Goal: Task Accomplishment & Management: Manage account settings

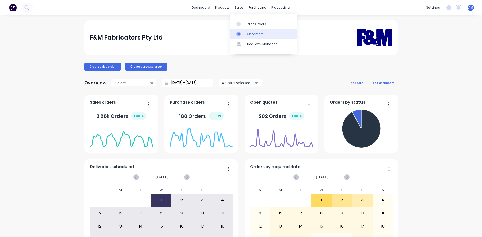
click at [243, 31] on link "Customers" at bounding box center [263, 34] width 66 height 10
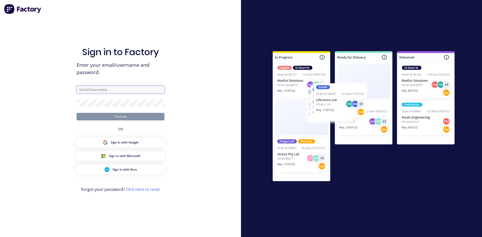
click at [115, 93] on input "text" at bounding box center [121, 90] width 88 height 8
type input "anita@fmfabricators.com.au"
click at [129, 115] on button "Continue" at bounding box center [121, 117] width 88 height 8
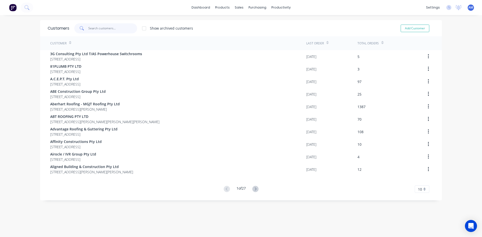
click at [119, 27] on input "text" at bounding box center [112, 28] width 49 height 10
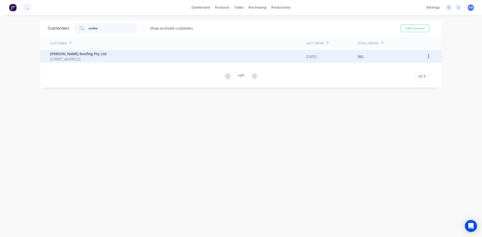
type input "webbe"
click at [106, 56] on span "9 Ronmack Street Chermside Queensland Australia 4032" at bounding box center [78, 58] width 56 height 5
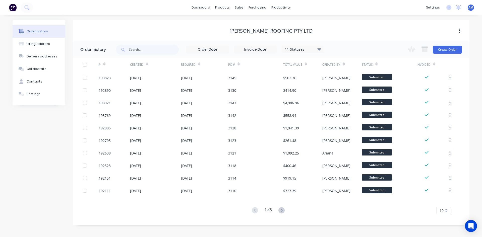
click at [256, 53] on label at bounding box center [255, 50] width 43 height 8
click at [256, 53] on input at bounding box center [255, 50] width 42 height 8
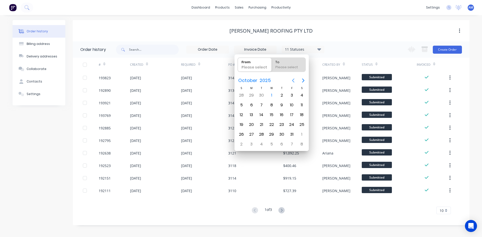
click at [291, 82] on icon "Previous page" at bounding box center [293, 81] width 6 height 6
click at [289, 94] on div "1" at bounding box center [292, 96] width 8 height 8
type input "01/08/25"
radio input "false"
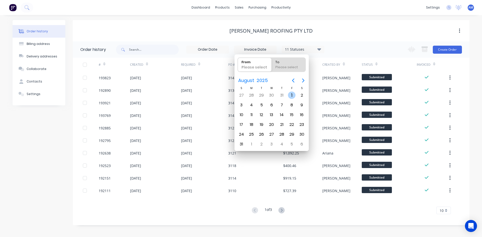
radio input "true"
click at [242, 145] on div "31" at bounding box center [242, 145] width 8 height 8
type input "01/08/25 - 31/08/25"
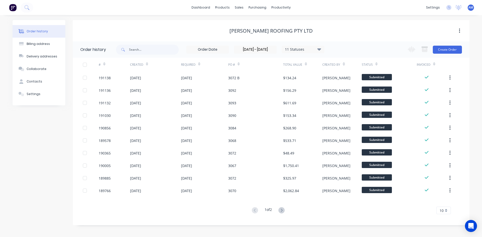
click at [443, 210] on span "10" at bounding box center [441, 210] width 4 height 5
click at [442, 203] on div "35" at bounding box center [443, 202] width 14 height 9
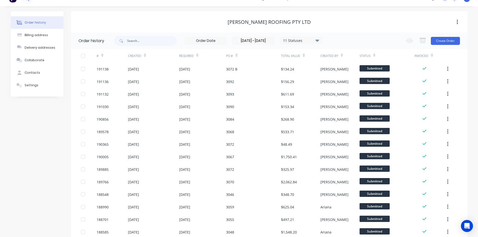
scroll to position [6, 0]
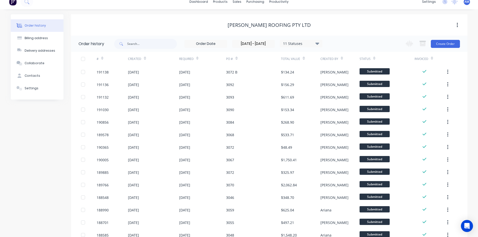
click at [83, 60] on div at bounding box center [83, 59] width 10 height 10
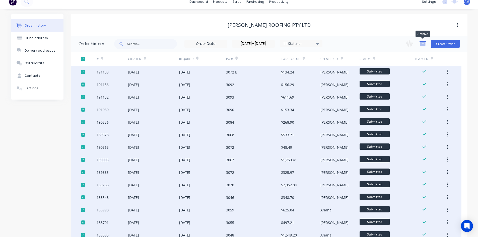
click at [420, 45] on icon "button" at bounding box center [423, 43] width 6 height 6
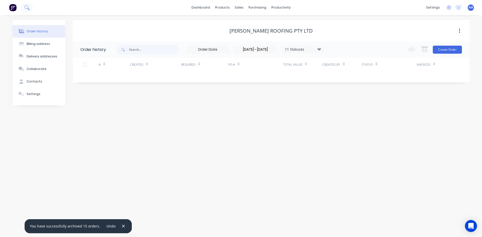
click at [23, 8] on button at bounding box center [27, 8] width 13 height 10
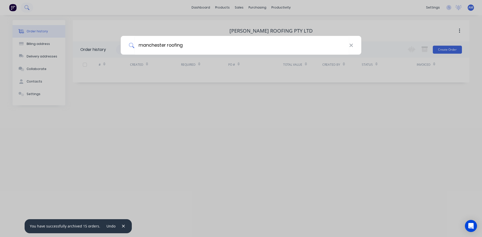
type input "manchester roofing"
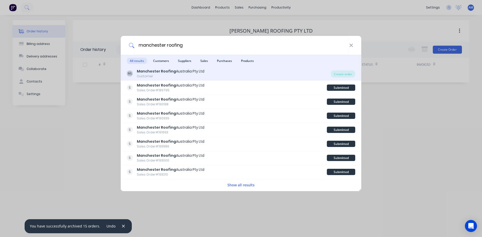
click at [171, 70] on b "Manchester Roofing" at bounding box center [156, 71] width 39 height 5
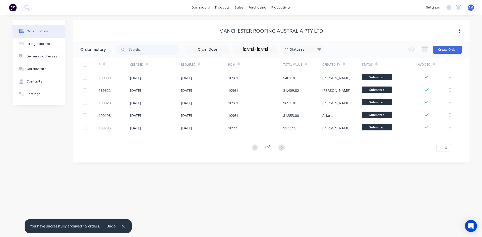
click at [84, 66] on div at bounding box center [85, 65] width 10 height 10
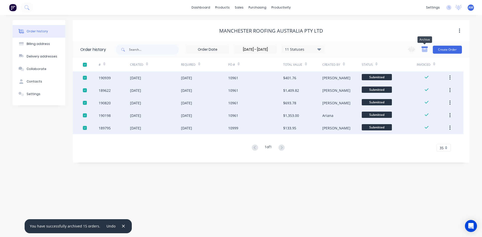
click at [425, 48] on icon "button" at bounding box center [425, 50] width 6 height 4
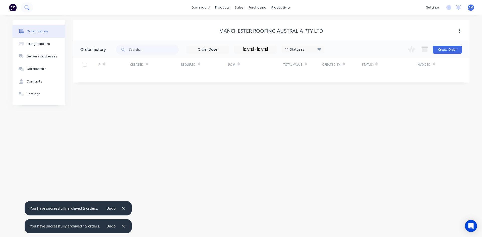
click at [29, 8] on icon at bounding box center [26, 7] width 5 height 5
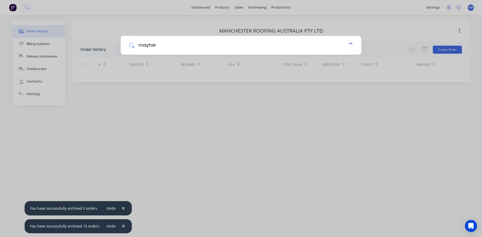
type input "mayfair"
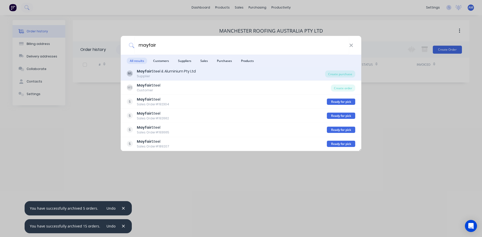
click at [175, 76] on div "Supplier" at bounding box center [166, 76] width 59 height 5
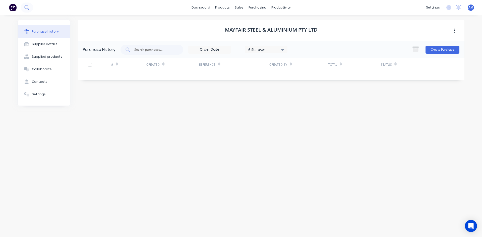
click at [32, 10] on button at bounding box center [27, 8] width 13 height 10
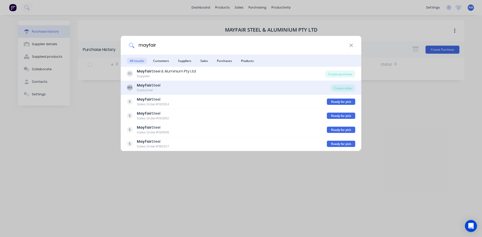
type input "mayfair"
click at [160, 91] on div "MS Mayfair Steel Customer" at bounding box center [229, 88] width 204 height 10
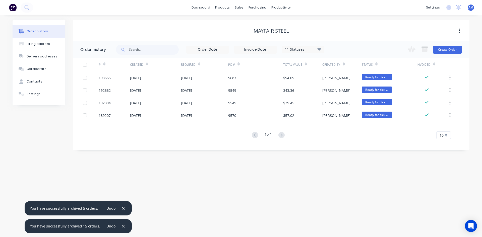
click at [273, 50] on input at bounding box center [255, 50] width 42 height 8
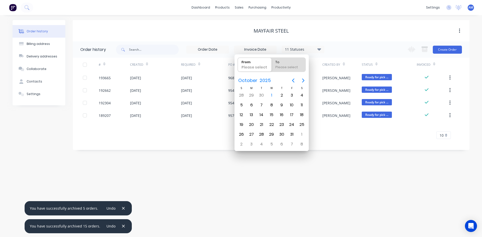
click at [258, 65] on div "Please select" at bounding box center [254, 68] width 31 height 7
click at [238, 65] on input "From Please select" at bounding box center [238, 65] width 0 height 14
click at [290, 82] on icon "Previous page" at bounding box center [293, 81] width 6 height 6
click at [291, 81] on icon "Previous page" at bounding box center [293, 81] width 6 height 6
click at [292, 94] on div "1" at bounding box center [292, 96] width 8 height 8
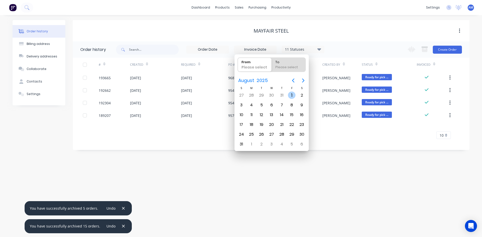
type input "01/08/25"
radio input "false"
radio input "true"
click at [245, 145] on div "31" at bounding box center [242, 145] width 8 height 8
type input "01/08/25 - 31/08/25"
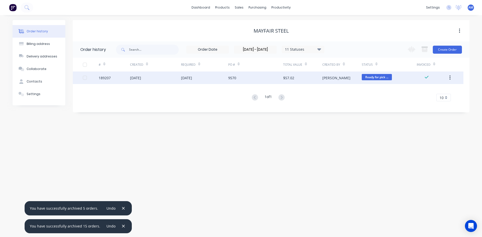
click at [87, 78] on div at bounding box center [91, 78] width 16 height 13
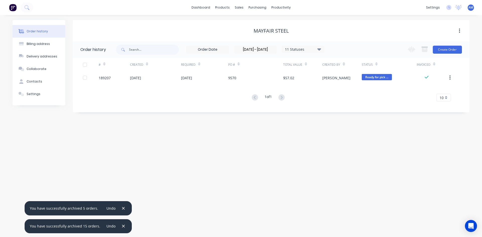
click at [84, 63] on div at bounding box center [85, 65] width 10 height 10
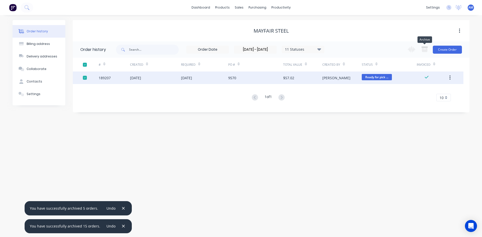
click at [424, 53] on button "button" at bounding box center [424, 50] width 12 height 10
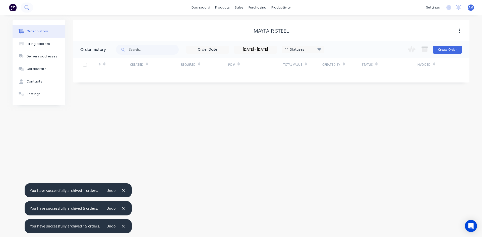
click at [29, 5] on icon at bounding box center [26, 7] width 5 height 5
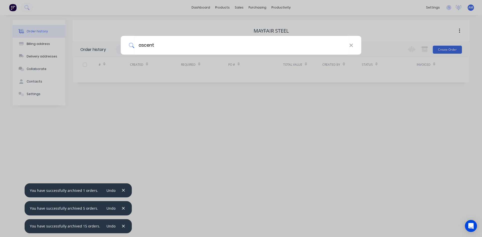
type input "ascent"
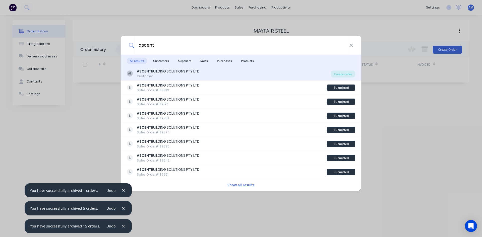
click at [190, 74] on div "ASCENT BUILDING SOLUTIONS PTY LTD" at bounding box center [168, 71] width 63 height 5
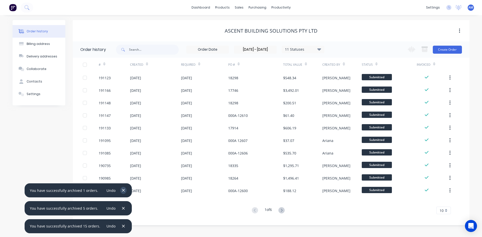
click at [122, 189] on icon "button" at bounding box center [123, 190] width 3 height 3
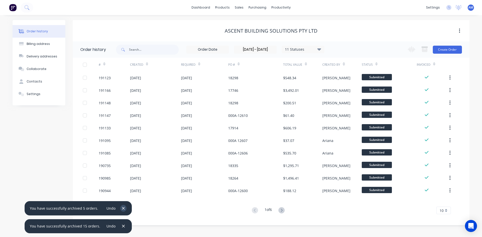
click at [122, 208] on icon "button" at bounding box center [123, 208] width 3 height 3
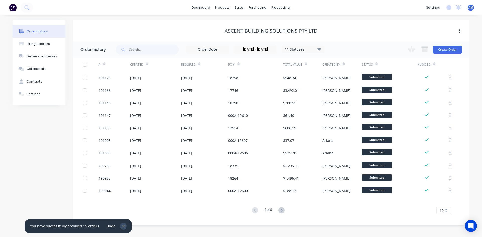
click at [122, 227] on icon "button" at bounding box center [123, 226] width 3 height 5
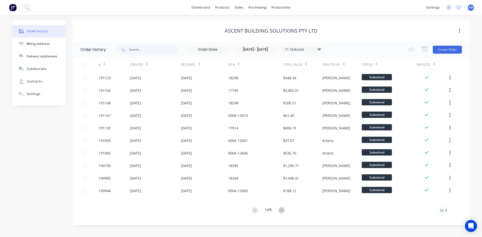
click at [445, 211] on div "10" at bounding box center [443, 211] width 15 height 8
click at [445, 205] on div "35" at bounding box center [443, 202] width 14 height 9
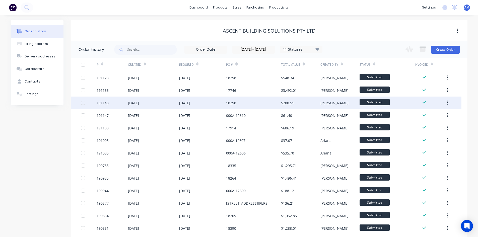
drag, startPoint x: 83, startPoint y: 64, endPoint x: 243, endPoint y: 97, distance: 163.3
click at [83, 64] on div at bounding box center [83, 65] width 10 height 10
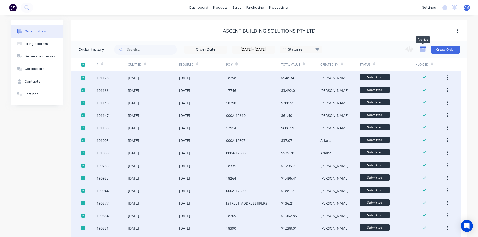
click at [423, 48] on icon "button" at bounding box center [423, 50] width 6 height 4
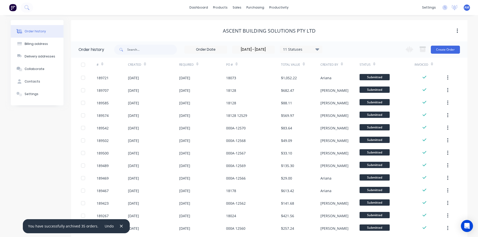
click at [81, 64] on div at bounding box center [83, 65] width 10 height 10
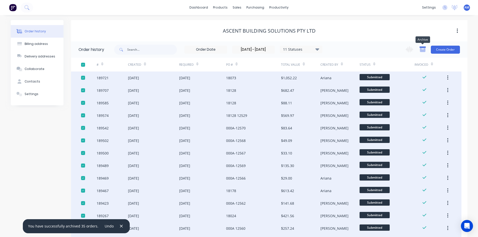
click at [424, 50] on icon "button" at bounding box center [423, 50] width 6 height 4
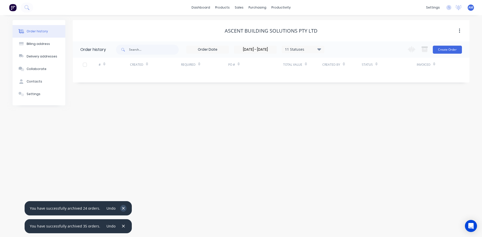
click at [122, 206] on icon "button" at bounding box center [123, 208] width 3 height 5
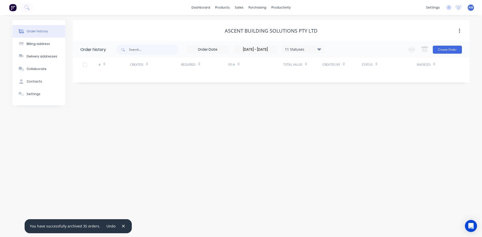
drag, startPoint x: 120, startPoint y: 225, endPoint x: 140, endPoint y: 219, distance: 20.5
click at [122, 225] on icon "button" at bounding box center [123, 226] width 3 height 5
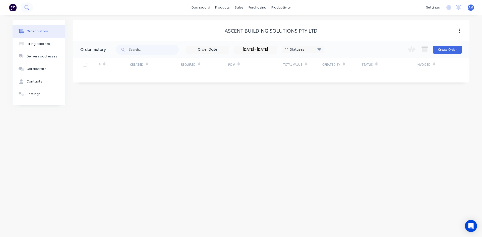
click at [27, 10] on icon at bounding box center [26, 7] width 5 height 5
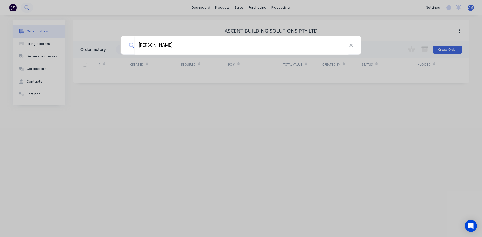
type input "stoddart"
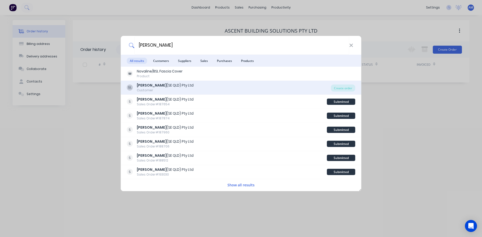
click at [191, 88] on div "SL Stoddart (SE QLD) Pty Ltd Customer" at bounding box center [229, 88] width 204 height 10
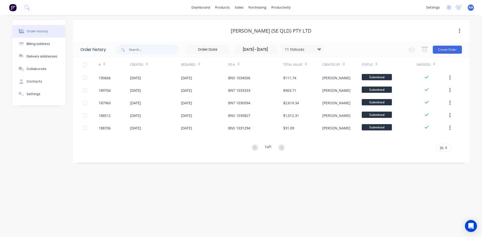
click at [86, 66] on div at bounding box center [85, 65] width 10 height 10
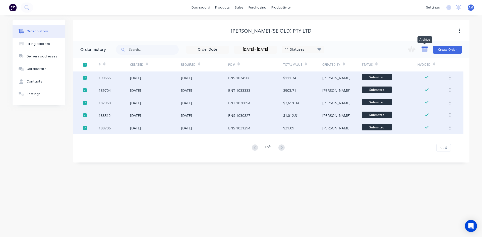
click at [426, 51] on icon "button" at bounding box center [425, 50] width 6 height 4
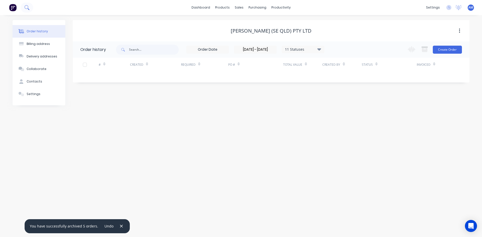
click at [26, 8] on icon at bounding box center [26, 7] width 5 height 5
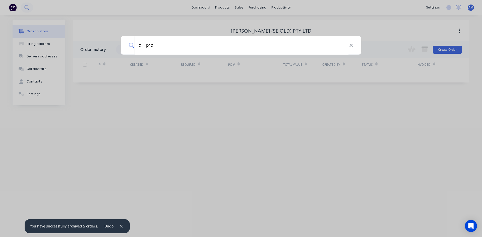
type input "all-pro"
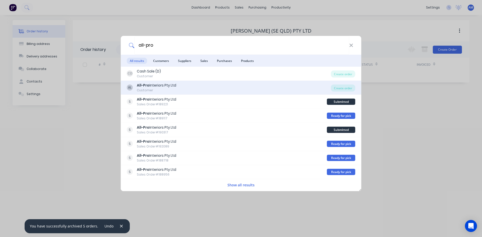
click at [162, 84] on div "All-Pro Interiors Pty Ltd" at bounding box center [156, 85] width 39 height 5
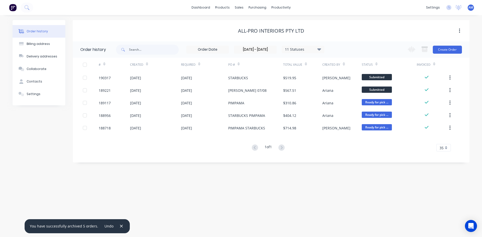
drag, startPoint x: 85, startPoint y: 65, endPoint x: 94, endPoint y: 63, distance: 9.6
click at [85, 65] on div at bounding box center [85, 65] width 10 height 10
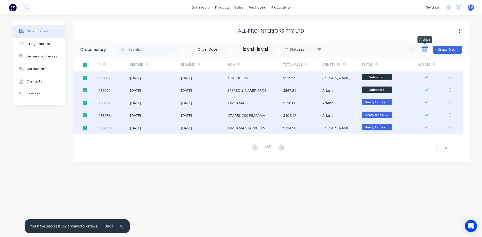
click at [426, 48] on icon "button" at bounding box center [424, 47] width 6 height 1
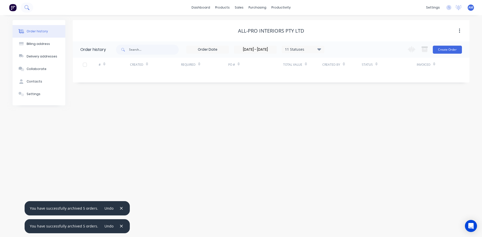
click at [26, 5] on button at bounding box center [27, 8] width 13 height 10
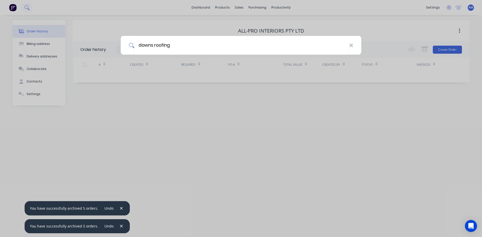
type input "downs roofing"
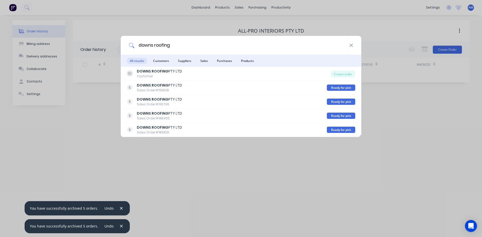
click at [152, 71] on b "DOWNS ROOFING" at bounding box center [153, 71] width 32 height 5
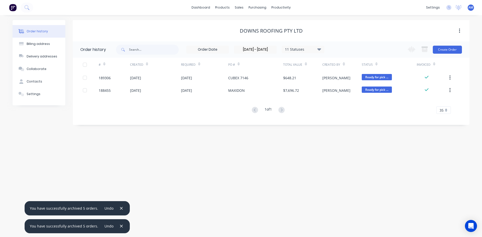
click at [85, 64] on div at bounding box center [85, 65] width 10 height 10
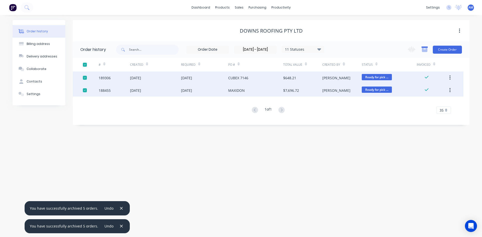
click at [424, 48] on icon "button" at bounding box center [425, 50] width 6 height 4
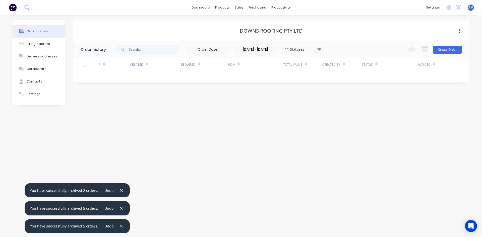
click at [27, 8] on icon at bounding box center [26, 7] width 5 height 5
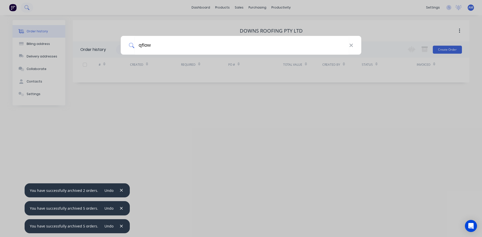
type input "qflow"
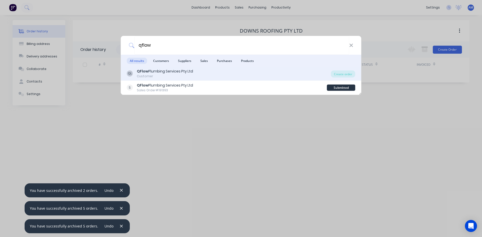
click at [143, 74] on div "Customer" at bounding box center [165, 76] width 56 height 5
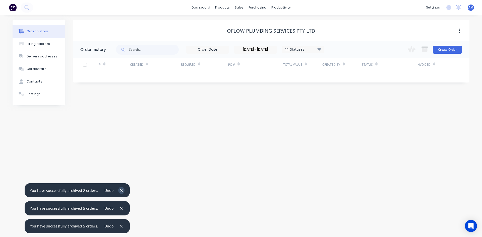
click at [121, 190] on button "button" at bounding box center [121, 190] width 6 height 7
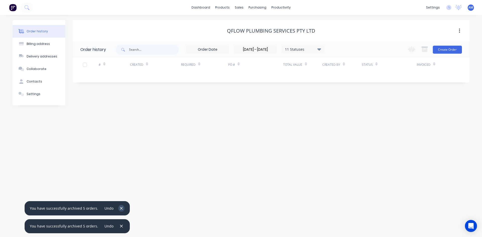
click at [118, 209] on button "button" at bounding box center [121, 208] width 6 height 7
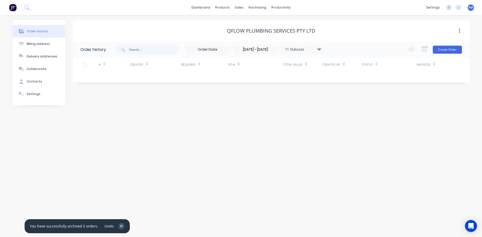
click at [118, 226] on button "button" at bounding box center [121, 226] width 6 height 7
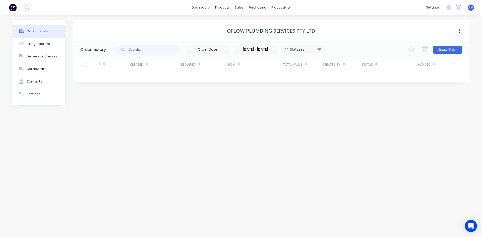
click at [268, 53] on label "01/08/25 - 31/08/25" at bounding box center [255, 50] width 43 height 8
click at [268, 53] on input "01/08/25 - 31/08/25" at bounding box center [255, 50] width 42 height 8
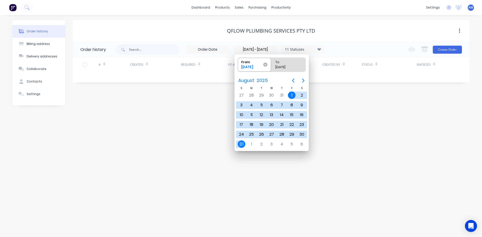
click at [266, 64] on icon at bounding box center [265, 64] width 4 height 4
click at [238, 64] on input "From 01/08/25" at bounding box center [238, 65] width 0 height 14
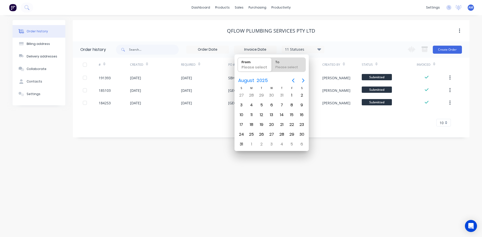
click at [215, 150] on div "Order history Billing address Delivery addresses Collaborate Contacts Settings …" at bounding box center [241, 126] width 482 height 222
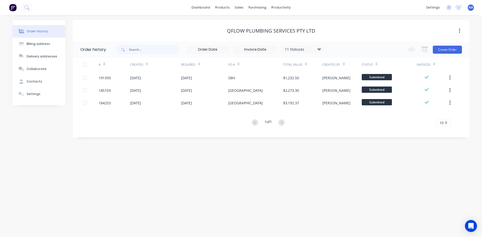
click at [84, 66] on div at bounding box center [85, 65] width 10 height 10
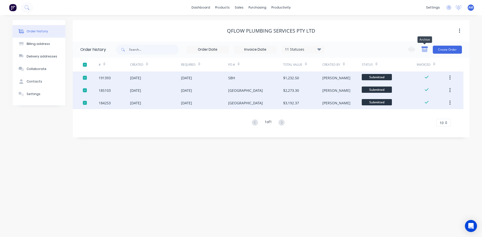
click at [424, 51] on icon "button" at bounding box center [425, 50] width 6 height 4
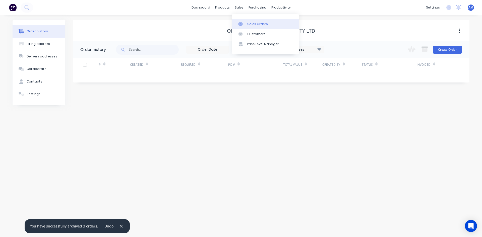
click at [244, 21] on link "Sales Orders" at bounding box center [265, 24] width 66 height 10
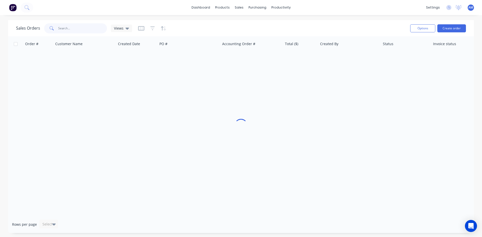
click at [79, 30] on input "text" at bounding box center [82, 28] width 49 height 10
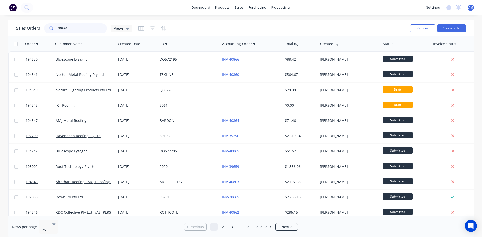
type input "39970"
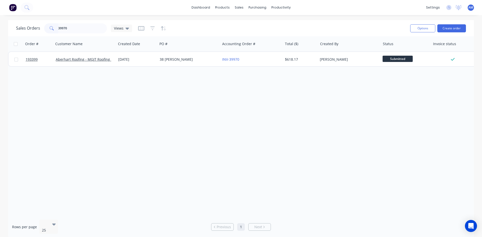
click at [17, 43] on input "checkbox" at bounding box center [16, 44] width 4 height 4
checkbox input "true"
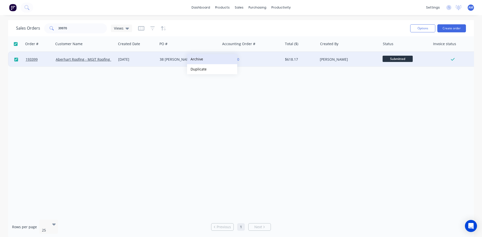
click at [199, 61] on button "Archive" at bounding box center [212, 59] width 50 height 10
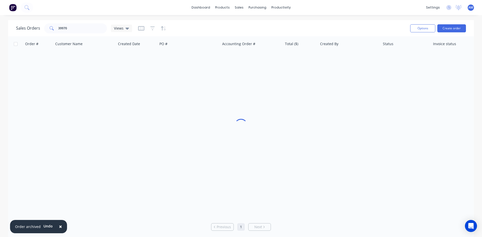
checkbox input "false"
drag, startPoint x: 69, startPoint y: 28, endPoint x: 48, endPoint y: 27, distance: 20.9
click at [48, 27] on div "39970" at bounding box center [75, 28] width 63 height 10
type input "40128"
click at [16, 44] on input "checkbox" at bounding box center [16, 44] width 4 height 4
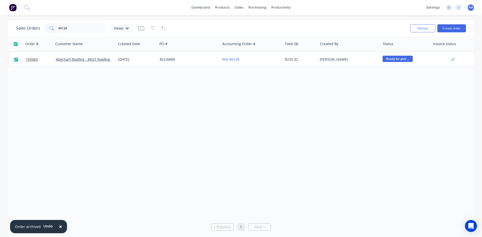
checkbox input "true"
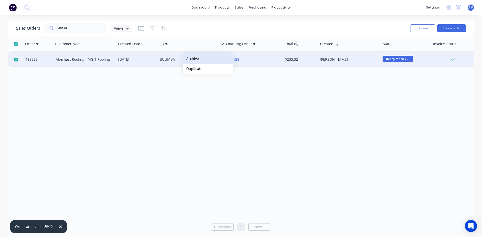
click at [191, 58] on button "Archive" at bounding box center [208, 59] width 50 height 10
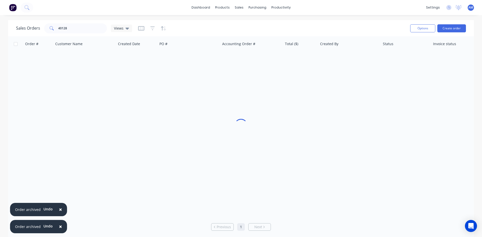
checkbox input "false"
click at [246, 32] on link "Customers" at bounding box center [265, 34] width 66 height 10
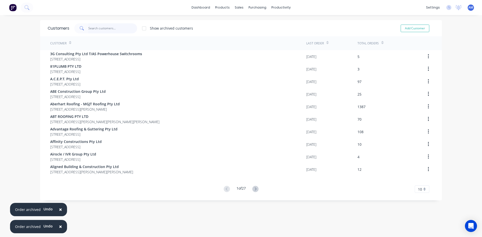
click at [99, 31] on input "text" at bounding box center [112, 28] width 49 height 10
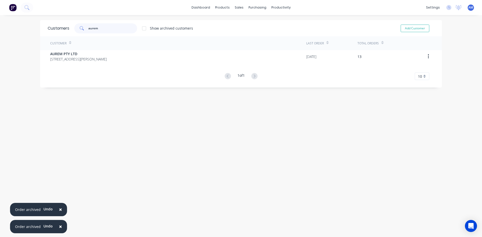
type input "aurem"
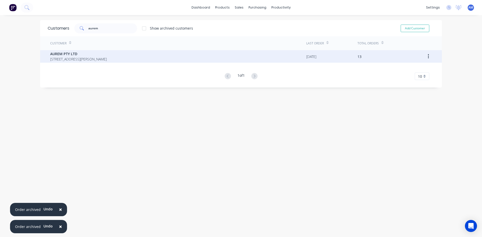
click at [103, 53] on span "AUREM PTY LTD" at bounding box center [78, 53] width 56 height 5
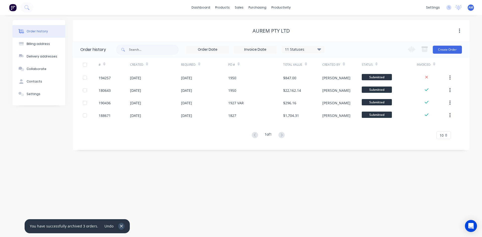
click at [118, 226] on button "button" at bounding box center [121, 226] width 6 height 7
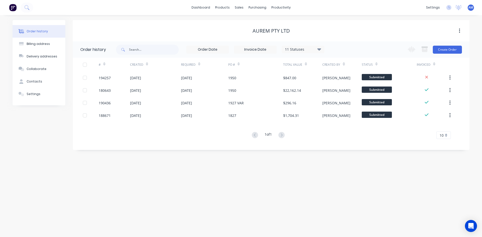
click at [271, 50] on input at bounding box center [255, 50] width 42 height 8
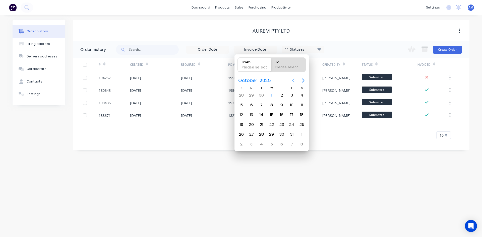
click at [295, 79] on icon "Previous page" at bounding box center [293, 81] width 6 height 6
click at [292, 94] on div "1" at bounding box center [292, 96] width 8 height 8
type input "01/08/25"
radio input "false"
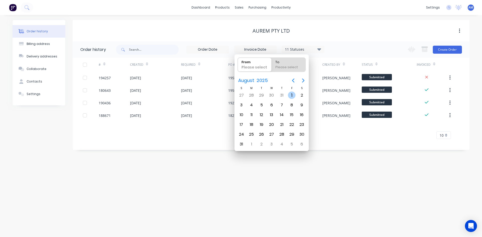
radio input "true"
click at [242, 143] on div "31" at bounding box center [242, 145] width 8 height 8
type input "01/08/25 - 31/08/25"
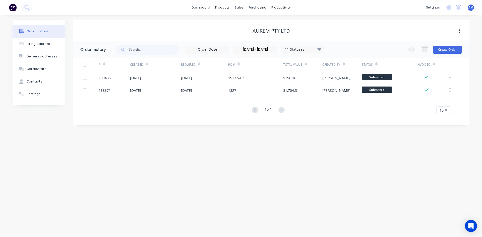
click at [84, 65] on div at bounding box center [85, 65] width 10 height 10
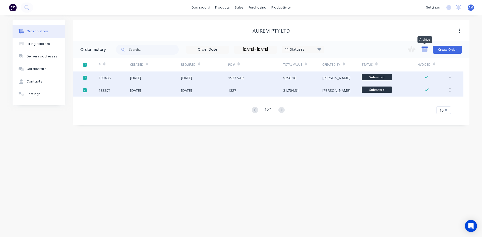
click at [423, 49] on icon "button" at bounding box center [425, 50] width 6 height 4
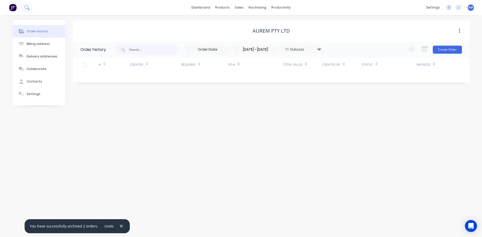
click at [25, 10] on button at bounding box center [27, 8] width 13 height 10
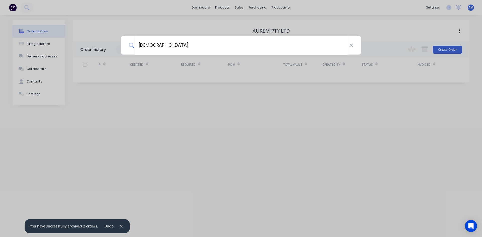
type input "joii"
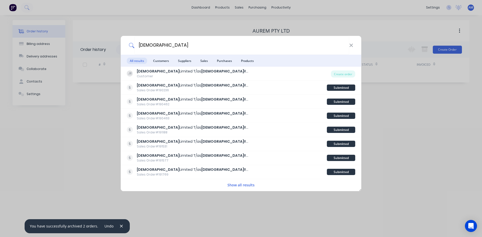
click at [197, 76] on div "JR Joii Limited T/as Joii Roofing Customer" at bounding box center [229, 74] width 204 height 10
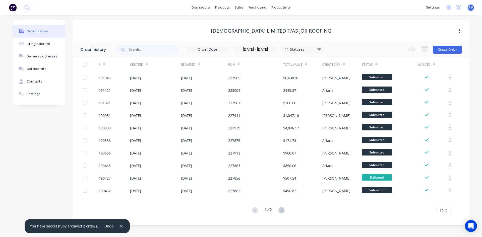
drag, startPoint x: 118, startPoint y: 228, endPoint x: 152, endPoint y: 222, distance: 34.7
click at [120, 228] on icon "button" at bounding box center [121, 226] width 3 height 5
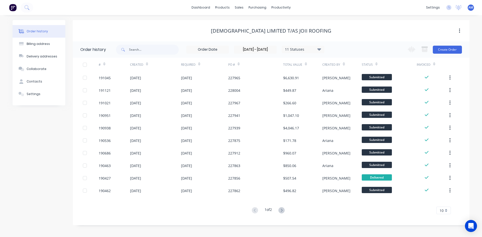
click at [447, 212] on div "10" at bounding box center [443, 211] width 15 height 8
click at [445, 204] on div "35" at bounding box center [443, 202] width 14 height 9
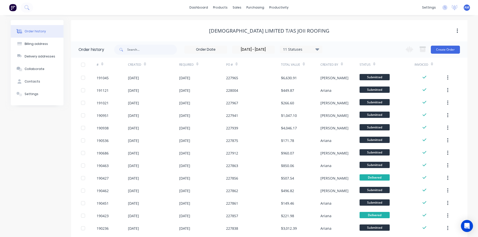
click at [85, 64] on div at bounding box center [83, 65] width 10 height 10
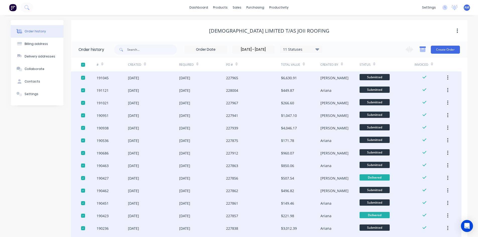
click at [423, 48] on icon "button" at bounding box center [423, 50] width 6 height 4
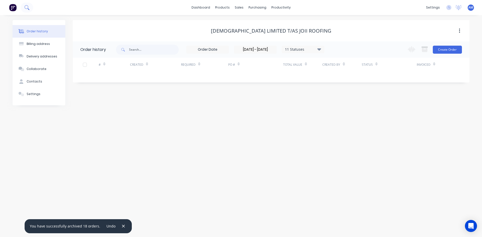
click at [30, 6] on button at bounding box center [27, 8] width 13 height 10
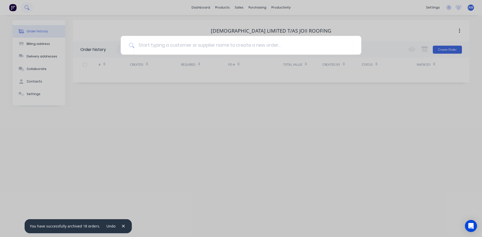
type input "f"
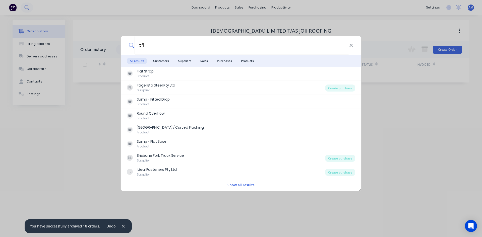
type input "bfi"
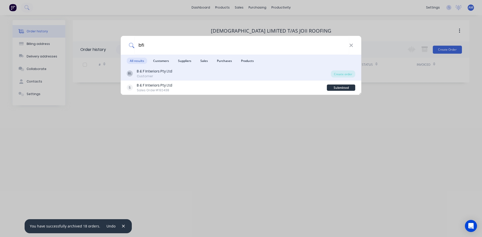
click at [151, 69] on div "B & F Interiors Pty Ltd" at bounding box center [154, 71] width 35 height 5
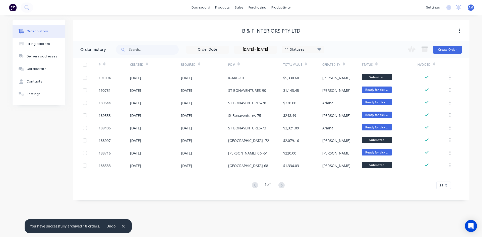
click at [86, 63] on div at bounding box center [85, 65] width 10 height 10
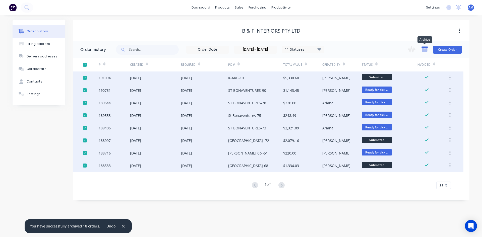
click at [427, 50] on icon "button" at bounding box center [425, 50] width 6 height 4
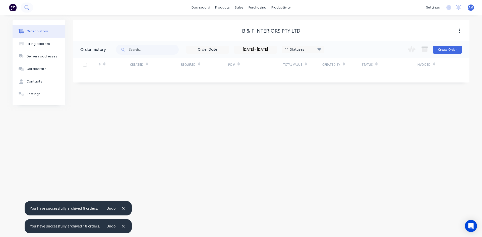
click at [25, 8] on icon at bounding box center [26, 7] width 5 height 5
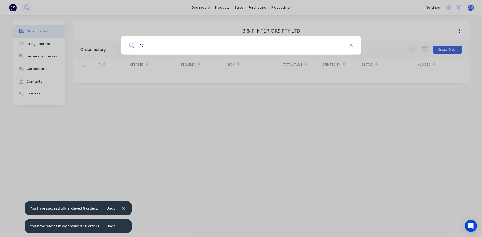
type input "irt"
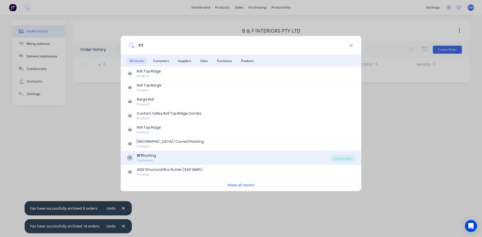
click at [174, 157] on div "IR IRT Roofing Customer" at bounding box center [229, 158] width 204 height 10
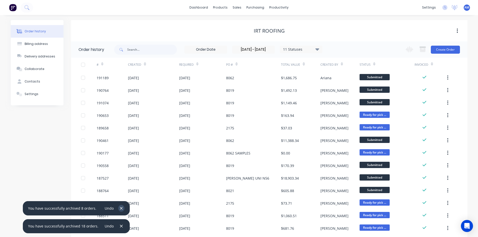
click at [118, 209] on button "button" at bounding box center [121, 208] width 6 height 7
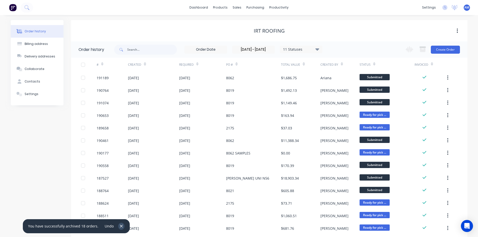
click at [120, 225] on icon "button" at bounding box center [121, 226] width 3 height 5
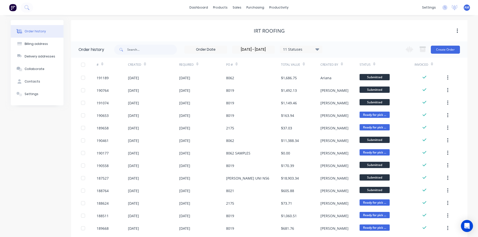
click at [85, 63] on div at bounding box center [83, 65] width 10 height 10
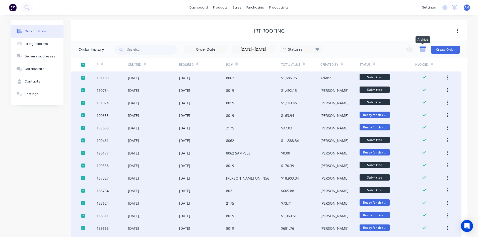
click at [422, 49] on icon "button" at bounding box center [423, 50] width 6 height 4
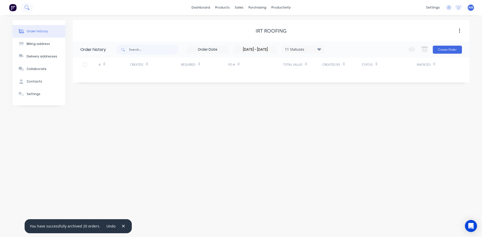
click at [29, 10] on icon at bounding box center [29, 9] width 2 height 2
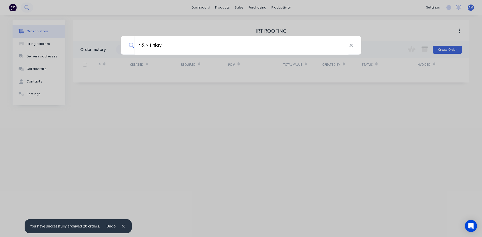
type input "r & N finlay"
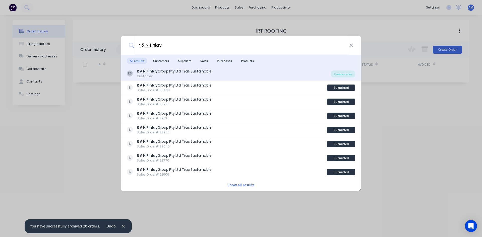
click at [182, 69] on div "R & N Finlay Group Pty Ltd T/as Sustainable" at bounding box center [174, 71] width 75 height 5
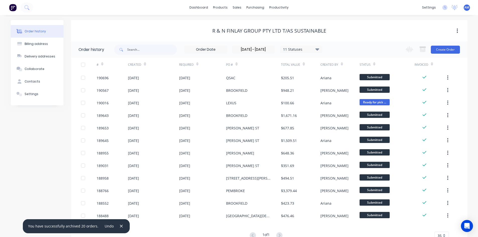
click at [82, 64] on div at bounding box center [83, 65] width 10 height 10
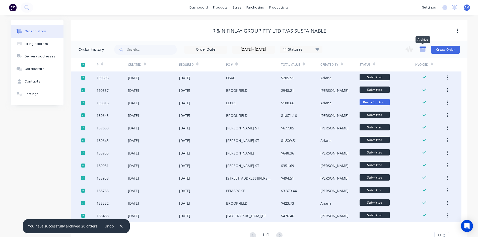
click at [423, 48] on icon "button" at bounding box center [423, 50] width 6 height 4
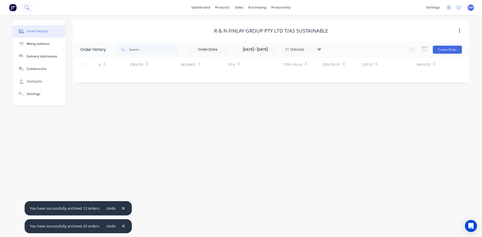
click at [26, 8] on icon at bounding box center [26, 7] width 5 height 5
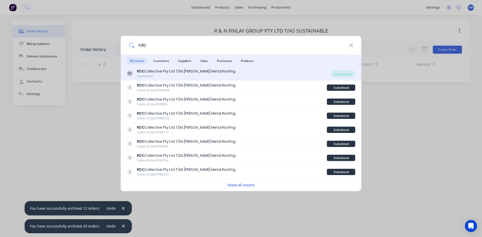
type input "rdc"
click at [177, 74] on div "RDC Collective Pty Ltd T/AS Owens Metal Roofing" at bounding box center [186, 71] width 99 height 5
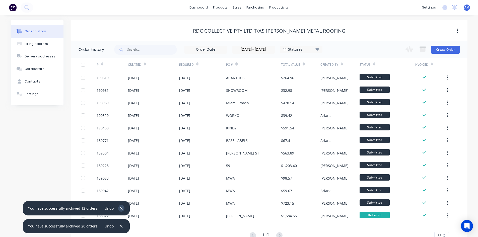
click at [120, 209] on icon "button" at bounding box center [121, 208] width 3 height 3
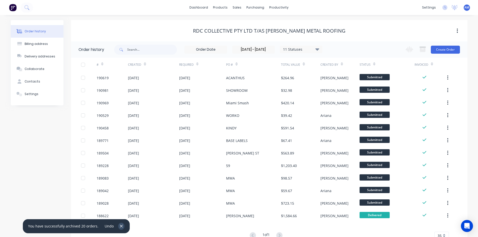
click at [120, 226] on icon "button" at bounding box center [121, 226] width 3 height 5
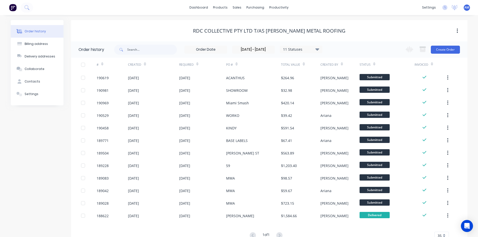
click at [83, 64] on div at bounding box center [83, 65] width 10 height 10
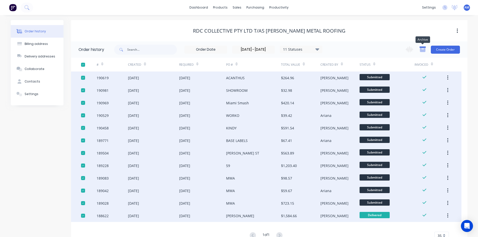
click at [421, 52] on icon "button" at bounding box center [423, 49] width 6 height 6
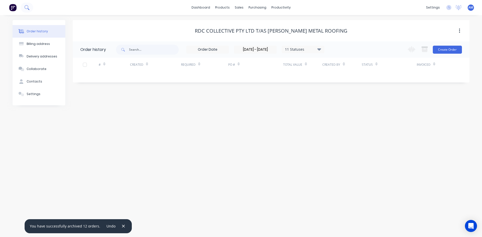
click at [24, 6] on button at bounding box center [27, 8] width 13 height 10
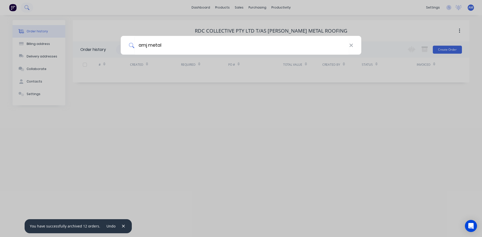
type input "amj metal"
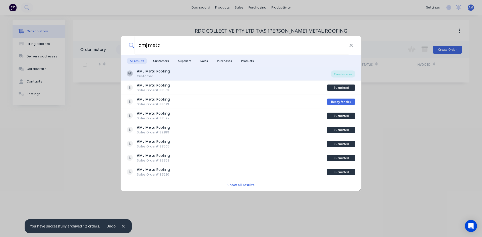
click at [152, 69] on b "AMJ Metal" at bounding box center [147, 71] width 20 height 5
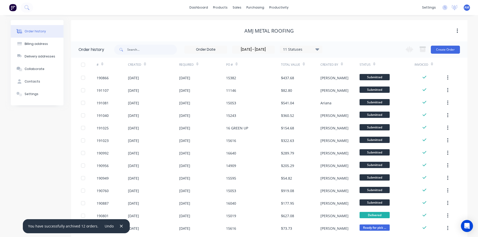
click at [84, 64] on div at bounding box center [83, 65] width 10 height 10
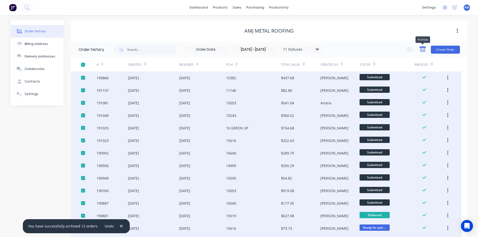
click at [423, 51] on icon "button" at bounding box center [423, 50] width 6 height 4
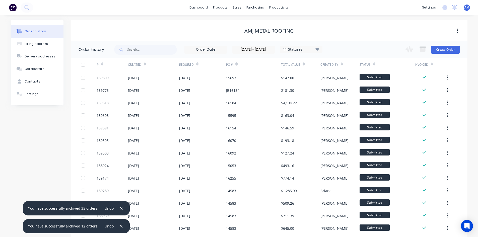
click at [84, 65] on div at bounding box center [83, 65] width 10 height 10
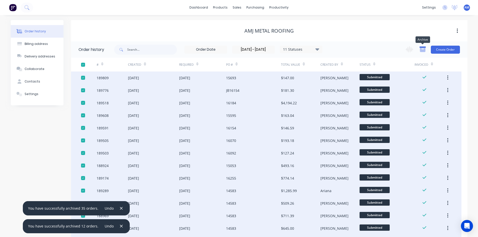
click at [422, 48] on icon "button" at bounding box center [423, 47] width 6 height 1
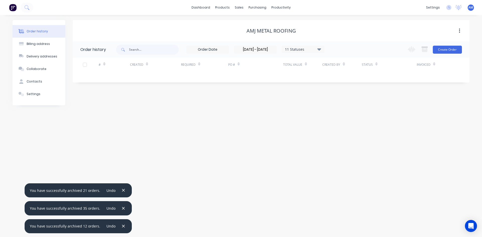
click at [122, 191] on icon "button" at bounding box center [123, 190] width 3 height 3
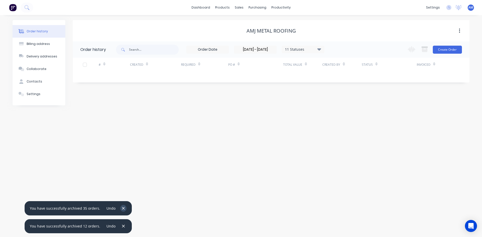
click at [122, 208] on icon "button" at bounding box center [123, 208] width 3 height 5
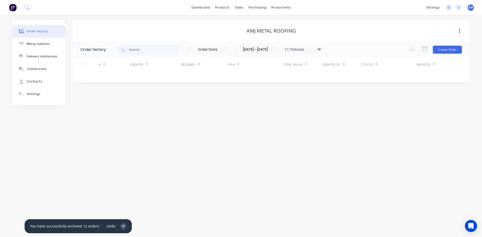
click at [122, 226] on icon "button" at bounding box center [123, 226] width 3 height 3
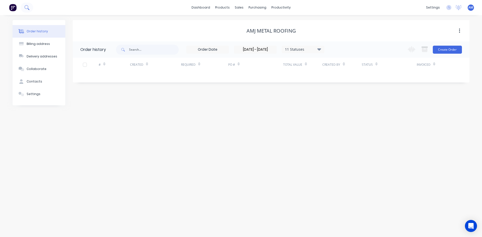
click at [25, 9] on icon at bounding box center [26, 7] width 5 height 5
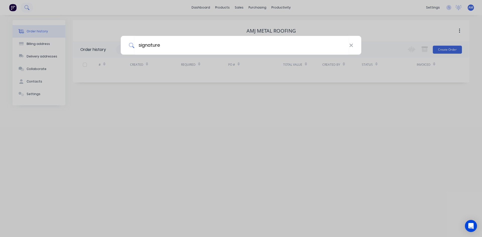
type input "signature"
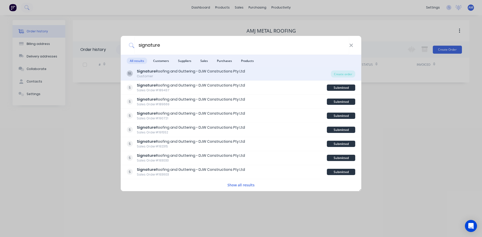
click at [190, 69] on div "Signature Roofing and Guttering - DJW Constructions Pty Ltd" at bounding box center [191, 71] width 108 height 5
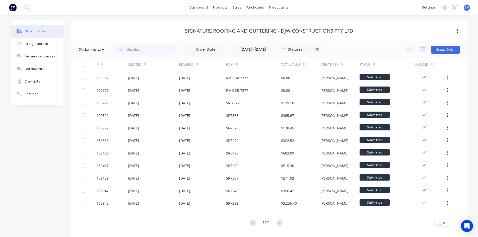
click at [84, 63] on div at bounding box center [83, 65] width 10 height 10
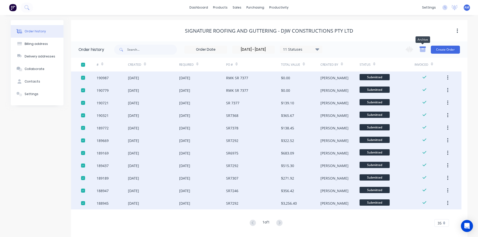
click at [422, 51] on icon "button" at bounding box center [423, 50] width 6 height 4
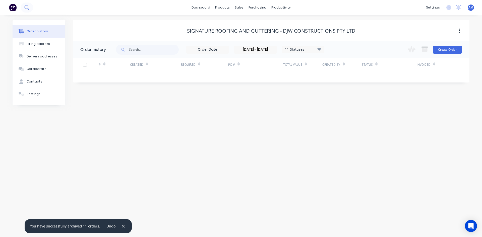
click at [32, 10] on button at bounding box center [27, 8] width 13 height 10
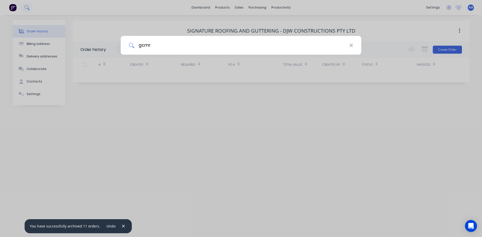
type input "gcmr"
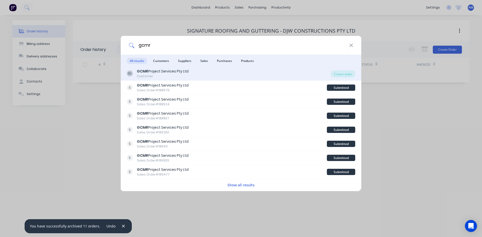
click at [166, 70] on div "GCMR Project Services Pty Ltd" at bounding box center [163, 71] width 52 height 5
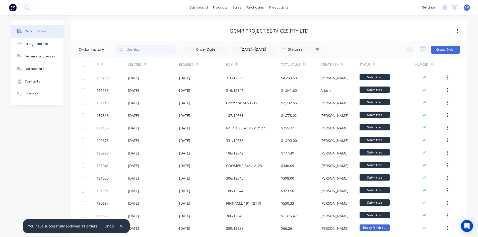
click at [265, 48] on input "01/08/25 - 31/08/25" at bounding box center [253, 50] width 42 height 8
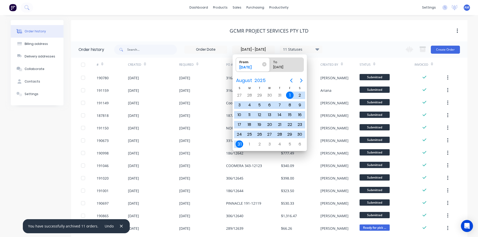
click at [281, 66] on div "31/08/25" at bounding box center [284, 68] width 26 height 7
click at [270, 66] on input "To 31/08/25" at bounding box center [270, 65] width 0 height 14
radio input "true"
click at [270, 124] on div "20" at bounding box center [270, 125] width 8 height 8
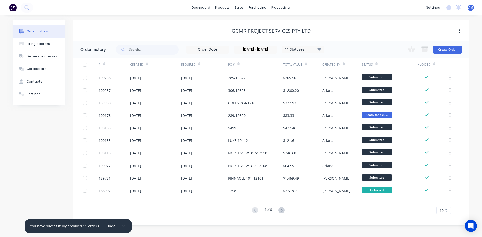
click at [82, 65] on div at bounding box center [85, 65] width 10 height 10
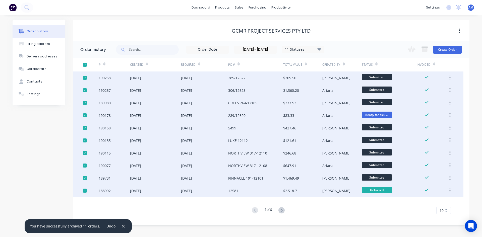
click at [86, 140] on div at bounding box center [85, 140] width 10 height 10
click at [83, 115] on div at bounding box center [85, 115] width 10 height 10
click at [85, 90] on div at bounding box center [85, 90] width 10 height 10
click at [445, 210] on div "10" at bounding box center [443, 211] width 15 height 8
click at [426, 49] on icon "button" at bounding box center [424, 49] width 6 height 6
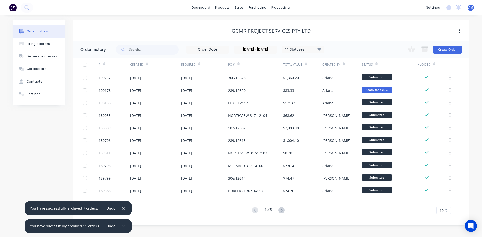
click at [268, 49] on input "01/08/25 - 20/08/25" at bounding box center [255, 50] width 42 height 8
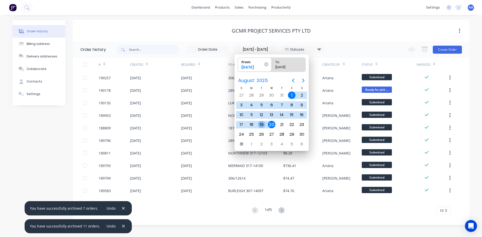
click at [263, 125] on div "19" at bounding box center [262, 125] width 8 height 8
type input "19/08/25 - 20/08/25"
radio input "false"
radio input "true"
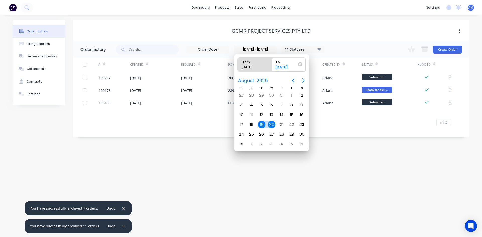
click at [83, 65] on div at bounding box center [85, 65] width 10 height 10
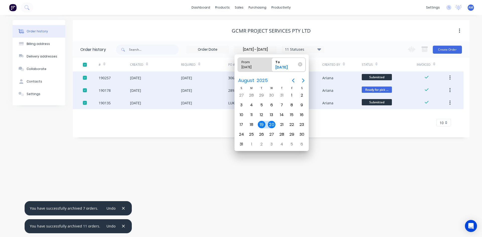
click at [207, 158] on div "Order history Billing address Delivery addresses Collaborate Contacts Settings …" at bounding box center [241, 126] width 482 height 222
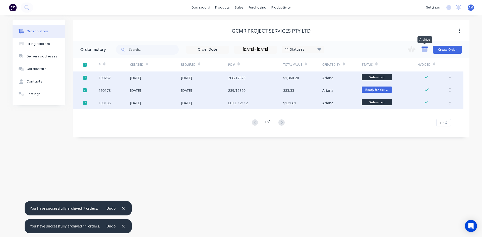
click at [424, 51] on icon "button" at bounding box center [425, 50] width 6 height 4
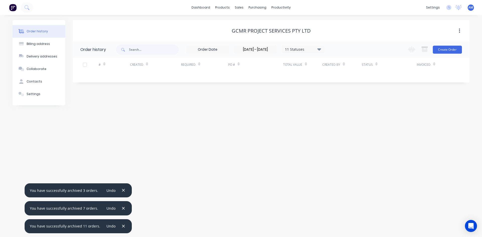
click at [259, 49] on input "19/08/25 - 20/08/25" at bounding box center [255, 50] width 42 height 8
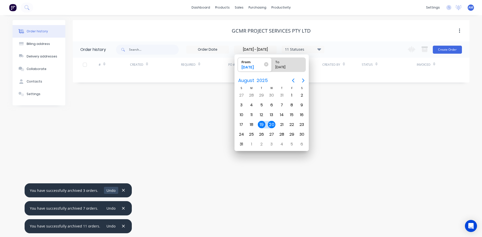
click at [106, 188] on button "Undo" at bounding box center [111, 190] width 14 height 7
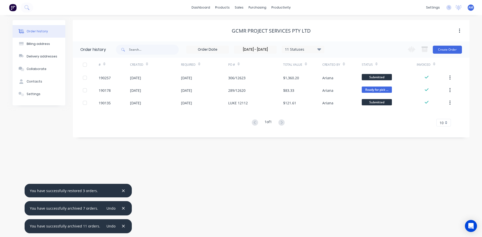
click at [260, 46] on label "19/08/25 - 20/08/25" at bounding box center [255, 50] width 43 height 8
click at [260, 46] on input "19/08/25 - 20/08/25" at bounding box center [255, 50] width 42 height 8
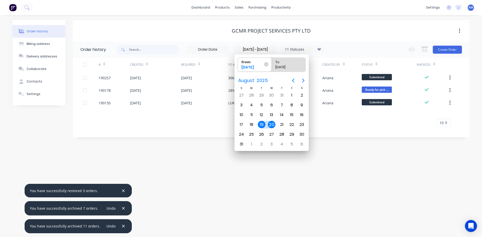
click at [258, 65] on div "19/08/25" at bounding box center [252, 68] width 26 height 7
click at [238, 65] on input "From 19/08/25" at bounding box center [238, 65] width 0 height 14
click at [292, 96] on div "1" at bounding box center [292, 96] width 8 height 8
type input "01/08/25 - 20/08/25"
radio input "false"
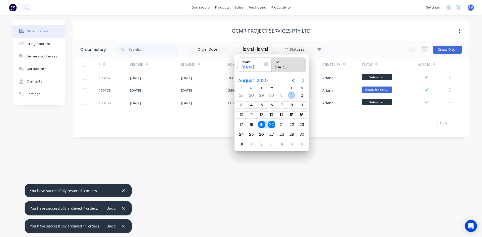
radio input "true"
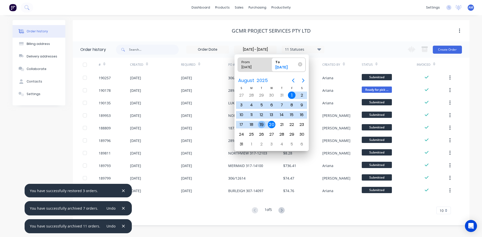
click at [262, 123] on div "19" at bounding box center [262, 125] width 8 height 8
type input "01/08/25 - 19/08/25"
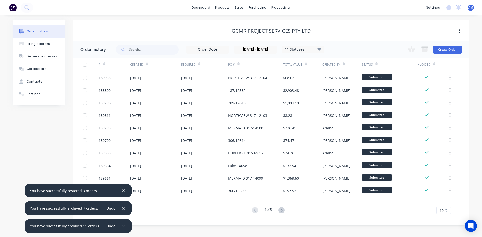
click at [445, 209] on div "10" at bounding box center [443, 211] width 15 height 8
click at [445, 204] on div "35" at bounding box center [443, 202] width 14 height 9
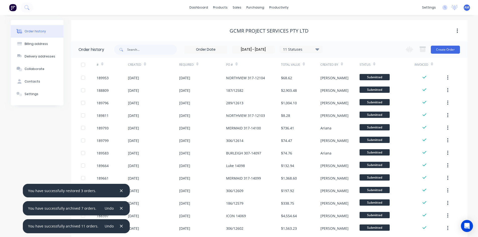
click at [83, 64] on div at bounding box center [83, 65] width 10 height 10
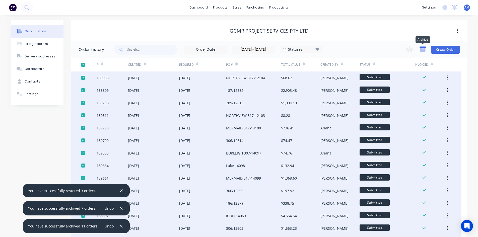
click at [421, 48] on icon "button" at bounding box center [423, 50] width 6 height 4
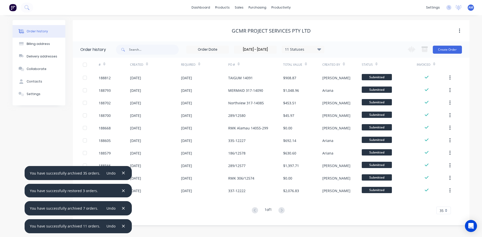
click at [84, 65] on div at bounding box center [85, 65] width 10 height 10
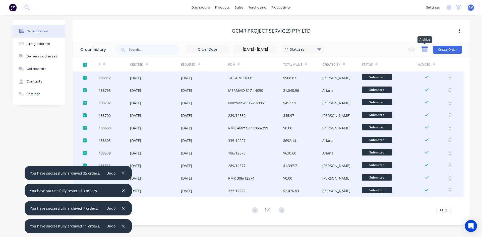
click at [426, 52] on icon "button" at bounding box center [425, 50] width 6 height 4
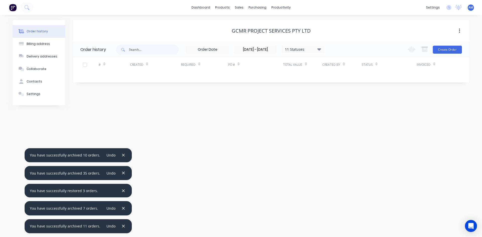
drag, startPoint x: 119, startPoint y: 156, endPoint x: 119, endPoint y: 161, distance: 5.0
click at [122, 156] on icon "button" at bounding box center [123, 155] width 3 height 5
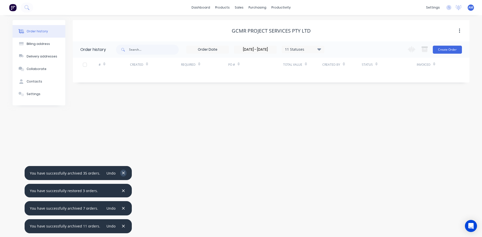
click at [122, 172] on icon "button" at bounding box center [123, 173] width 3 height 5
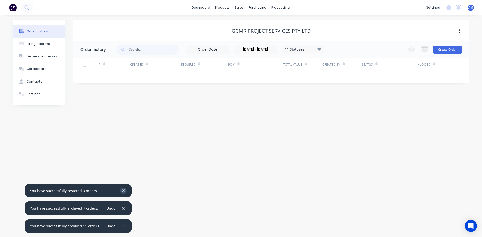
click at [122, 189] on icon "button" at bounding box center [123, 191] width 3 height 5
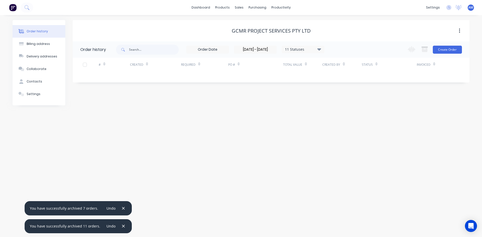
drag, startPoint x: 120, startPoint y: 209, endPoint x: 120, endPoint y: 213, distance: 4.5
click at [122, 209] on icon "button" at bounding box center [123, 208] width 3 height 5
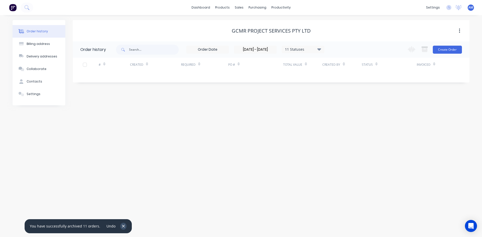
click at [120, 223] on button "button" at bounding box center [123, 226] width 6 height 7
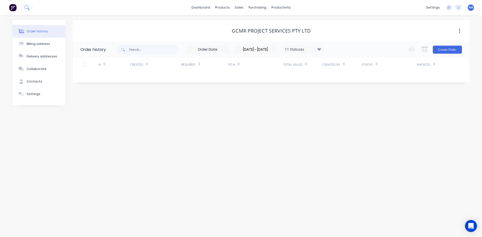
click at [25, 8] on icon at bounding box center [26, 7] width 4 height 4
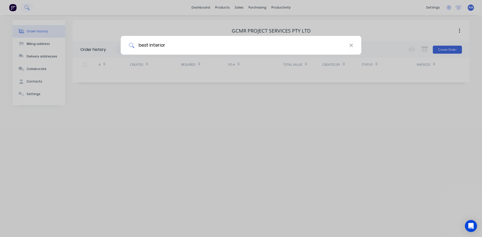
type input "best interior"
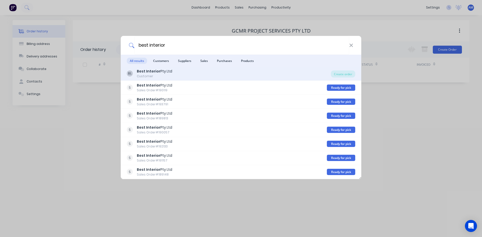
click at [160, 76] on div "Customer" at bounding box center [154, 76] width 35 height 5
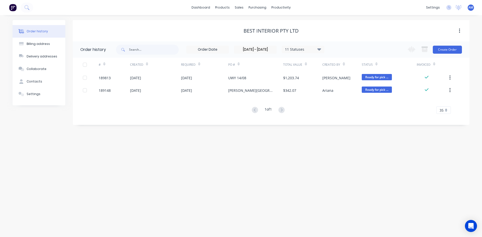
click at [262, 51] on input "01/08/25 - 19/08/25" at bounding box center [255, 50] width 42 height 8
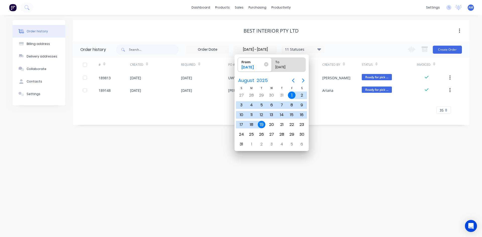
click at [290, 94] on div "1" at bounding box center [292, 96] width 8 height 8
radio input "false"
radio input "true"
click at [242, 145] on div "31" at bounding box center [242, 145] width 8 height 8
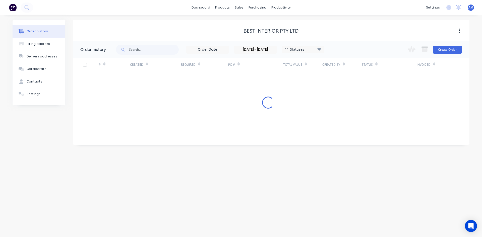
type input "01/08/25 - 31/08/25"
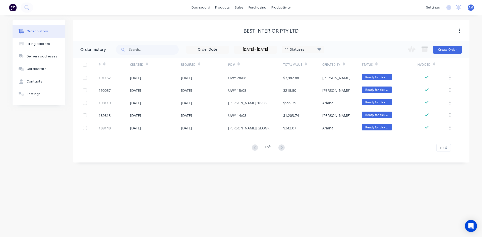
click at [87, 64] on div at bounding box center [85, 65] width 10 height 10
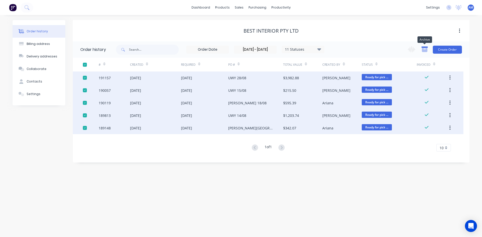
click at [425, 49] on icon "button" at bounding box center [425, 50] width 6 height 4
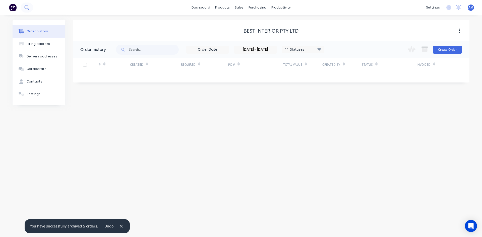
click at [31, 10] on button at bounding box center [27, 8] width 13 height 10
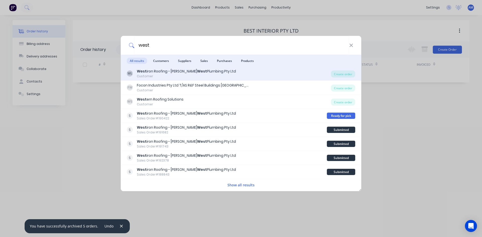
type input "west"
click at [156, 71] on div "West iron Roofing - Jon West Plumbing Pty Ltd" at bounding box center [186, 71] width 99 height 5
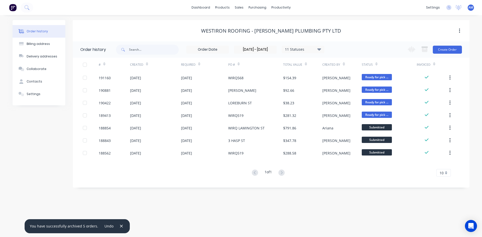
click at [84, 66] on div at bounding box center [85, 65] width 10 height 10
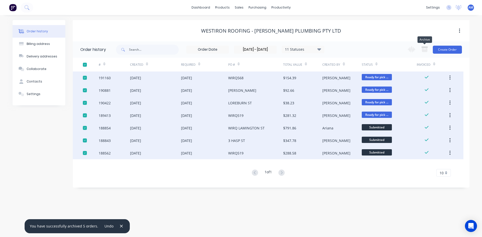
click at [423, 53] on button "button" at bounding box center [424, 50] width 12 height 10
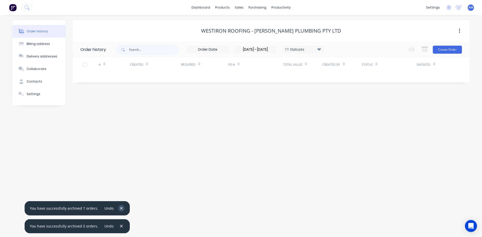
click at [120, 210] on icon "button" at bounding box center [121, 208] width 3 height 5
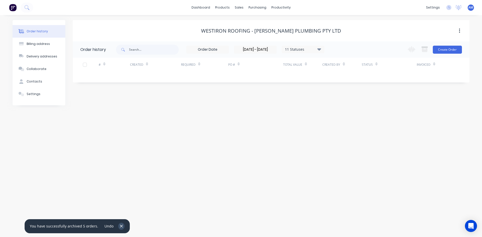
click at [120, 225] on icon "button" at bounding box center [121, 226] width 3 height 5
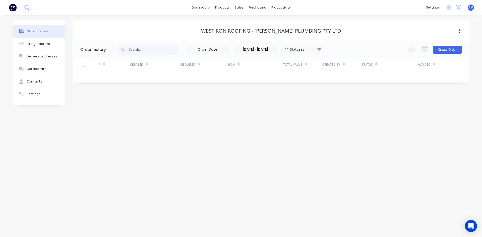
click at [28, 12] on button at bounding box center [27, 8] width 13 height 10
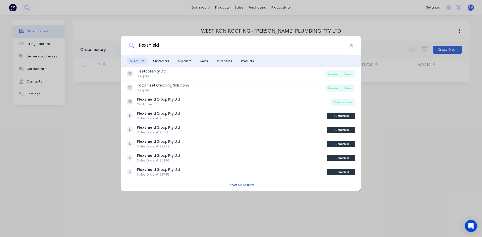
type input "flexshield"
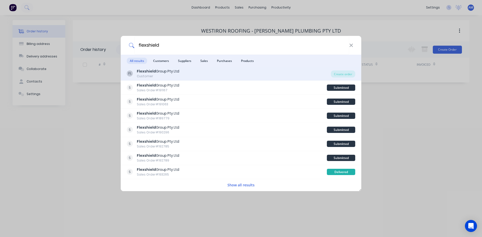
click at [151, 72] on b "Flexshield" at bounding box center [146, 71] width 19 height 5
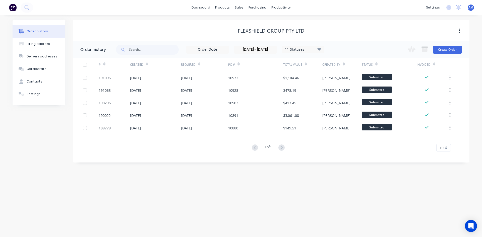
click at [85, 67] on div at bounding box center [85, 65] width 10 height 10
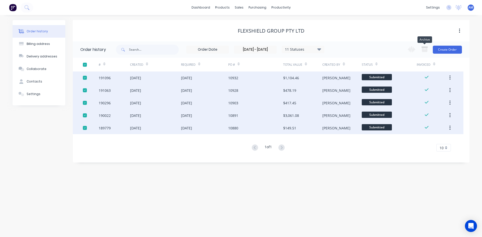
click at [424, 53] on button "button" at bounding box center [424, 50] width 12 height 10
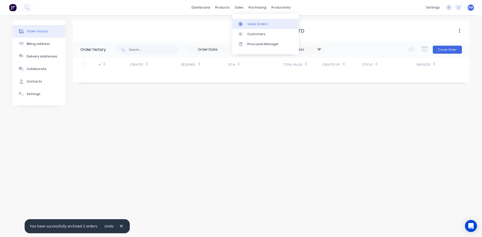
click at [240, 20] on link "Sales Orders" at bounding box center [265, 24] width 66 height 10
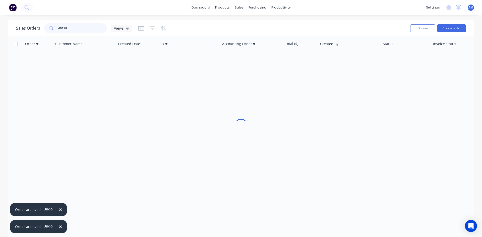
drag, startPoint x: 67, startPoint y: 26, endPoint x: 46, endPoint y: 26, distance: 20.8
click at [46, 26] on div "40128" at bounding box center [75, 28] width 63 height 10
type input "40230"
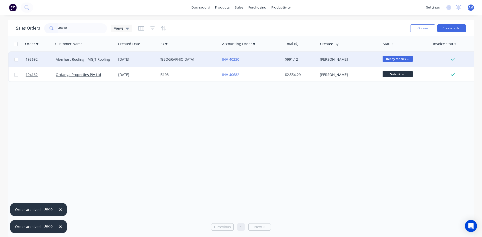
click at [15, 58] on input "checkbox" at bounding box center [16, 60] width 4 height 4
checkbox input "true"
click at [425, 30] on button "Options" at bounding box center [422, 28] width 25 height 8
click at [410, 50] on div "Archive" at bounding box center [407, 50] width 46 height 7
click at [392, 53] on div "Archive" at bounding box center [407, 50] width 46 height 7
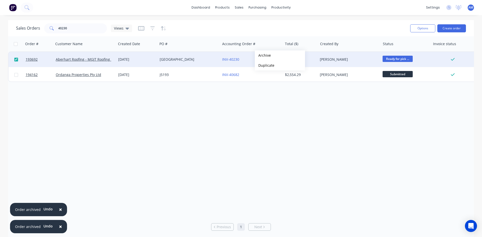
click at [263, 55] on button "Archive" at bounding box center [280, 55] width 50 height 10
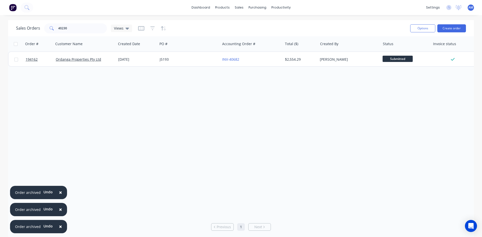
click at [62, 192] on button "×" at bounding box center [60, 193] width 13 height 12
click at [60, 210] on span "×" at bounding box center [60, 209] width 3 height 7
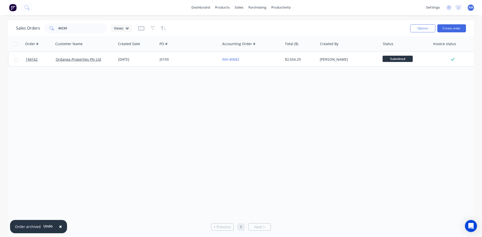
click at [61, 225] on button "×" at bounding box center [60, 227] width 13 height 12
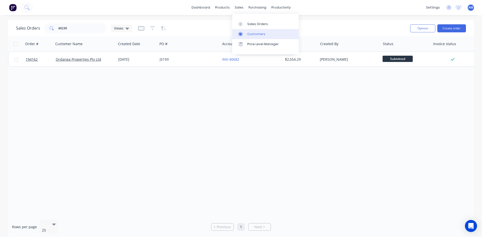
click at [248, 31] on link "Customers" at bounding box center [265, 34] width 66 height 10
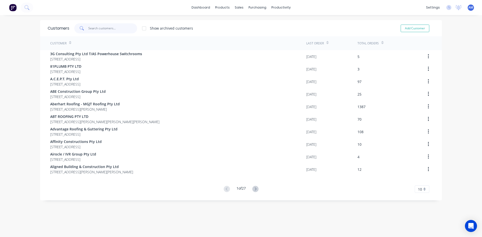
click at [96, 24] on input "text" at bounding box center [112, 28] width 49 height 10
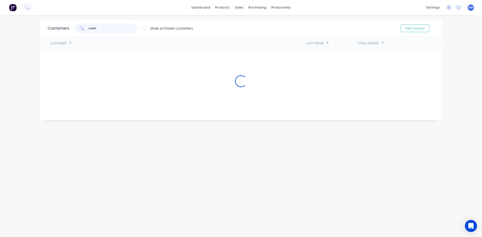
type input "roofit"
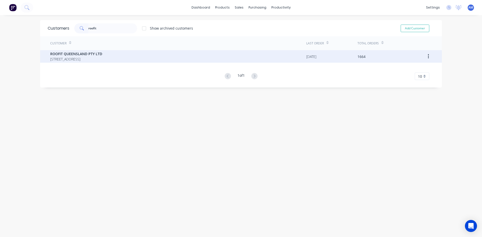
click at [102, 56] on span "ROOFIT QUEENSLAND PTY LTD" at bounding box center [76, 53] width 52 height 5
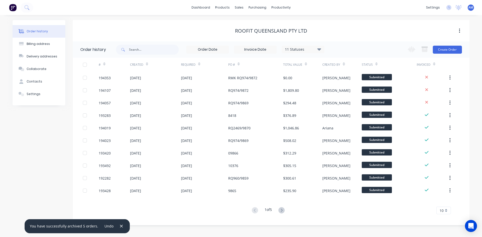
click at [265, 52] on input at bounding box center [255, 50] width 42 height 8
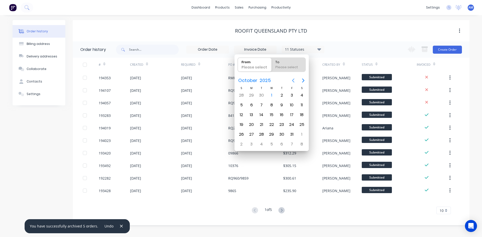
click at [294, 77] on button "Previous page" at bounding box center [293, 81] width 10 height 10
click at [294, 78] on icon "Previous page" at bounding box center [293, 81] width 6 height 6
click at [293, 94] on div "1" at bounding box center [292, 96] width 8 height 8
type input "01/08/25"
radio input "false"
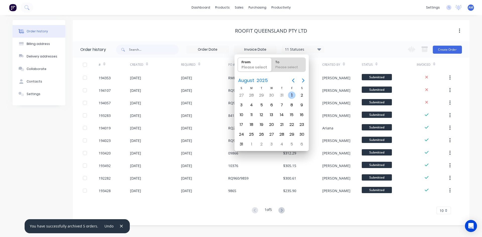
radio input "true"
click at [240, 143] on div "31" at bounding box center [242, 145] width 8 height 8
type input "01/08/25 - 31/08/25"
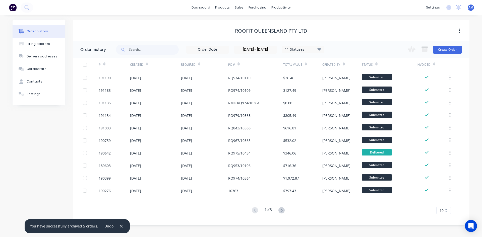
click at [444, 205] on div "# Created Required PO # Total Value Created By Status Invoiced 191190 28 Aug 20…" at bounding box center [268, 136] width 390 height 157
click at [445, 210] on div "10" at bounding box center [443, 211] width 15 height 8
click at [445, 205] on div "35" at bounding box center [443, 202] width 14 height 9
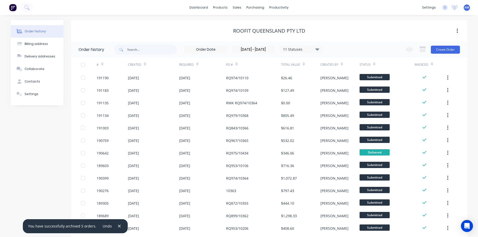
click at [85, 65] on div at bounding box center [83, 65] width 10 height 10
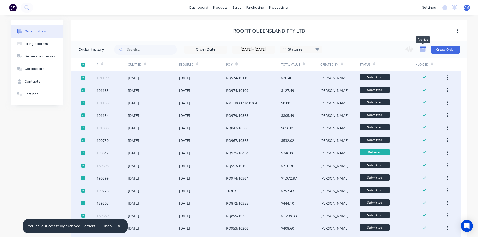
click at [425, 49] on icon "button" at bounding box center [423, 50] width 6 height 4
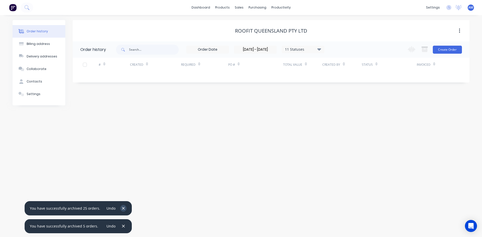
click at [122, 208] on icon "button" at bounding box center [123, 208] width 3 height 5
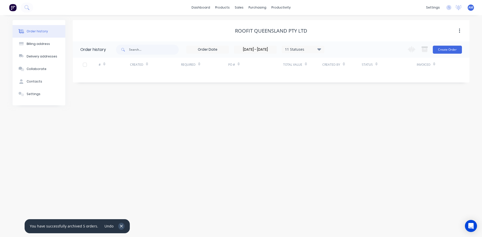
click at [120, 226] on icon "button" at bounding box center [121, 226] width 3 height 3
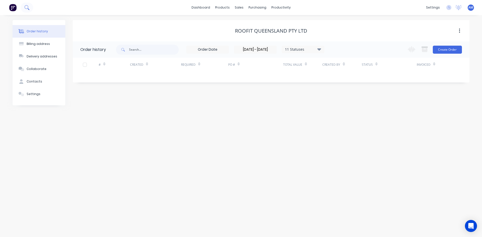
click at [27, 11] on button at bounding box center [27, 8] width 13 height 10
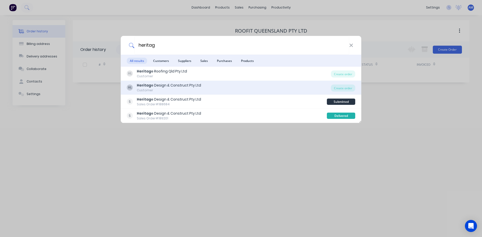
type input "heritag"
click at [188, 87] on div "Heritag e Design & Construct Pty Ltd" at bounding box center [169, 85] width 64 height 5
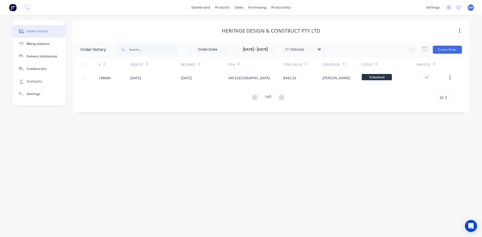
click at [86, 66] on div at bounding box center [85, 65] width 10 height 10
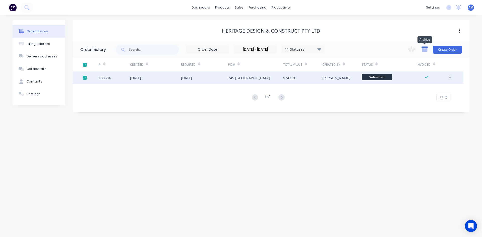
click at [422, 48] on icon "button" at bounding box center [424, 49] width 6 height 6
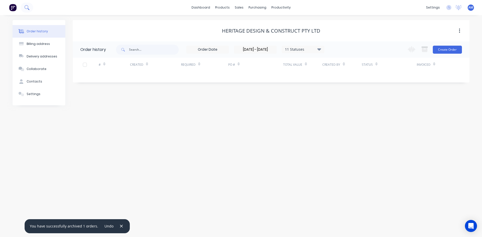
click at [32, 8] on button at bounding box center [27, 8] width 13 height 10
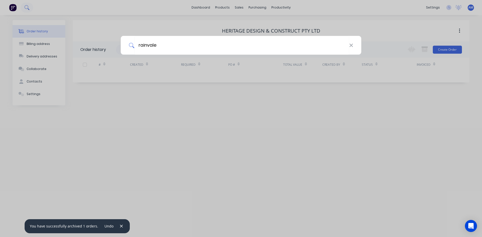
type input "rainvale"
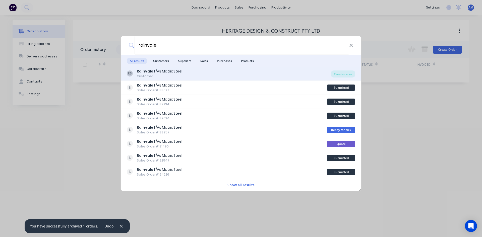
click at [178, 71] on div "Rainvale T/As Matrix Steel" at bounding box center [159, 71] width 45 height 5
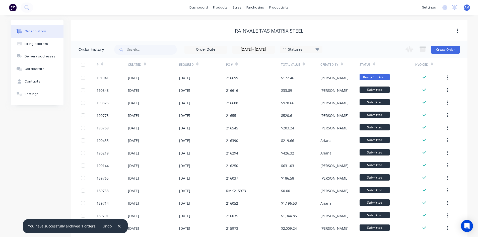
click at [82, 64] on div at bounding box center [83, 65] width 10 height 10
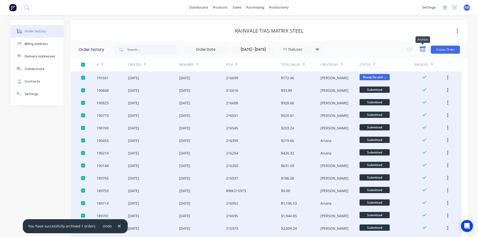
click at [424, 49] on icon "button" at bounding box center [423, 50] width 6 height 4
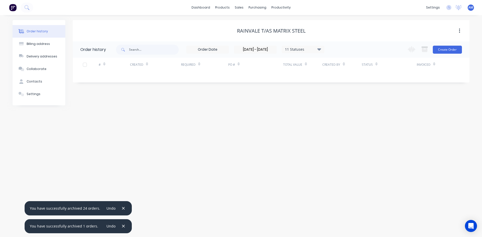
click at [123, 210] on div "Undo" at bounding box center [113, 208] width 26 height 7
click at [122, 210] on icon "button" at bounding box center [123, 208] width 3 height 5
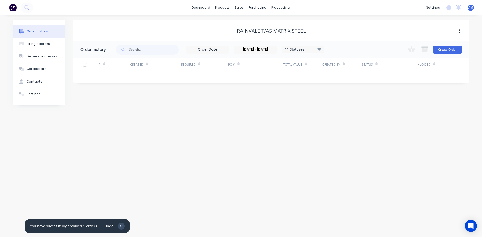
click at [121, 227] on button "button" at bounding box center [121, 226] width 6 height 7
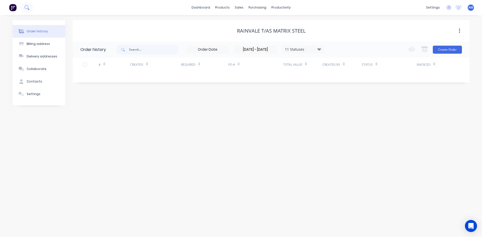
click at [25, 8] on icon at bounding box center [26, 7] width 5 height 5
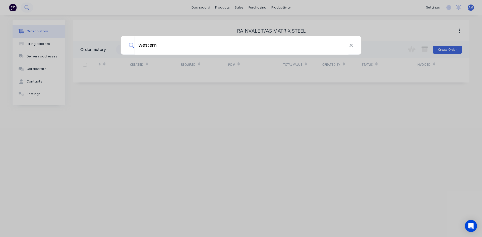
type input "western"
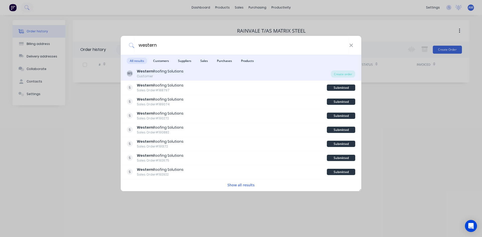
click at [169, 68] on div "WS Western Roofing Solutions Customer Create order" at bounding box center [241, 74] width 240 height 14
click at [182, 72] on div "Western Roofing Solutions" at bounding box center [160, 71] width 47 height 5
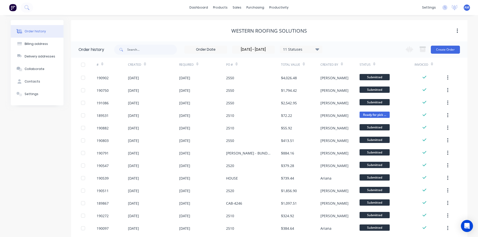
click at [84, 64] on div at bounding box center [83, 65] width 10 height 10
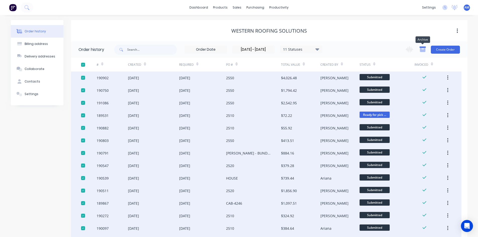
click at [421, 50] on icon "button" at bounding box center [423, 50] width 6 height 4
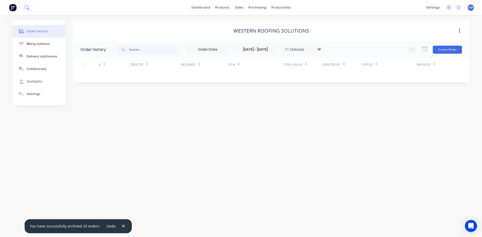
click at [30, 5] on button at bounding box center [27, 8] width 13 height 10
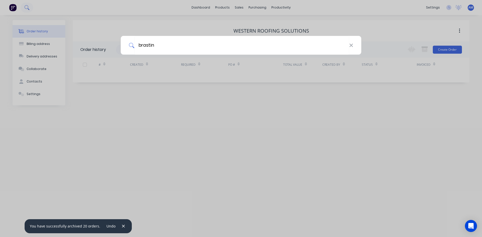
type input "brastin"
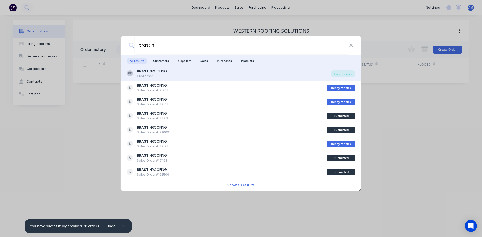
click at [149, 75] on div "Customer" at bounding box center [152, 76] width 30 height 5
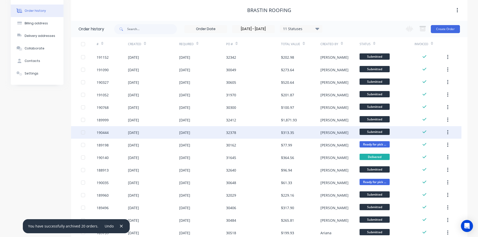
scroll to position [18, 0]
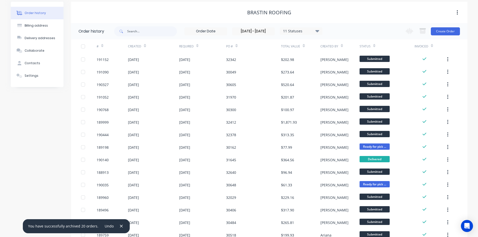
click at [84, 46] on div at bounding box center [83, 46] width 10 height 10
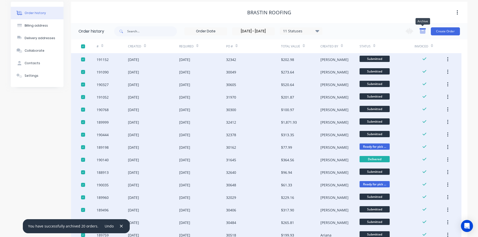
click at [424, 31] on icon "button" at bounding box center [423, 31] width 6 height 4
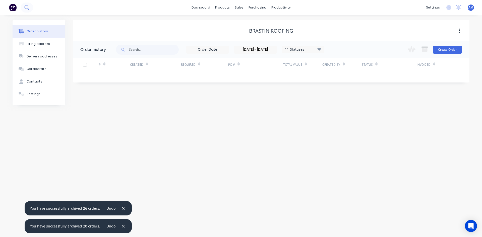
click at [25, 7] on icon at bounding box center [26, 7] width 5 height 5
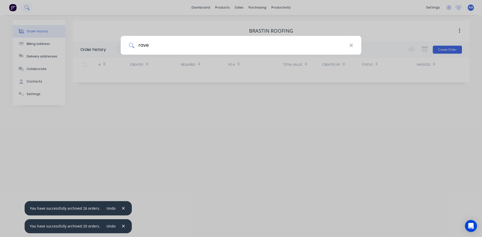
type input "rave"
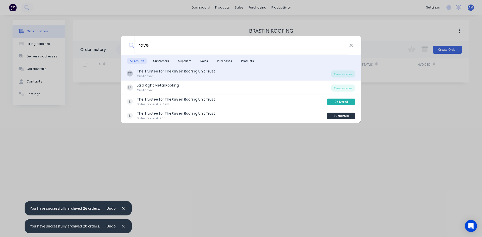
click at [201, 74] on div "Customer" at bounding box center [176, 76] width 78 height 5
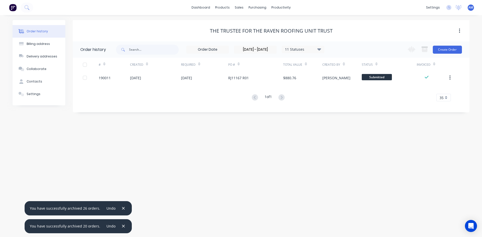
click at [86, 64] on div at bounding box center [85, 65] width 10 height 10
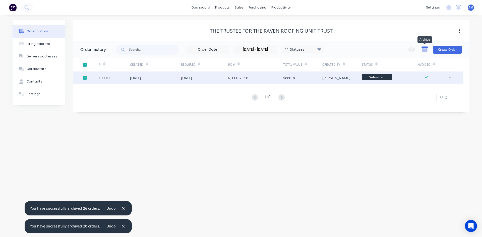
click at [427, 48] on icon "button" at bounding box center [425, 50] width 6 height 4
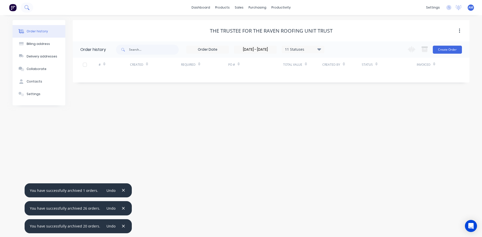
click at [30, 6] on button at bounding box center [27, 8] width 13 height 10
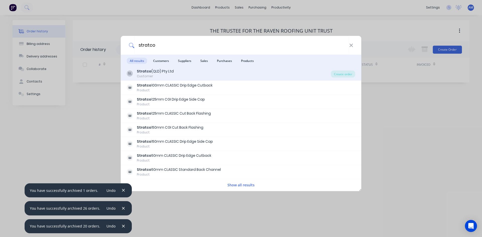
type input "stratco"
click at [148, 71] on b "Stratco" at bounding box center [144, 71] width 15 height 5
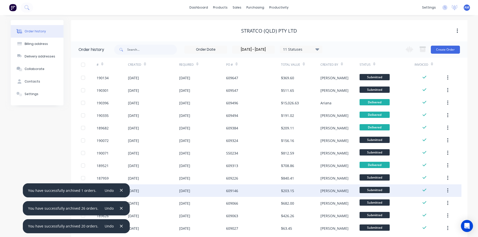
drag, startPoint x: 120, startPoint y: 189, endPoint x: 121, endPoint y: 196, distance: 6.3
click at [120, 189] on button "button" at bounding box center [121, 190] width 6 height 7
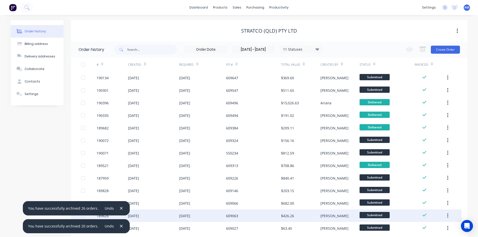
click at [120, 209] on button "button" at bounding box center [121, 208] width 6 height 7
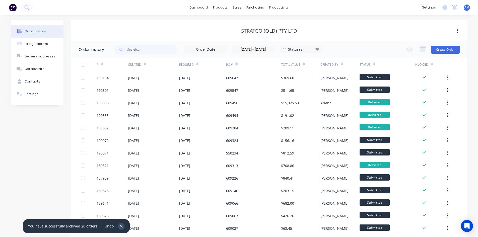
click at [120, 227] on icon "button" at bounding box center [121, 226] width 3 height 5
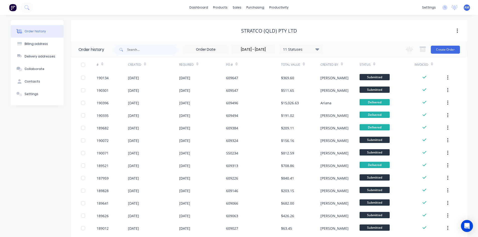
click at [82, 63] on div at bounding box center [83, 65] width 10 height 10
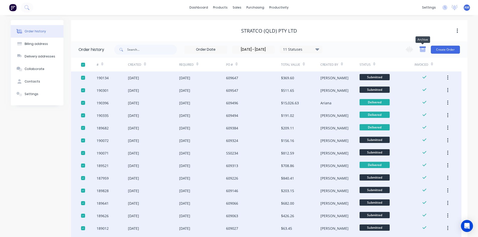
click at [424, 51] on icon "button" at bounding box center [423, 50] width 6 height 4
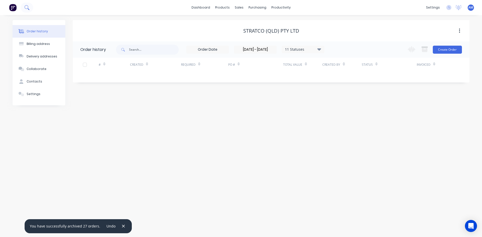
click at [28, 10] on icon at bounding box center [26, 7] width 5 height 5
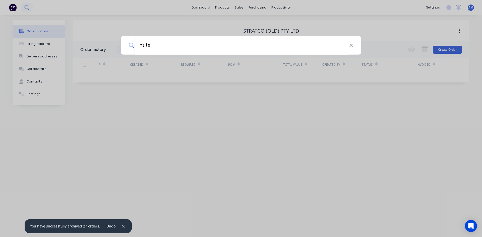
type input "insite"
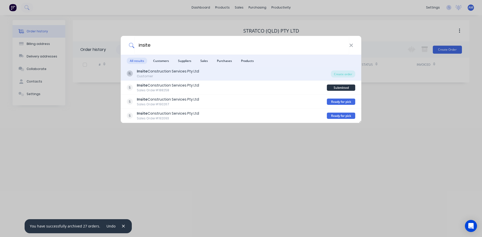
click at [182, 77] on div "Customer" at bounding box center [168, 76] width 62 height 5
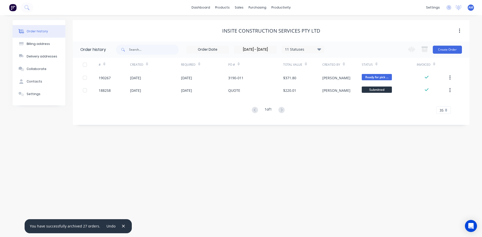
click at [85, 64] on div at bounding box center [85, 65] width 10 height 10
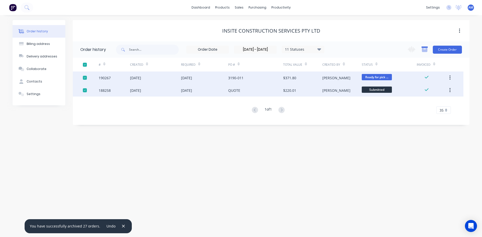
click at [425, 52] on icon "button" at bounding box center [424, 49] width 6 height 6
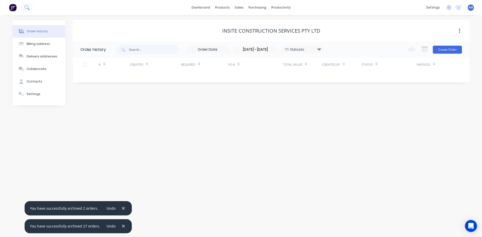
click at [22, 5] on button at bounding box center [27, 8] width 13 height 10
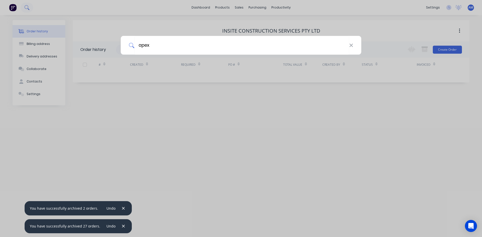
type input "apex"
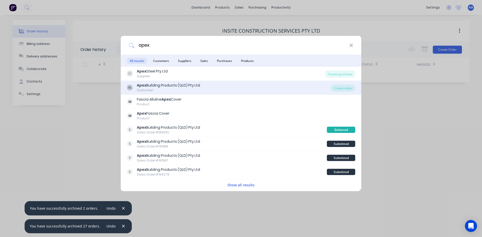
click at [172, 85] on div "Apex Building Products (QLD) Pty Ltd" at bounding box center [168, 85] width 63 height 5
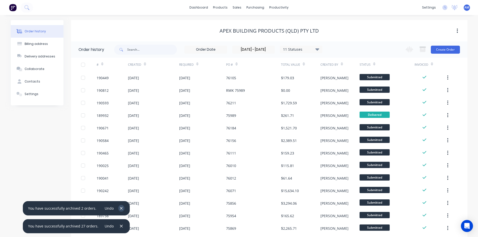
click at [120, 209] on icon "button" at bounding box center [121, 208] width 3 height 5
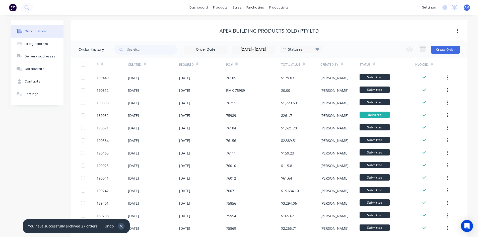
click at [120, 225] on icon "button" at bounding box center [121, 226] width 3 height 5
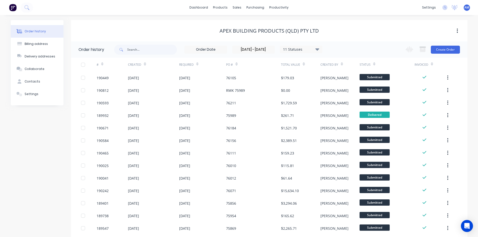
drag, startPoint x: 82, startPoint y: 63, endPoint x: 89, endPoint y: 62, distance: 7.0
click at [82, 63] on div at bounding box center [83, 65] width 10 height 10
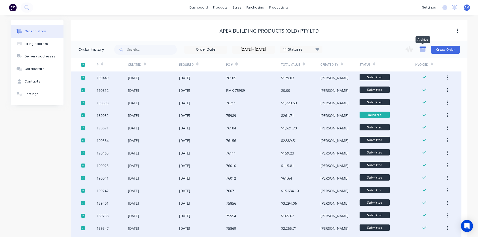
click at [420, 50] on icon "button" at bounding box center [423, 49] width 6 height 6
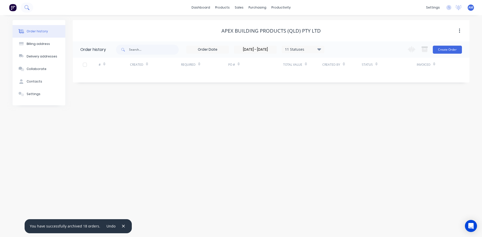
click at [28, 10] on icon at bounding box center [26, 7] width 5 height 5
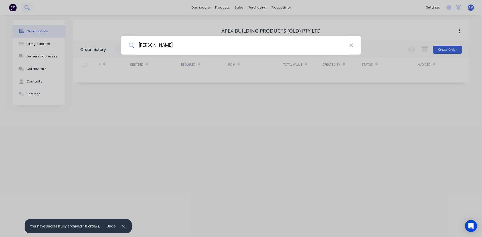
type input "wightman"
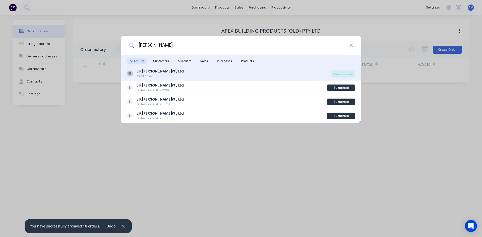
click at [151, 71] on b "Wightman" at bounding box center [157, 71] width 30 height 5
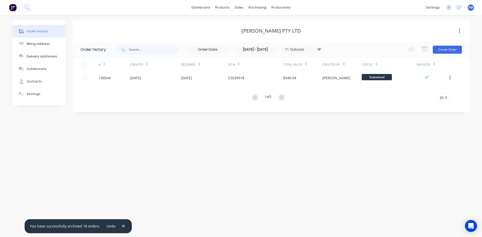
click at [84, 65] on div at bounding box center [85, 65] width 10 height 10
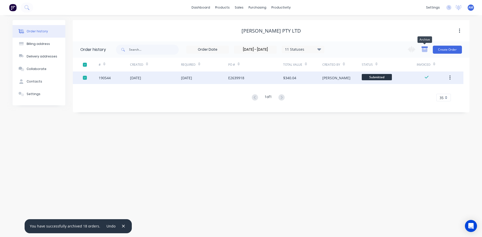
click at [425, 49] on icon "button" at bounding box center [424, 49] width 6 height 6
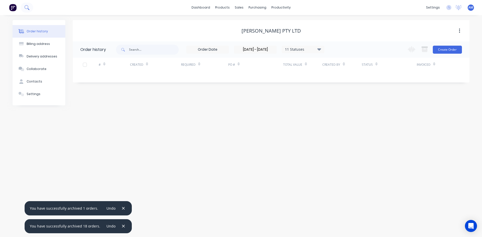
click at [32, 9] on button at bounding box center [27, 8] width 13 height 10
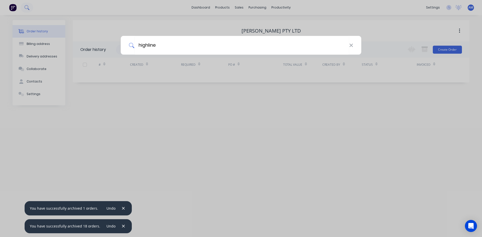
type input "highline"
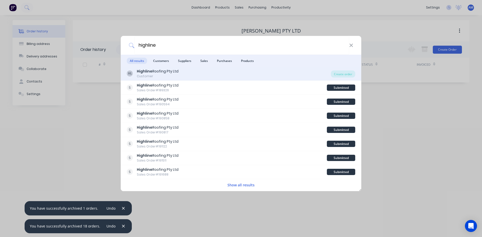
click at [148, 73] on b "Highline" at bounding box center [145, 71] width 16 height 5
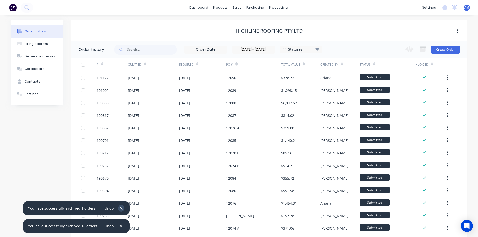
click at [118, 209] on button "button" at bounding box center [121, 208] width 6 height 7
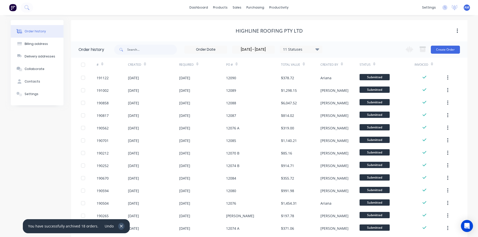
click at [120, 225] on icon "button" at bounding box center [121, 226] width 3 height 5
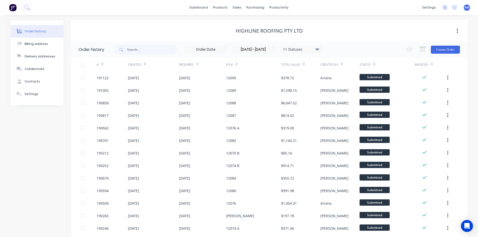
click at [85, 64] on div at bounding box center [83, 65] width 10 height 10
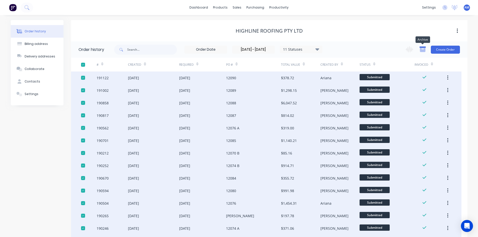
click at [424, 51] on icon "button" at bounding box center [423, 50] width 6 height 4
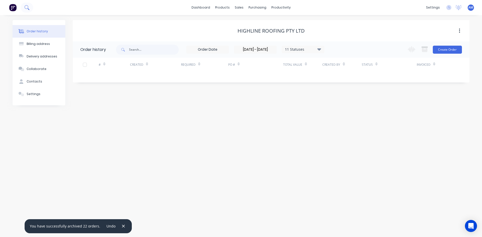
click at [31, 9] on button at bounding box center [27, 8] width 13 height 10
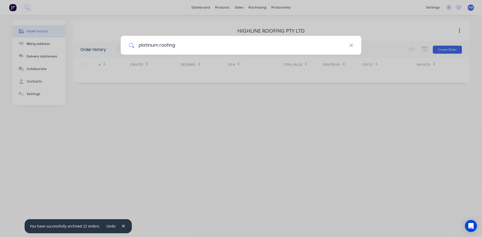
type input "platinum roofing"
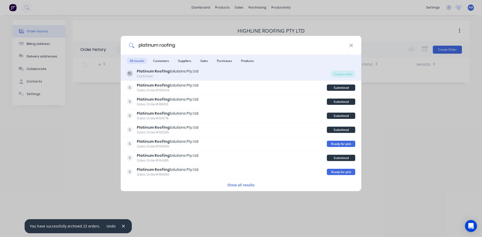
click at [215, 78] on div "PL Platinum Roofing Solutions Pty Ltd Customer" at bounding box center [229, 74] width 204 height 10
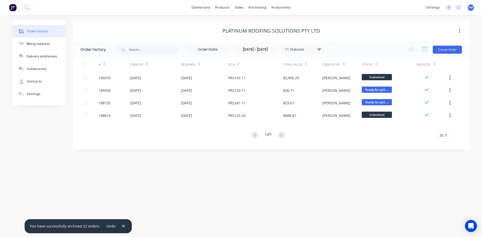
click at [84, 64] on div at bounding box center [85, 65] width 10 height 10
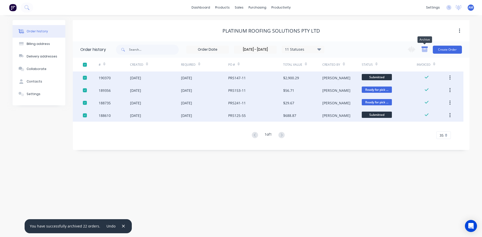
click at [422, 51] on icon "button" at bounding box center [424, 49] width 6 height 6
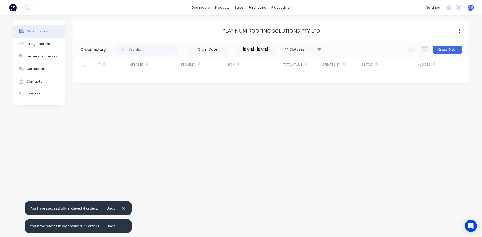
click at [248, 52] on input "01/08/25 - 31/08/25" at bounding box center [255, 50] width 42 height 8
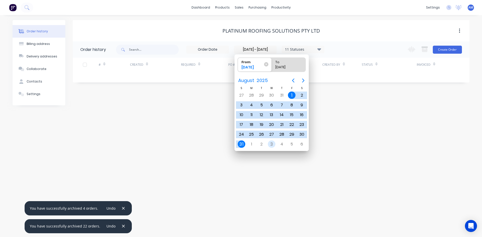
click at [268, 144] on div "3" at bounding box center [272, 145] width 8 height 8
type input "03/09/25"
radio input "false"
radio input "true"
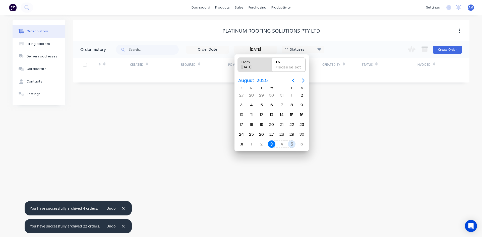
click at [290, 143] on div "5" at bounding box center [292, 145] width 8 height 8
type input "03/09/25 - 05/09/25"
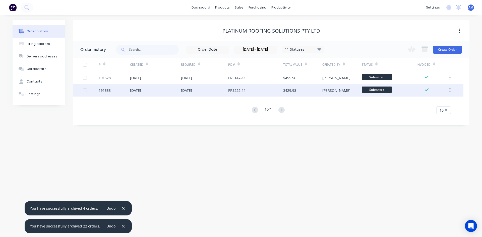
click at [84, 92] on div at bounding box center [85, 90] width 10 height 10
click at [425, 46] on button "button" at bounding box center [424, 50] width 12 height 10
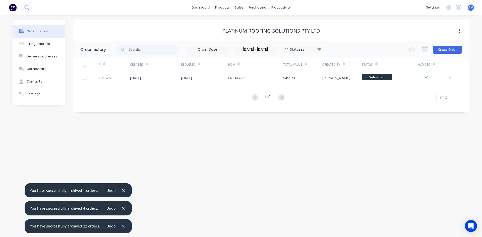
click at [24, 8] on icon at bounding box center [26, 7] width 5 height 5
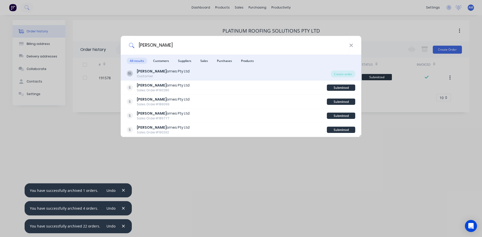
type input "stewart h"
click at [168, 69] on div "Stewart H omes Pty Ltd" at bounding box center [163, 71] width 53 height 5
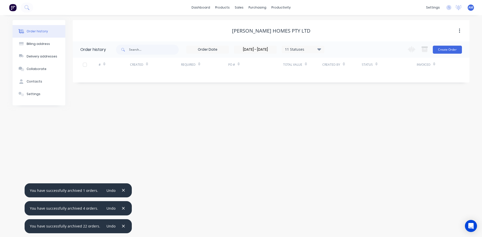
click at [260, 48] on input "03/09/25 - 05/09/25" at bounding box center [255, 50] width 42 height 8
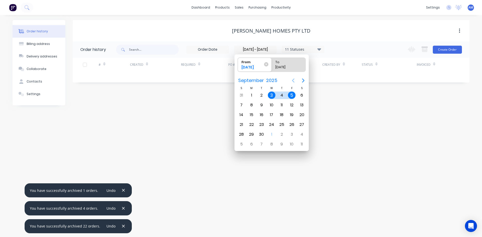
click at [292, 79] on icon "Previous page" at bounding box center [293, 81] width 6 height 6
click at [290, 94] on div "1" at bounding box center [292, 96] width 8 height 8
type input "01/08/25 - 05/09/25"
radio input "false"
radio input "true"
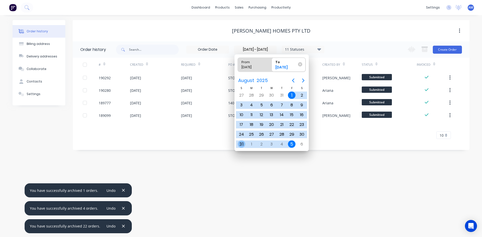
click at [244, 143] on div "31" at bounding box center [242, 145] width 8 height 8
type input "01/08/25 - 31/08/25"
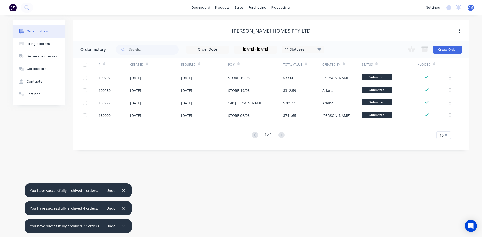
click at [85, 66] on div at bounding box center [85, 65] width 10 height 10
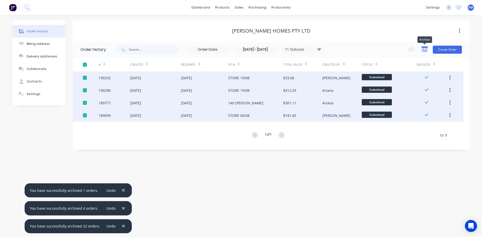
click at [423, 52] on icon "button" at bounding box center [425, 50] width 6 height 4
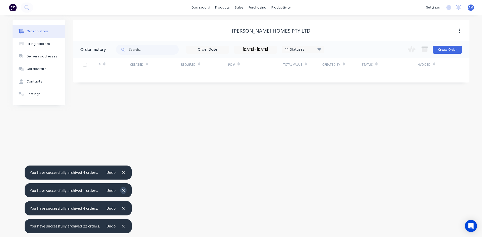
click at [122, 191] on button "button" at bounding box center [123, 190] width 6 height 7
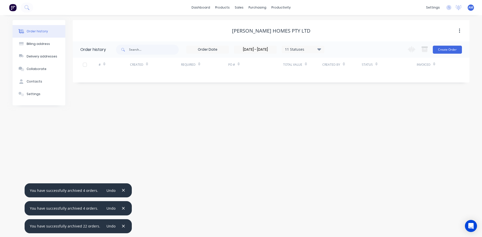
click at [122, 194] on div "You have successfully archived 4 orders. Undo" at bounding box center [78, 190] width 107 height 14
click at [122, 192] on icon "button" at bounding box center [123, 190] width 3 height 5
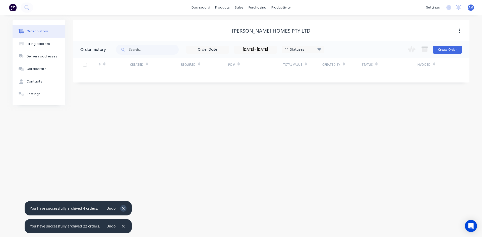
click at [122, 208] on icon "button" at bounding box center [123, 208] width 3 height 5
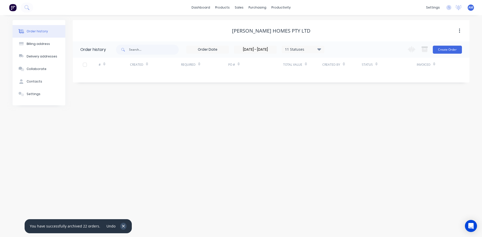
click at [122, 226] on icon "button" at bounding box center [123, 226] width 3 height 5
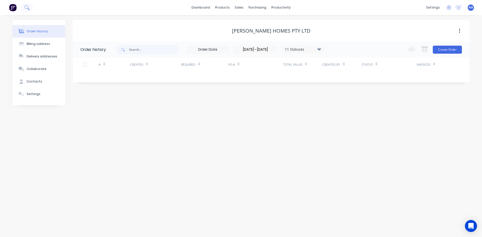
click at [33, 7] on button at bounding box center [27, 8] width 13 height 10
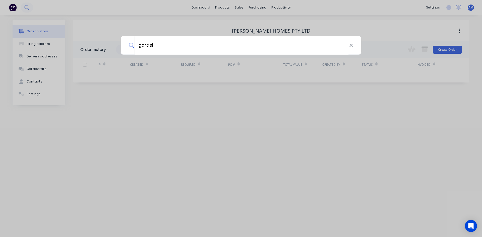
type input "gardel"
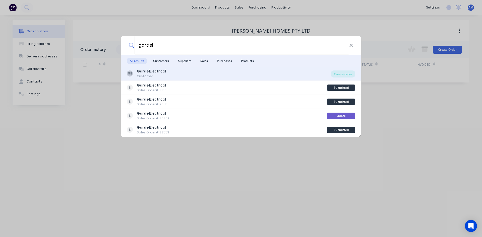
click at [188, 75] on div "GE Gardel Electrical Customer" at bounding box center [229, 74] width 204 height 10
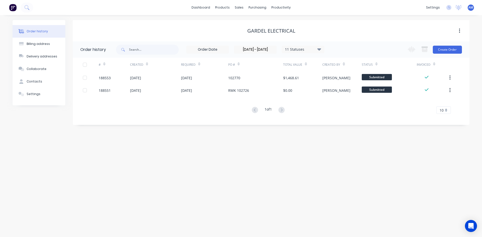
click at [82, 64] on div at bounding box center [85, 65] width 10 height 10
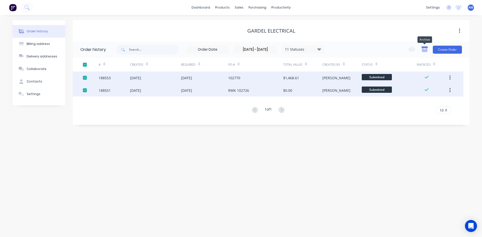
click at [423, 51] on icon "button" at bounding box center [425, 50] width 6 height 4
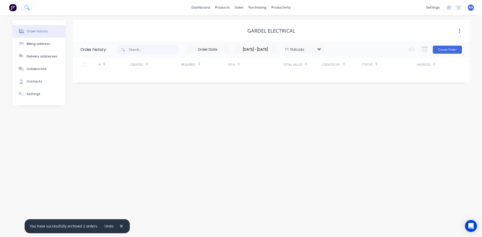
click at [29, 7] on button at bounding box center [27, 8] width 13 height 10
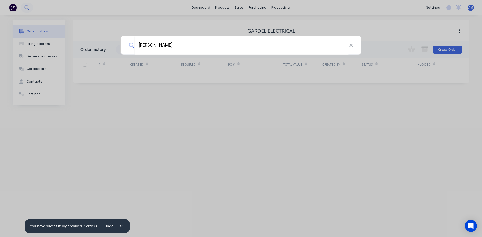
type input "alline"
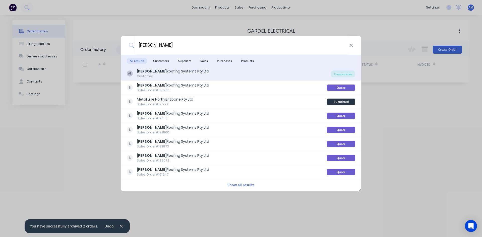
click at [151, 73] on div "Alline Roofing Systems Pty Ltd" at bounding box center [173, 71] width 72 height 5
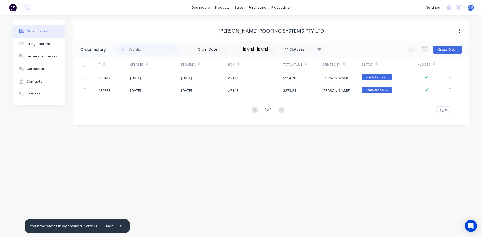
click at [85, 64] on div at bounding box center [85, 65] width 10 height 10
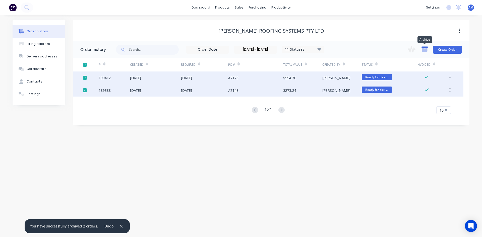
click at [424, 49] on icon "button" at bounding box center [424, 49] width 6 height 6
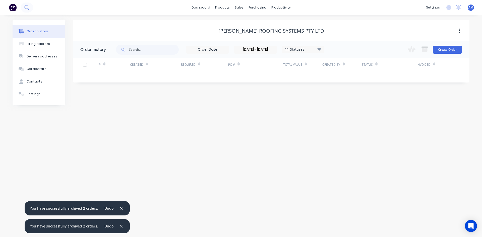
click at [29, 8] on button at bounding box center [27, 8] width 13 height 10
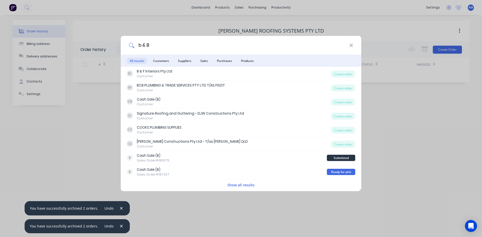
drag, startPoint x: 161, startPoint y: 45, endPoint x: 124, endPoint y: 44, distance: 36.9
click at [124, 44] on div "b & B" at bounding box center [241, 45] width 240 height 19
type input "beavis"
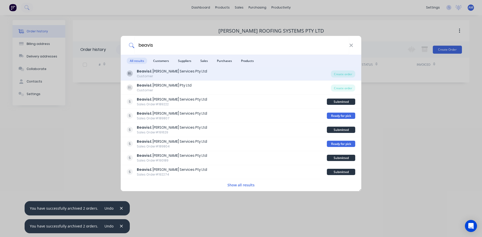
click at [160, 75] on div "Customer" at bounding box center [172, 76] width 70 height 5
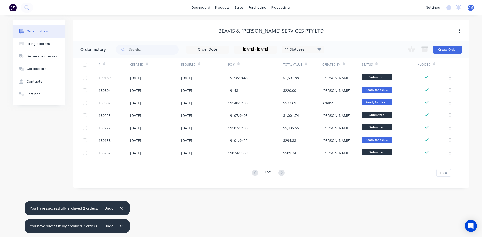
click at [84, 64] on div at bounding box center [85, 65] width 10 height 10
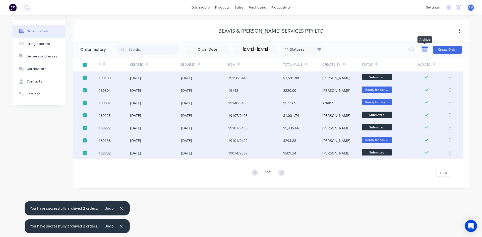
click at [423, 51] on icon "button" at bounding box center [425, 50] width 6 height 4
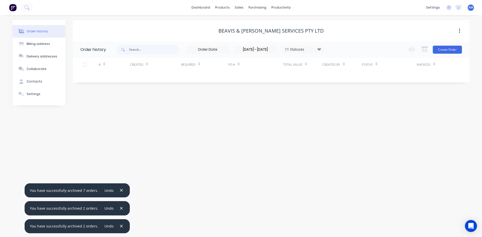
click at [20, 9] on div at bounding box center [16, 8] width 33 height 10
click at [23, 9] on button at bounding box center [27, 8] width 13 height 10
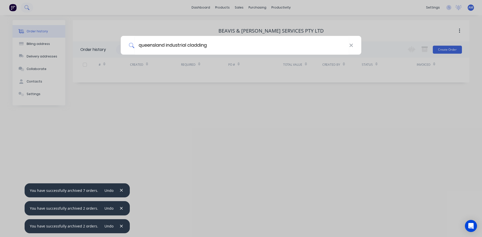
type input "queensland industrial cladding"
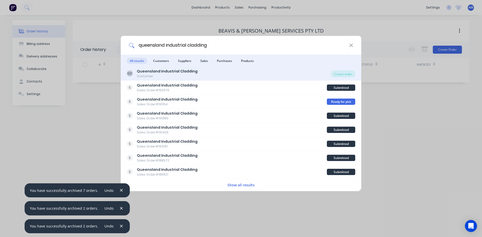
click at [178, 71] on b "Queensland Industrial Cladding" at bounding box center [167, 71] width 61 height 5
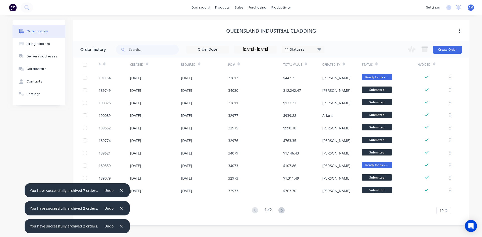
click at [449, 210] on div "10" at bounding box center [443, 211] width 15 height 8
click at [448, 204] on div "35" at bounding box center [443, 202] width 14 height 9
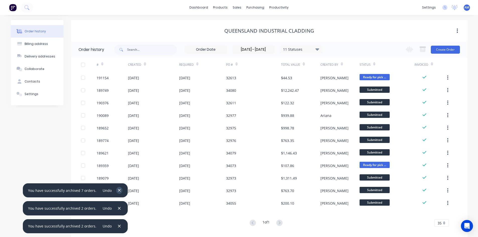
click at [118, 189] on icon "button" at bounding box center [119, 190] width 3 height 5
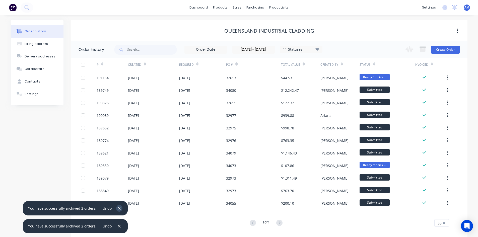
click at [118, 208] on icon "button" at bounding box center [119, 208] width 3 height 5
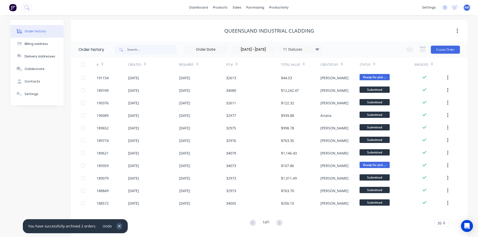
click at [118, 227] on button "button" at bounding box center [119, 226] width 6 height 7
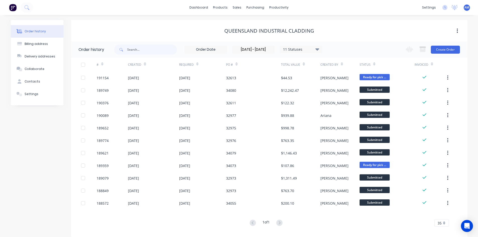
click at [83, 66] on div at bounding box center [83, 65] width 10 height 10
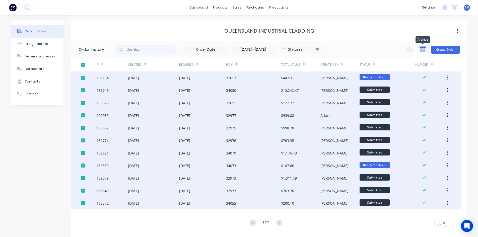
click at [422, 50] on icon "button" at bounding box center [423, 50] width 6 height 4
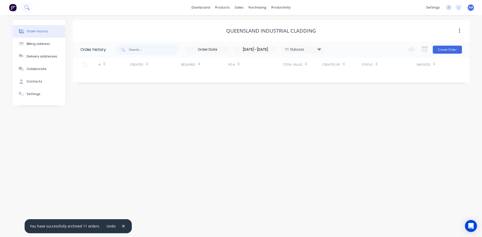
click at [28, 9] on icon at bounding box center [26, 7] width 5 height 5
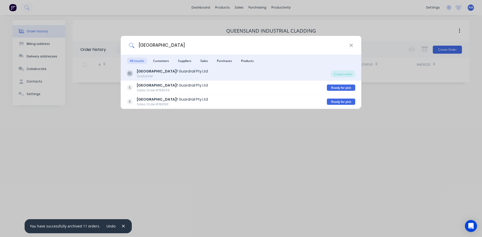
type input "east west roo"
click at [144, 71] on b "East West Roo" at bounding box center [157, 71] width 40 height 5
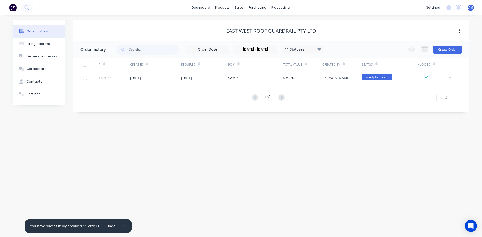
click at [84, 65] on div at bounding box center [85, 65] width 10 height 10
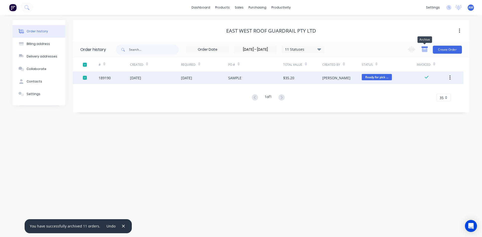
click at [424, 52] on icon "button" at bounding box center [425, 50] width 6 height 4
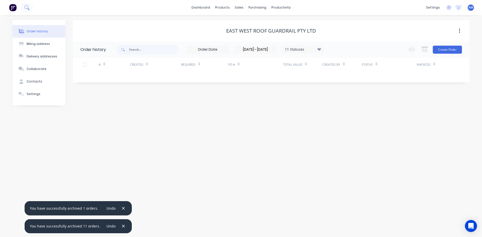
click at [31, 10] on button at bounding box center [27, 8] width 13 height 10
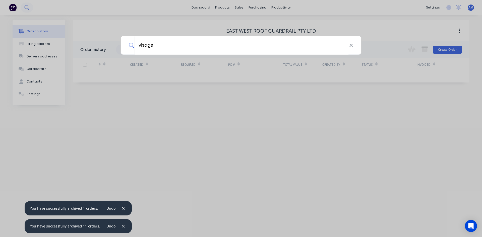
type input "visage"
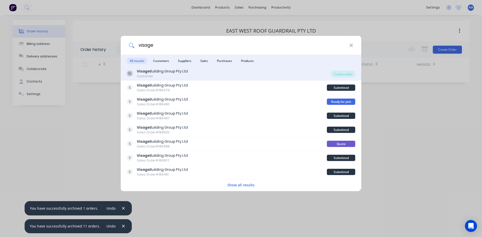
click at [160, 71] on div "Visage Building Group Pty Ltd" at bounding box center [162, 71] width 51 height 5
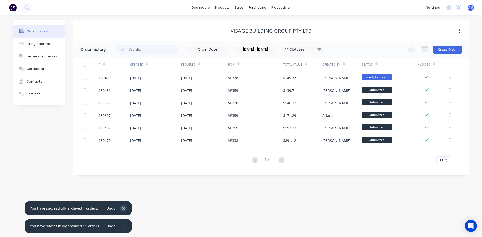
click at [122, 210] on icon "button" at bounding box center [123, 208] width 3 height 5
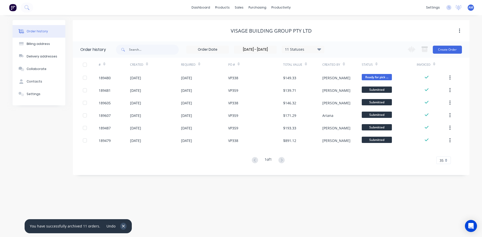
click at [123, 227] on button "button" at bounding box center [123, 226] width 6 height 7
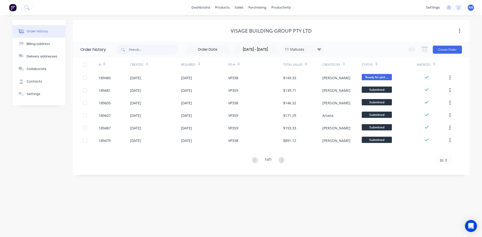
click at [86, 65] on div at bounding box center [85, 65] width 10 height 10
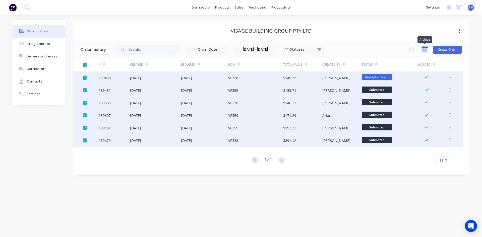
click at [427, 50] on icon "button" at bounding box center [425, 50] width 6 height 4
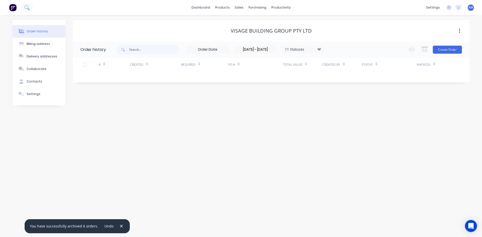
click at [24, 7] on icon at bounding box center [26, 7] width 5 height 5
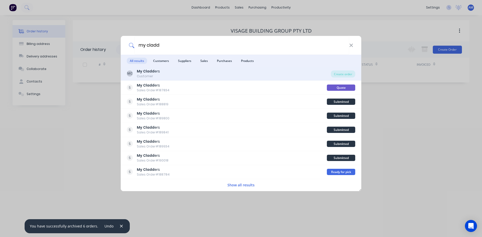
type input "my cladd"
click at [140, 72] on b "My Cladd" at bounding box center [146, 71] width 18 height 5
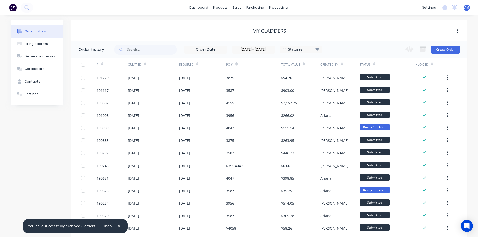
drag, startPoint x: 84, startPoint y: 65, endPoint x: 93, endPoint y: 65, distance: 9.3
click at [84, 65] on div at bounding box center [83, 65] width 10 height 10
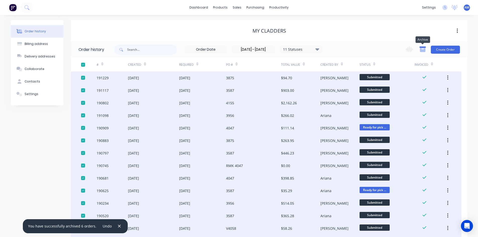
click at [422, 52] on icon "button" at bounding box center [423, 50] width 6 height 4
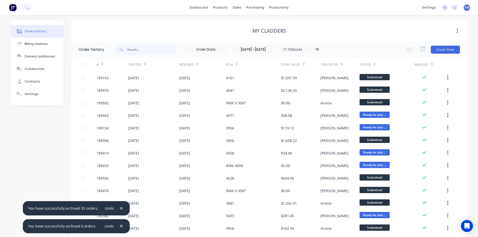
click at [86, 65] on div at bounding box center [83, 65] width 10 height 10
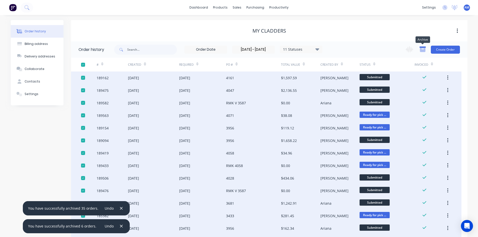
click at [424, 50] on icon "button" at bounding box center [423, 50] width 6 height 4
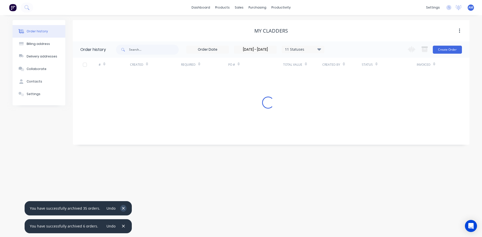
click at [120, 207] on button "button" at bounding box center [123, 208] width 6 height 7
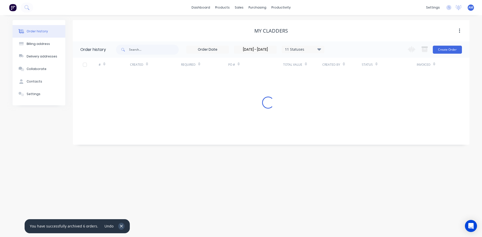
click at [120, 225] on icon "button" at bounding box center [121, 226] width 3 height 5
click at [24, 6] on button at bounding box center [27, 8] width 13 height 10
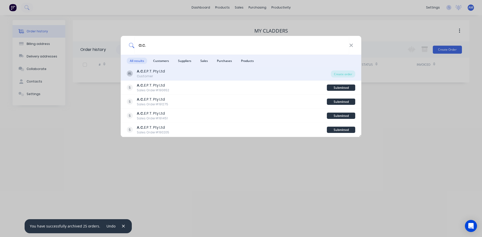
type input "a.c."
click at [136, 72] on div "AL A.C. E.P.T. Pty Ltd Customer" at bounding box center [229, 74] width 204 height 10
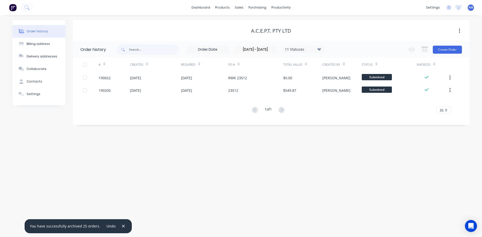
drag, startPoint x: 85, startPoint y: 66, endPoint x: 92, endPoint y: 63, distance: 7.4
click at [85, 65] on div at bounding box center [85, 65] width 10 height 10
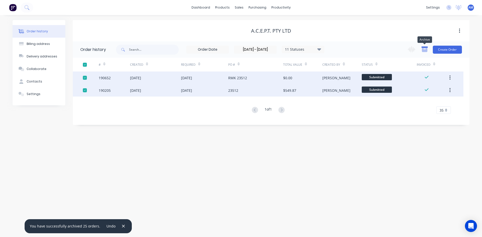
click at [422, 48] on icon "button" at bounding box center [425, 50] width 6 height 4
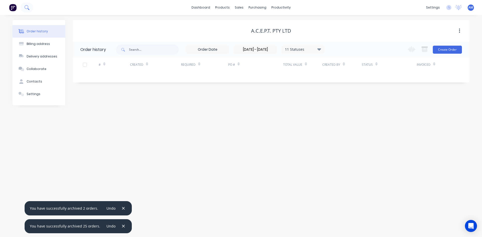
click at [28, 8] on icon at bounding box center [26, 7] width 4 height 4
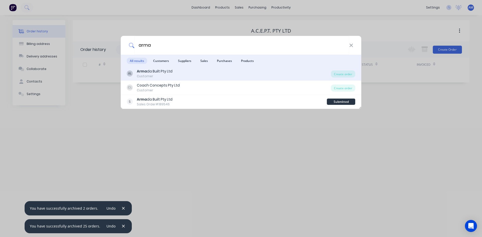
type input "arma"
click at [135, 74] on div "AL Arma da Built Pty Ltd Customer" at bounding box center [229, 74] width 204 height 10
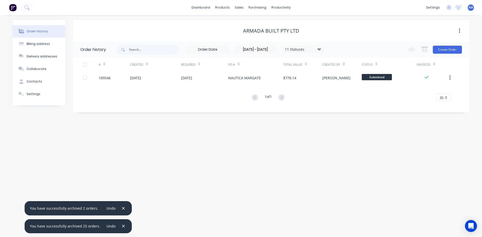
click at [85, 64] on div at bounding box center [85, 65] width 10 height 10
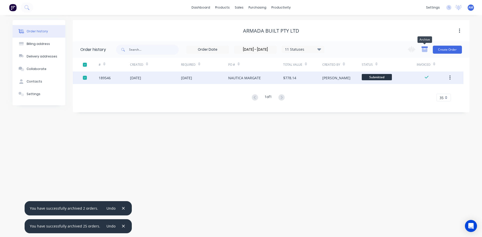
click at [426, 51] on icon "button" at bounding box center [425, 50] width 6 height 4
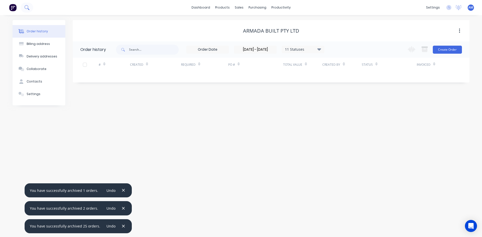
click at [30, 9] on button at bounding box center [27, 8] width 13 height 10
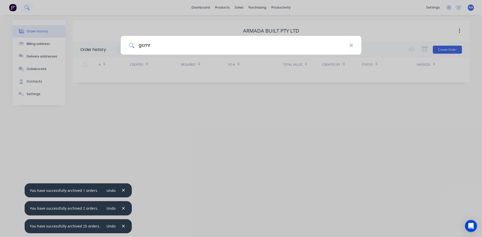
type input "gcmr"
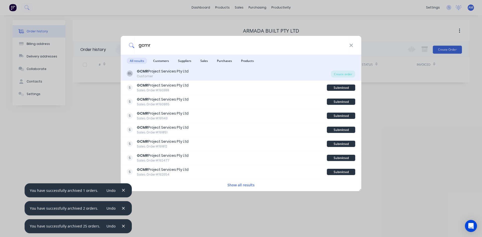
click at [197, 71] on div "GL GCMR Project Services Pty Ltd Customer" at bounding box center [229, 74] width 204 height 10
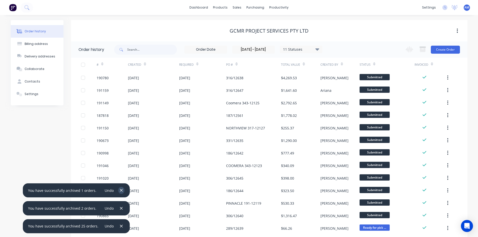
click at [121, 190] on button "button" at bounding box center [121, 190] width 6 height 7
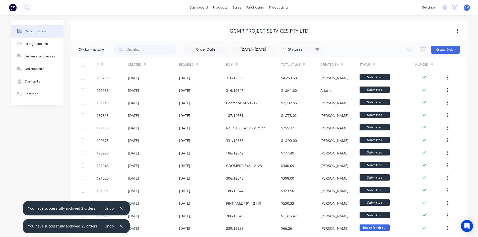
drag, startPoint x: 117, startPoint y: 206, endPoint x: 120, endPoint y: 220, distance: 14.9
click at [118, 206] on button "button" at bounding box center [121, 208] width 6 height 7
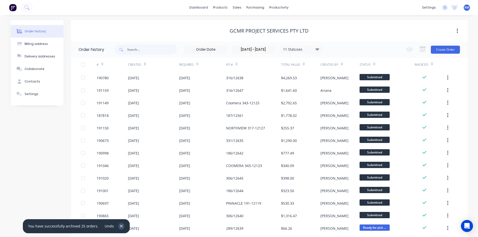
click at [120, 226] on icon "button" at bounding box center [121, 226] width 3 height 5
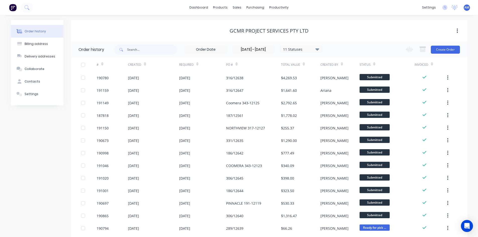
click at [82, 63] on div at bounding box center [83, 65] width 10 height 10
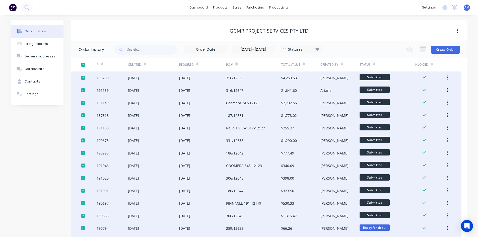
click at [425, 53] on button "button" at bounding box center [423, 50] width 12 height 10
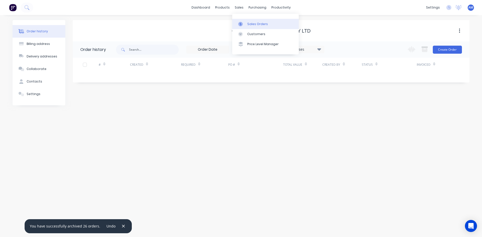
click at [246, 25] on link "Sales Orders" at bounding box center [265, 24] width 66 height 10
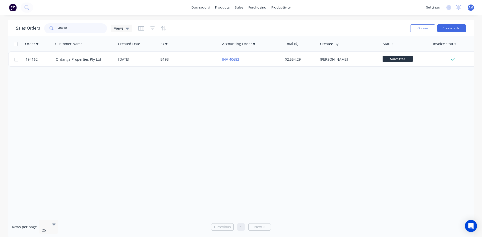
drag, startPoint x: 90, startPoint y: 28, endPoint x: 66, endPoint y: 30, distance: 24.1
click at [66, 30] on input "40230" at bounding box center [82, 28] width 49 height 10
type input "4"
type input "194228"
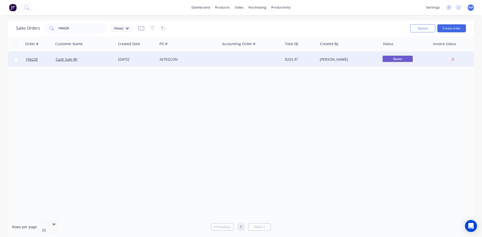
click at [202, 61] on div "INTEGCON" at bounding box center [188, 59] width 56 height 5
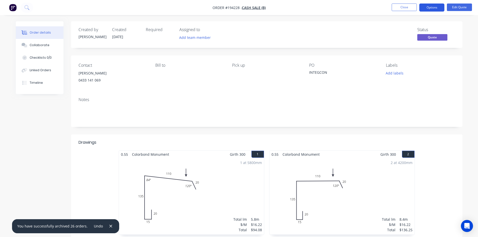
click at [437, 8] on button "Options" at bounding box center [431, 8] width 25 height 8
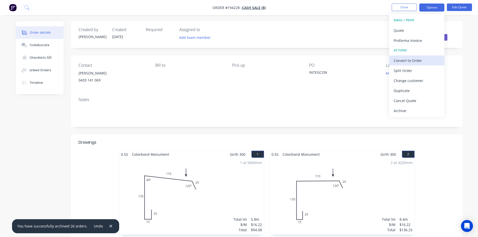
click at [422, 57] on div "Convert to Order" at bounding box center [417, 60] width 46 height 7
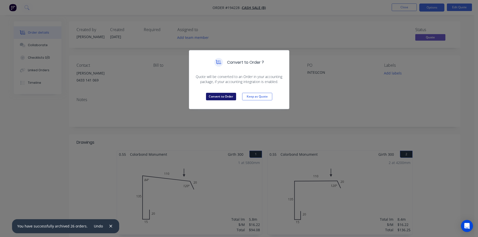
click at [232, 94] on button "Convert to Order" at bounding box center [221, 97] width 30 height 8
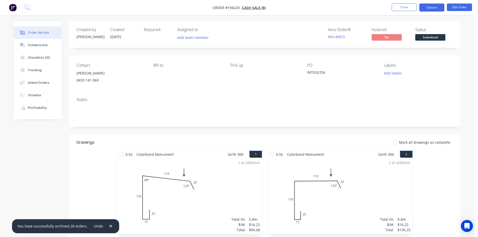
click at [431, 8] on button "Options" at bounding box center [431, 8] width 25 height 8
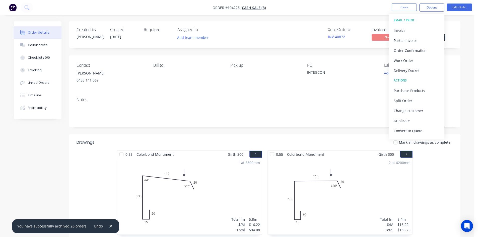
click at [428, 24] on button "EMAIL / PRINT" at bounding box center [416, 20] width 55 height 10
click at [427, 27] on div "Invoice" at bounding box center [417, 30] width 46 height 7
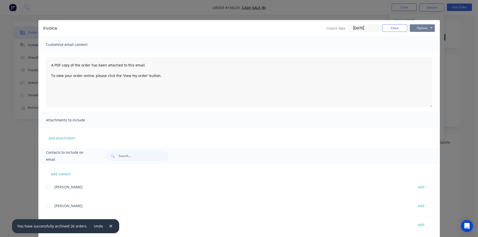
click at [420, 26] on button "Options" at bounding box center [422, 28] width 25 height 8
click at [422, 45] on button "Print" at bounding box center [426, 45] width 32 height 8
click at [396, 26] on button "Close" at bounding box center [394, 28] width 25 height 8
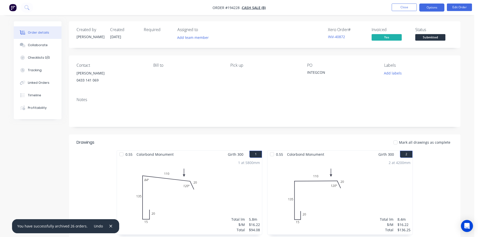
click at [429, 7] on button "Options" at bounding box center [431, 8] width 25 height 8
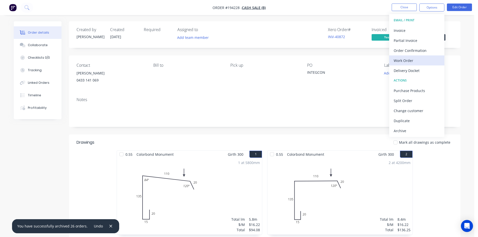
click at [432, 58] on div "Work Order" at bounding box center [417, 60] width 46 height 7
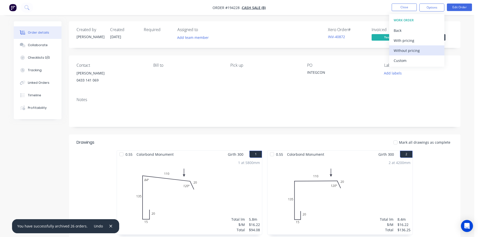
click at [428, 52] on div "Without pricing" at bounding box center [417, 50] width 46 height 7
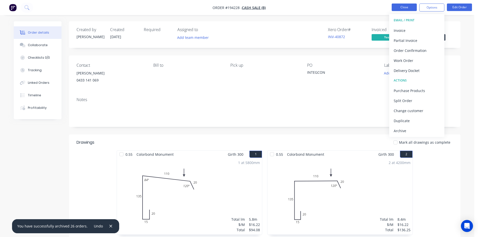
click at [399, 10] on button "Close" at bounding box center [404, 8] width 25 height 8
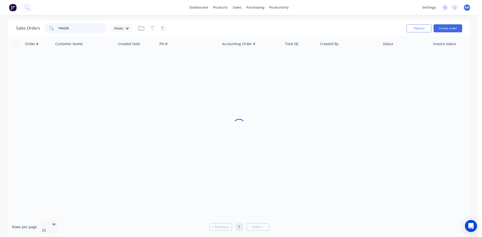
drag, startPoint x: 81, startPoint y: 27, endPoint x: 40, endPoint y: 28, distance: 40.9
click at [38, 28] on div "Sales Orders 194228 Views" at bounding box center [74, 28] width 116 height 10
type input "194068"
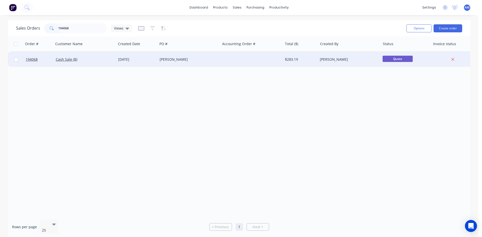
click at [249, 64] on div at bounding box center [251, 59] width 62 height 15
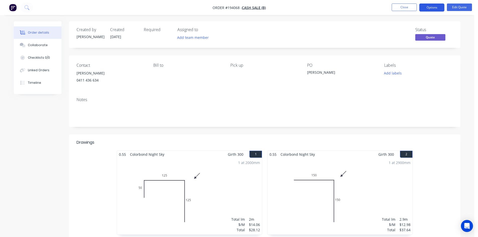
click at [440, 8] on button "Options" at bounding box center [431, 8] width 25 height 8
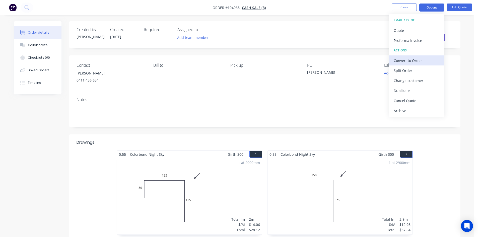
click at [420, 58] on div "Convert to Order" at bounding box center [417, 60] width 46 height 7
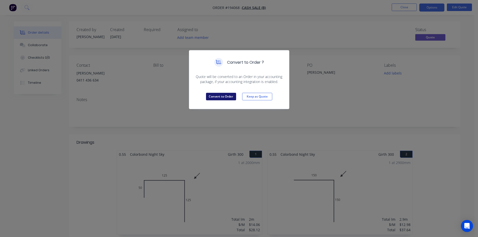
click at [220, 100] on button "Convert to Order" at bounding box center [221, 97] width 30 height 8
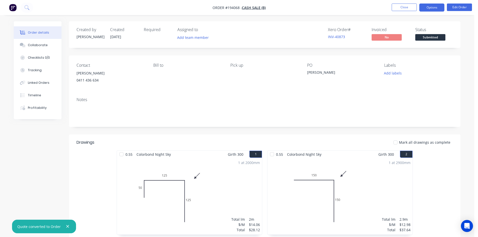
click at [439, 6] on button "Options" at bounding box center [431, 8] width 25 height 8
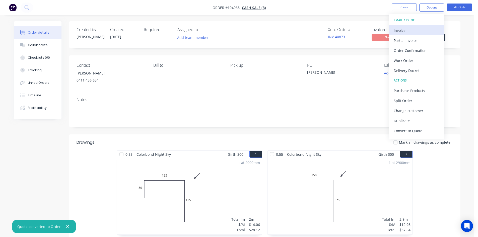
click at [429, 28] on div "Invoice" at bounding box center [417, 30] width 46 height 7
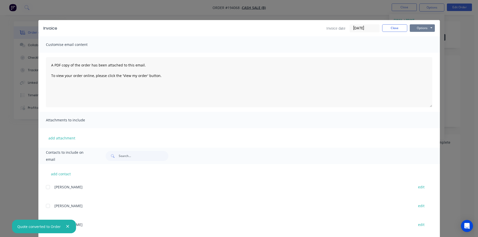
click at [428, 27] on button "Options" at bounding box center [422, 28] width 25 height 8
click at [422, 48] on button "Print" at bounding box center [426, 45] width 32 height 8
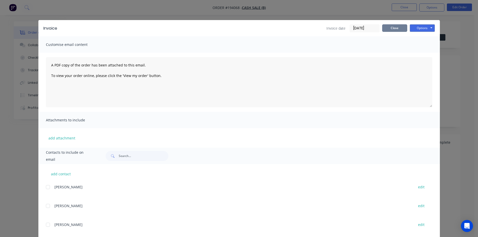
click at [397, 26] on button "Close" at bounding box center [394, 28] width 25 height 8
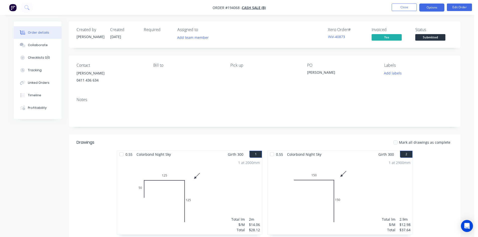
click at [429, 8] on button "Options" at bounding box center [431, 8] width 25 height 8
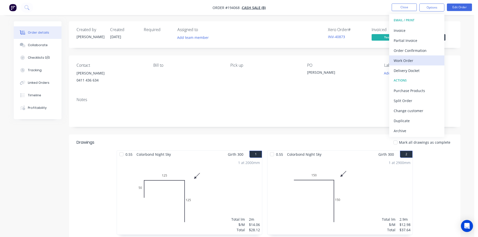
click at [416, 61] on div "Work Order" at bounding box center [417, 60] width 46 height 7
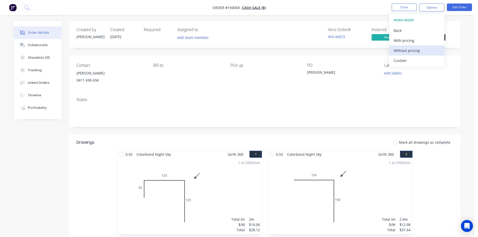
click at [415, 49] on div "Without pricing" at bounding box center [417, 50] width 46 height 7
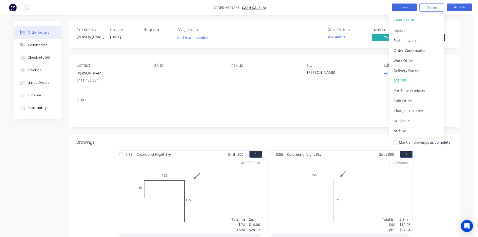
click at [407, 9] on button "Close" at bounding box center [404, 8] width 25 height 8
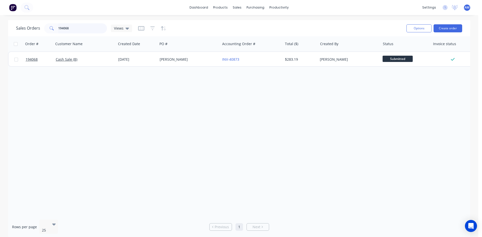
drag, startPoint x: 70, startPoint y: 30, endPoint x: 41, endPoint y: 29, distance: 29.1
click at [41, 29] on div "Sales Orders 194068 Views" at bounding box center [74, 28] width 116 height 10
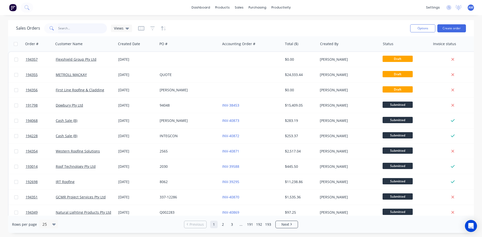
click at [100, 29] on input "text" at bounding box center [82, 28] width 49 height 10
type input "194228"
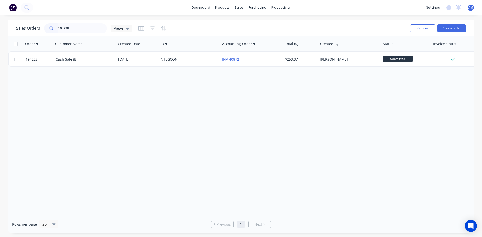
click at [193, 60] on div "INTEGCON" at bounding box center [188, 59] width 56 height 5
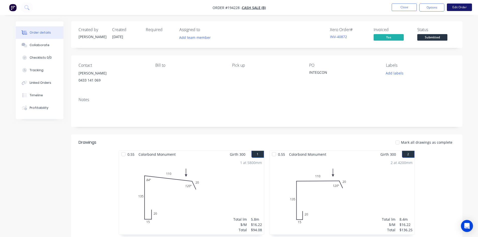
click at [457, 7] on button "Edit Order" at bounding box center [459, 8] width 25 height 8
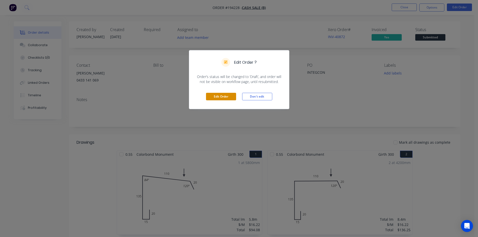
click at [234, 99] on button "Edit Order" at bounding box center [221, 97] width 30 height 8
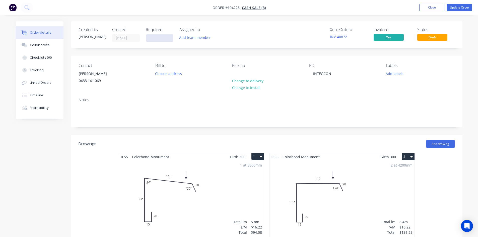
click at [169, 38] on input at bounding box center [159, 38] width 27 height 8
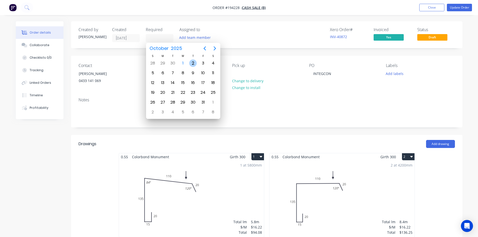
click at [192, 63] on div "2" at bounding box center [193, 63] width 8 height 8
type input "02/10/25"
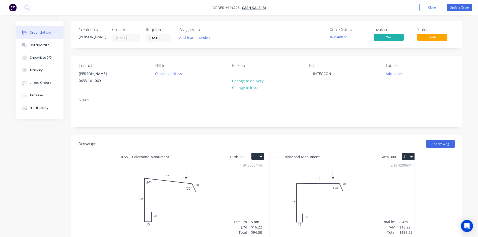
click at [240, 72] on div "Pick up Change to delivery Change to install" at bounding box center [266, 74] width 69 height 23
click at [237, 72] on div at bounding box center [236, 73] width 8 height 7
click at [457, 9] on button "Update Order" at bounding box center [459, 8] width 25 height 8
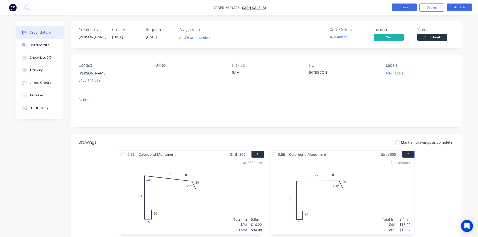
click at [402, 7] on button "Close" at bounding box center [404, 8] width 25 height 8
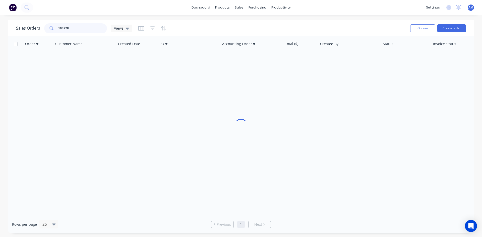
drag, startPoint x: 88, startPoint y: 28, endPoint x: 20, endPoint y: 35, distance: 68.1
click at [20, 35] on div "Sales Orders 194228 Views Options Create order" at bounding box center [241, 28] width 466 height 16
type input "194068"
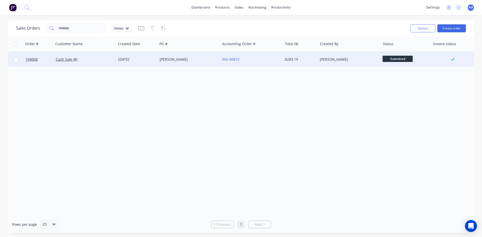
click at [202, 61] on div "[PERSON_NAME]" at bounding box center [188, 59] width 56 height 5
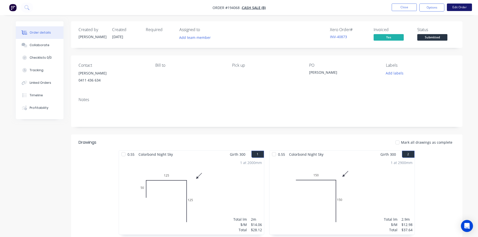
click at [456, 6] on button "Edit Order" at bounding box center [459, 8] width 25 height 8
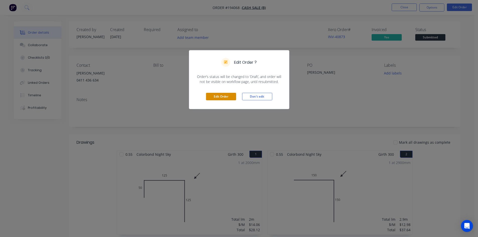
click at [226, 98] on button "Edit Order" at bounding box center [221, 97] width 30 height 8
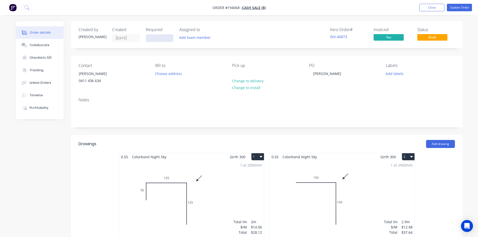
click at [164, 38] on input at bounding box center [159, 38] width 27 height 8
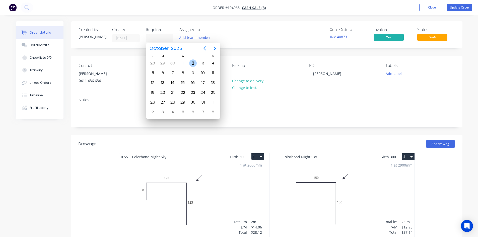
click at [194, 63] on div "2" at bounding box center [193, 63] width 8 height 8
type input "02/10/25"
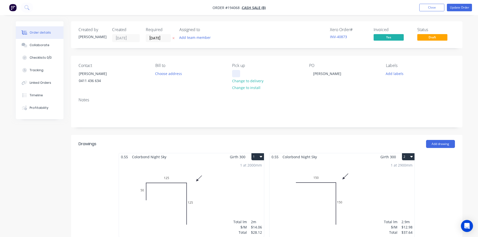
click at [236, 73] on div at bounding box center [236, 73] width 8 height 7
click at [457, 5] on button "Update Order" at bounding box center [459, 8] width 25 height 8
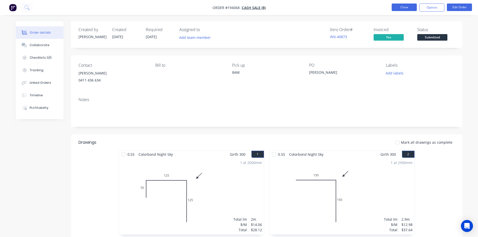
click at [409, 10] on button "Close" at bounding box center [404, 8] width 25 height 8
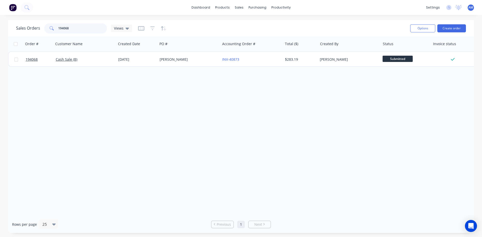
drag, startPoint x: 71, startPoint y: 29, endPoint x: 38, endPoint y: 29, distance: 33.1
click at [38, 29] on div "Sales Orders 194068 Views" at bounding box center [74, 28] width 116 height 10
click at [72, 33] on input "text" at bounding box center [82, 28] width 49 height 10
type input "RMK"
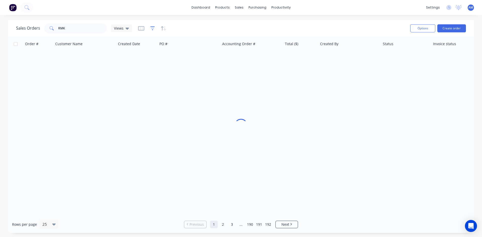
click at [153, 29] on icon "button" at bounding box center [152, 28] width 5 height 5
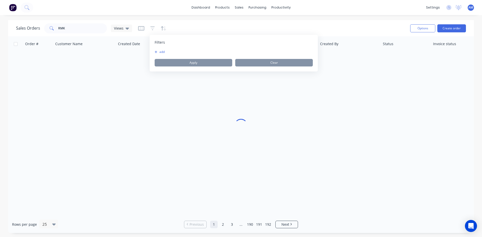
click at [165, 51] on button "add" at bounding box center [161, 52] width 13 height 4
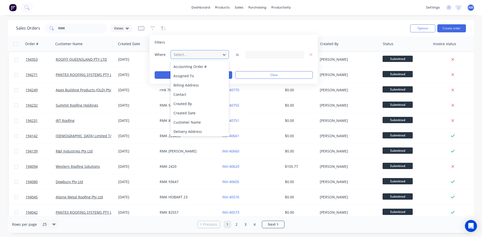
click at [189, 55] on div at bounding box center [195, 54] width 45 height 6
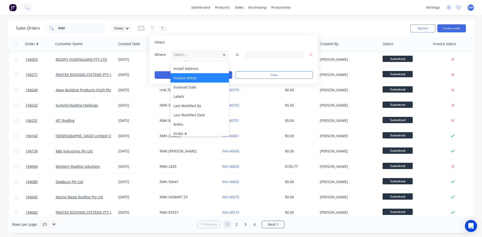
scroll to position [72, 0]
click at [195, 76] on div "Invoice status" at bounding box center [199, 78] width 58 height 9
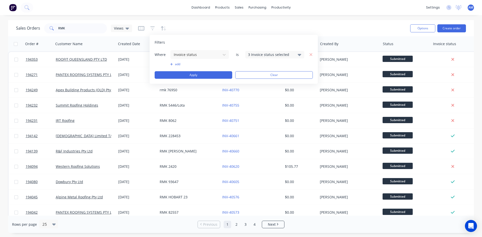
click at [252, 58] on div "3 Invoice status selected" at bounding box center [274, 55] width 59 height 8
click at [256, 80] on div at bounding box center [253, 82] width 10 height 10
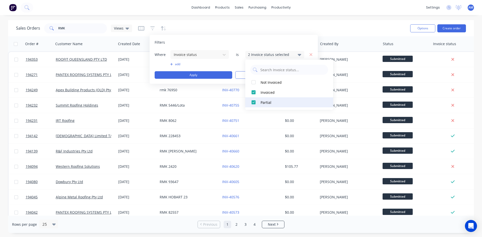
click at [256, 102] on div at bounding box center [253, 102] width 10 height 10
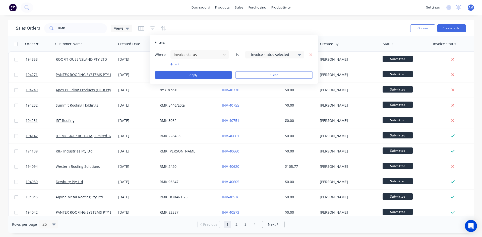
click at [177, 64] on button "add" at bounding box center [199, 64] width 59 height 4
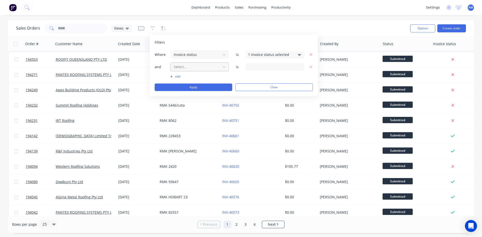
click at [206, 67] on div at bounding box center [195, 67] width 45 height 6
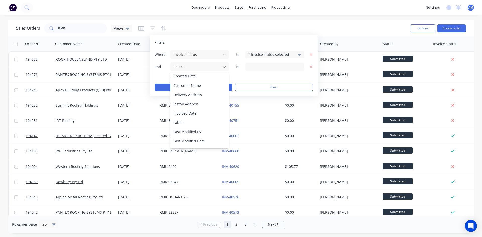
scroll to position [50, 0]
click at [200, 113] on div "Invoiced Date" at bounding box center [199, 112] width 58 height 9
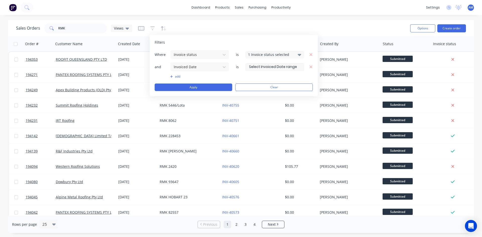
click at [264, 67] on input at bounding box center [274, 67] width 58 height 8
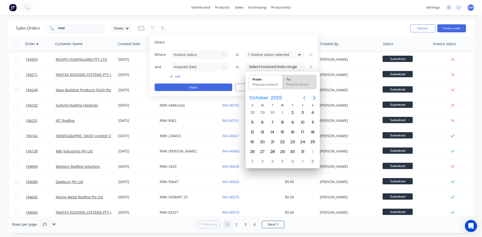
click at [304, 99] on icon "Previous page" at bounding box center [304, 98] width 6 height 6
click at [264, 110] on div "1" at bounding box center [262, 113] width 8 height 8
type input "[DATE]"
radio input "false"
radio input "true"
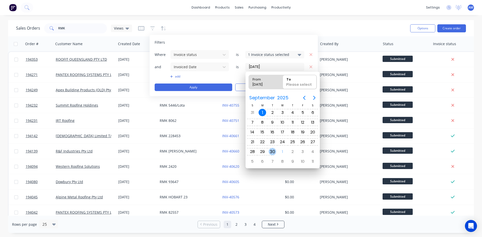
click at [274, 149] on div "30" at bounding box center [272, 152] width 8 height 8
type input "01/09/25 - 30/09/25"
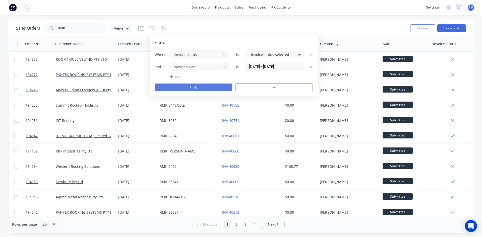
click at [214, 89] on button "Apply" at bounding box center [194, 88] width 78 height 8
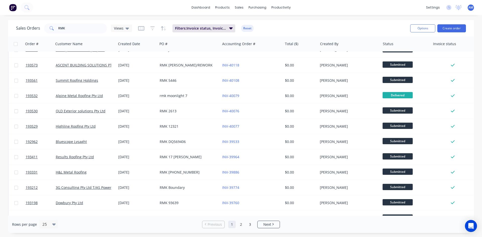
scroll to position [221, 0]
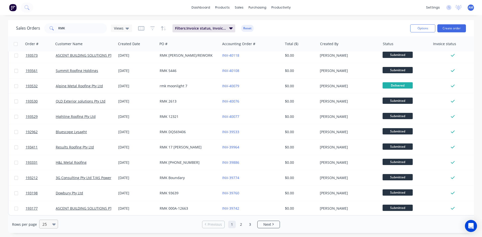
click at [57, 223] on div at bounding box center [55, 225] width 6 height 6
click at [54, 216] on div "100" at bounding box center [47, 212] width 19 height 9
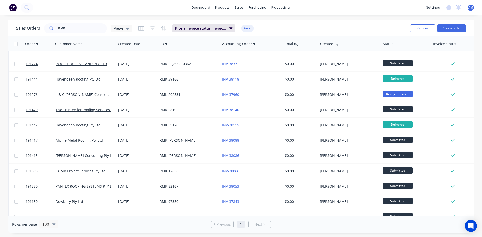
scroll to position [726, 0]
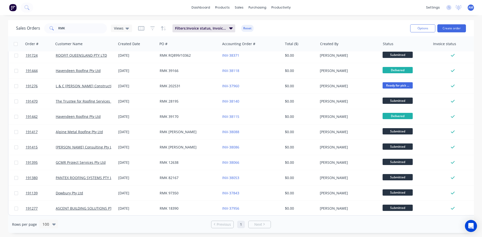
click at [14, 45] on input "checkbox" at bounding box center [16, 44] width 4 height 4
checkbox input "true"
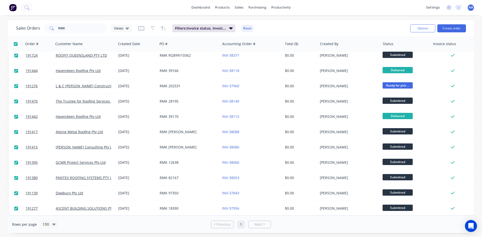
checkbox input "true"
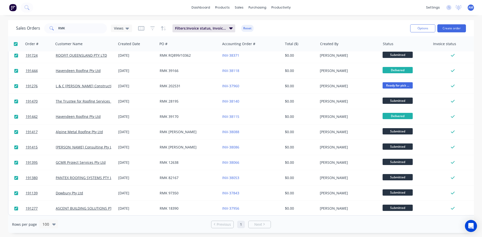
checkbox input "true"
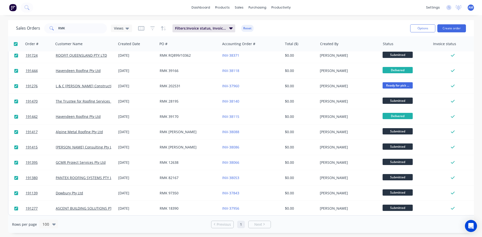
checkbox input "true"
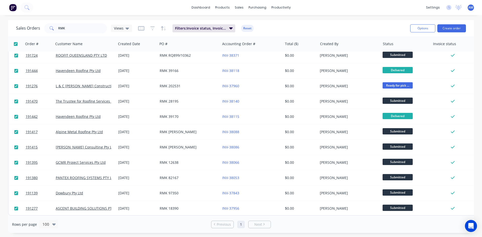
checkbox input "true"
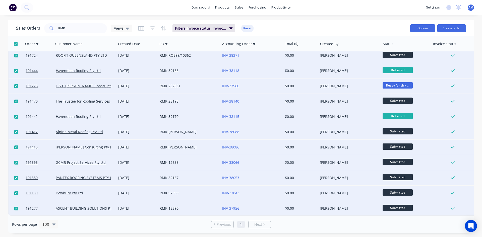
click at [420, 28] on button "Options" at bounding box center [422, 28] width 25 height 8
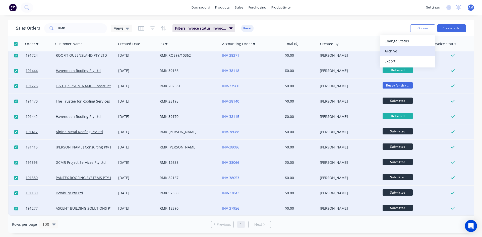
click at [411, 49] on div "Archive" at bounding box center [407, 50] width 46 height 7
checkbox input "false"
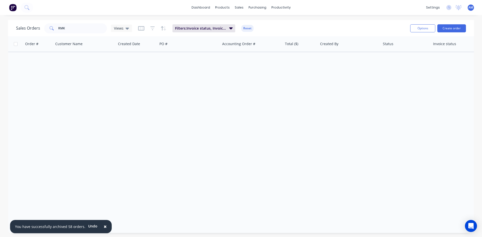
scroll to position [0, 0]
drag, startPoint x: 77, startPoint y: 30, endPoint x: 42, endPoint y: 30, distance: 34.6
click at [42, 30] on div "Sales Orders RMK Views" at bounding box center [74, 28] width 116 height 10
click at [95, 31] on input "cancel" at bounding box center [82, 28] width 49 height 10
click at [104, 224] on span "×" at bounding box center [105, 226] width 3 height 7
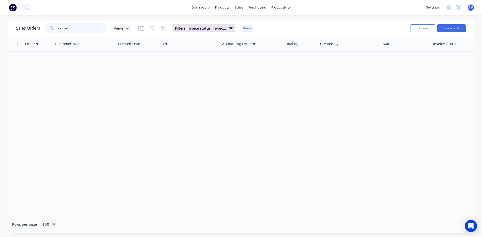
drag, startPoint x: 70, startPoint y: 31, endPoint x: 45, endPoint y: 28, distance: 25.4
click at [45, 28] on div "cancel" at bounding box center [75, 28] width 63 height 10
click at [244, 29] on button "Reset" at bounding box center [247, 28] width 12 height 7
click at [98, 29] on input "delete" at bounding box center [82, 28] width 49 height 10
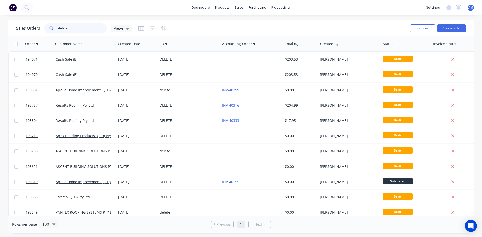
drag, startPoint x: 89, startPoint y: 30, endPoint x: 30, endPoint y: 30, distance: 58.5
click at [30, 30] on div "Sales Orders delete Views" at bounding box center [74, 28] width 116 height 10
type input "c"
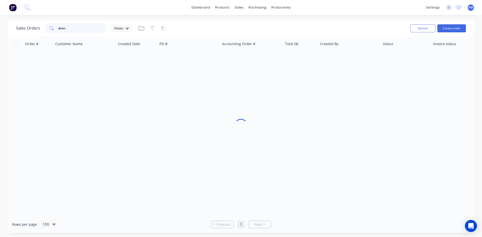
type input "delete"
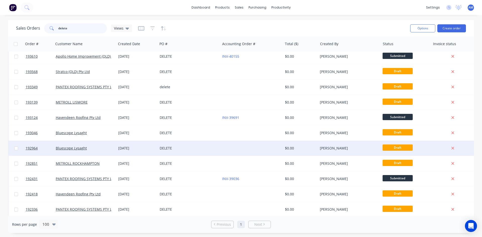
scroll to position [160, 0]
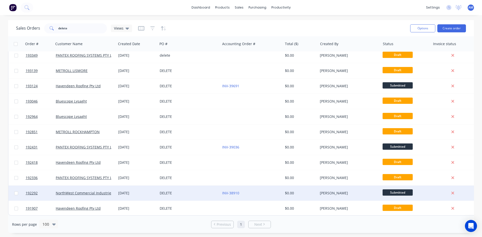
click at [249, 191] on div "INV-38910" at bounding box center [250, 193] width 56 height 5
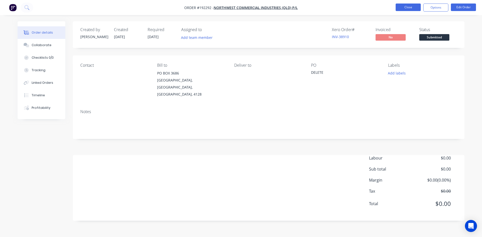
click at [414, 10] on button "Close" at bounding box center [407, 8] width 25 height 8
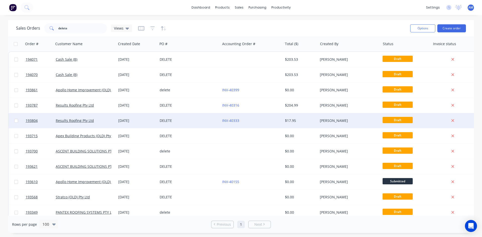
click at [259, 122] on div "INV-40333" at bounding box center [250, 120] width 56 height 5
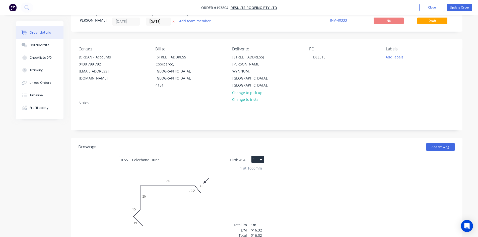
scroll to position [25, 0]
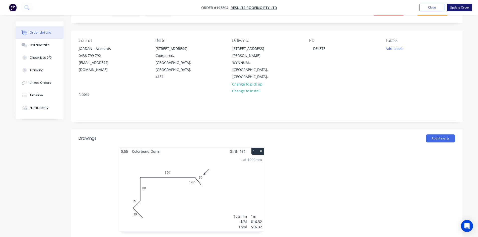
click at [463, 9] on button "Update Order" at bounding box center [459, 8] width 25 height 8
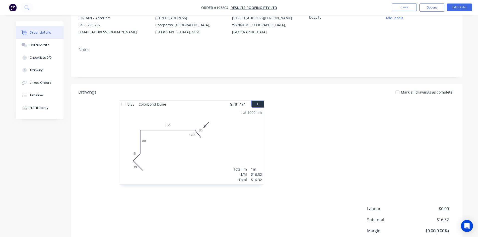
scroll to position [75, 0]
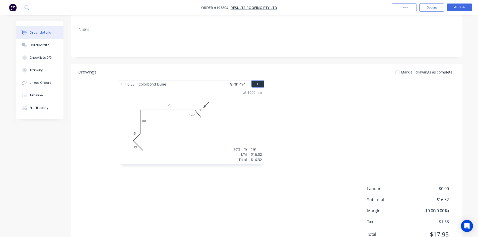
click at [249, 133] on div "1 at 1000mm Total lm $/M Total 1m $16.32 $16.32" at bounding box center [191, 126] width 145 height 77
click at [465, 8] on button "Edit Order" at bounding box center [459, 8] width 25 height 8
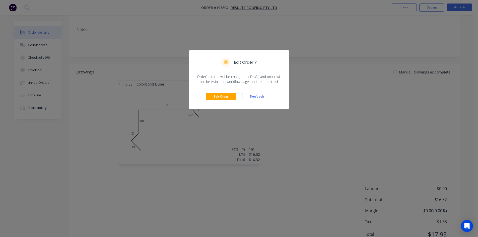
click at [335, 100] on div "Edit Order ? Order’s status will be changed to ‘Draft’, and order will not be v…" at bounding box center [239, 118] width 478 height 237
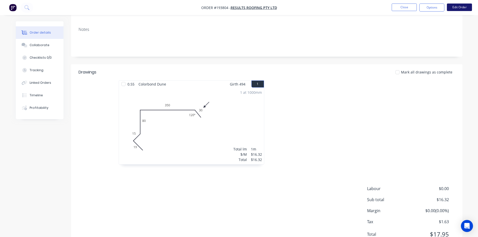
click at [460, 9] on button "Edit Order" at bounding box center [459, 8] width 25 height 8
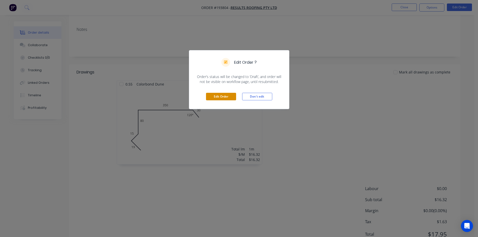
click at [222, 97] on button "Edit Order" at bounding box center [221, 97] width 30 height 8
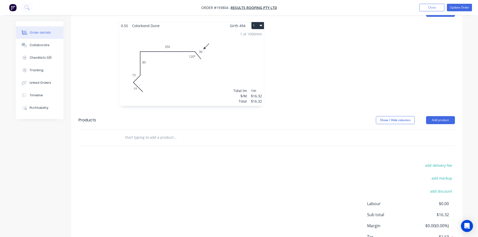
scroll to position [174, 0]
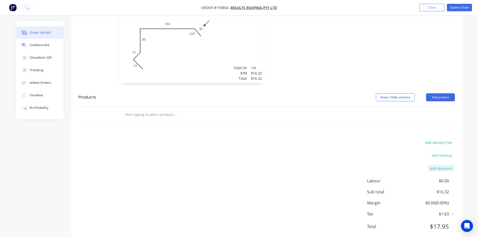
click at [442, 165] on button "add discount" at bounding box center [441, 168] width 27 height 7
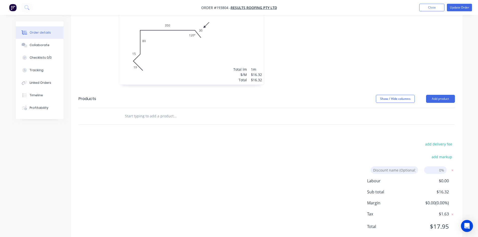
click at [443, 166] on input at bounding box center [435, 170] width 23 height 8
type input "100"
click at [413, 154] on div "add markup" at bounding box center [423, 160] width 63 height 13
click at [440, 166] on input "100" at bounding box center [435, 170] width 23 height 8
click input "submit" at bounding box center [0, 0] width 0 height 0
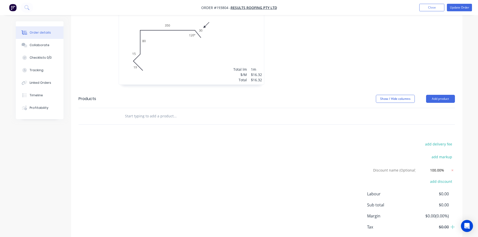
click at [368, 141] on div "add delivery fee add markup Discount name (Optional) 100.00% 100.00% 0% add dis…" at bounding box center [267, 195] width 376 height 108
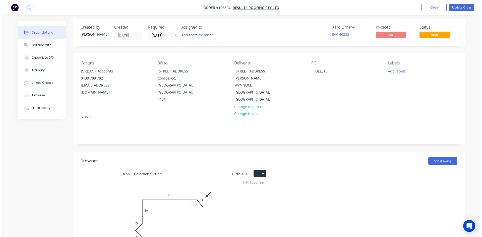
scroll to position [0, 0]
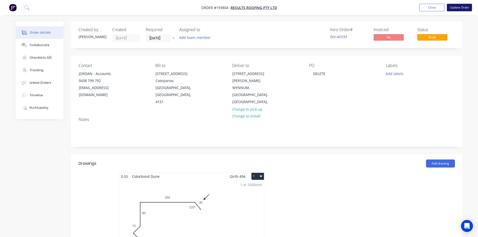
click at [459, 10] on button "Update Order" at bounding box center [459, 8] width 25 height 8
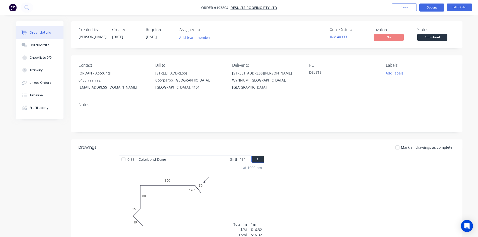
click at [440, 8] on button "Options" at bounding box center [431, 8] width 25 height 8
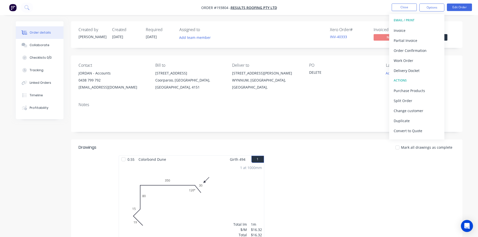
click at [354, 19] on div "Order details Collaborate Checklists 0/0 Tracking Linked Orders Timeline Profit…" at bounding box center [239, 172] width 478 height 345
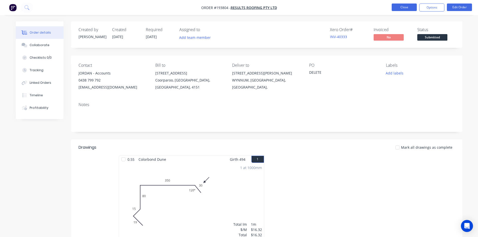
click at [401, 7] on button "Close" at bounding box center [404, 8] width 25 height 8
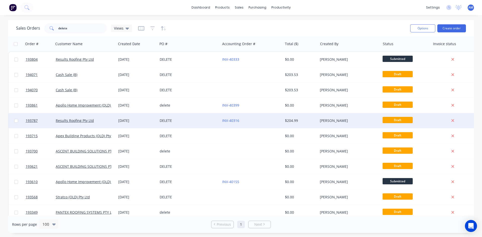
click at [251, 120] on div "INV-40316" at bounding box center [250, 120] width 56 height 5
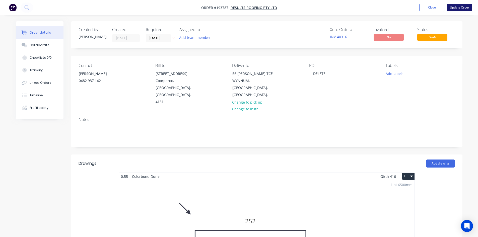
click at [457, 8] on button "Update Order" at bounding box center [459, 8] width 25 height 8
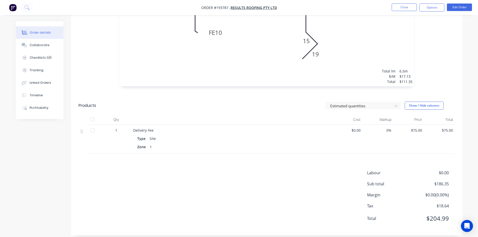
scroll to position [231, 0]
click at [462, 8] on button "Edit Order" at bounding box center [459, 8] width 25 height 8
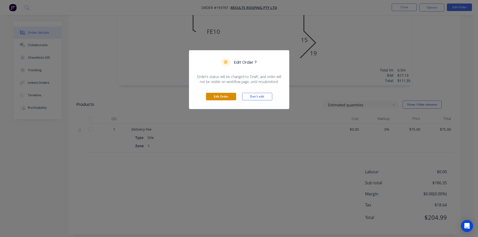
click at [221, 97] on button "Edit Order" at bounding box center [221, 97] width 30 height 8
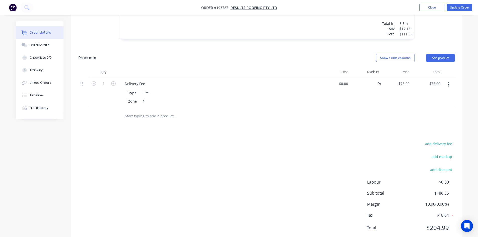
scroll to position [296, 0]
click at [445, 165] on button "add discount" at bounding box center [441, 168] width 27 height 7
type input "100"
click input "submit" at bounding box center [0, 0] width 0 height 0
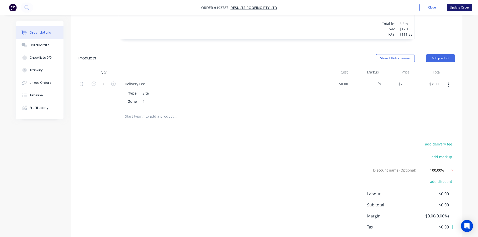
click at [461, 7] on button "Update Order" at bounding box center [459, 8] width 25 height 8
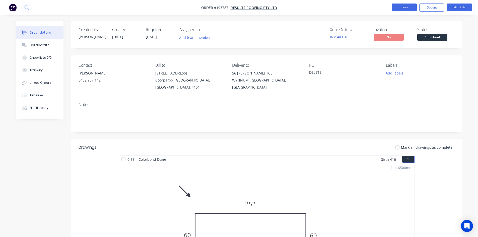
click at [408, 8] on button "Close" at bounding box center [404, 8] width 25 height 8
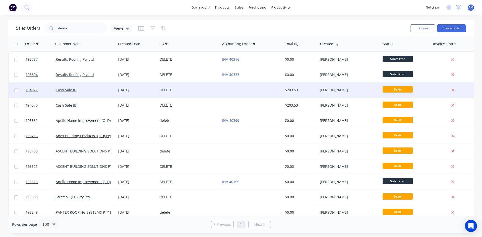
click at [302, 91] on div "$203.53" at bounding box center [299, 90] width 29 height 5
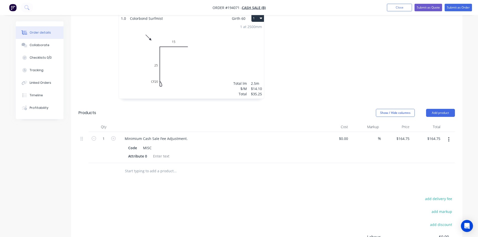
scroll to position [176, 0]
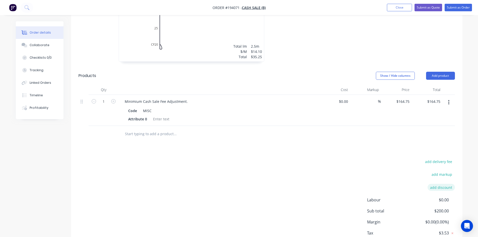
click at [441, 186] on button "add discount" at bounding box center [441, 187] width 27 height 7
click at [441, 187] on input at bounding box center [435, 188] width 23 height 8
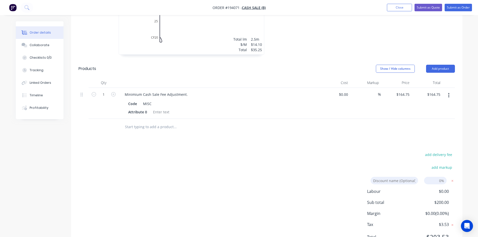
scroll to position [207, 0]
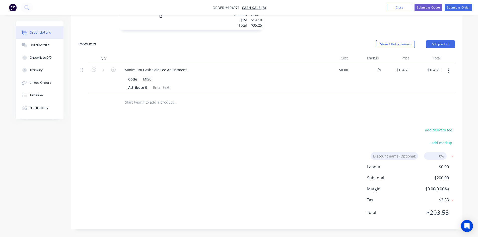
drag, startPoint x: 439, startPoint y: 157, endPoint x: 448, endPoint y: 158, distance: 9.8
click at [448, 158] on form "Discount name (Optional) 0%" at bounding box center [411, 156] width 88 height 8
type input "100"
click input "submit" at bounding box center [0, 0] width 0 height 0
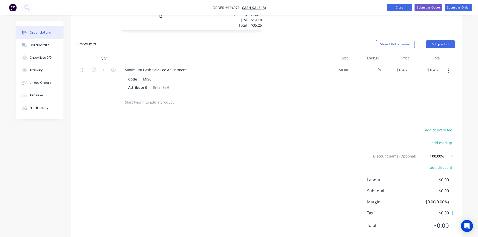
click at [394, 8] on button "Close" at bounding box center [399, 8] width 25 height 8
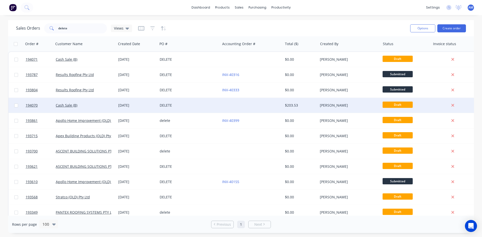
click at [303, 104] on div "$203.53" at bounding box center [299, 105] width 29 height 5
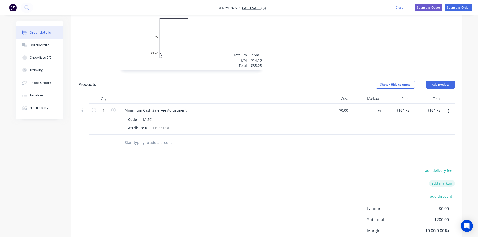
scroll to position [176, 0]
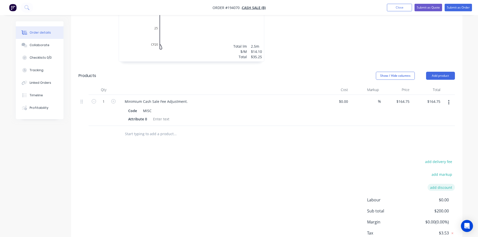
click at [441, 186] on button "add discount" at bounding box center [441, 187] width 27 height 7
type input "1"
type input "100"
click input "submit" at bounding box center [0, 0] width 0 height 0
click at [404, 5] on button "Close" at bounding box center [399, 8] width 25 height 8
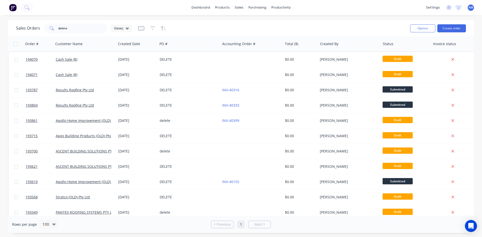
click at [14, 45] on input "checkbox" at bounding box center [16, 44] width 4 height 4
checkbox input "true"
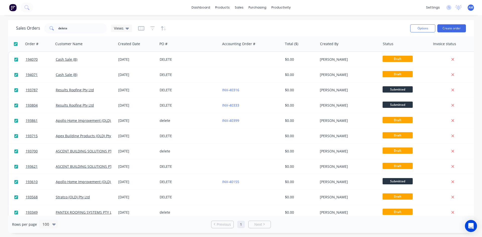
checkbox input "true"
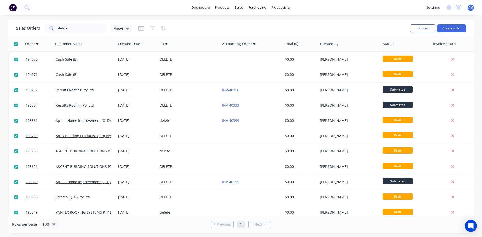
checkbox input "true"
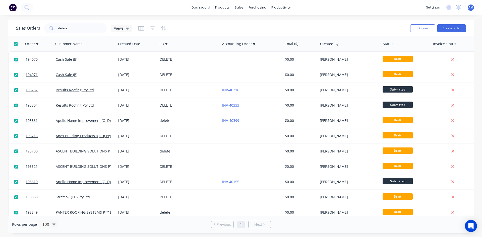
checkbox input "true"
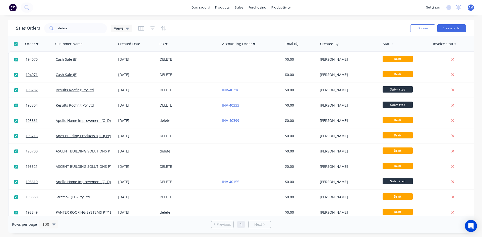
checkbox input "true"
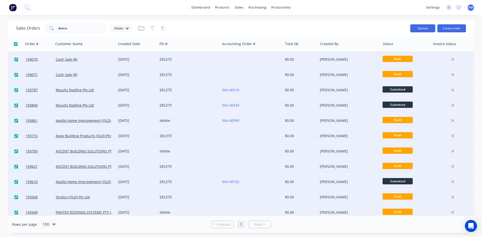
click at [422, 28] on button "Options" at bounding box center [422, 28] width 25 height 8
click at [402, 48] on div "Archive" at bounding box center [407, 50] width 46 height 7
checkbox input "false"
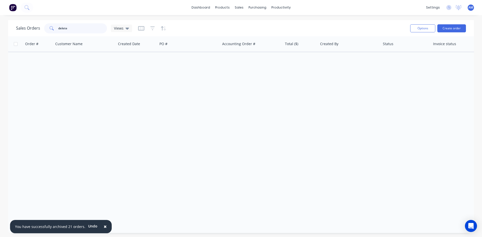
drag, startPoint x: 87, startPoint y: 29, endPoint x: 40, endPoint y: 29, distance: 46.9
click at [40, 29] on div "Sales Orders delete Views" at bounding box center [74, 28] width 116 height 10
type input "cancel"
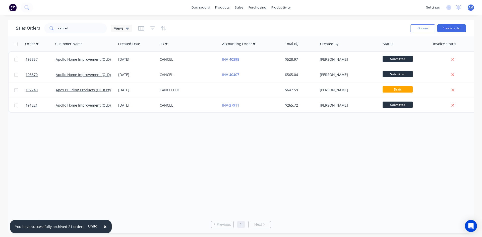
click at [104, 229] on span "×" at bounding box center [105, 226] width 3 height 7
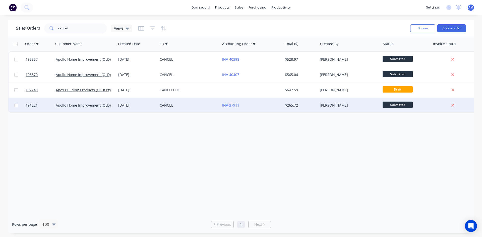
click at [200, 106] on div "CANCEL" at bounding box center [188, 105] width 56 height 5
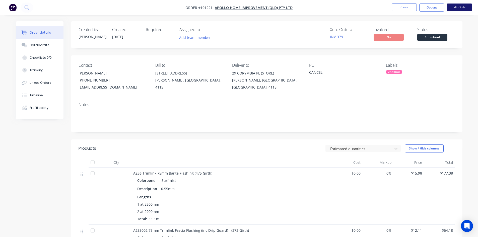
click at [468, 9] on button "Edit Order" at bounding box center [459, 8] width 25 height 8
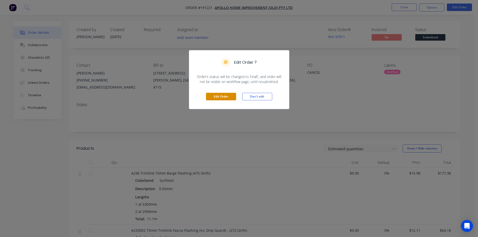
click at [228, 95] on button "Edit Order" at bounding box center [221, 97] width 30 height 8
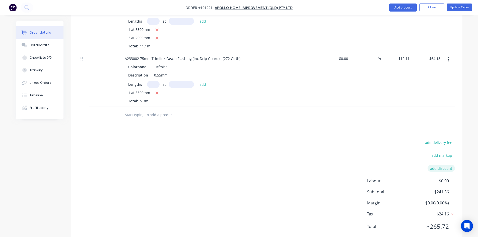
click at [446, 165] on button "add discount" at bounding box center [441, 168] width 27 height 7
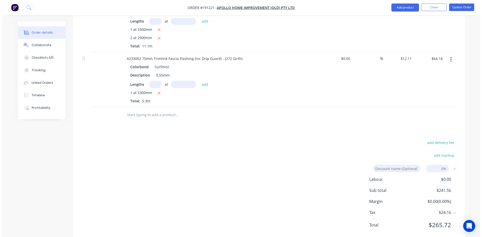
scroll to position [218, 0]
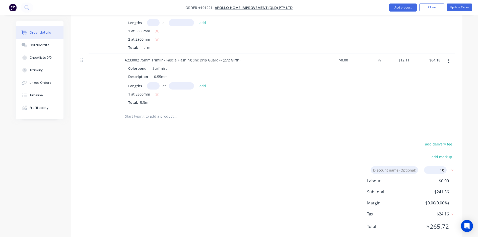
type input "100"
click input "submit" at bounding box center [0, 0] width 0 height 0
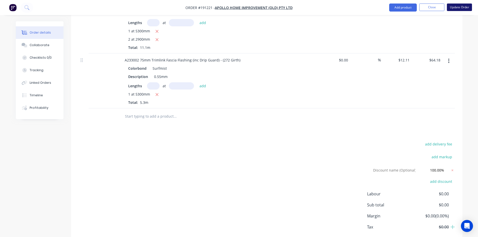
click at [461, 9] on button "Update Order" at bounding box center [459, 8] width 25 height 8
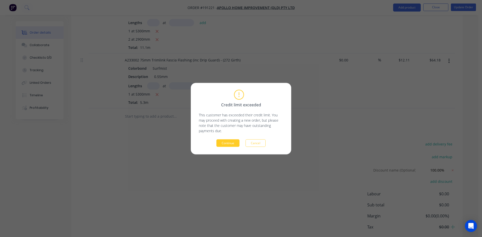
click at [231, 145] on button "Continue" at bounding box center [227, 143] width 23 height 8
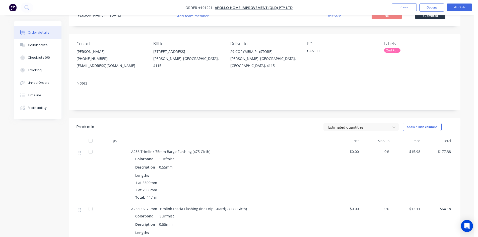
scroll to position [13, 0]
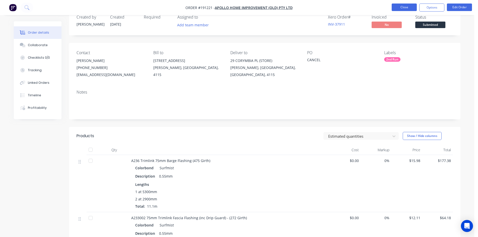
click at [395, 10] on button "Close" at bounding box center [404, 8] width 25 height 8
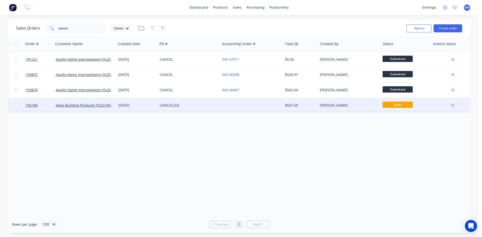
click at [224, 106] on div at bounding box center [251, 105] width 62 height 15
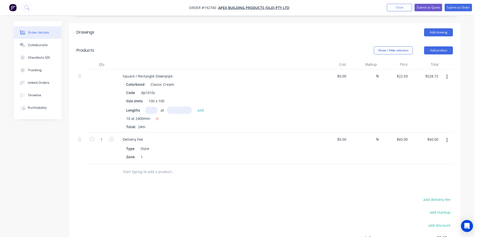
scroll to position [151, 0]
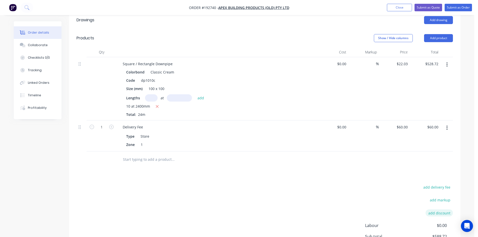
click at [442, 210] on button "add discount" at bounding box center [439, 213] width 27 height 7
type input "100"
click input "submit" at bounding box center [0, 0] width 0 height 0
click at [401, 9] on button "Close" at bounding box center [399, 8] width 25 height 8
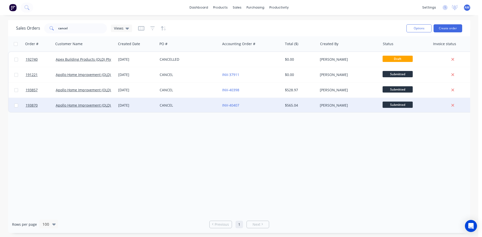
click at [254, 108] on div "INV-40407" at bounding box center [251, 105] width 62 height 15
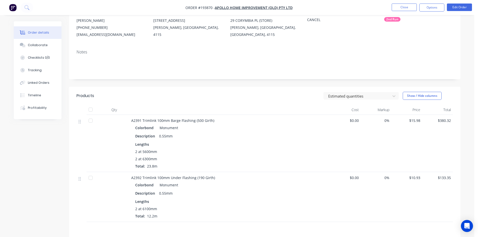
scroll to position [50, 0]
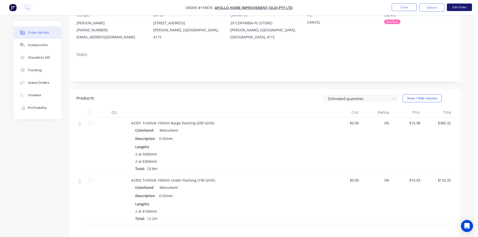
click at [456, 6] on button "Edit Order" at bounding box center [459, 8] width 25 height 8
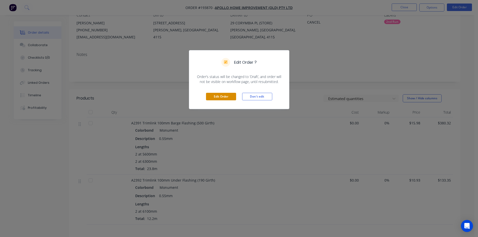
click at [219, 96] on button "Edit Order" at bounding box center [221, 97] width 30 height 8
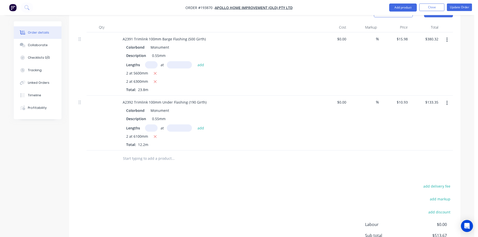
scroll to position [219, 0]
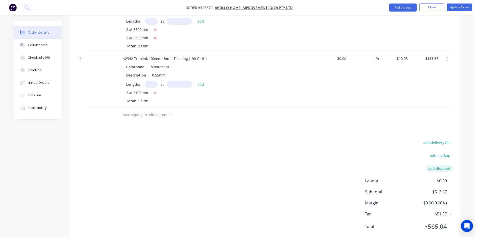
click at [443, 165] on button "add discount" at bounding box center [439, 168] width 27 height 7
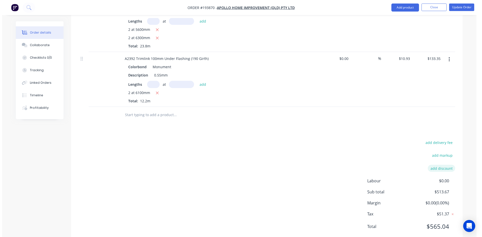
scroll to position [218, 0]
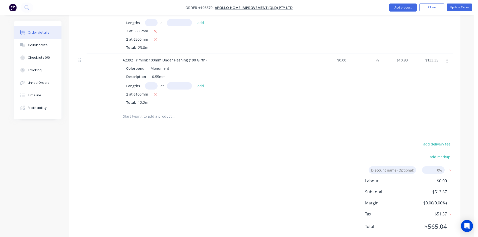
type input "1"
type input "100"
click input "submit" at bounding box center [0, 0] width 0 height 0
click at [458, 11] on li "Update Order" at bounding box center [459, 8] width 25 height 8
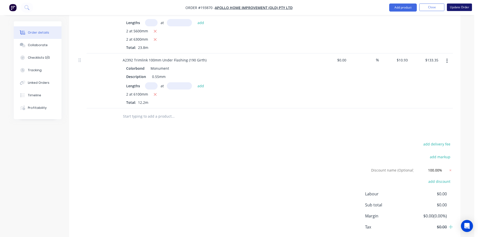
click at [457, 10] on button "Update Order" at bounding box center [459, 8] width 25 height 8
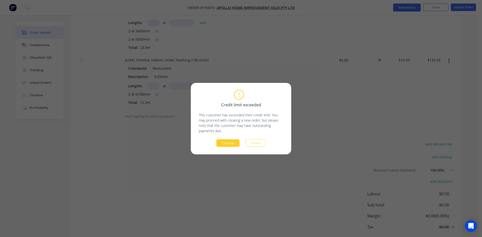
click at [228, 145] on button "Continue" at bounding box center [227, 143] width 23 height 8
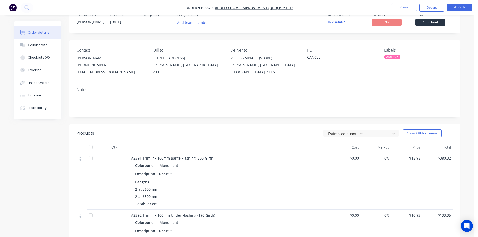
scroll to position [0, 0]
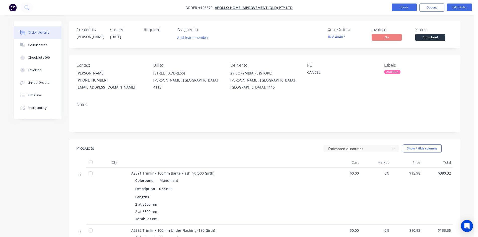
click at [410, 8] on button "Close" at bounding box center [404, 8] width 25 height 8
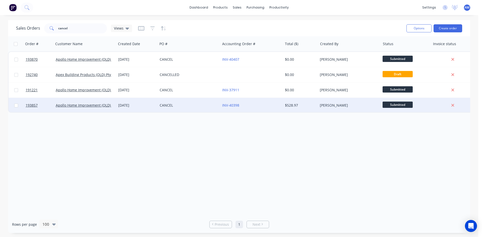
click at [201, 108] on div "CANCEL" at bounding box center [189, 105] width 62 height 15
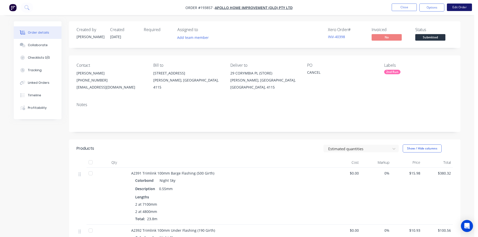
click at [466, 9] on button "Edit Order" at bounding box center [459, 8] width 25 height 8
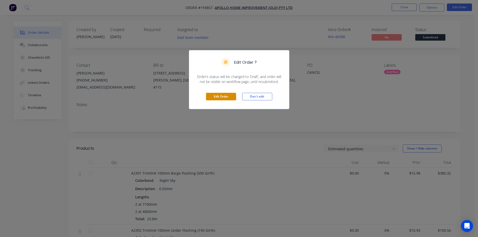
click at [217, 93] on button "Edit Order" at bounding box center [221, 97] width 30 height 8
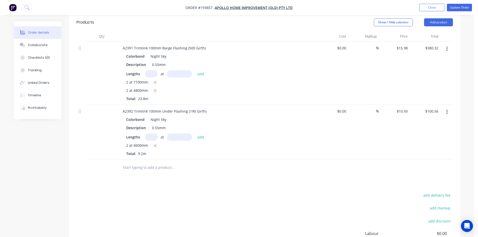
scroll to position [219, 0]
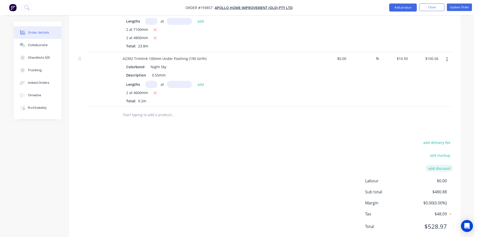
click at [443, 165] on button "add discount" at bounding box center [439, 168] width 27 height 7
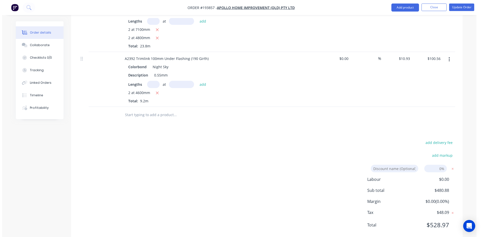
scroll to position [218, 0]
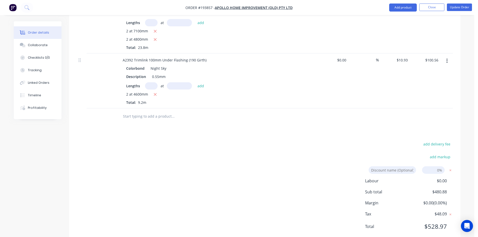
type input "0"
type input "100"
click input "submit" at bounding box center [0, 0] width 0 height 0
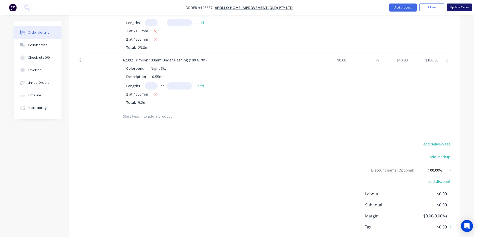
click at [462, 8] on button "Update Order" at bounding box center [459, 8] width 25 height 8
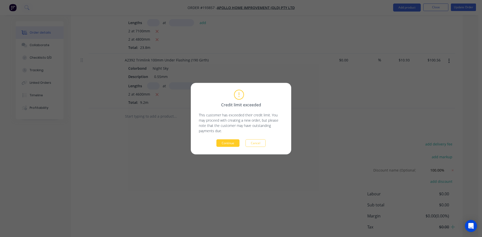
click at [232, 145] on button "Continue" at bounding box center [227, 143] width 23 height 8
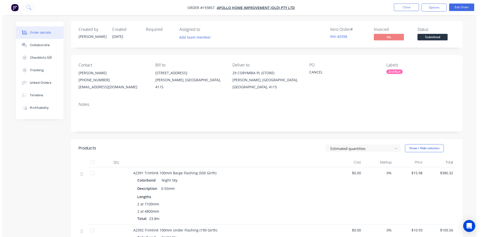
scroll to position [0, 0]
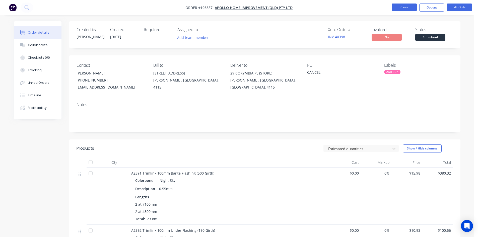
click at [411, 4] on button "Close" at bounding box center [404, 8] width 25 height 8
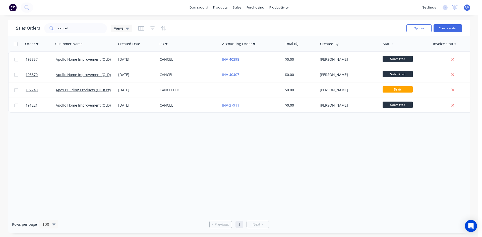
click at [16, 43] on input "checkbox" at bounding box center [16, 44] width 4 height 4
checkbox input "true"
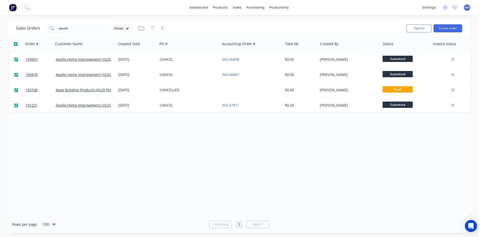
checkbox input "true"
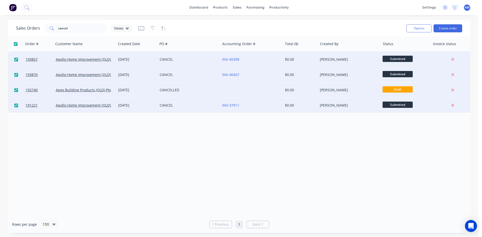
click at [425, 33] on div "Options Create order" at bounding box center [433, 28] width 58 height 12
click at [424, 30] on button "Options" at bounding box center [418, 28] width 25 height 8
click at [414, 53] on div "Archive" at bounding box center [404, 50] width 46 height 7
checkbox input "false"
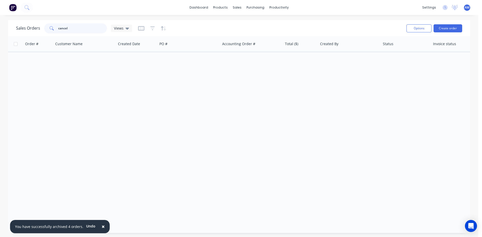
drag, startPoint x: 85, startPoint y: 28, endPoint x: 2, endPoint y: 30, distance: 83.3
click at [3, 30] on div "Sales Orders cancel Views Options Create order Order # Customer Name Created Da…" at bounding box center [239, 126] width 478 height 213
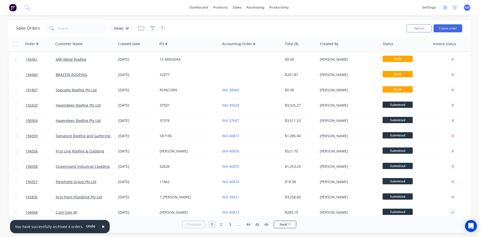
click at [153, 30] on icon "button" at bounding box center [152, 28] width 5 height 5
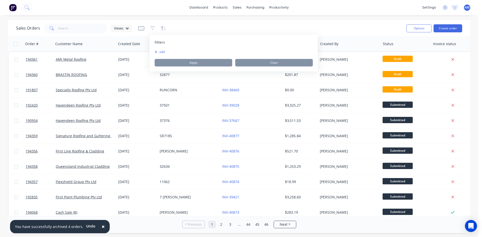
click at [164, 51] on button "add" at bounding box center [161, 52] width 13 height 4
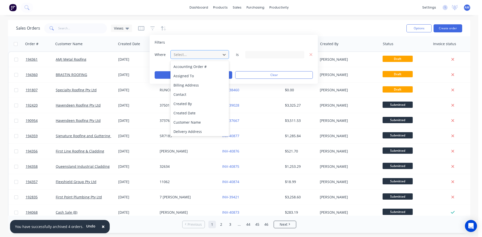
click at [200, 57] on div at bounding box center [195, 54] width 45 height 6
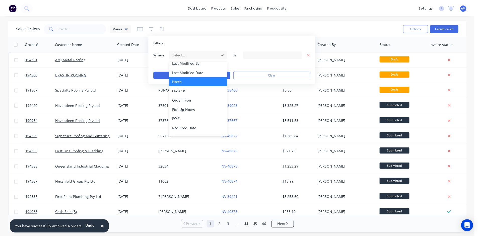
scroll to position [122, 0]
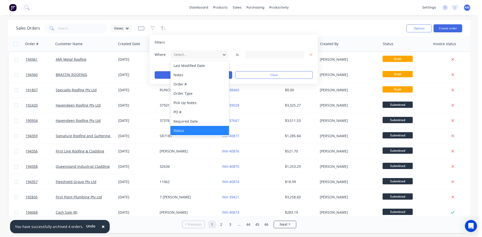
click at [188, 130] on div "Status" at bounding box center [199, 130] width 58 height 9
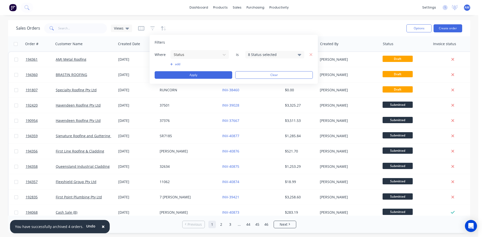
click at [265, 55] on div "8 Status selected" at bounding box center [270, 54] width 45 height 5
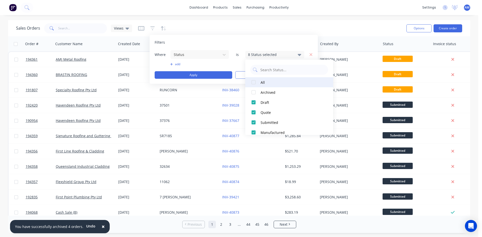
click at [255, 81] on div at bounding box center [253, 82] width 10 height 10
click at [254, 82] on div at bounding box center [253, 82] width 10 height 10
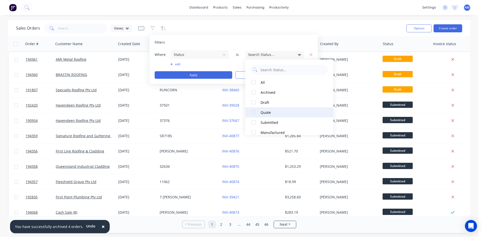
click at [252, 111] on div at bounding box center [253, 112] width 10 height 10
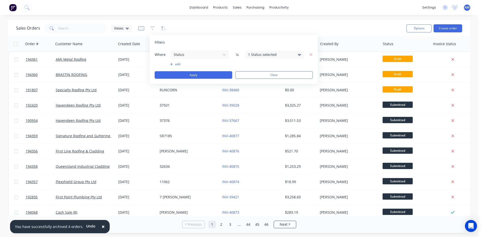
click at [179, 65] on button "add" at bounding box center [199, 64] width 59 height 4
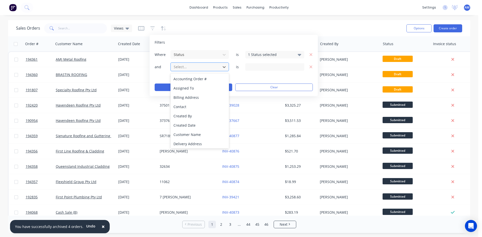
click at [217, 68] on div at bounding box center [195, 67] width 45 height 6
click at [206, 116] on div "Created By" at bounding box center [199, 115] width 58 height 9
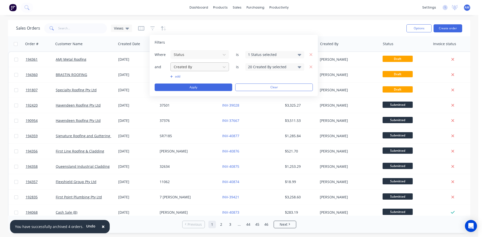
click at [214, 69] on div at bounding box center [195, 67] width 45 height 6
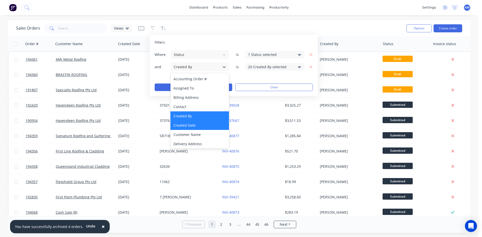
click at [199, 123] on div "Created Date" at bounding box center [199, 125] width 58 height 9
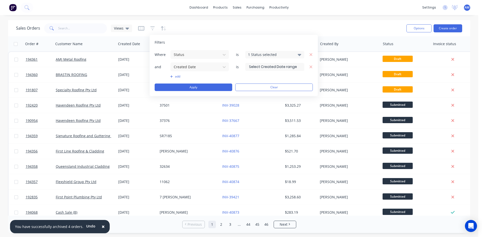
click at [268, 67] on input at bounding box center [274, 67] width 58 height 8
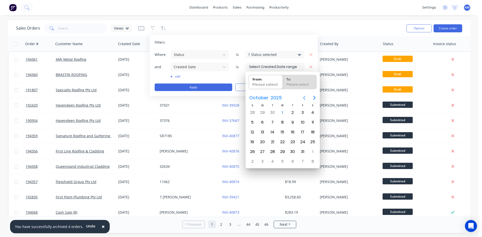
click at [302, 97] on icon "Previous page" at bounding box center [304, 98] width 6 height 6
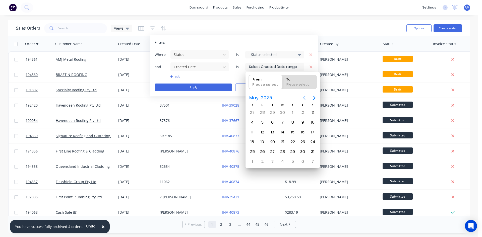
click at [302, 97] on icon "Previous page" at bounding box center [304, 98] width 6 height 6
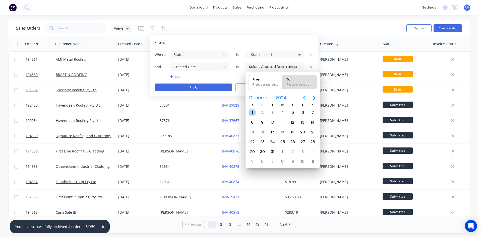
click at [252, 112] on div "1" at bounding box center [252, 113] width 8 height 8
type input "01/12/24"
radio input "false"
radio input "true"
click at [314, 97] on icon "Next page" at bounding box center [314, 98] width 6 height 6
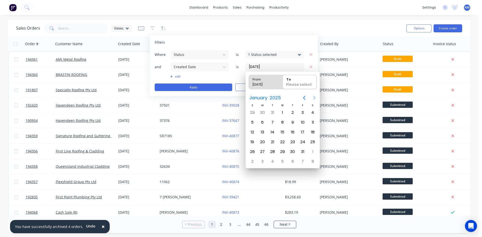
click at [314, 97] on icon "Next page" at bounding box center [314, 98] width 6 height 6
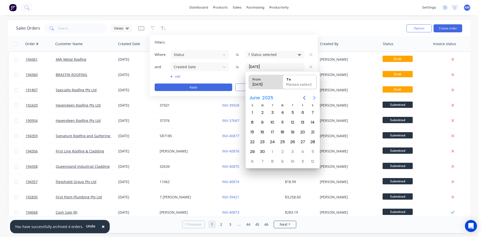
click at [314, 97] on icon "Next page" at bounding box center [314, 98] width 6 height 6
click at [292, 152] on div "31" at bounding box center [293, 152] width 8 height 8
type input "01/12/24 - 31/07/25"
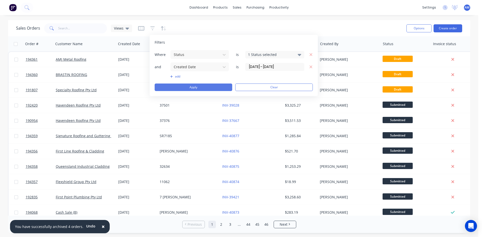
click at [206, 87] on button "Apply" at bounding box center [194, 88] width 78 height 8
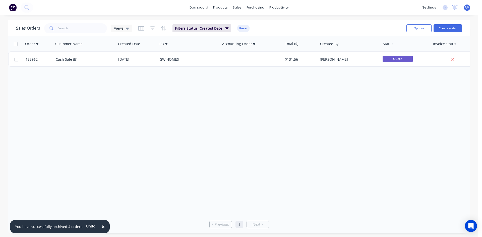
click at [16, 45] on input "checkbox" at bounding box center [16, 44] width 4 height 4
checkbox input "true"
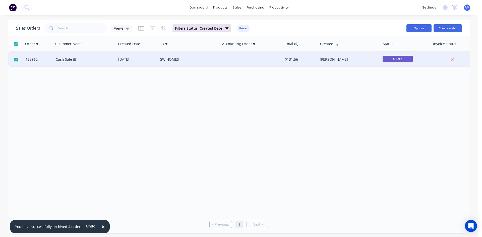
click at [419, 31] on button "Options" at bounding box center [418, 28] width 25 height 8
click at [413, 49] on div "Archive" at bounding box center [404, 50] width 46 height 7
checkbox input "false"
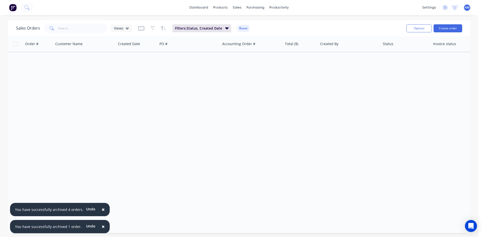
click at [102, 209] on span "×" at bounding box center [103, 209] width 3 height 7
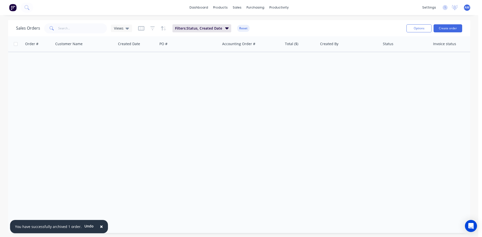
click at [100, 226] on button "×" at bounding box center [101, 227] width 13 height 12
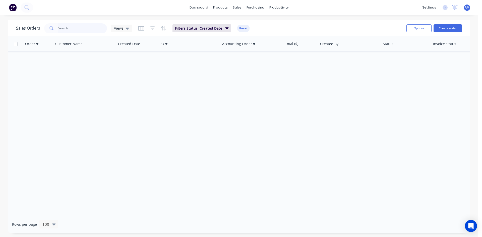
click at [82, 31] on input "text" at bounding box center [82, 28] width 49 height 10
click at [252, 28] on div "Sales Orders cash sale Views Filters: Status, Created Date Reset" at bounding box center [209, 28] width 386 height 12
click at [241, 28] on button "Reset" at bounding box center [243, 28] width 12 height 7
drag, startPoint x: 87, startPoint y: 26, endPoint x: 30, endPoint y: 29, distance: 56.8
click at [30, 29] on div "Sales Orders cash sale Views" at bounding box center [74, 28] width 116 height 10
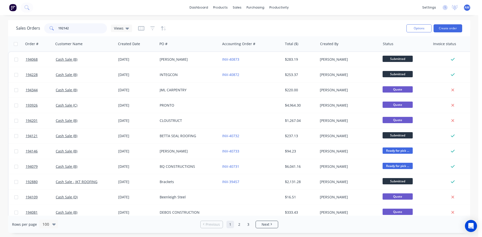
type input "192142"
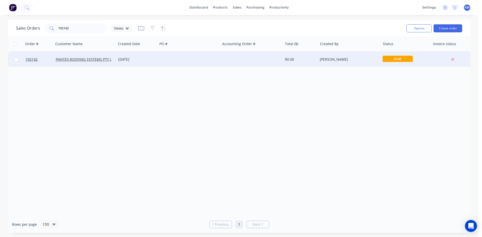
click at [186, 59] on div at bounding box center [189, 59] width 62 height 15
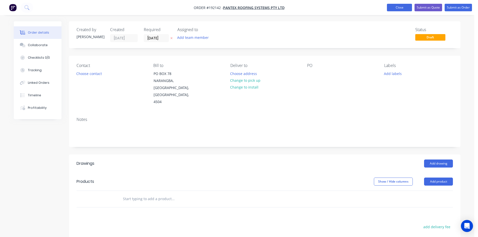
click at [395, 8] on button "Close" at bounding box center [399, 8] width 25 height 8
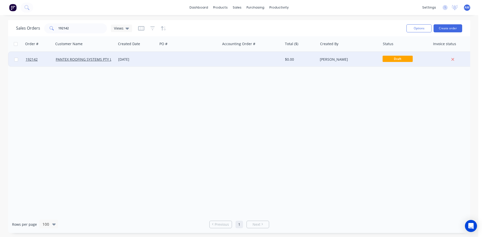
click at [250, 61] on div at bounding box center [251, 59] width 62 height 15
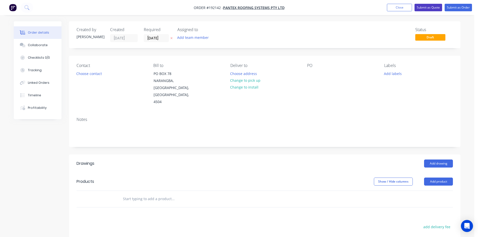
click at [432, 10] on button "Submit as Quote" at bounding box center [428, 8] width 28 height 8
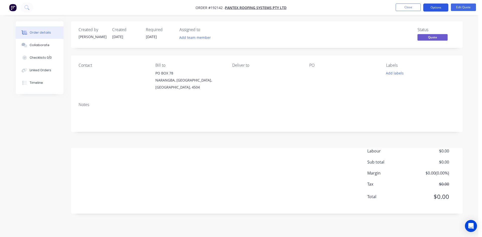
click at [427, 8] on button "Options" at bounding box center [435, 8] width 25 height 8
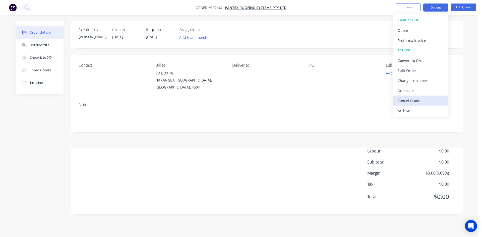
click at [419, 103] on div "Cancel Quote" at bounding box center [420, 100] width 46 height 7
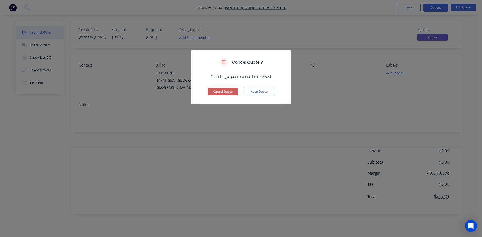
click at [216, 92] on button "Cancel Quote" at bounding box center [223, 92] width 30 height 8
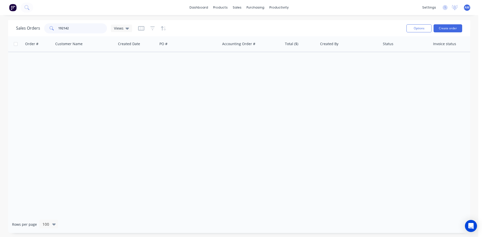
drag, startPoint x: 77, startPoint y: 32, endPoint x: 55, endPoint y: 28, distance: 21.8
click at [55, 28] on div "192142" at bounding box center [75, 28] width 63 height 10
type input "192996"
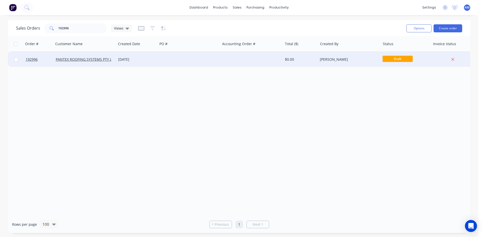
click at [195, 62] on div at bounding box center [189, 59] width 62 height 15
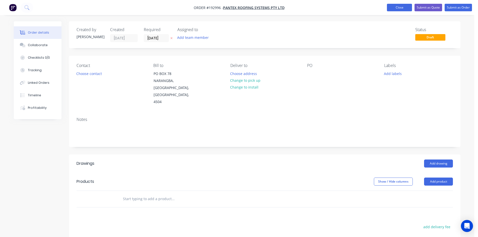
click at [404, 10] on button "Close" at bounding box center [399, 8] width 25 height 8
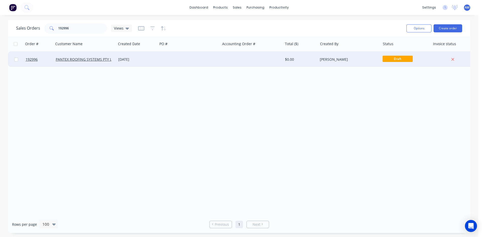
drag, startPoint x: 17, startPoint y: 59, endPoint x: 22, endPoint y: 58, distance: 5.2
click at [17, 59] on input "checkbox" at bounding box center [16, 60] width 4 height 4
checkbox input "true"
drag, startPoint x: 417, startPoint y: 33, endPoint x: 417, endPoint y: 27, distance: 6.1
click at [417, 33] on div "Options Create order" at bounding box center [433, 28] width 58 height 12
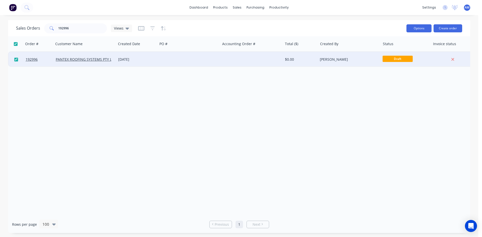
click at [417, 27] on button "Options" at bounding box center [418, 28] width 25 height 8
click at [413, 48] on div "Archive" at bounding box center [404, 50] width 46 height 7
checkbox input "false"
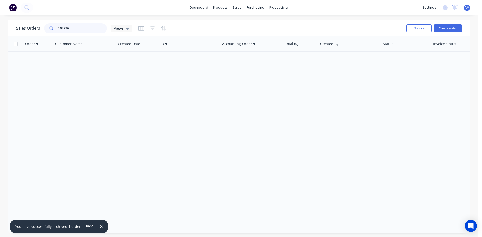
drag, startPoint x: 84, startPoint y: 31, endPoint x: 52, endPoint y: 34, distance: 31.5
click at [52, 34] on div "Sales Orders 192996 Views" at bounding box center [209, 28] width 386 height 12
click at [153, 27] on icon "button" at bounding box center [152, 28] width 5 height 5
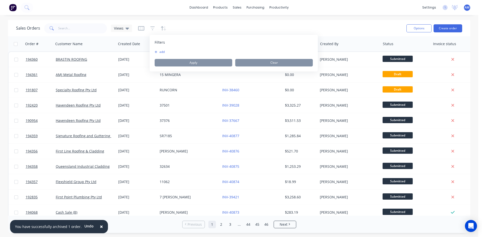
click at [159, 52] on button "add" at bounding box center [161, 52] width 13 height 4
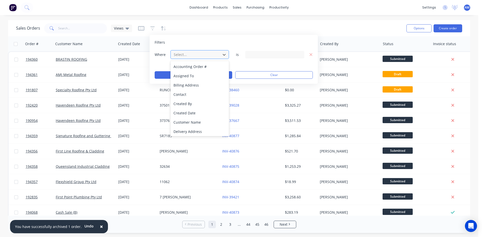
click at [188, 55] on div at bounding box center [195, 54] width 45 height 6
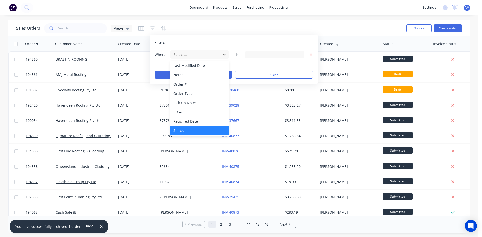
click at [192, 129] on div "Status" at bounding box center [199, 130] width 58 height 9
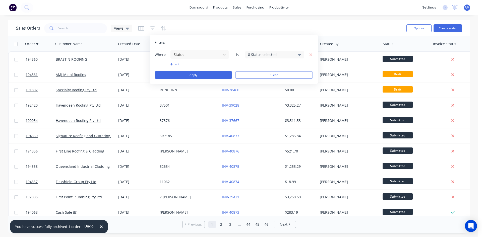
click at [256, 56] on div "8 Status selected" at bounding box center [270, 54] width 45 height 5
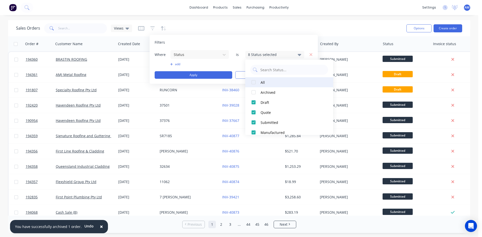
click at [253, 82] on div at bounding box center [253, 82] width 10 height 10
click at [255, 83] on div at bounding box center [253, 82] width 10 height 10
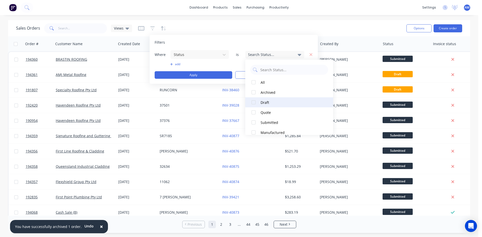
click at [254, 104] on div at bounding box center [253, 102] width 10 height 10
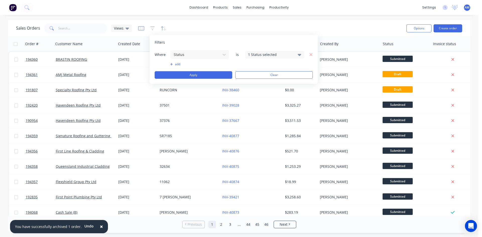
click at [176, 65] on button "add" at bounding box center [199, 64] width 59 height 4
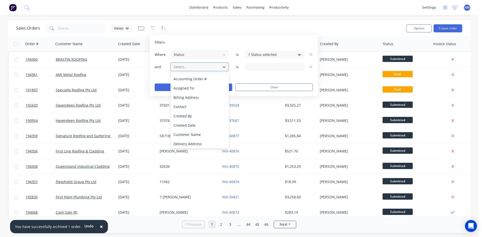
click at [195, 70] on div "Select..." at bounding box center [196, 67] width 48 height 8
click at [199, 122] on div "Created Date" at bounding box center [199, 125] width 58 height 9
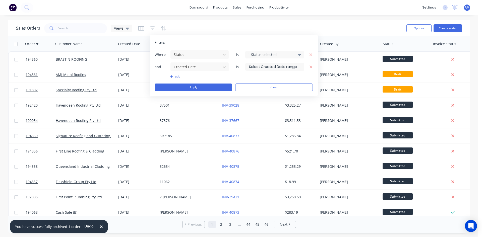
click at [268, 69] on input at bounding box center [274, 67] width 58 height 8
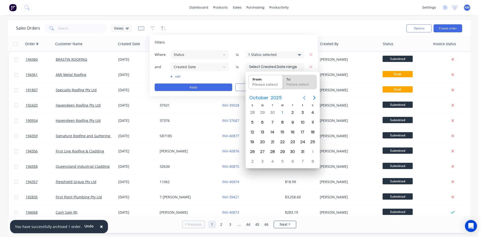
click at [301, 98] on icon "Previous page" at bounding box center [304, 98] width 6 height 6
click at [233, 77] on div "add" at bounding box center [234, 77] width 158 height 4
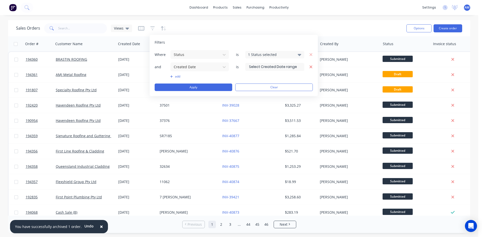
click at [309, 67] on icon "button" at bounding box center [311, 67] width 4 height 5
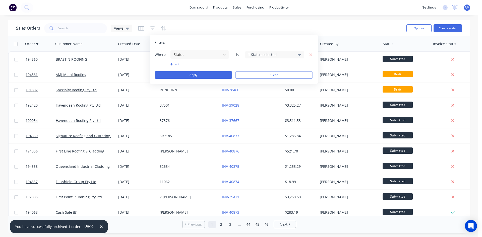
click at [180, 63] on button "add" at bounding box center [199, 64] width 59 height 4
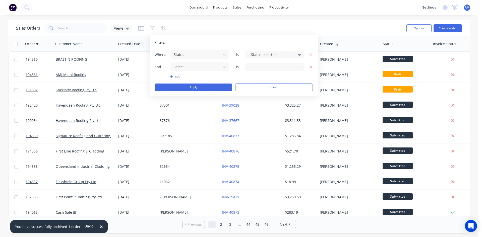
click at [253, 66] on div at bounding box center [274, 67] width 59 height 8
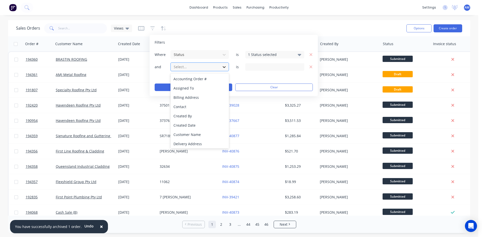
click at [222, 68] on icon at bounding box center [224, 66] width 5 height 5
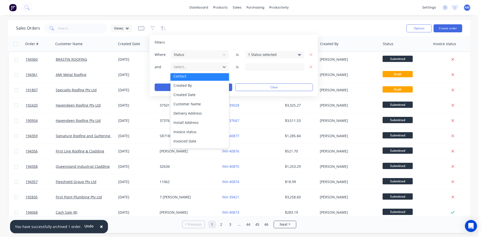
scroll to position [0, 0]
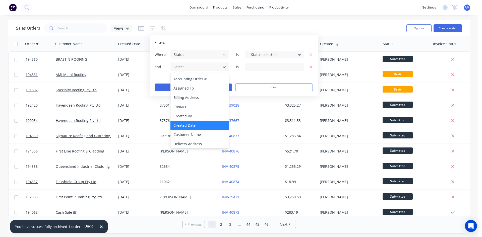
click at [204, 124] on div "Created Date" at bounding box center [199, 125] width 58 height 9
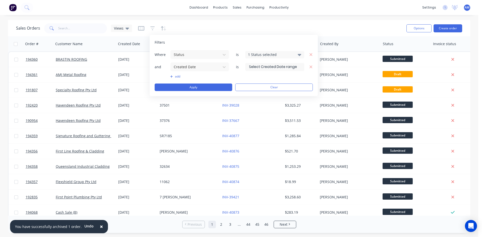
click at [265, 70] on input at bounding box center [274, 67] width 58 height 8
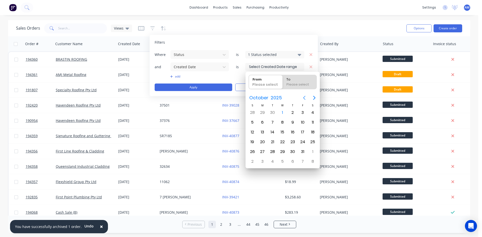
click at [306, 99] on icon "Previous page" at bounding box center [304, 98] width 6 height 6
click at [273, 110] on div "1" at bounding box center [272, 113] width 8 height 8
type input "[DATE]"
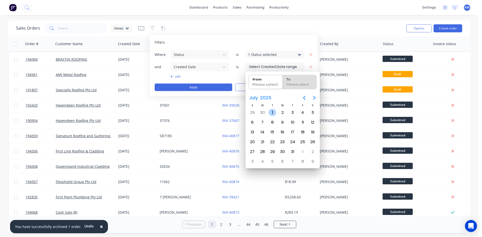
radio input "false"
radio input "true"
click at [312, 98] on icon "Next page" at bounding box center [314, 98] width 6 height 6
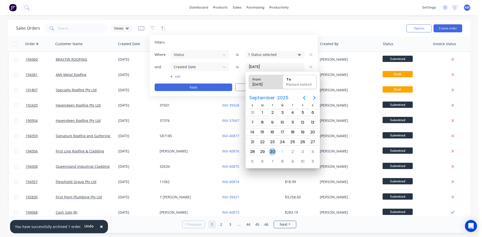
click at [275, 149] on div "30" at bounding box center [272, 152] width 8 height 8
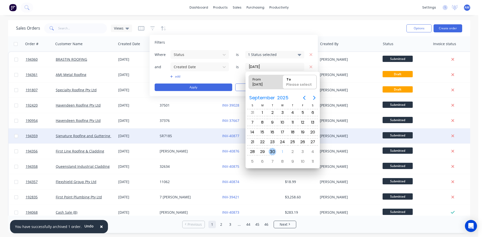
type input "01/07/25 - 30/09/25"
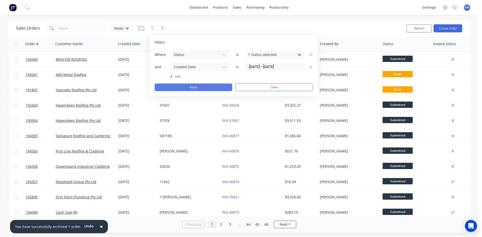
click at [206, 86] on button "Apply" at bounding box center [194, 88] width 78 height 8
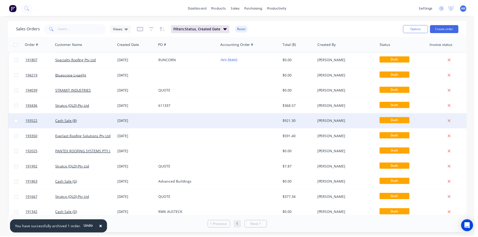
scroll to position [7, 0]
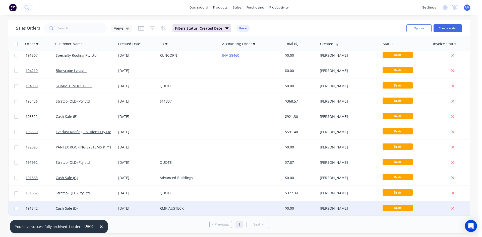
click at [295, 206] on div "$0.00" at bounding box center [299, 208] width 29 height 5
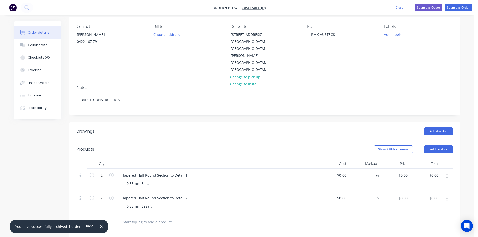
scroll to position [25, 0]
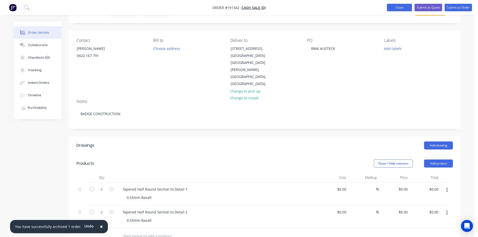
click at [397, 8] on button "Close" at bounding box center [399, 8] width 25 height 8
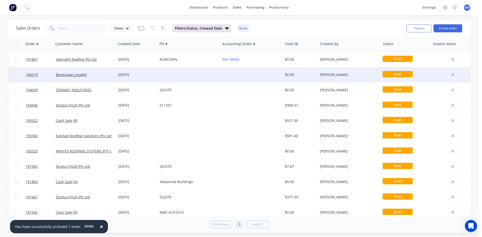
click at [215, 72] on div at bounding box center [189, 74] width 62 height 15
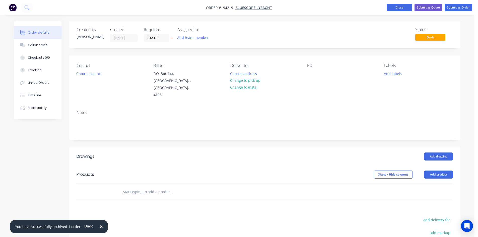
click at [395, 10] on button "Close" at bounding box center [399, 8] width 25 height 8
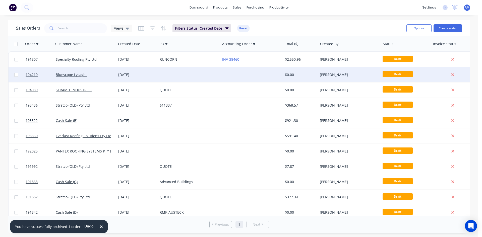
click at [17, 74] on input "checkbox" at bounding box center [16, 75] width 4 height 4
checkbox input "true"
click at [415, 29] on button "Options" at bounding box center [418, 28] width 25 height 8
click at [402, 50] on div "Archive" at bounding box center [404, 50] width 46 height 7
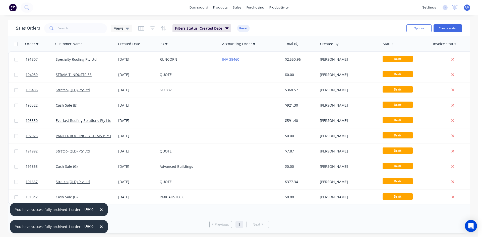
click at [100, 209] on span "×" at bounding box center [101, 209] width 3 height 7
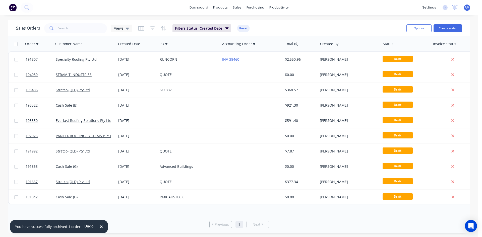
click at [100, 226] on span "×" at bounding box center [101, 226] width 3 height 7
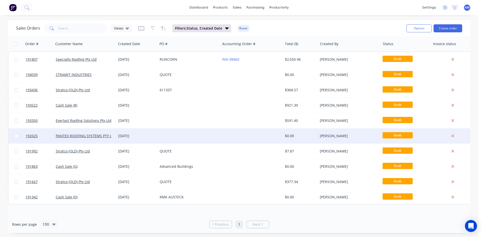
click at [196, 134] on div at bounding box center [189, 135] width 62 height 15
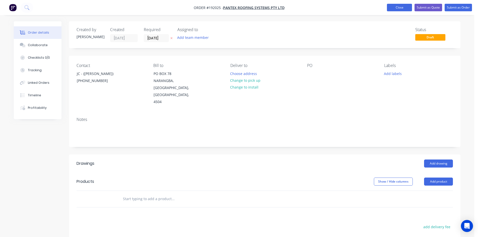
click at [401, 5] on button "Close" at bounding box center [399, 8] width 25 height 8
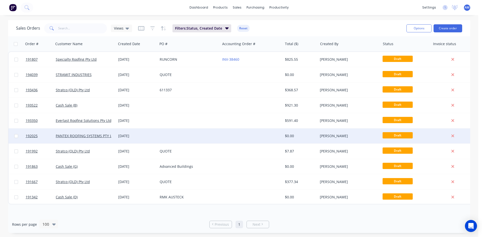
click at [15, 136] on input "checkbox" at bounding box center [16, 136] width 4 height 4
checkbox input "true"
click at [414, 30] on button "Options" at bounding box center [418, 28] width 25 height 8
click at [401, 50] on div "Archive" at bounding box center [404, 50] width 46 height 7
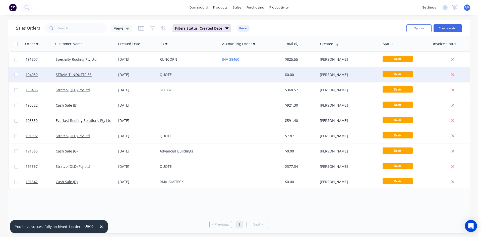
click at [216, 78] on div "QUOTE" at bounding box center [189, 74] width 62 height 15
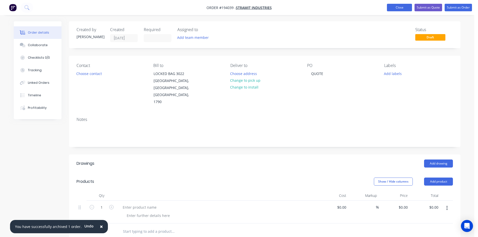
click at [393, 10] on button "Close" at bounding box center [399, 8] width 25 height 8
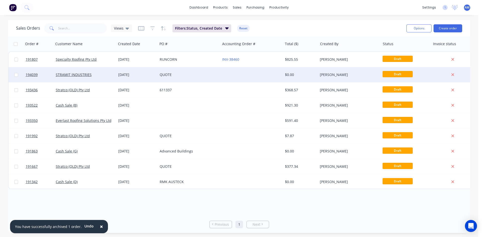
click at [16, 74] on input "checkbox" at bounding box center [16, 75] width 4 height 4
checkbox input "true"
click at [418, 26] on button "Options" at bounding box center [418, 28] width 25 height 8
click at [411, 49] on div "Archive" at bounding box center [404, 50] width 46 height 7
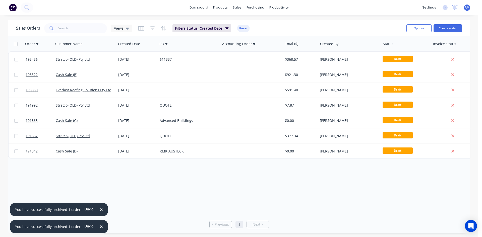
click at [100, 210] on button "×" at bounding box center [101, 210] width 13 height 12
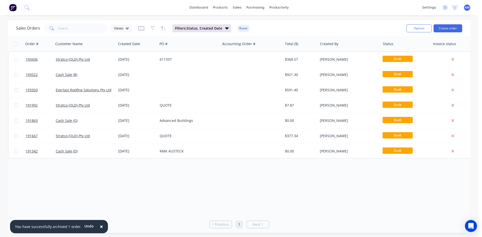
click at [100, 227] on span "×" at bounding box center [101, 226] width 3 height 7
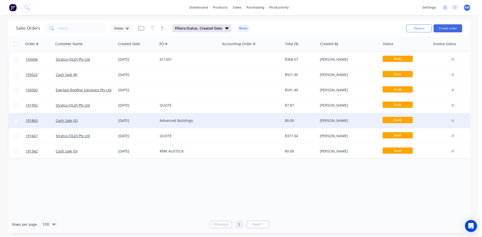
click at [242, 125] on div at bounding box center [251, 120] width 62 height 15
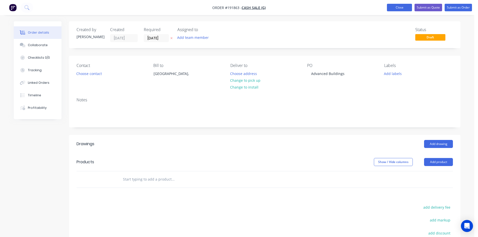
click at [395, 9] on button "Close" at bounding box center [399, 8] width 25 height 8
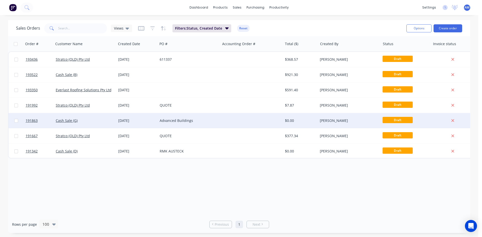
click at [16, 121] on input "checkbox" at bounding box center [16, 121] width 4 height 4
checkbox input "true"
click at [411, 29] on button "Options" at bounding box center [418, 28] width 25 height 8
drag, startPoint x: 404, startPoint y: 49, endPoint x: 400, endPoint y: 51, distance: 4.4
click at [404, 49] on div "Archive" at bounding box center [404, 50] width 46 height 7
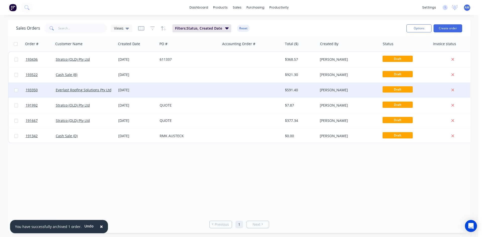
click at [211, 87] on div at bounding box center [189, 90] width 62 height 15
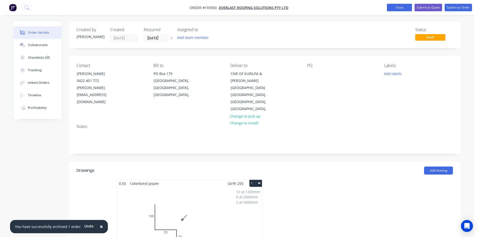
click at [396, 9] on button "Close" at bounding box center [399, 8] width 25 height 8
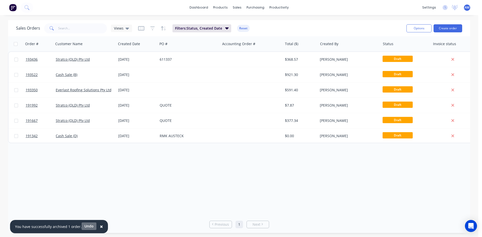
click at [89, 229] on button "Undo" at bounding box center [89, 227] width 15 height 8
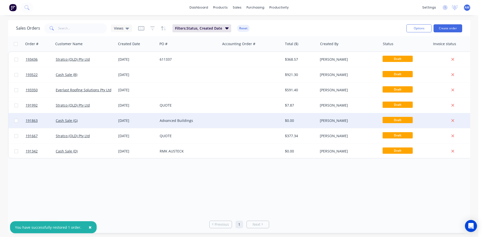
click at [218, 119] on div "Advanced Buildings" at bounding box center [189, 120] width 58 height 5
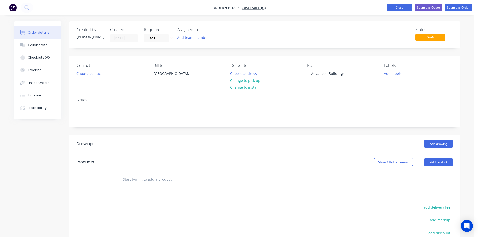
click at [404, 11] on button "Close" at bounding box center [399, 8] width 25 height 8
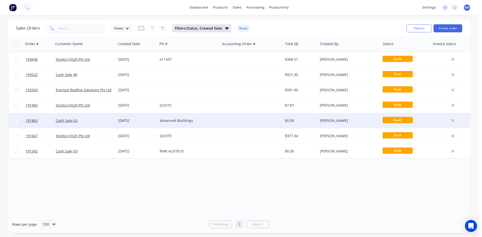
click at [16, 121] on input "checkbox" at bounding box center [16, 121] width 4 height 4
checkbox input "true"
click at [415, 31] on button "Options" at bounding box center [418, 28] width 25 height 8
click at [406, 51] on div "Archive" at bounding box center [404, 50] width 46 height 7
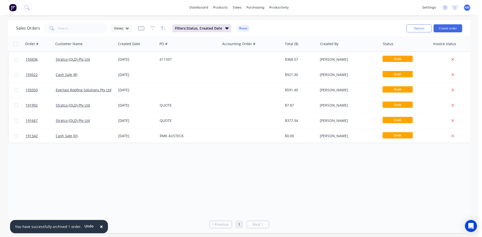
click at [100, 226] on span "×" at bounding box center [101, 226] width 3 height 7
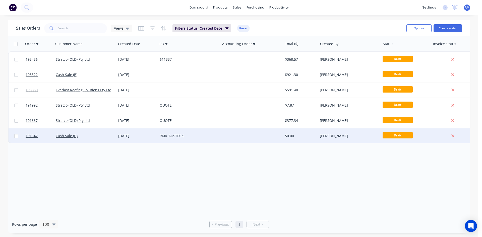
click at [248, 140] on div at bounding box center [251, 135] width 62 height 15
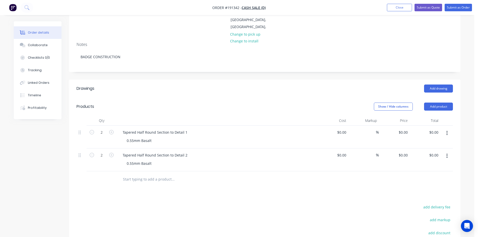
scroll to position [100, 0]
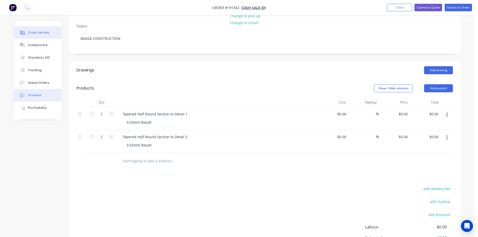
click at [39, 94] on div "Timeline" at bounding box center [34, 95] width 13 height 5
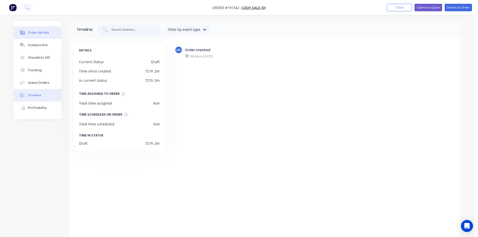
click at [28, 36] on button "Order details" at bounding box center [38, 32] width 48 height 13
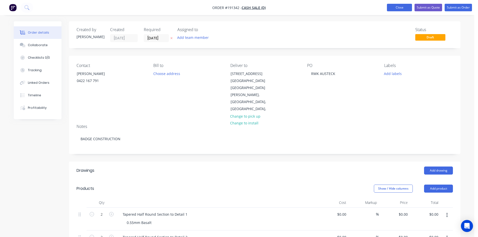
click at [392, 7] on button "Close" at bounding box center [399, 8] width 25 height 8
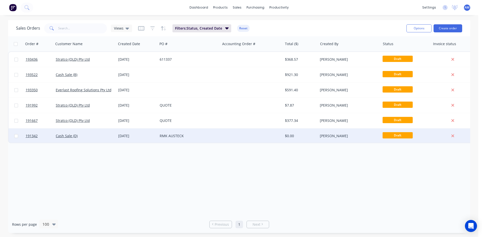
click at [204, 140] on div "RMK AUSTECK" at bounding box center [189, 135] width 62 height 15
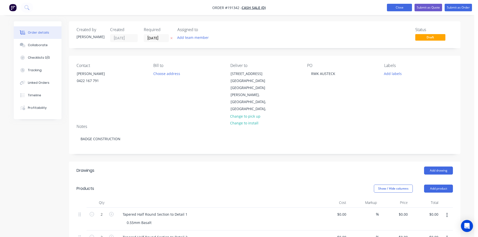
click at [402, 8] on button "Close" at bounding box center [399, 8] width 25 height 8
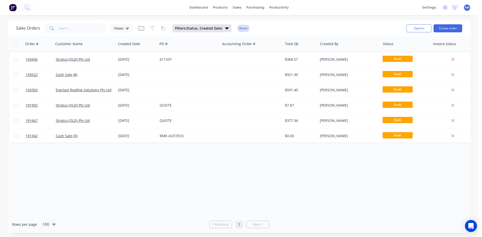
click at [239, 30] on button "Reset" at bounding box center [243, 28] width 12 height 7
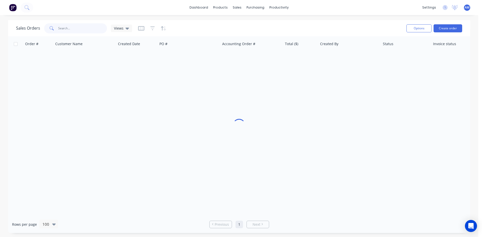
click at [99, 29] on input "text" at bounding box center [82, 28] width 49 height 10
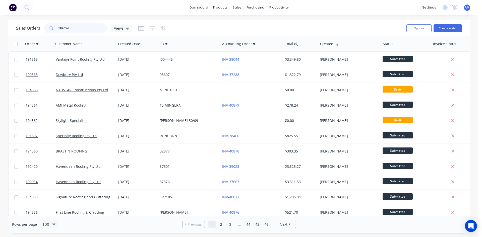
type input "189054"
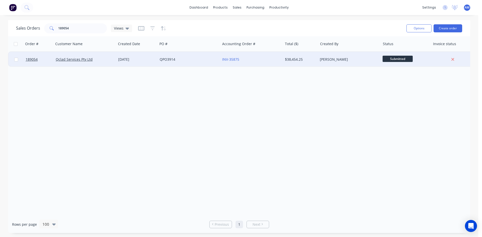
click at [185, 64] on div "QPO3914" at bounding box center [189, 59] width 62 height 15
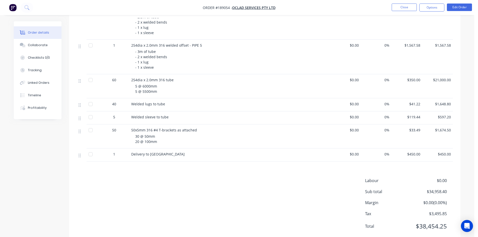
scroll to position [276, 0]
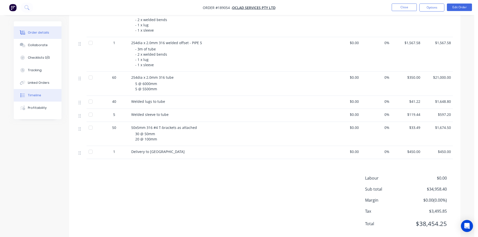
click at [45, 95] on button "Timeline" at bounding box center [38, 95] width 48 height 13
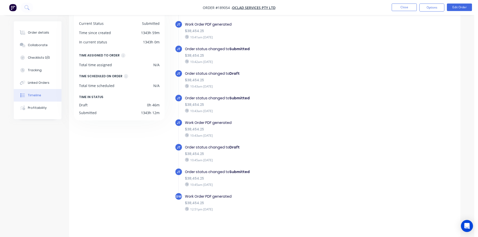
scroll to position [81, 0]
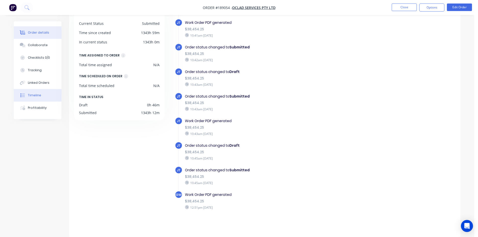
click at [38, 33] on div "Order details" at bounding box center [38, 32] width 21 height 5
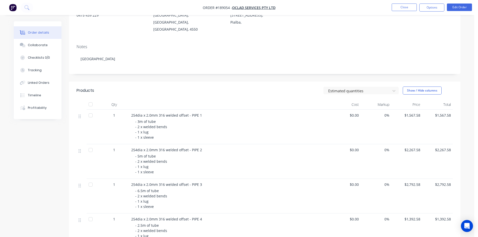
scroll to position [75, 0]
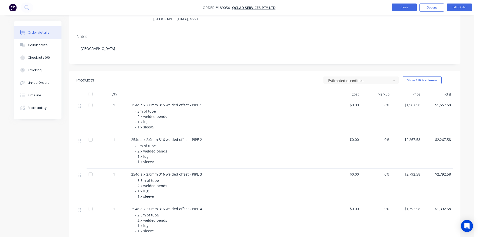
click at [408, 8] on button "Close" at bounding box center [404, 8] width 25 height 8
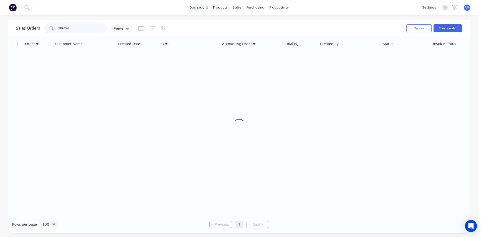
drag, startPoint x: 78, startPoint y: 28, endPoint x: 51, endPoint y: 28, distance: 26.8
click at [51, 28] on div "189054" at bounding box center [75, 28] width 63 height 10
drag, startPoint x: 58, startPoint y: 27, endPoint x: 52, endPoint y: 27, distance: 6.0
click at [52, 27] on div "192996" at bounding box center [75, 28] width 63 height 10
drag, startPoint x: 82, startPoint y: 31, endPoint x: 50, endPoint y: 29, distance: 32.2
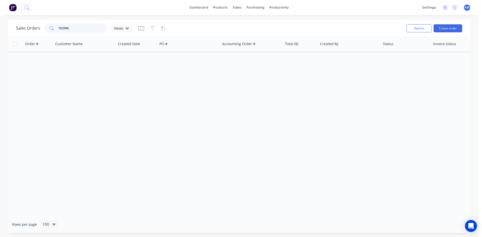
click at [50, 29] on div "192996" at bounding box center [75, 28] width 63 height 10
type input "189054"
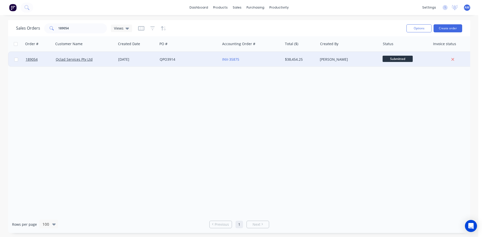
click at [196, 64] on div "QPO3914" at bounding box center [189, 59] width 62 height 15
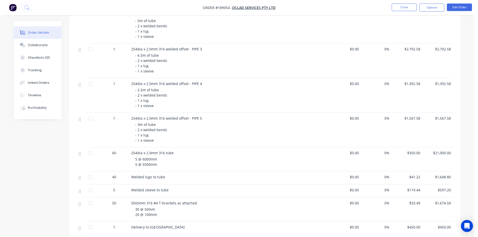
scroll to position [201, 0]
click at [439, 8] on button "Options" at bounding box center [431, 8] width 25 height 8
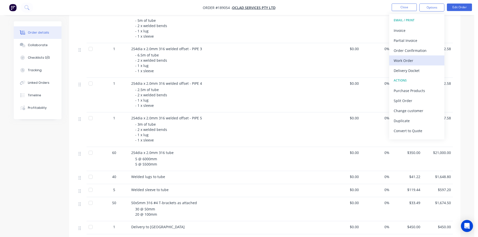
click at [419, 59] on div "Work Order" at bounding box center [417, 60] width 46 height 7
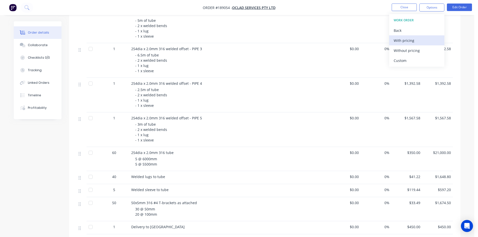
click at [417, 42] on div "With pricing" at bounding box center [417, 40] width 46 height 7
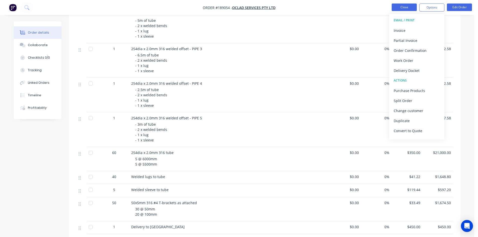
click at [398, 9] on button "Close" at bounding box center [404, 8] width 25 height 8
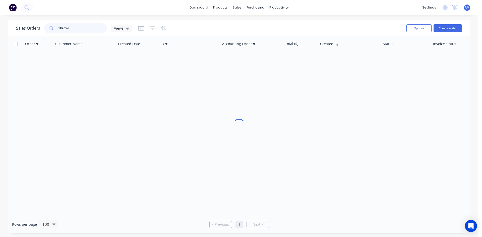
drag, startPoint x: 51, startPoint y: 27, endPoint x: 35, endPoint y: 28, distance: 16.1
click at [35, 28] on div "Sales Orders 189054 Views" at bounding box center [74, 28] width 116 height 10
type input "193721"
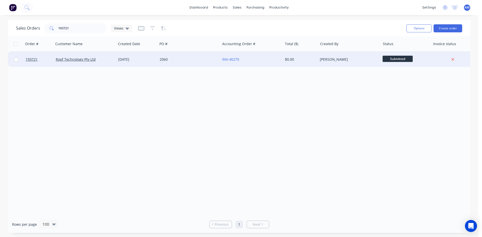
click at [199, 63] on div "2060" at bounding box center [189, 59] width 62 height 15
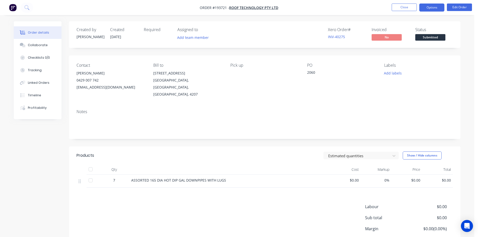
click at [433, 10] on button "Options" at bounding box center [431, 8] width 25 height 8
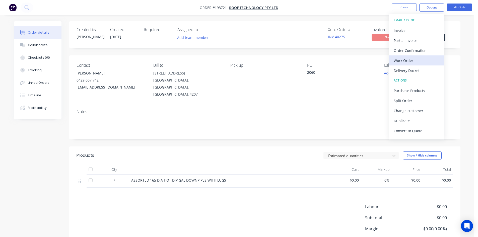
click at [422, 60] on div "Work Order" at bounding box center [417, 60] width 46 height 7
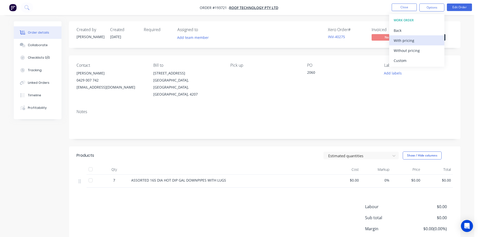
click at [423, 42] on div "With pricing" at bounding box center [417, 40] width 46 height 7
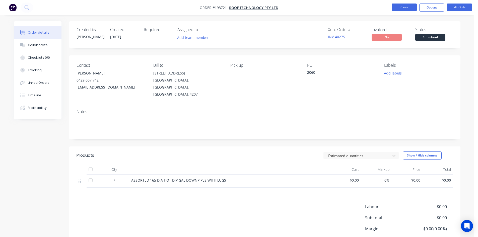
click at [405, 6] on button "Close" at bounding box center [404, 8] width 25 height 8
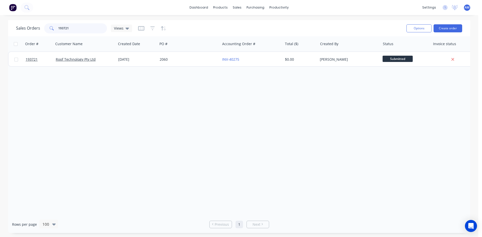
drag, startPoint x: 77, startPoint y: 26, endPoint x: 17, endPoint y: 34, distance: 61.0
click at [17, 34] on div "Sales Orders 193721 Views" at bounding box center [209, 28] width 386 height 12
type input "193527"
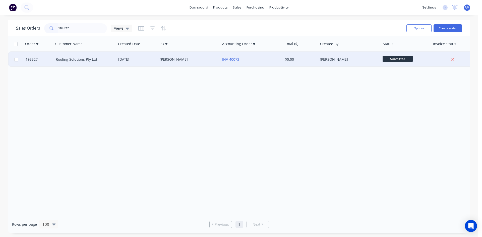
click at [190, 61] on div "GARY" at bounding box center [188, 59] width 56 height 5
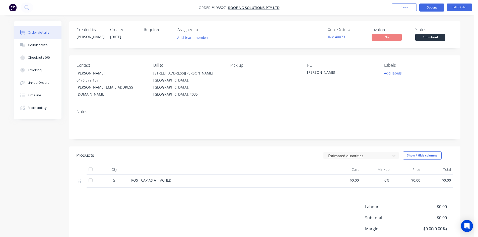
click at [429, 9] on button "Options" at bounding box center [431, 8] width 25 height 8
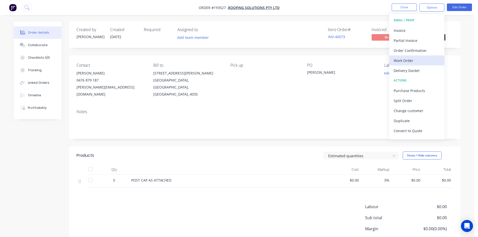
click at [418, 63] on div "Work Order" at bounding box center [417, 60] width 46 height 7
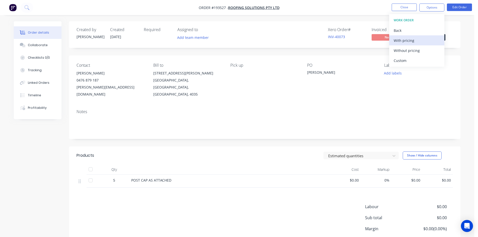
click at [415, 40] on div "With pricing" at bounding box center [417, 40] width 46 height 7
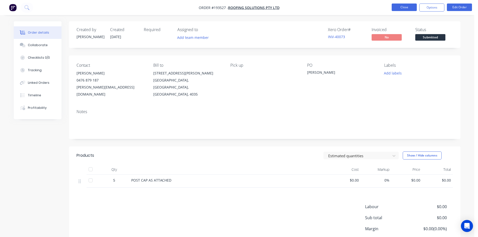
click at [399, 8] on button "Close" at bounding box center [404, 8] width 25 height 8
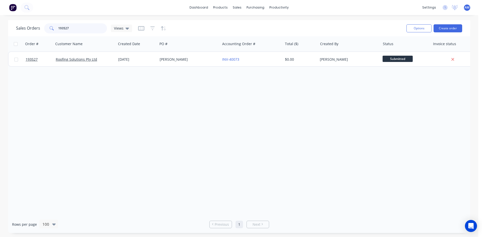
drag, startPoint x: 49, startPoint y: 25, endPoint x: 39, endPoint y: 24, distance: 9.6
click at [40, 24] on div "Sales Orders 193527 Views" at bounding box center [74, 28] width 116 height 10
type input "189458"
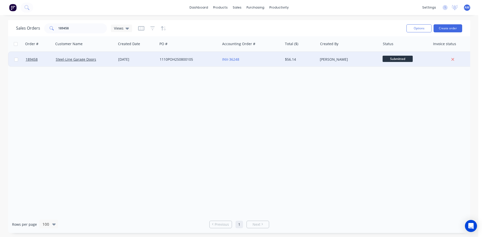
click at [201, 60] on div "1110POH250800105" at bounding box center [188, 59] width 56 height 5
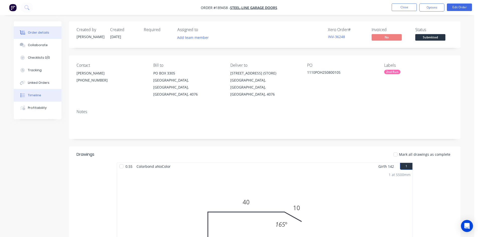
click at [36, 95] on div "Timeline" at bounding box center [34, 95] width 13 height 5
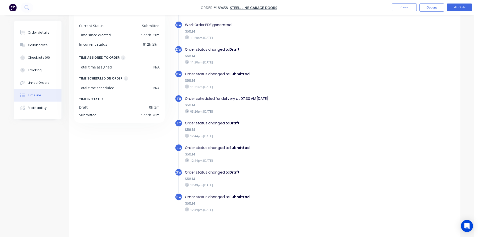
scroll to position [38, 0]
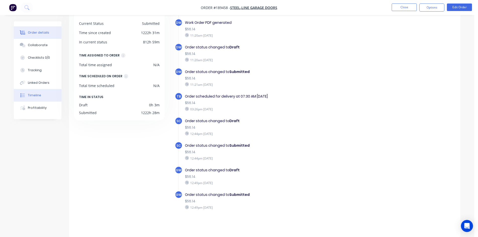
click at [34, 32] on div "Order details" at bounding box center [38, 32] width 21 height 5
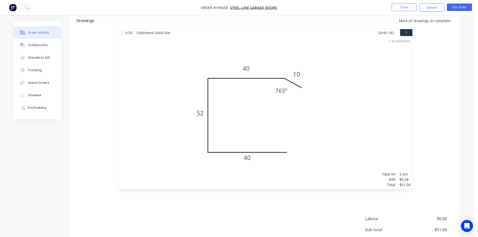
scroll to position [174, 0]
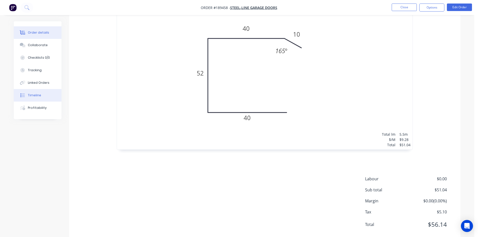
click at [41, 96] on button "Timeline" at bounding box center [38, 95] width 48 height 13
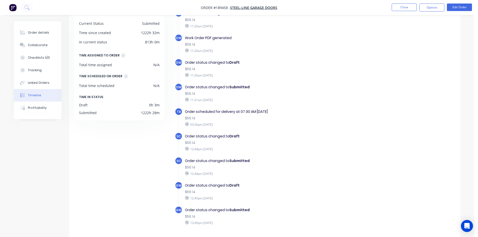
scroll to position [25, 0]
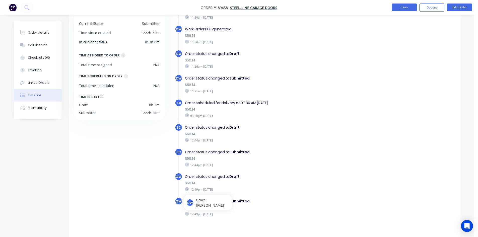
click at [399, 11] on button "Close" at bounding box center [404, 8] width 25 height 8
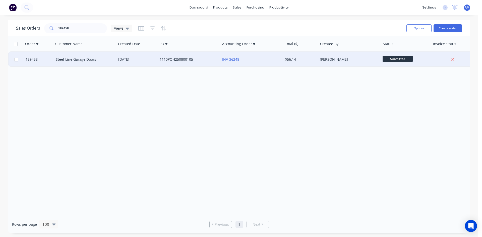
click at [253, 61] on div "INV-36248" at bounding box center [250, 59] width 56 height 5
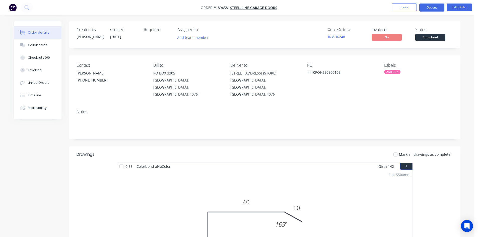
click at [428, 7] on button "Options" at bounding box center [431, 8] width 25 height 8
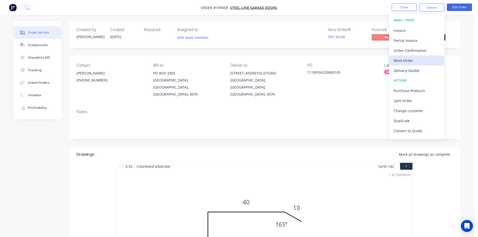
click at [409, 63] on div "Work Order" at bounding box center [417, 60] width 46 height 7
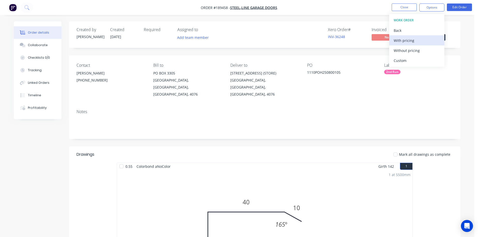
click at [409, 40] on div "With pricing" at bounding box center [417, 40] width 46 height 7
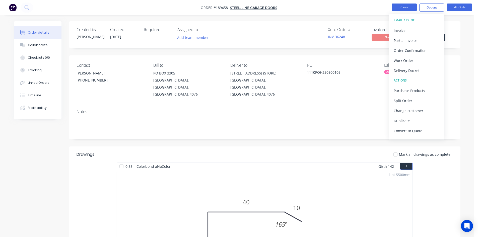
click at [413, 5] on button "Close" at bounding box center [404, 8] width 25 height 8
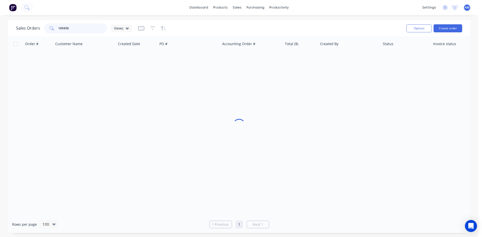
drag, startPoint x: 71, startPoint y: 31, endPoint x: 38, endPoint y: 32, distance: 32.4
click at [38, 32] on div "Sales Orders 189458 Views" at bounding box center [74, 28] width 116 height 10
drag, startPoint x: 89, startPoint y: 29, endPoint x: 38, endPoint y: 27, distance: 51.0
click at [38, 28] on div "Sales Orders 194039 Views" at bounding box center [74, 28] width 116 height 10
drag, startPoint x: 74, startPoint y: 29, endPoint x: 37, endPoint y: 29, distance: 37.4
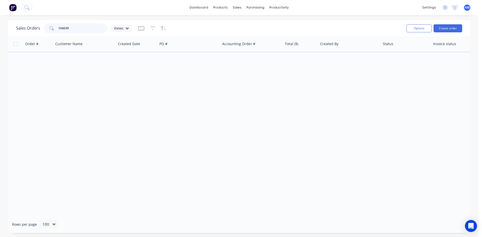
click at [37, 29] on div "Sales Orders 194039 Views" at bounding box center [74, 28] width 116 height 10
drag, startPoint x: 80, startPoint y: 27, endPoint x: 39, endPoint y: 27, distance: 41.4
click at [39, 27] on div "Sales Orders 191992 Views" at bounding box center [74, 28] width 116 height 10
type input "193185"
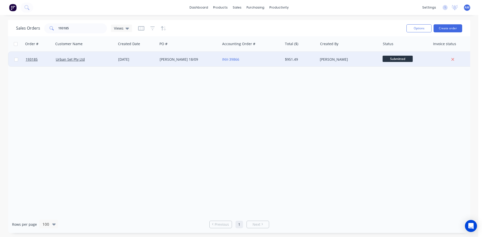
click at [185, 58] on div "KEVIN 18/09" at bounding box center [188, 59] width 56 height 5
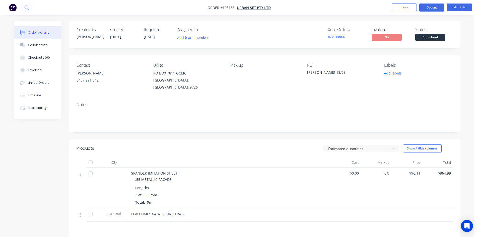
click at [429, 8] on button "Options" at bounding box center [431, 8] width 25 height 8
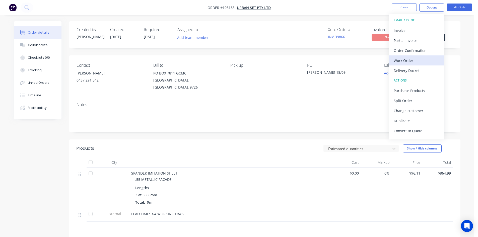
click at [417, 58] on div "Work Order" at bounding box center [417, 60] width 46 height 7
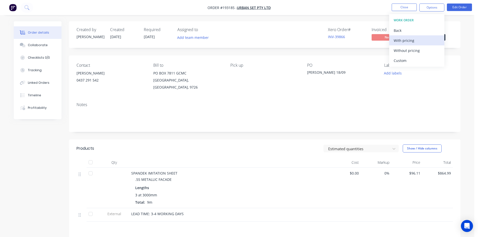
click at [410, 40] on div "With pricing" at bounding box center [417, 40] width 46 height 7
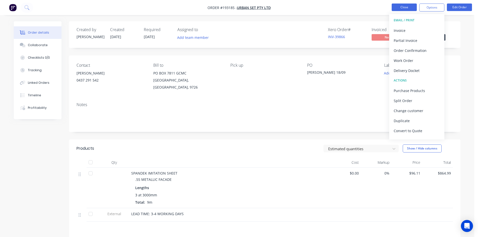
click at [395, 10] on button "Close" at bounding box center [404, 8] width 25 height 8
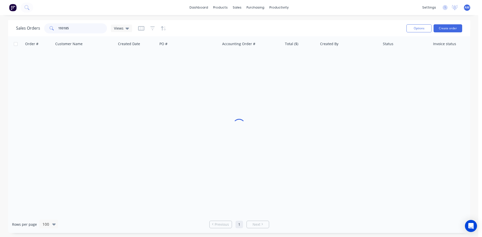
drag, startPoint x: 77, startPoint y: 28, endPoint x: 21, endPoint y: 28, distance: 55.7
click at [21, 28] on div "Sales Orders 193185 Views" at bounding box center [74, 28] width 116 height 10
drag, startPoint x: 75, startPoint y: 30, endPoint x: 57, endPoint y: 29, distance: 18.1
click at [57, 29] on div "193436" at bounding box center [75, 28] width 63 height 10
drag, startPoint x: 72, startPoint y: 27, endPoint x: 56, endPoint y: 26, distance: 16.1
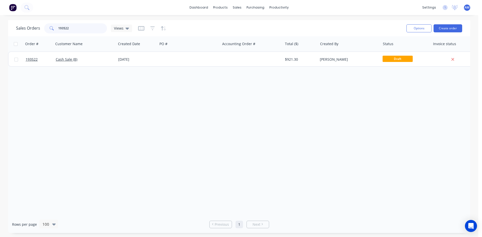
click at [56, 26] on div "193522" at bounding box center [75, 28] width 63 height 10
type input "193350"
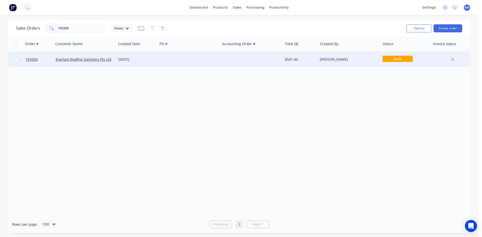
click at [153, 59] on div "[DATE]" at bounding box center [136, 59] width 37 height 5
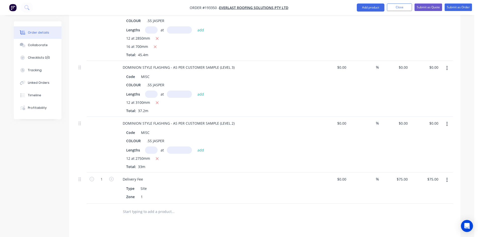
scroll to position [574, 0]
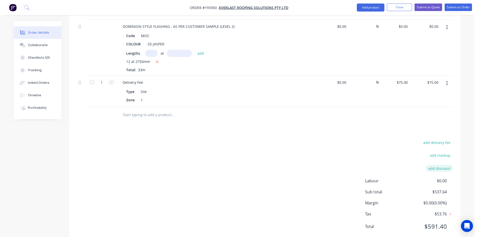
click at [441, 165] on button "add discount" at bounding box center [439, 168] width 27 height 7
type input "100"
click input "submit" at bounding box center [0, 0] width 0 height 0
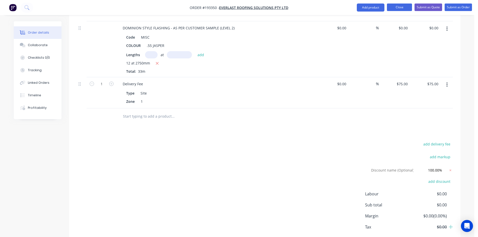
click at [394, 7] on button "Close" at bounding box center [399, 8] width 25 height 8
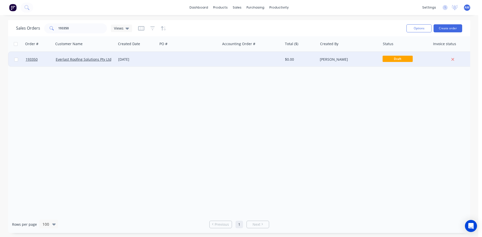
click at [14, 59] on input "checkbox" at bounding box center [16, 60] width 4 height 4
checkbox input "true"
click at [418, 29] on button "Options" at bounding box center [418, 28] width 25 height 8
click at [402, 50] on div "Archive" at bounding box center [404, 50] width 46 height 7
checkbox input "false"
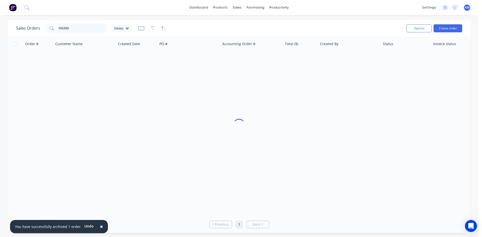
drag, startPoint x: 73, startPoint y: 28, endPoint x: 50, endPoint y: 29, distance: 23.1
click at [50, 29] on div "193350" at bounding box center [75, 28] width 63 height 10
type input "191992"
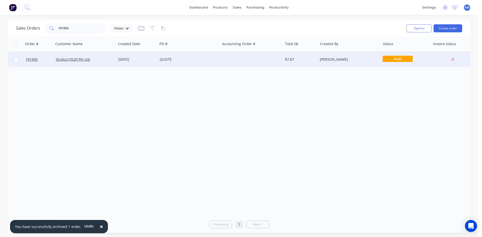
click at [201, 64] on div "QUOTE" at bounding box center [189, 59] width 62 height 15
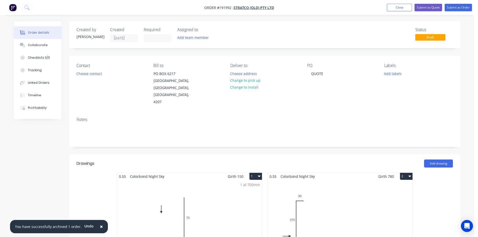
scroll to position [174, 0]
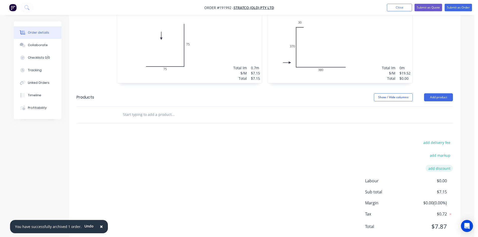
click at [444, 165] on button "add discount" at bounding box center [439, 168] width 27 height 7
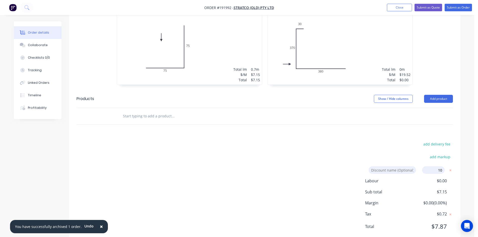
type input "100"
click input "submit" at bounding box center [0, 0] width 0 height 0
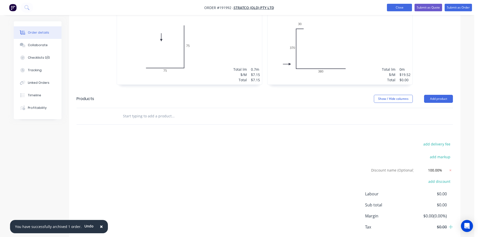
click at [404, 8] on button "Close" at bounding box center [399, 8] width 25 height 8
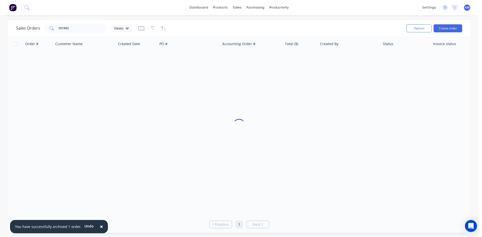
click at [100, 226] on span "×" at bounding box center [101, 226] width 3 height 7
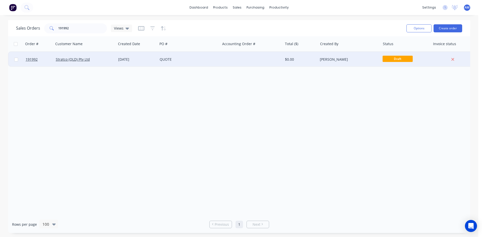
click at [14, 60] on div at bounding box center [16, 59] width 15 height 15
click at [16, 60] on input "checkbox" at bounding box center [16, 60] width 4 height 4
checkbox input "true"
click at [412, 27] on button "Options" at bounding box center [418, 28] width 25 height 8
click at [412, 48] on div "Archive" at bounding box center [404, 50] width 46 height 7
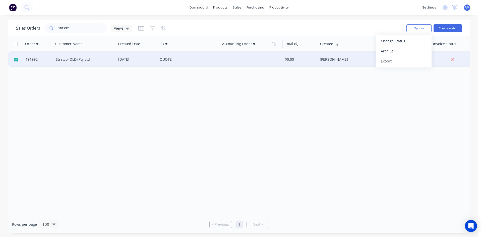
checkbox input "false"
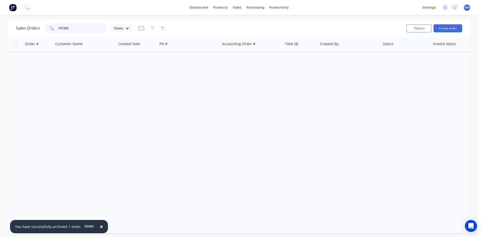
drag, startPoint x: 74, startPoint y: 28, endPoint x: 50, endPoint y: 28, distance: 23.6
click at [50, 28] on div "191992" at bounding box center [75, 28] width 63 height 10
type input "191667"
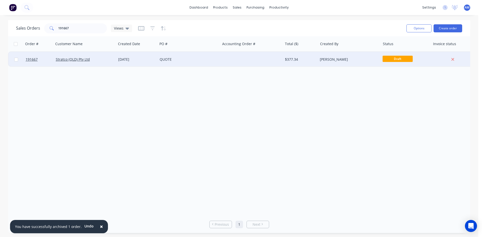
click at [235, 60] on div at bounding box center [251, 59] width 62 height 15
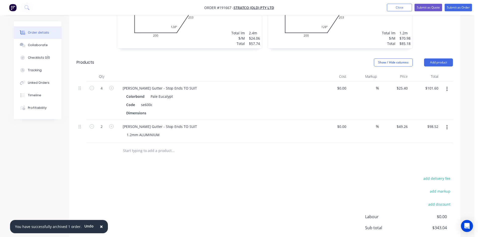
scroll to position [244, 0]
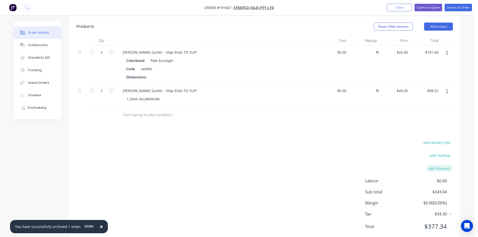
click at [442, 165] on button "add discount" at bounding box center [439, 168] width 27 height 7
type input "100"
click input "submit" at bounding box center [0, 0] width 0 height 0
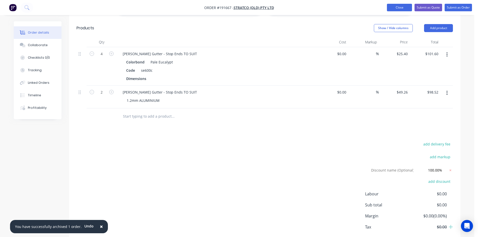
click at [404, 9] on button "Close" at bounding box center [399, 8] width 25 height 8
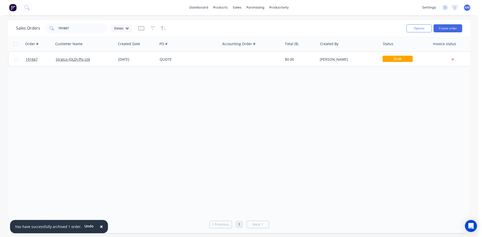
click at [16, 45] on input "checkbox" at bounding box center [16, 44] width 4 height 4
checkbox input "true"
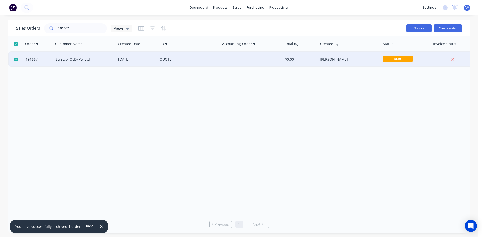
click at [422, 29] on button "Options" at bounding box center [418, 28] width 25 height 8
click at [403, 49] on div "Archive" at bounding box center [404, 50] width 46 height 7
checkbox input "false"
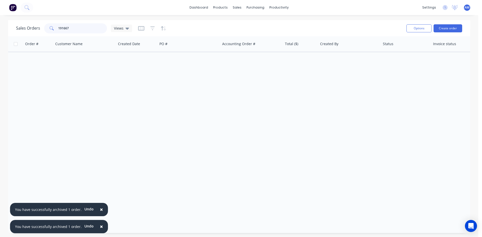
drag, startPoint x: 82, startPoint y: 26, endPoint x: 39, endPoint y: 29, distance: 43.7
click at [39, 29] on div "Sales Orders 191667 Views" at bounding box center [74, 28] width 116 height 10
type input "191342"
click at [16, 44] on input "checkbox" at bounding box center [16, 44] width 4 height 4
checkbox input "true"
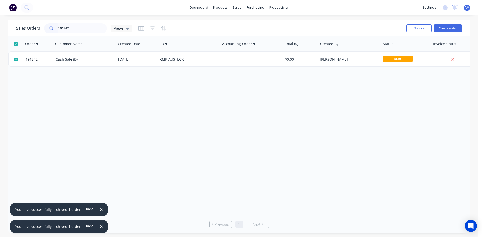
checkbox input "true"
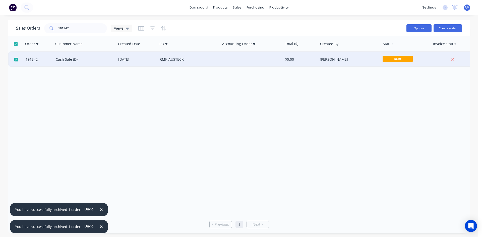
click at [422, 26] on button "Options" at bounding box center [418, 28] width 25 height 8
click at [403, 49] on div "Archive" at bounding box center [404, 50] width 46 height 7
checkbox input "false"
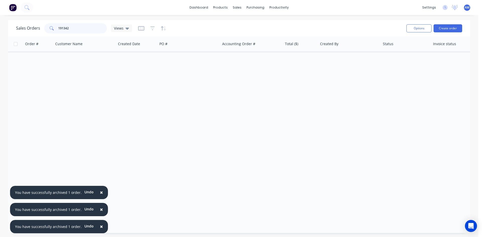
drag, startPoint x: 73, startPoint y: 30, endPoint x: 47, endPoint y: 31, distance: 25.6
click at [47, 31] on div "191342" at bounding box center [75, 28] width 63 height 10
drag, startPoint x: 71, startPoint y: 28, endPoint x: 46, endPoint y: 31, distance: 25.0
click at [46, 31] on div "193350" at bounding box center [75, 28] width 63 height 10
drag, startPoint x: 80, startPoint y: 27, endPoint x: 46, endPoint y: 28, distance: 33.6
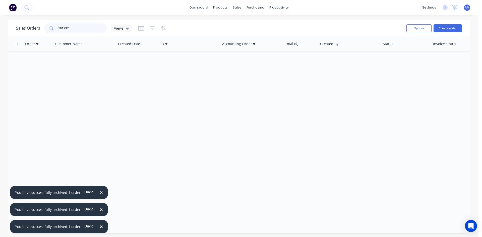
click at [46, 28] on div "191992" at bounding box center [75, 28] width 63 height 10
drag, startPoint x: 70, startPoint y: 28, endPoint x: 56, endPoint y: 28, distance: 13.3
click at [56, 28] on div "191667" at bounding box center [75, 28] width 63 height 10
type input "191342"
drag, startPoint x: 86, startPoint y: 30, endPoint x: 1, endPoint y: 31, distance: 85.8
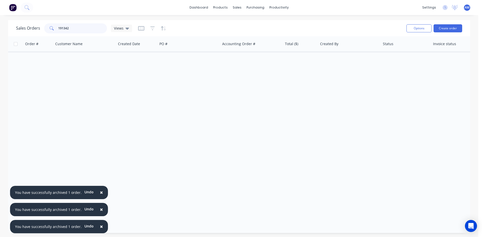
click at [3, 30] on div "Sales Orders 191342 Views Options Create order Order # Customer Name Created Da…" at bounding box center [239, 126] width 478 height 213
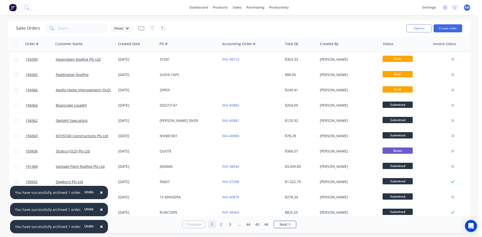
click at [100, 192] on span "×" at bounding box center [101, 192] width 3 height 7
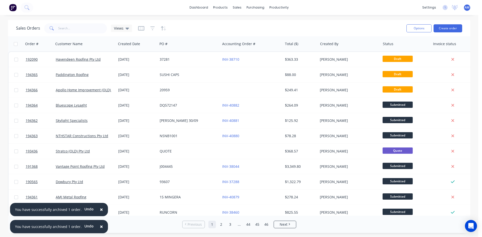
click at [100, 210] on span "×" at bounding box center [101, 209] width 3 height 7
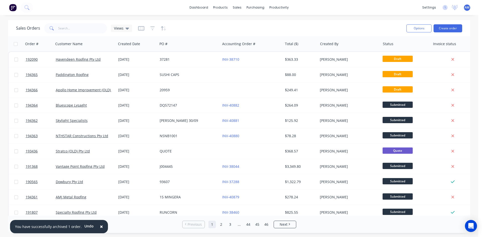
click at [100, 228] on span "×" at bounding box center [101, 226] width 3 height 7
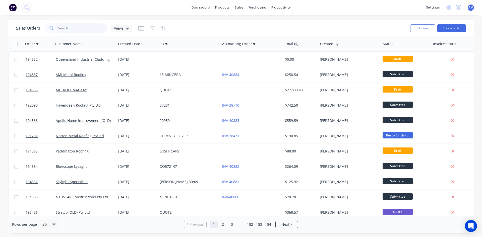
click at [68, 30] on input "text" at bounding box center [82, 28] width 49 height 10
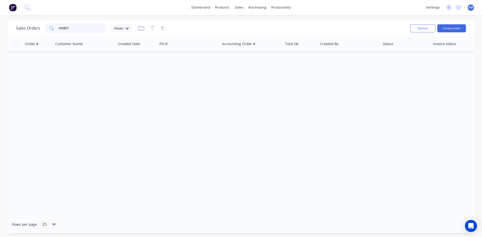
drag, startPoint x: 74, startPoint y: 27, endPoint x: 35, endPoint y: 30, distance: 39.5
click at [35, 30] on div "Sales Orders 193857 Views" at bounding box center [74, 28] width 116 height 10
type input "193870"
click at [266, 26] on div "Purchase Orders" at bounding box center [273, 24] width 27 height 5
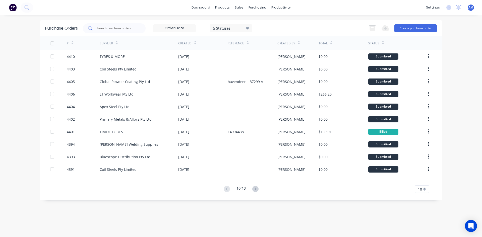
click at [137, 28] on div at bounding box center [114, 28] width 63 height 10
type input "tyres"
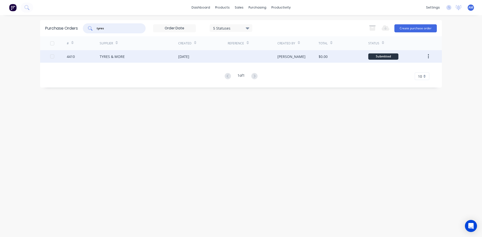
click at [150, 58] on div "TYRES & MORE" at bounding box center [139, 56] width 79 height 13
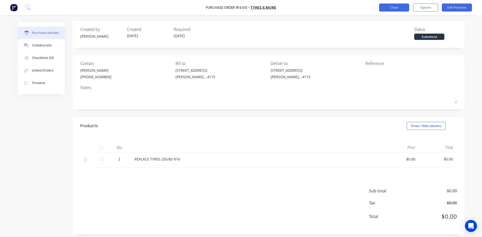
click at [383, 8] on button "Close" at bounding box center [394, 8] width 30 height 8
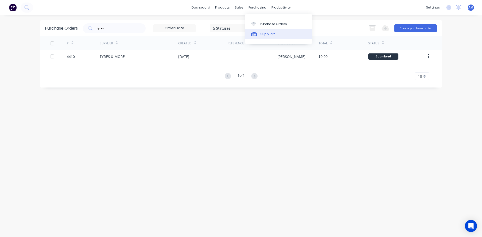
click at [264, 32] on div "Suppliers" at bounding box center [267, 34] width 15 height 5
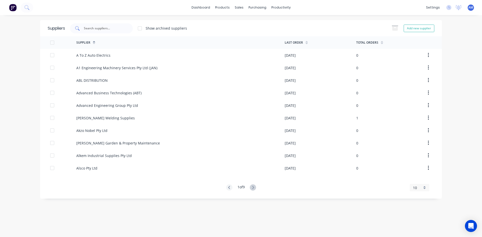
click at [104, 29] on input "text" at bounding box center [104, 28] width 42 height 5
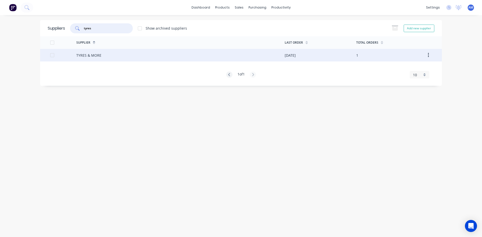
type input "tyres"
click at [115, 60] on div "TYRES & MORE" at bounding box center [180, 55] width 208 height 13
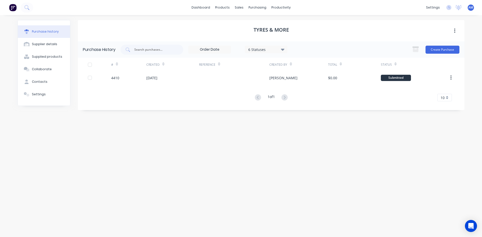
click at [261, 52] on div "6 Statuses" at bounding box center [266, 50] width 43 height 8
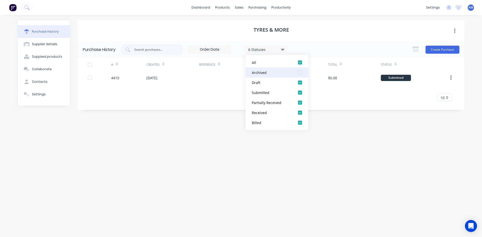
click at [301, 72] on div at bounding box center [300, 72] width 10 height 10
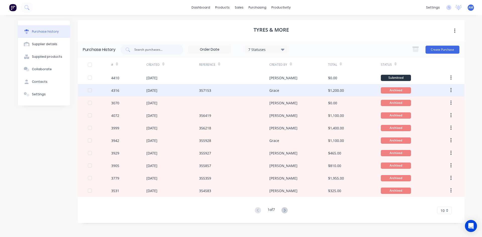
click at [220, 90] on div "357153" at bounding box center [234, 90] width 70 height 13
type textarea "x"
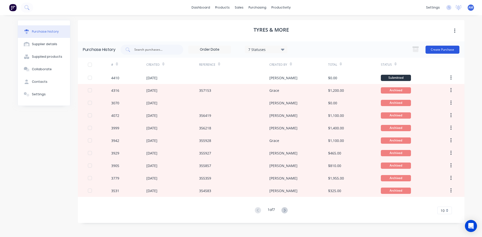
click at [440, 48] on button "Create Purchase" at bounding box center [442, 50] width 34 height 8
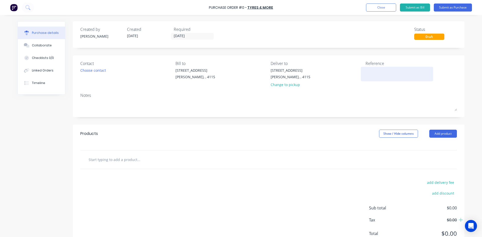
click at [366, 72] on textarea at bounding box center [396, 73] width 63 height 11
type textarea "3"
type textarea "x"
type textarea "35"
type textarea "x"
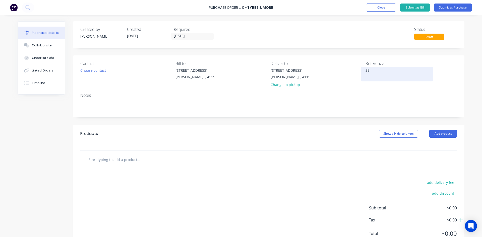
type textarea "357"
type textarea "x"
type textarea "3575"
type textarea "x"
type textarea "35756"
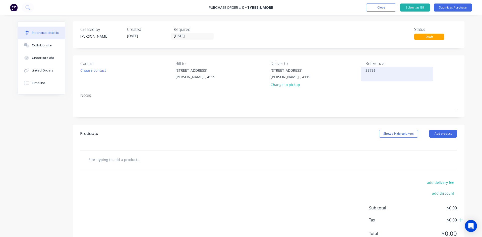
type textarea "x"
type textarea "357563"
type textarea "x"
type textarea "357563"
click at [448, 134] on button "Add product" at bounding box center [443, 134] width 28 height 8
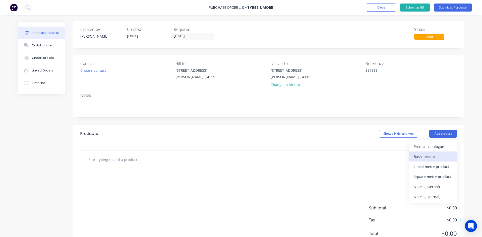
click at [441, 154] on div "Basic product" at bounding box center [432, 156] width 39 height 7
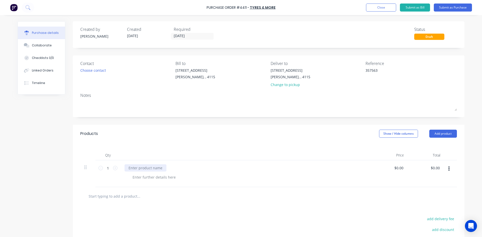
type textarea "x"
click at [142, 166] on div at bounding box center [145, 167] width 42 height 7
click at [114, 166] on icon at bounding box center [115, 168] width 5 height 5
type textarea "x"
type input "2"
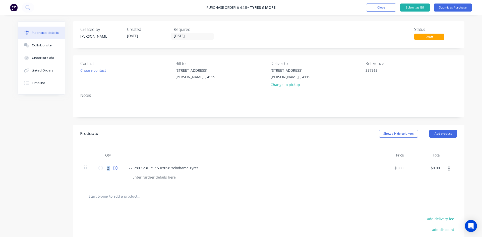
click at [114, 166] on icon at bounding box center [115, 168] width 5 height 5
type textarea "x"
type input "3"
click at [114, 166] on icon at bounding box center [115, 168] width 5 height 5
type textarea "x"
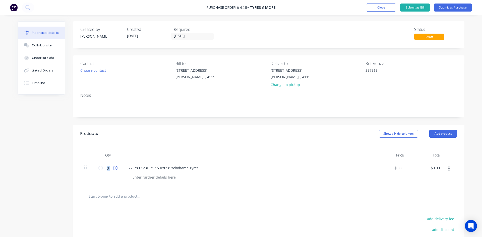
type input "4"
click at [114, 166] on icon at bounding box center [115, 168] width 5 height 5
type textarea "x"
type input "5"
click at [114, 166] on icon at bounding box center [115, 168] width 5 height 5
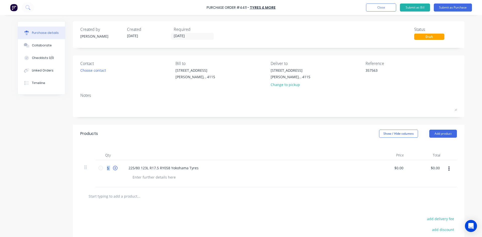
type textarea "x"
type input "6"
type textarea "x"
click at [398, 169] on input "0.00" at bounding box center [399, 167] width 12 height 7
type input "0"
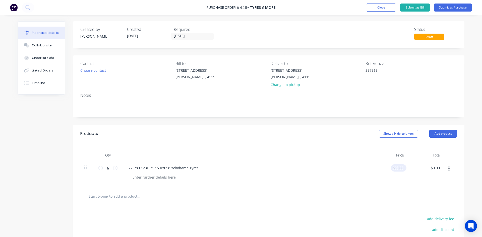
type input "385.00"
type textarea "x"
type input "$385.00"
type input "2310.00"
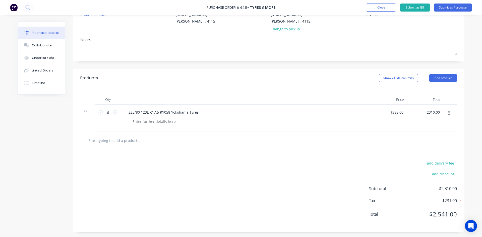
scroll to position [56, 0]
type textarea "x"
type input "$2,310.00"
click at [113, 112] on icon at bounding box center [115, 112] width 5 height 5
type textarea "x"
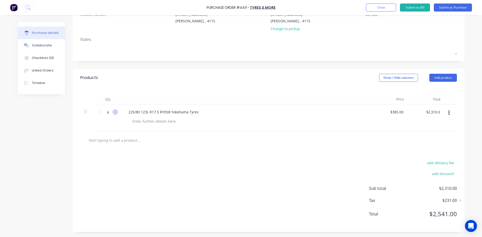
type input "7"
type input "$2,695.00"
click at [113, 112] on icon at bounding box center [115, 112] width 5 height 5
type textarea "x"
type input "8"
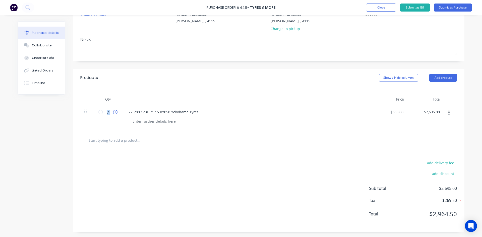
type input "$3,080.00"
click at [113, 112] on icon at bounding box center [115, 112] width 5 height 5
type textarea "x"
type input "9"
type input "$3,465.00"
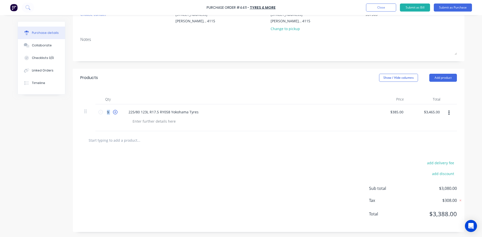
click at [113, 112] on icon at bounding box center [115, 112] width 5 height 5
type textarea "x"
type input "10"
type input "$3,850.00"
click at [113, 112] on icon at bounding box center [115, 112] width 5 height 5
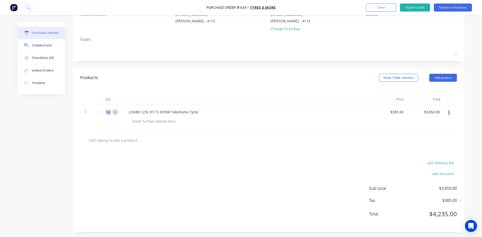
type textarea "x"
type input "11"
type input "$4,235.00"
click at [98, 113] on icon at bounding box center [100, 112] width 5 height 5
type textarea "x"
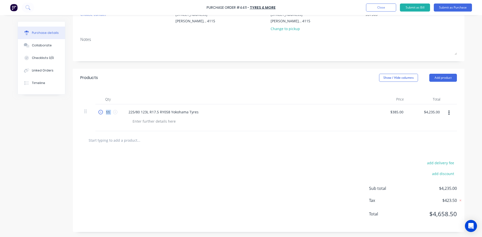
type input "10"
type input "$3,850.00"
click at [98, 113] on icon at bounding box center [100, 112] width 5 height 5
type textarea "x"
type input "9"
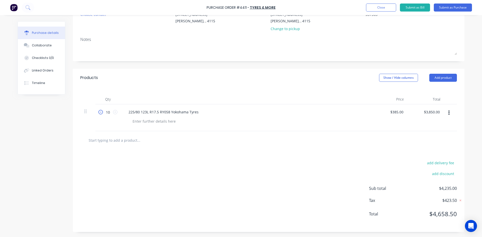
type input "$3,465.00"
click at [98, 113] on icon at bounding box center [100, 112] width 5 height 5
type textarea "x"
type input "8"
type input "$3,080.00"
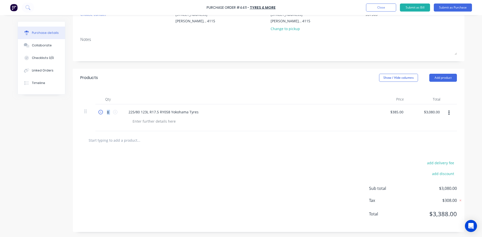
click at [98, 113] on icon at bounding box center [100, 112] width 5 height 5
type textarea "x"
type input "7"
type input "$2,695.00"
click at [98, 113] on icon at bounding box center [100, 112] width 5 height 5
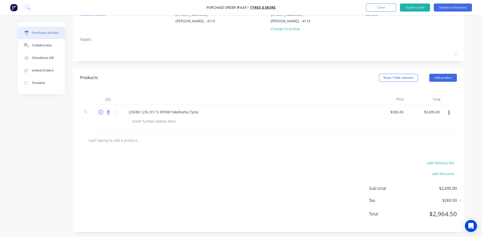
type textarea "x"
type input "6"
type input "$2,310.00"
click at [98, 113] on icon at bounding box center [100, 112] width 5 height 5
type textarea "x"
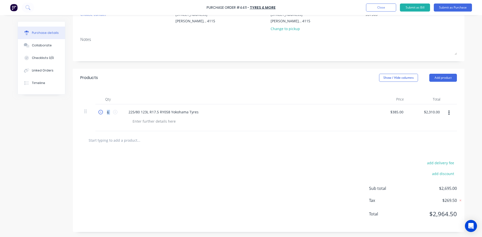
type input "5"
type input "$1,925.00"
click at [98, 113] on icon at bounding box center [100, 112] width 5 height 5
type textarea "x"
type input "4"
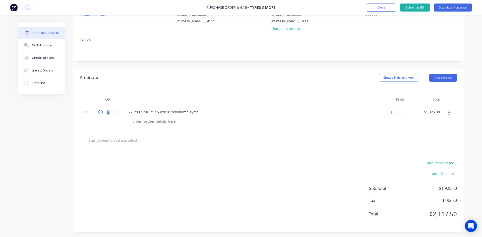
type input "$1,540.00"
click at [98, 113] on icon at bounding box center [100, 112] width 5 height 5
type textarea "x"
type input "3"
type input "$1,155.00"
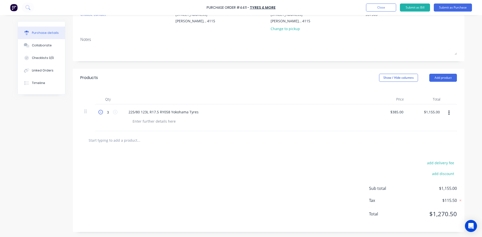
click at [98, 113] on icon at bounding box center [100, 112] width 5 height 5
type textarea "x"
type input "2"
type input "$770.00"
click at [98, 113] on icon at bounding box center [100, 112] width 5 height 5
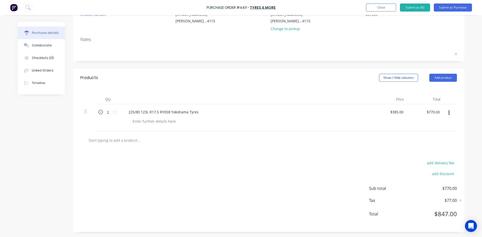
type textarea "x"
type input "1"
type input "$385.00"
click at [114, 112] on icon at bounding box center [115, 112] width 5 height 5
type textarea "x"
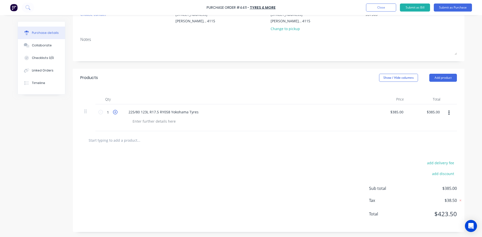
type input "2"
type input "$770.00"
click at [114, 112] on icon at bounding box center [115, 112] width 5 height 5
type textarea "x"
type input "3"
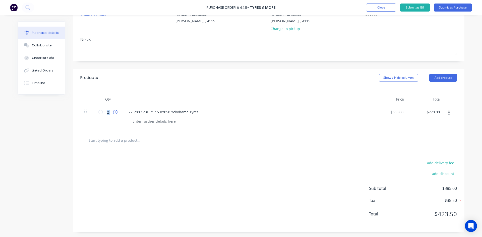
type input "$1,155.00"
click at [114, 112] on icon at bounding box center [115, 112] width 5 height 5
type textarea "x"
type input "4"
type input "$1,540.00"
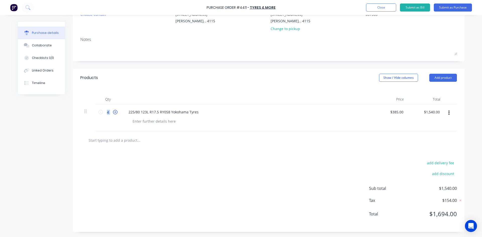
click at [114, 112] on icon at bounding box center [115, 112] width 5 height 5
type textarea "x"
type input "5"
type input "$1,925.00"
click at [114, 112] on icon at bounding box center [115, 112] width 5 height 5
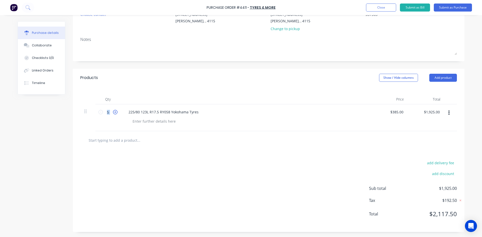
type textarea "x"
type input "6"
type input "$2,310.00"
type textarea "x"
click at [397, 113] on input "385.00" at bounding box center [397, 111] width 16 height 7
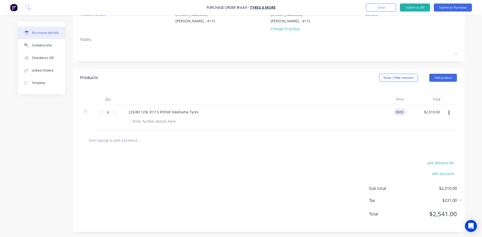
type input "3500"
type textarea "x"
type input "$3,500.00"
type input "21000.00"
type textarea "x"
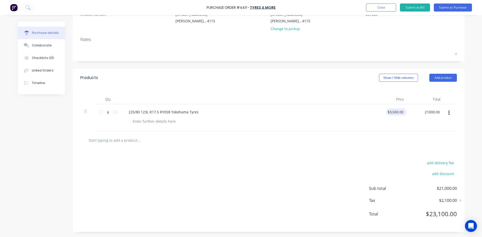
type input "3500.00"
type input "$21,000.00"
click at [401, 113] on input "3500.00" at bounding box center [395, 111] width 18 height 7
type textarea "x"
click at [395, 111] on input "3500.00" at bounding box center [397, 111] width 16 height 7
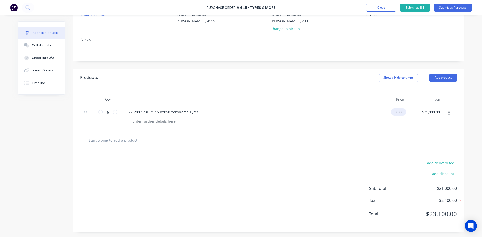
type input "350.00"
type textarea "x"
type input "$350.00"
type input "$2,100.00"
click at [381, 130] on div "$350.00 350.00" at bounding box center [389, 117] width 36 height 27
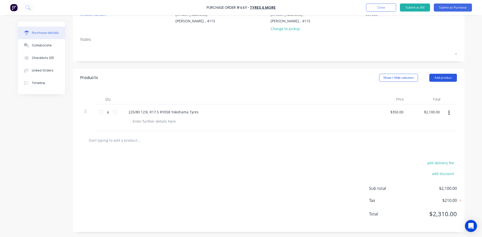
click at [450, 80] on button "Add product" at bounding box center [443, 78] width 28 height 8
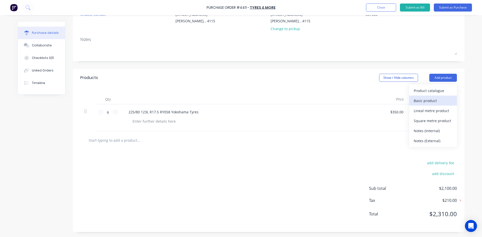
click at [436, 98] on div "Basic product" at bounding box center [432, 100] width 39 height 7
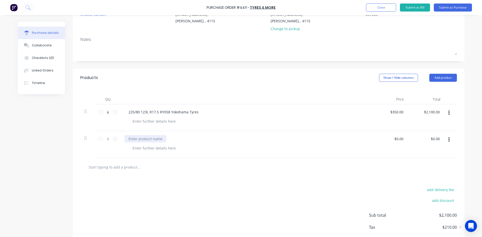
type textarea "x"
click at [144, 136] on div at bounding box center [145, 138] width 42 height 7
click at [114, 139] on icon at bounding box center [115, 139] width 5 height 5
type textarea "x"
type input "2"
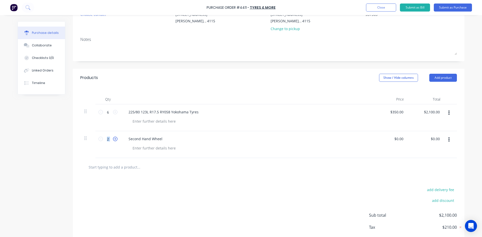
click at [114, 139] on icon at bounding box center [115, 139] width 5 height 5
type textarea "x"
type input "3"
click at [114, 139] on icon at bounding box center [115, 139] width 5 height 5
type textarea "x"
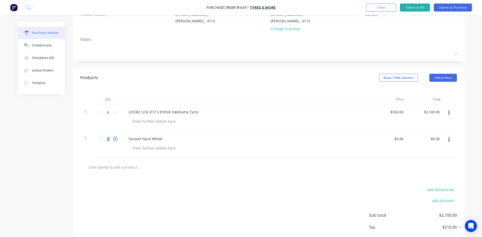
type input "4"
click at [114, 139] on icon at bounding box center [115, 139] width 5 height 5
type textarea "x"
type input "5"
click at [114, 139] on icon at bounding box center [115, 139] width 5 height 5
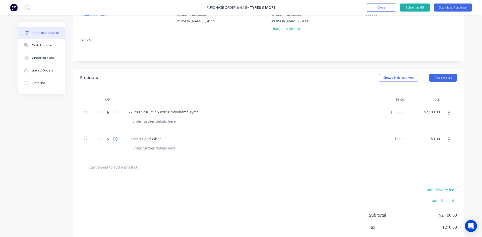
type textarea "x"
type input "6"
type textarea "x"
type input "0.00"
click at [431, 142] on input "0.00" at bounding box center [435, 138] width 12 height 7
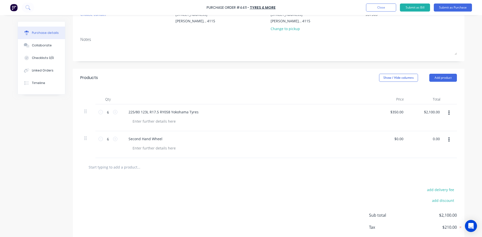
type textarea "x"
type input "$0.00"
type textarea "x"
type input "0.00"
type input "$0.00"
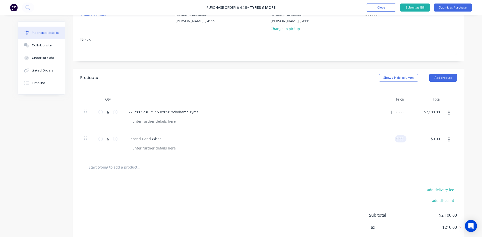
click at [395, 140] on input "0.00" at bounding box center [400, 138] width 10 height 7
type input "0"
type input "122.7272"
type textarea "x"
type input "$122.73"
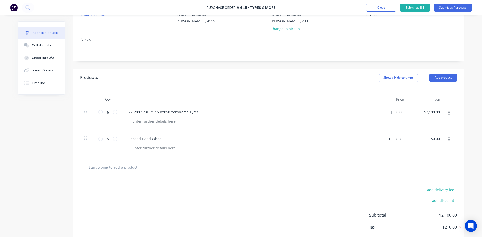
type input "736.38"
type textarea "x"
type input "$736.38"
click at [446, 77] on button "Add product" at bounding box center [443, 78] width 28 height 8
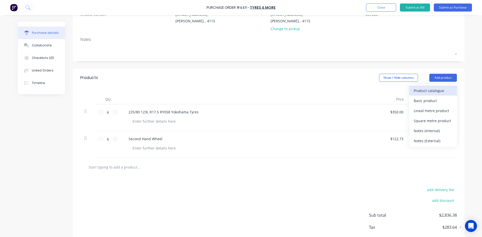
click at [443, 88] on div "Product catalogue" at bounding box center [432, 90] width 39 height 7
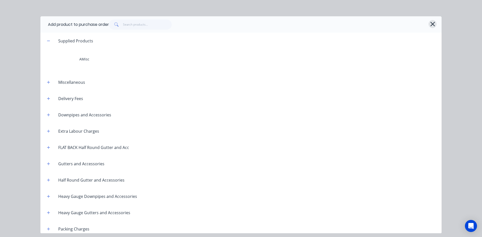
click at [428, 24] on button "button" at bounding box center [432, 24] width 8 height 8
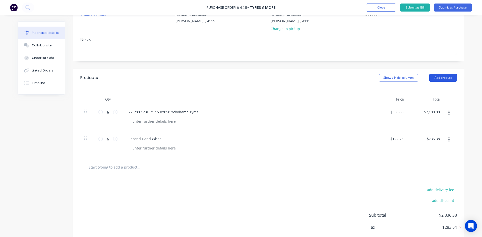
click at [445, 76] on button "Add product" at bounding box center [443, 78] width 28 height 8
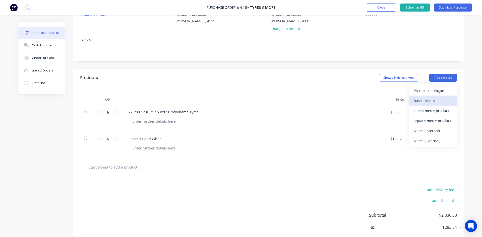
click at [435, 105] on button "Basic product" at bounding box center [433, 101] width 48 height 10
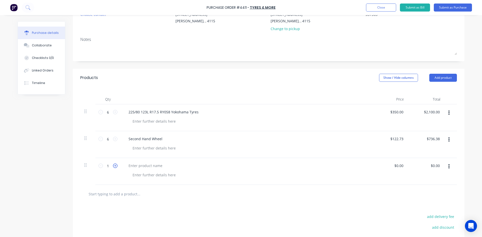
click at [113, 165] on icon at bounding box center [115, 166] width 5 height 5
type textarea "x"
type input "2"
click at [113, 165] on icon at bounding box center [115, 166] width 5 height 5
type textarea "x"
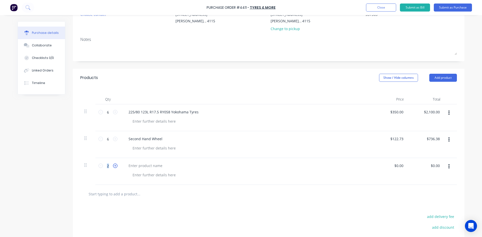
type input "3"
click at [113, 165] on icon at bounding box center [115, 166] width 5 height 5
type textarea "x"
type input "4"
click at [113, 165] on icon at bounding box center [115, 166] width 5 height 5
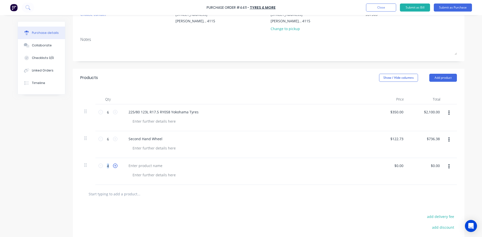
type textarea "x"
type input "5"
click at [113, 165] on icon at bounding box center [115, 166] width 5 height 5
type textarea "x"
type input "6"
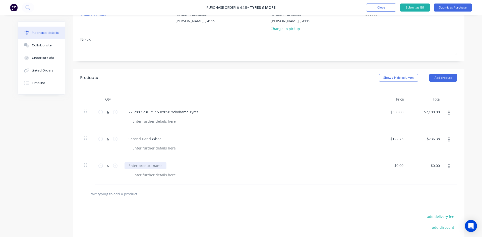
type textarea "x"
click at [129, 166] on div at bounding box center [145, 165] width 42 height 7
type textarea "x"
click at [396, 166] on input "0.00" at bounding box center [400, 165] width 10 height 7
type input "$0.00"
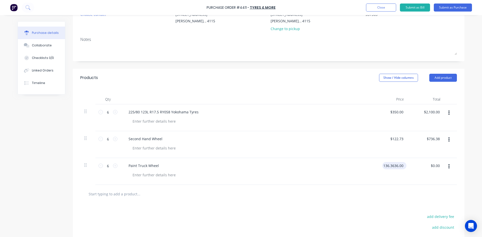
type input "0.00"
type input "$0.00"
click at [397, 165] on input "0.00" at bounding box center [399, 165] width 12 height 7
type input "$136.36"
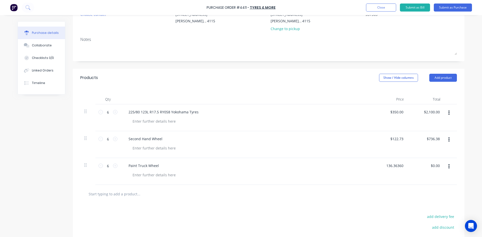
type input "$818.16"
click at [408, 162] on div "$818.16 $818.16" at bounding box center [426, 171] width 36 height 27
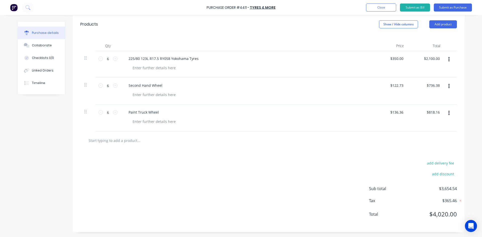
scroll to position [110, 0]
click at [46, 45] on div "Collaborate" at bounding box center [42, 45] width 20 height 5
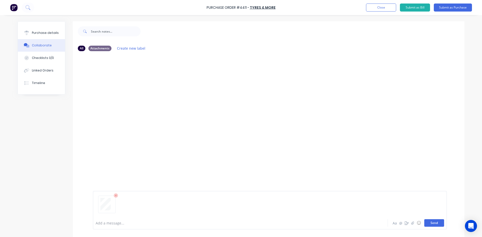
click at [427, 224] on button "Send" at bounding box center [434, 223] width 20 height 8
click at [48, 37] on button "Purchase details" at bounding box center [41, 33] width 47 height 13
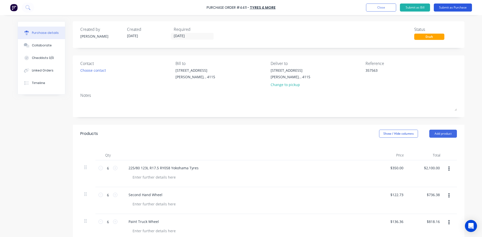
click at [454, 7] on button "Submit as Purchase" at bounding box center [453, 8] width 38 height 8
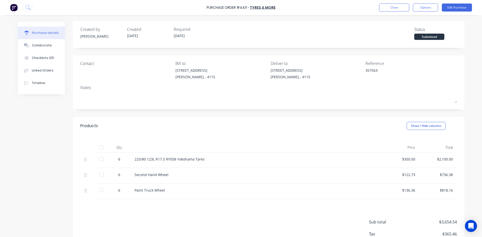
click at [428, 12] on div "Purchase Order #4411 - TYRES & MORE Close Options Edit Purchase" at bounding box center [241, 7] width 482 height 15
click at [428, 10] on button "Options" at bounding box center [425, 8] width 25 height 8
click at [416, 31] on div "Convert to Bill" at bounding box center [414, 30] width 39 height 7
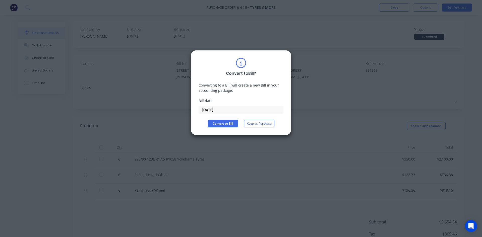
click at [231, 110] on input "[DATE]" at bounding box center [241, 110] width 84 height 8
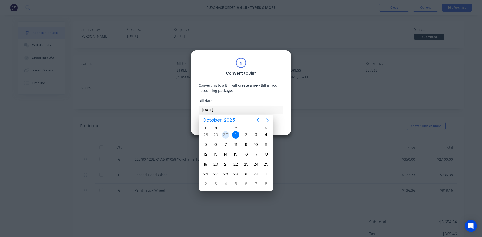
click at [226, 136] on div "30" at bounding box center [226, 135] width 8 height 8
type input "[DATE]"
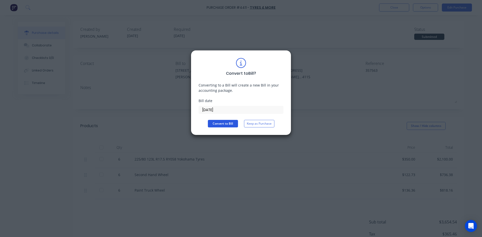
click at [227, 124] on button "Convert to Bill" at bounding box center [223, 124] width 30 height 8
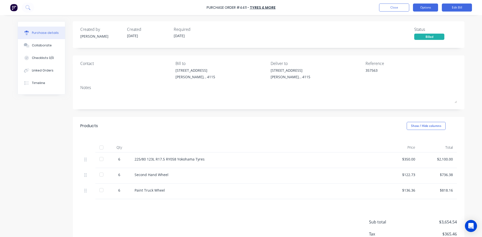
click at [429, 9] on button "Options" at bounding box center [425, 8] width 25 height 8
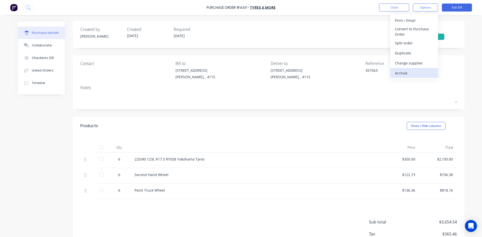
click at [414, 71] on div "Archive" at bounding box center [414, 73] width 39 height 7
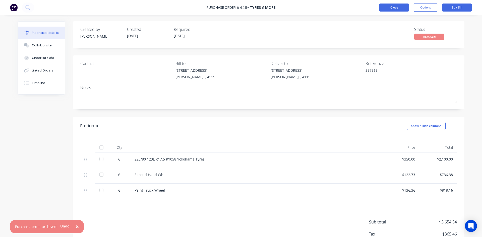
click at [401, 8] on button "Close" at bounding box center [394, 8] width 30 height 8
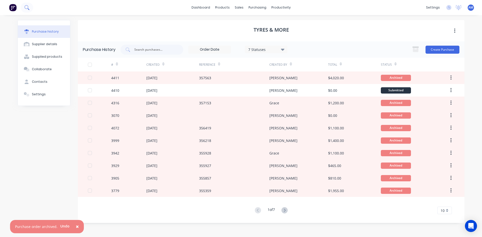
click at [26, 8] on icon at bounding box center [26, 7] width 5 height 5
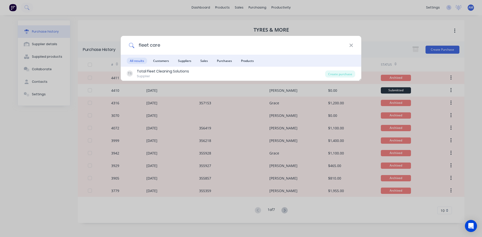
type input "fleet care"
click at [192, 60] on span "Suppliers" at bounding box center [184, 61] width 19 height 6
drag, startPoint x: 146, startPoint y: 46, endPoint x: 131, endPoint y: 46, distance: 14.8
click at [131, 46] on div "fleet care" at bounding box center [241, 45] width 240 height 19
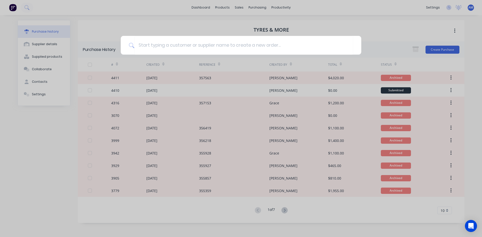
click at [244, 7] on div at bounding box center [241, 118] width 482 height 237
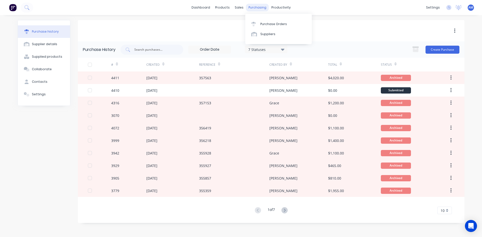
click at [258, 7] on div "purchasing" at bounding box center [257, 8] width 23 height 8
click at [261, 32] on div "Suppliers" at bounding box center [267, 34] width 15 height 5
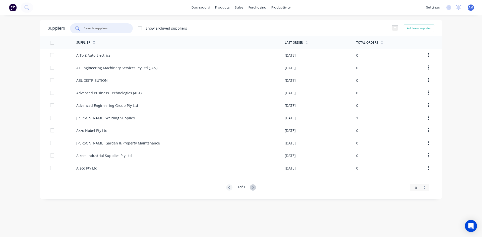
click at [97, 28] on input "text" at bounding box center [104, 28] width 42 height 5
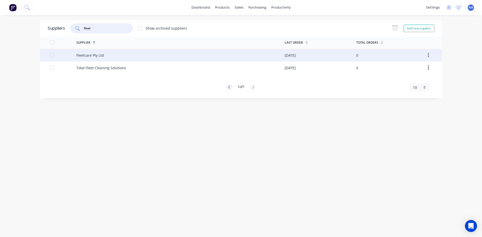
type input "fleet"
click at [100, 56] on div "Fleetcare Pty Ltd" at bounding box center [90, 55] width 28 height 5
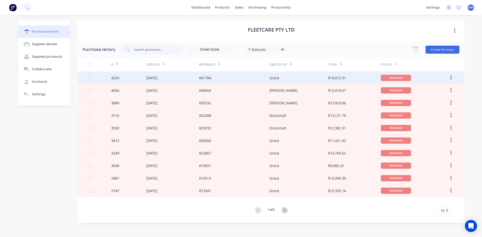
click at [237, 80] on div "841784" at bounding box center [234, 78] width 70 height 13
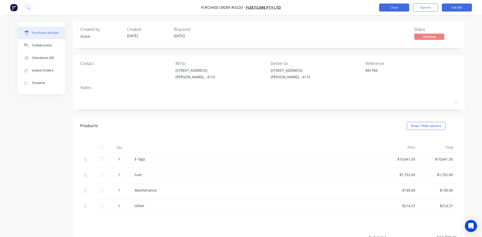
click at [395, 11] on button "Close" at bounding box center [394, 8] width 30 height 8
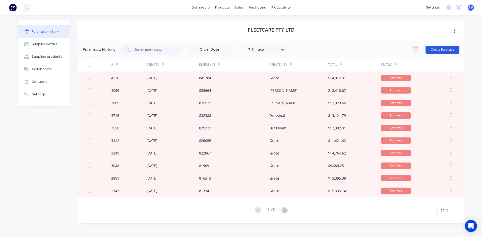
click at [432, 49] on button "Create Purchase" at bounding box center [442, 50] width 34 height 8
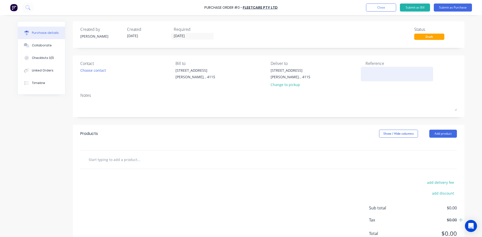
click at [370, 71] on textarea at bounding box center [396, 73] width 63 height 11
type textarea "844885"
click at [451, 135] on button "Add product" at bounding box center [443, 134] width 28 height 8
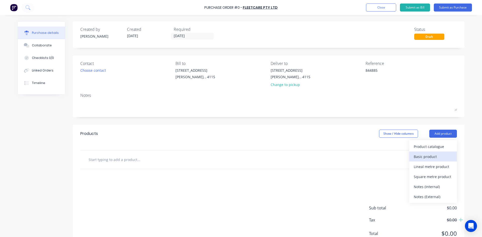
click at [431, 156] on div "Basic product" at bounding box center [432, 156] width 39 height 7
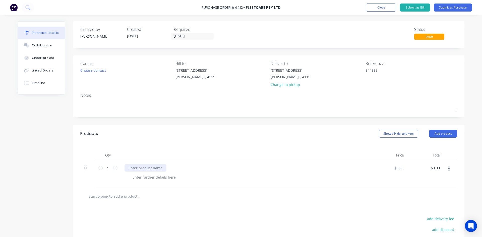
click at [151, 167] on div at bounding box center [145, 167] width 42 height 7
click at [402, 168] on input "0.00" at bounding box center [400, 167] width 10 height 7
type input "0"
type input "$10,421.11"
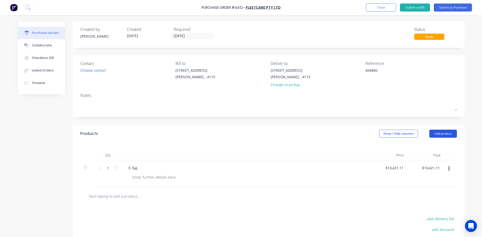
click at [440, 135] on button "Add product" at bounding box center [443, 134] width 28 height 8
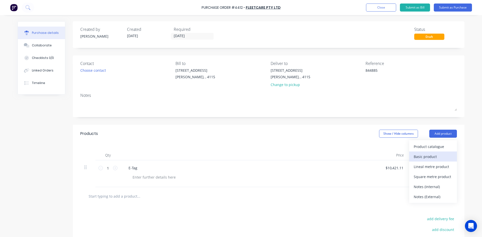
click at [436, 155] on div "Basic product" at bounding box center [432, 156] width 39 height 7
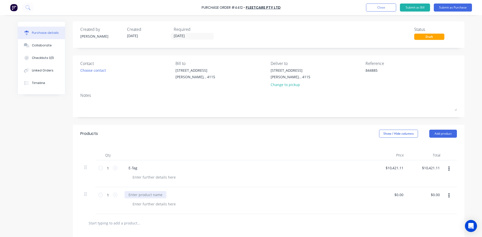
click at [140, 194] on div at bounding box center [145, 194] width 42 height 7
type input "0"
type input "$3,125.70"
click at [436, 135] on button "Add product" at bounding box center [443, 134] width 28 height 8
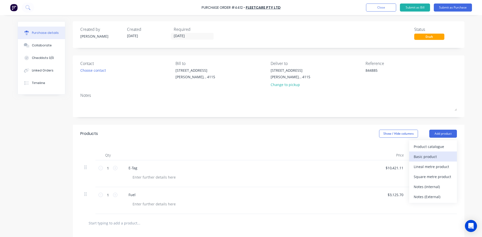
click at [430, 154] on div "Basic product" at bounding box center [432, 156] width 39 height 7
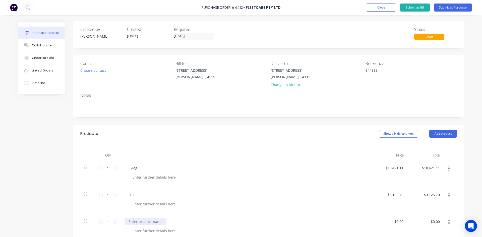
click at [143, 220] on div at bounding box center [145, 221] width 42 height 7
click at [398, 218] on div "$0.00 $0.00" at bounding box center [389, 227] width 36 height 27
click at [398, 222] on input "0.00" at bounding box center [399, 221] width 12 height 7
type input "$1,300.00"
type input "1300.00"
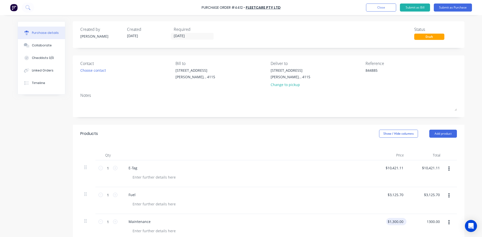
type input "1300.00"
type input "$1,300.00"
click at [399, 221] on input "1300.00" at bounding box center [395, 221] width 18 height 7
click at [395, 223] on input "1300.00" at bounding box center [397, 221] width 16 height 7
type input "$130.00"
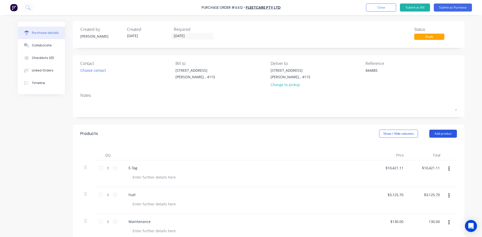
type input "$130.00"
click at [434, 135] on button "Add product" at bounding box center [443, 134] width 28 height 8
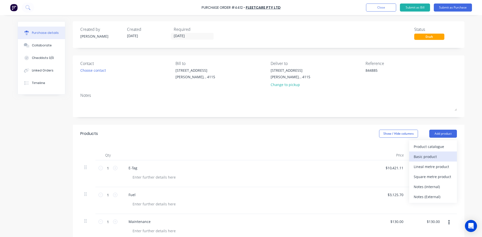
click at [429, 155] on div "Basic product" at bounding box center [432, 156] width 39 height 7
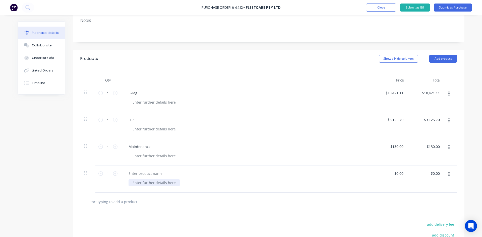
scroll to position [75, 0]
click at [140, 169] on div at bounding box center [245, 179] width 251 height 27
click at [140, 171] on div at bounding box center [145, 173] width 42 height 7
click at [402, 173] on input "0.00" at bounding box center [399, 173] width 12 height 7
drag, startPoint x: 401, startPoint y: 172, endPoint x: 393, endPoint y: 172, distance: 8.0
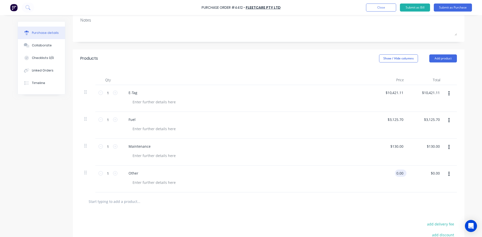
click at [395, 172] on input "0.00" at bounding box center [400, 173] width 10 height 7
type input "$208.25"
click at [308, 190] on div "Other" at bounding box center [245, 179] width 251 height 27
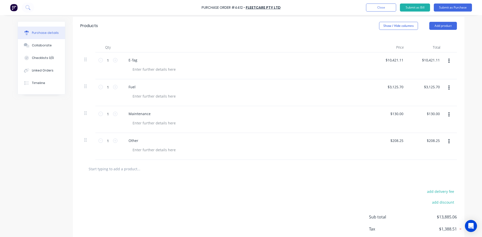
scroll to position [136, 0]
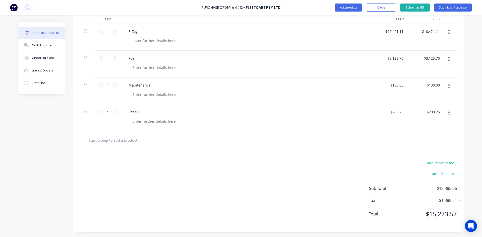
click at [440, 199] on span "$1,388.51" at bounding box center [431, 200] width 50 height 6
click at [394, 112] on input "208.25" at bounding box center [397, 111] width 16 height 7
type input "$208.69"
click at [396, 134] on div at bounding box center [268, 140] width 376 height 18
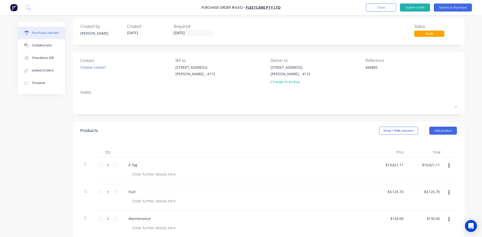
scroll to position [0, 0]
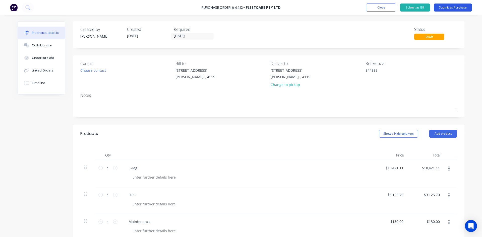
click at [461, 8] on button "Submit as Purchase" at bounding box center [453, 8] width 38 height 8
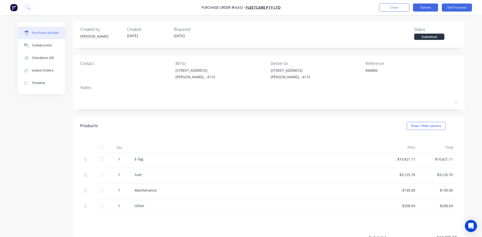
click at [430, 5] on button "Options" at bounding box center [425, 8] width 25 height 8
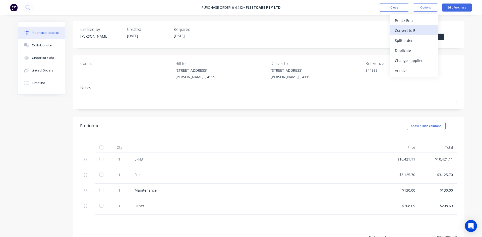
click at [416, 29] on div "Convert to Bill" at bounding box center [414, 30] width 39 height 7
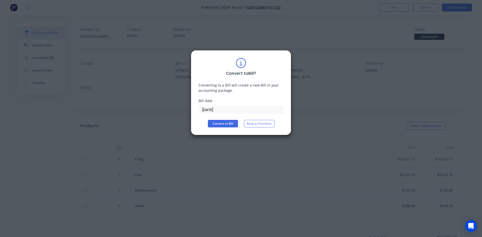
click at [233, 110] on input "[DATE]" at bounding box center [241, 110] width 84 height 8
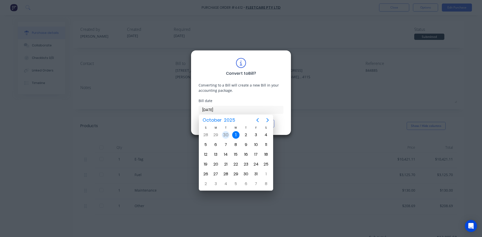
click at [226, 133] on div "30" at bounding box center [226, 135] width 8 height 8
type input "[DATE]"
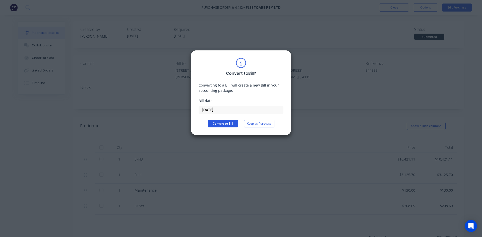
click at [225, 123] on button "Convert to Bill" at bounding box center [223, 124] width 30 height 8
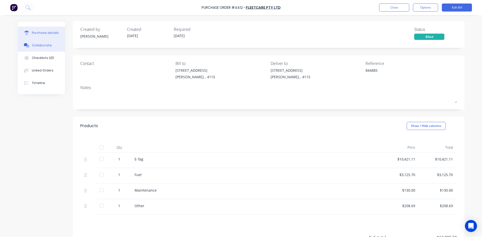
click at [45, 44] on div "Collaborate" at bounding box center [42, 45] width 20 height 5
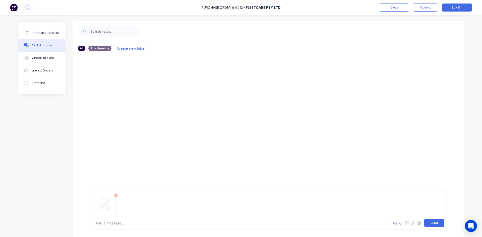
click at [436, 224] on button "Send" at bounding box center [434, 223] width 20 height 8
click at [50, 38] on button "Purchase details" at bounding box center [41, 33] width 47 height 13
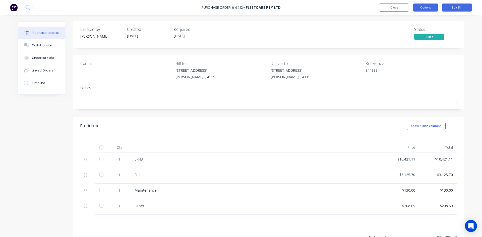
click at [426, 7] on button "Options" at bounding box center [425, 8] width 25 height 8
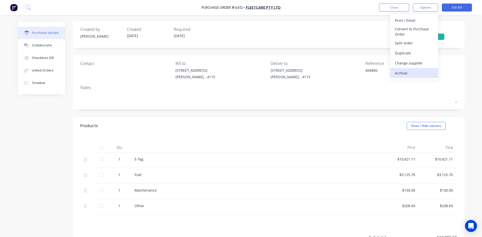
click at [411, 70] on div "Archive" at bounding box center [414, 73] width 39 height 7
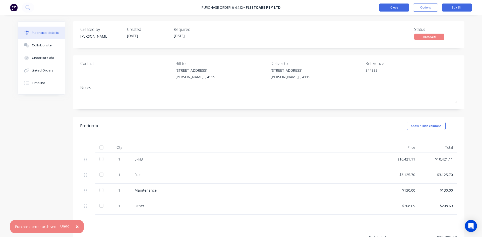
click at [395, 7] on button "Close" at bounding box center [394, 8] width 30 height 8
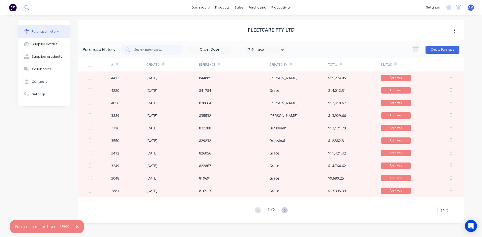
click at [30, 8] on button at bounding box center [27, 8] width 13 height 10
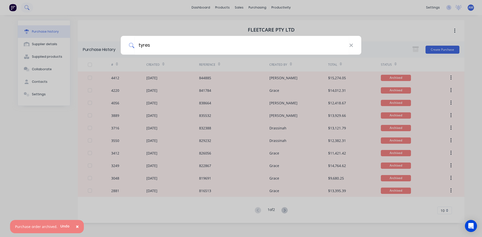
type input "tyres"
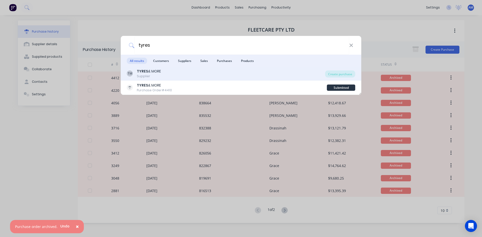
click at [156, 68] on div "TM TYRES & MORE Supplier Create purchase" at bounding box center [241, 74] width 240 height 14
click at [162, 73] on div "TM TYRES & MORE Supplier" at bounding box center [226, 74] width 198 height 10
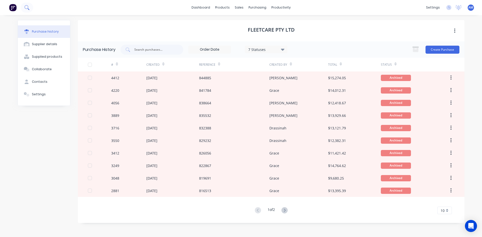
click at [28, 10] on icon at bounding box center [26, 7] width 5 height 5
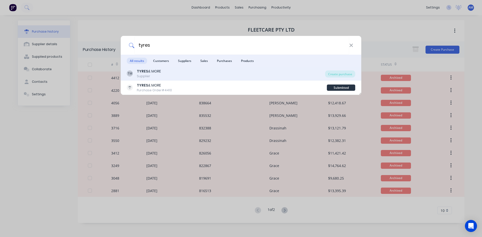
type input "tyres"
click at [142, 73] on b "TYRES" at bounding box center [142, 71] width 11 height 5
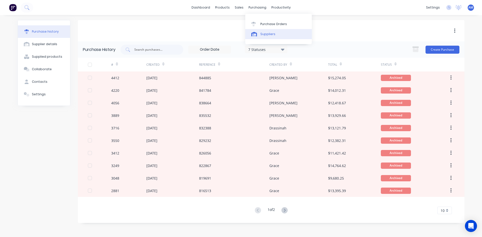
click at [259, 31] on link "Suppliers" at bounding box center [278, 34] width 66 height 10
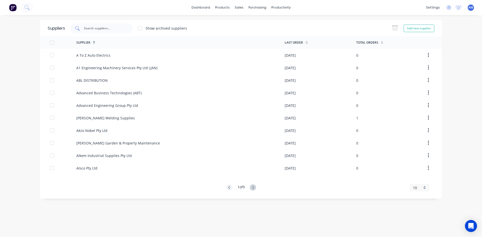
click at [103, 30] on input "text" at bounding box center [104, 28] width 42 height 5
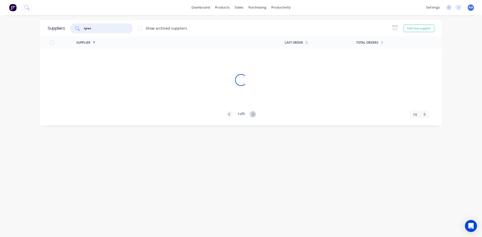
type input "tyres"
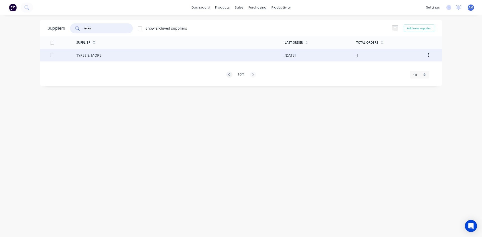
click at [132, 57] on div "TYRES & MORE" at bounding box center [180, 55] width 208 height 13
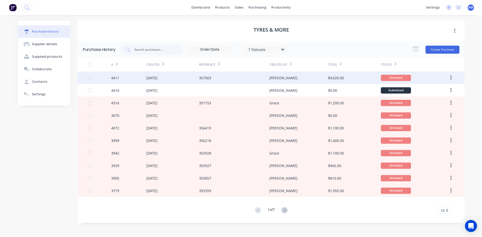
click at [253, 79] on div "357563" at bounding box center [234, 78] width 70 height 13
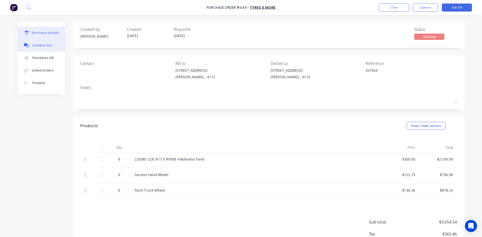
click at [44, 45] on div "Collaborate" at bounding box center [42, 45] width 20 height 5
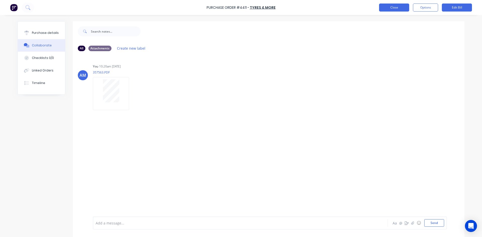
click at [390, 7] on button "Close" at bounding box center [394, 8] width 30 height 8
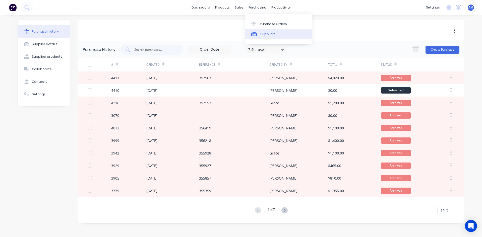
click at [262, 34] on div "Suppliers" at bounding box center [267, 34] width 15 height 5
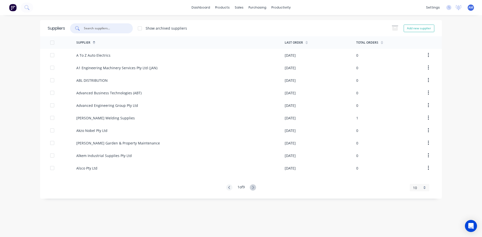
click at [96, 28] on input "text" at bounding box center [104, 28] width 42 height 5
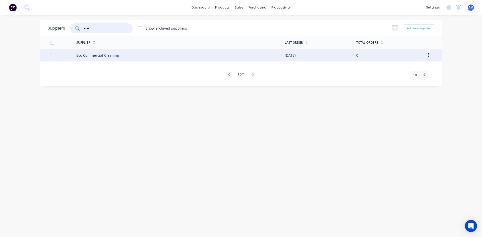
type input "eco"
click at [104, 54] on div "Eco Commercial Cleaning" at bounding box center [97, 55] width 43 height 5
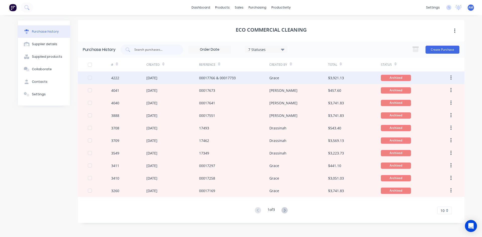
click at [271, 82] on div "Grace" at bounding box center [298, 78] width 58 height 13
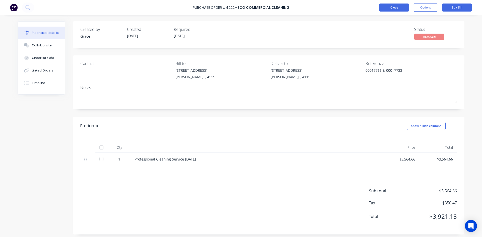
click at [397, 4] on button "Close" at bounding box center [394, 8] width 30 height 8
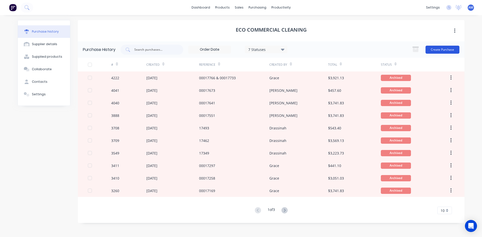
click at [446, 50] on button "Create Purchase" at bounding box center [442, 50] width 34 height 8
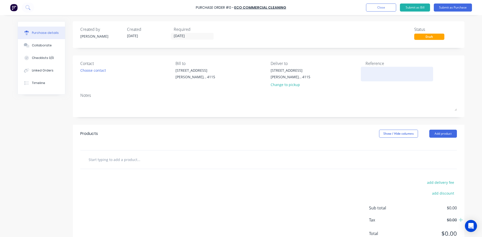
click at [374, 71] on textarea at bounding box center [396, 73] width 63 height 11
type textarea "00017829"
click at [441, 134] on button "Add product" at bounding box center [443, 134] width 28 height 8
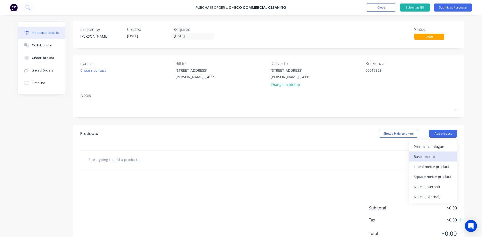
click at [433, 154] on div "Basic product" at bounding box center [432, 156] width 39 height 7
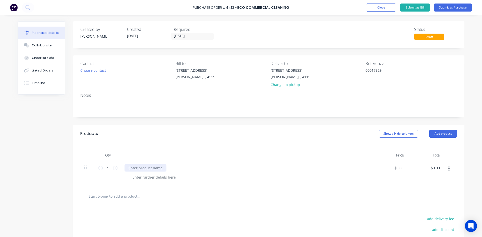
click at [151, 168] on div at bounding box center [145, 167] width 42 height 7
click at [434, 169] on input "0.00" at bounding box center [436, 167] width 10 height 7
drag, startPoint x: 439, startPoint y: 169, endPoint x: 421, endPoint y: 168, distance: 17.3
click at [421, 168] on div "0.00 0.00" at bounding box center [426, 173] width 36 height 27
type input "3401.66"
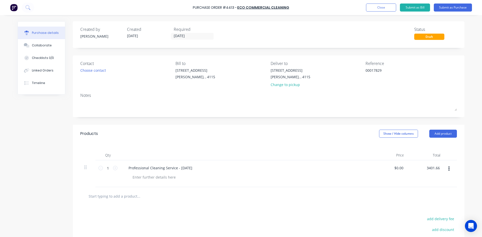
type input "$3,401.66"
click at [389, 182] on div "$3,401.66 $3,401.66" at bounding box center [389, 173] width 36 height 27
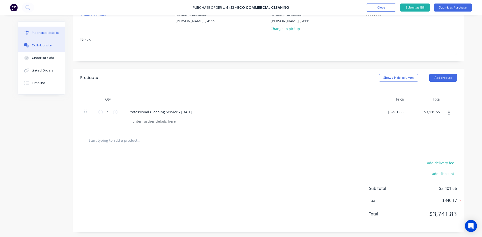
click at [37, 47] on div "Collaborate" at bounding box center [42, 45] width 20 height 5
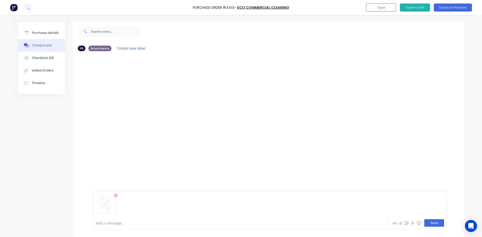
click at [434, 224] on button "Send" at bounding box center [434, 223] width 20 height 8
click at [45, 36] on button "Purchase details" at bounding box center [41, 33] width 47 height 13
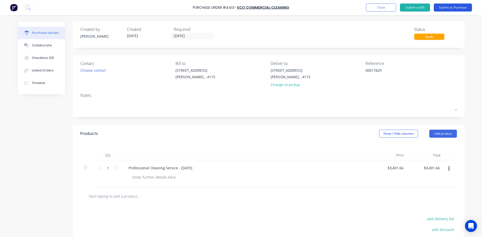
click at [442, 9] on button "Submit as Purchase" at bounding box center [453, 8] width 38 height 8
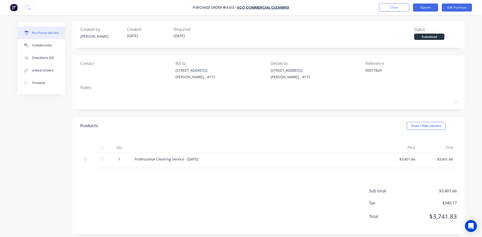
click at [424, 10] on button "Options" at bounding box center [425, 8] width 25 height 8
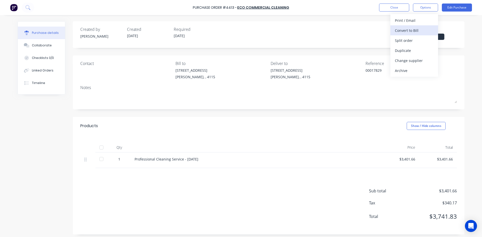
click at [416, 29] on div "Convert to Bill" at bounding box center [414, 30] width 39 height 7
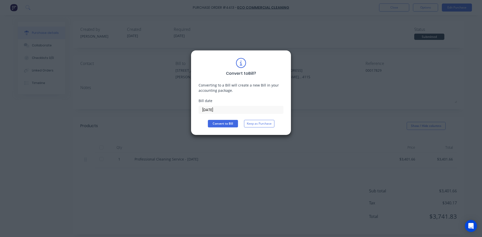
click at [229, 110] on input "[DATE]" at bounding box center [241, 110] width 84 height 8
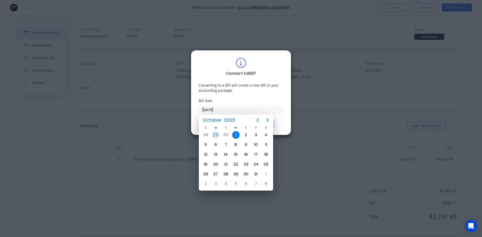
click at [217, 134] on div "29" at bounding box center [216, 135] width 8 height 8
type input "[DATE]"
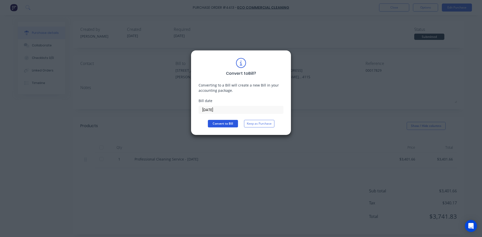
click at [224, 122] on button "Convert to Bill" at bounding box center [223, 124] width 30 height 8
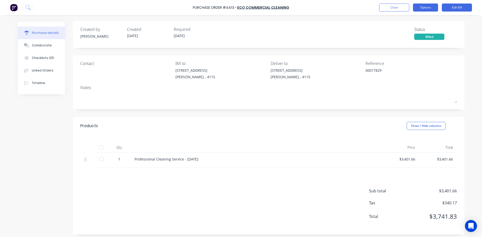
click at [430, 6] on button "Options" at bounding box center [425, 8] width 25 height 8
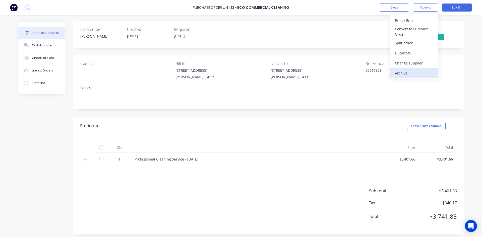
click at [411, 70] on div "Archive" at bounding box center [414, 73] width 39 height 7
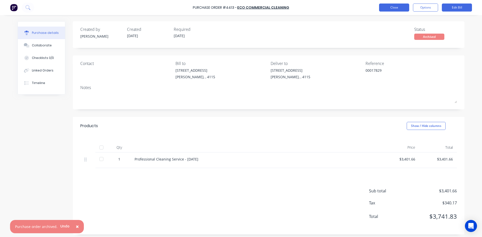
click at [389, 11] on button "Close" at bounding box center [394, 8] width 30 height 8
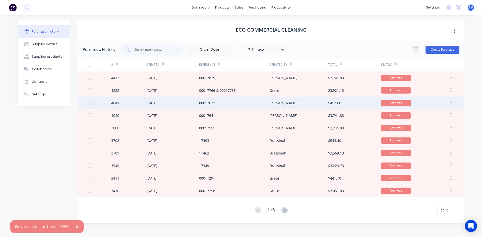
click at [287, 103] on div "[PERSON_NAME]" at bounding box center [298, 103] width 58 height 13
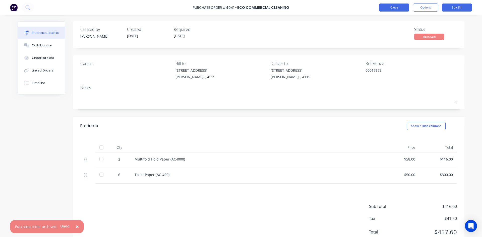
click at [392, 9] on button "Close" at bounding box center [394, 8] width 30 height 8
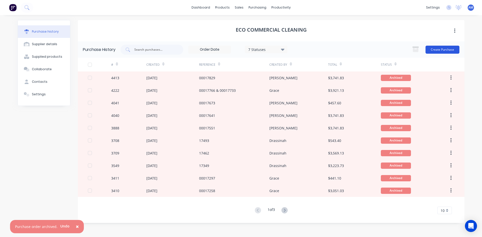
click at [433, 52] on button "Create Purchase" at bounding box center [442, 50] width 34 height 8
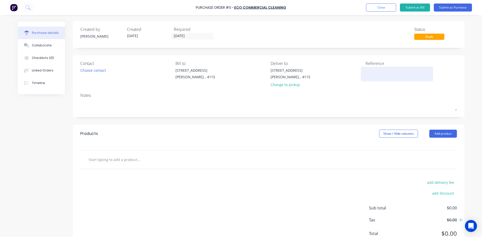
click at [376, 71] on textarea at bounding box center [396, 73] width 63 height 11
type textarea "0"
type textarea "00017858"
click at [444, 131] on button "Add product" at bounding box center [443, 134] width 28 height 8
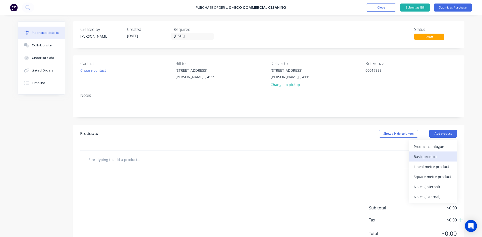
click at [440, 155] on div "Basic product" at bounding box center [432, 156] width 39 height 7
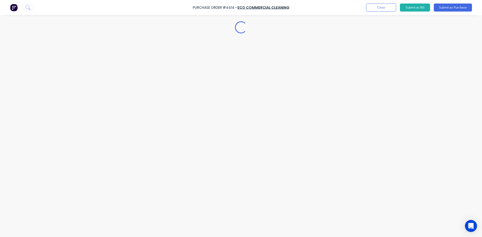
click at [134, 171] on div "Loading..." at bounding box center [241, 111] width 457 height 212
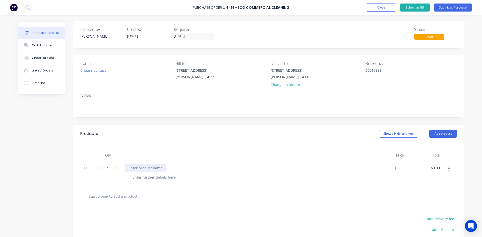
click at [139, 165] on div at bounding box center [145, 167] width 42 height 7
type input "0200.00"
type input "200.00"
type input "$200.00"
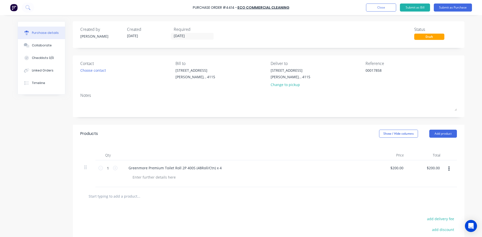
click at [284, 168] on div "Greenmore Premium Toilet Roll 2P 400S (48Roll/Ctn) x 4" at bounding box center [245, 167] width 243 height 7
click at [460, 9] on button "Submit as Purchase" at bounding box center [453, 8] width 38 height 8
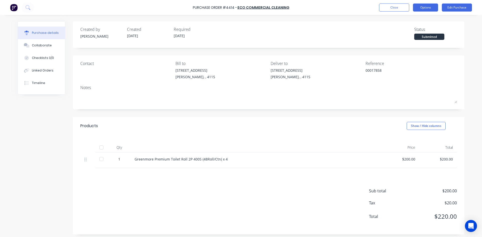
click at [430, 9] on button "Options" at bounding box center [425, 8] width 25 height 8
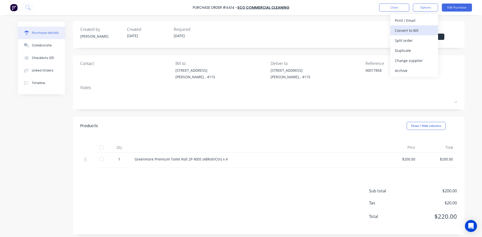
click at [419, 28] on div "Convert to Bill" at bounding box center [414, 30] width 39 height 7
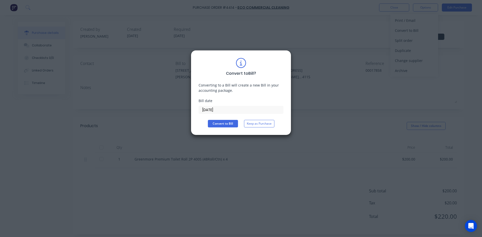
click at [226, 111] on input "[DATE]" at bounding box center [241, 110] width 84 height 8
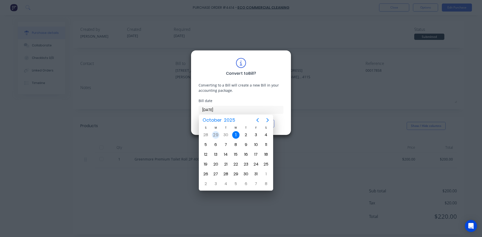
click at [214, 135] on div "29" at bounding box center [216, 135] width 8 height 8
type input "[DATE]"
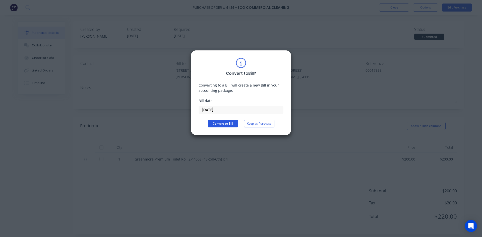
click at [217, 124] on button "Convert to Bill" at bounding box center [223, 124] width 30 height 8
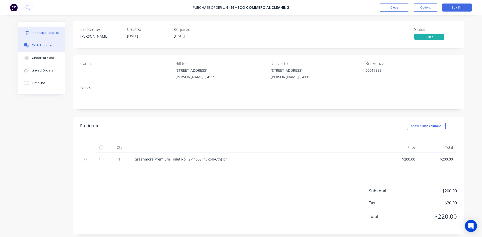
click at [35, 43] on div "Collaborate" at bounding box center [42, 45] width 20 height 5
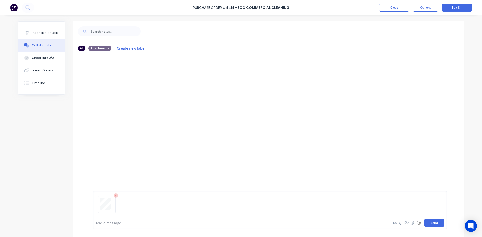
click at [434, 222] on button "Send" at bounding box center [434, 223] width 20 height 8
click at [49, 33] on div "Purchase details" at bounding box center [45, 33] width 27 height 5
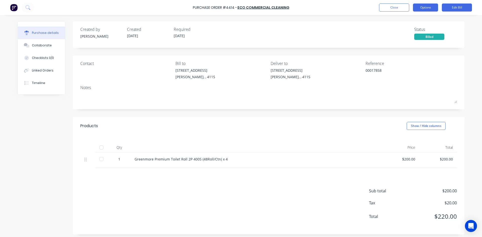
click at [421, 7] on button "Options" at bounding box center [425, 8] width 25 height 8
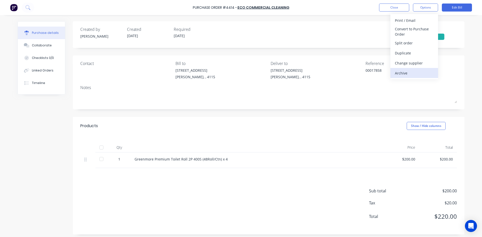
click at [413, 70] on div "Archive" at bounding box center [414, 73] width 39 height 7
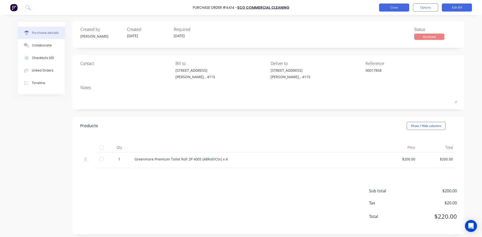
click at [402, 11] on button "Close" at bounding box center [394, 8] width 30 height 8
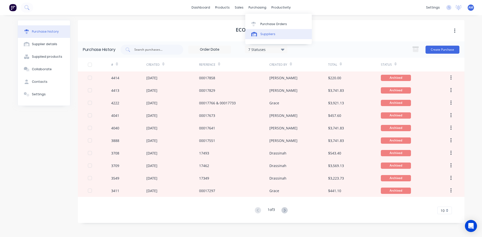
click at [267, 35] on div "Suppliers" at bounding box center [267, 34] width 15 height 5
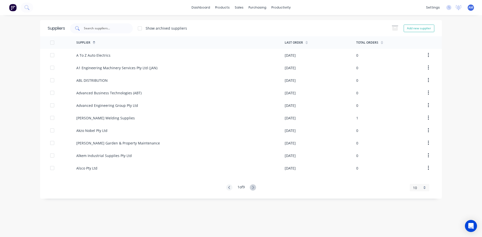
click at [119, 29] on input "text" at bounding box center [104, 28] width 42 height 5
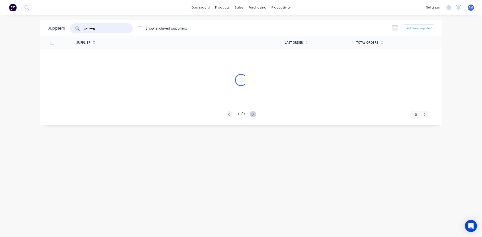
type input "geneng"
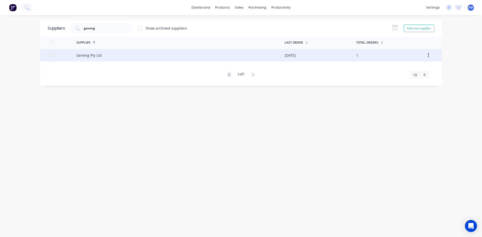
click at [116, 57] on div "Geneng Pty Ltd" at bounding box center [180, 55] width 208 height 13
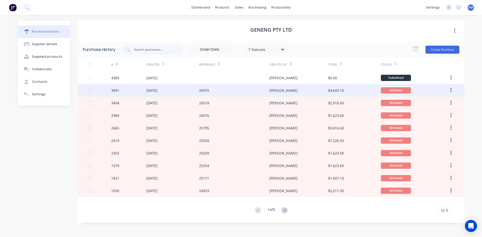
click at [279, 87] on div "[PERSON_NAME]" at bounding box center [298, 90] width 58 height 13
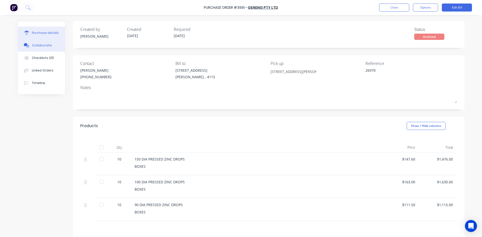
click at [47, 47] on div "Collaborate" at bounding box center [42, 45] width 20 height 5
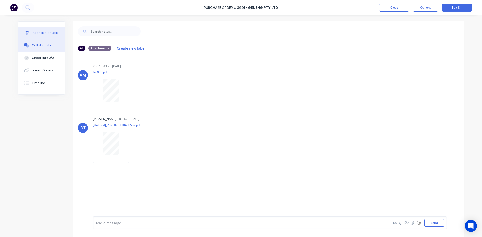
click at [47, 35] on div "Purchase details" at bounding box center [45, 33] width 27 height 5
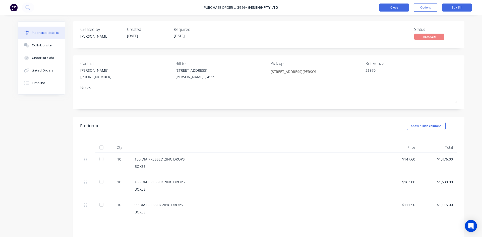
click at [384, 10] on button "Close" at bounding box center [394, 8] width 30 height 8
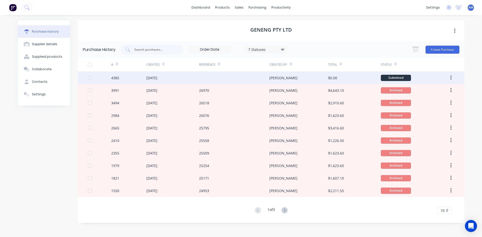
click at [209, 81] on div at bounding box center [234, 78] width 70 height 13
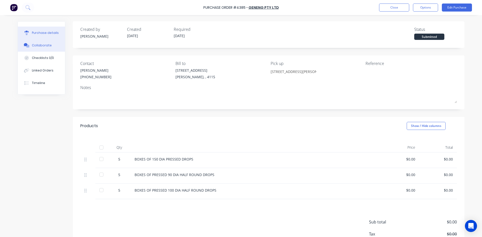
click at [36, 46] on div "Collaborate" at bounding box center [42, 45] width 20 height 5
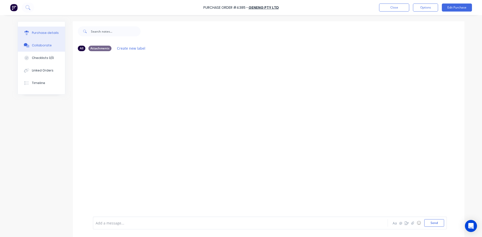
click at [43, 35] on div "Purchase details" at bounding box center [45, 33] width 27 height 5
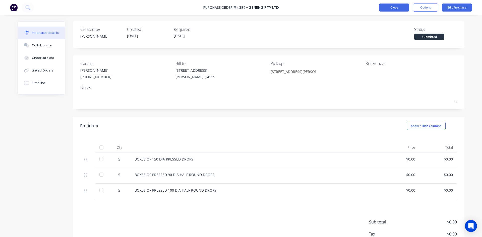
click at [388, 7] on button "Close" at bounding box center [394, 8] width 30 height 8
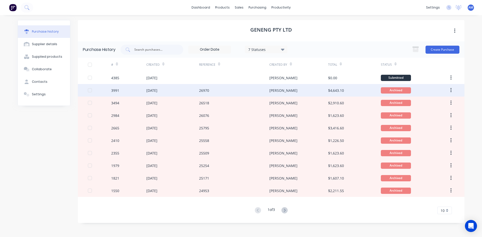
click at [181, 92] on div "[DATE]" at bounding box center [172, 90] width 53 height 13
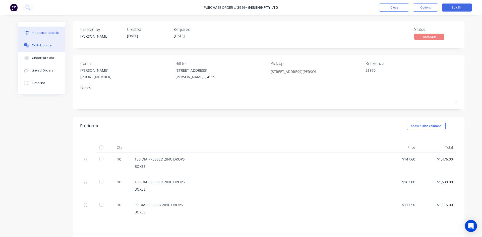
click at [41, 48] on button "Collaborate" at bounding box center [41, 45] width 47 height 13
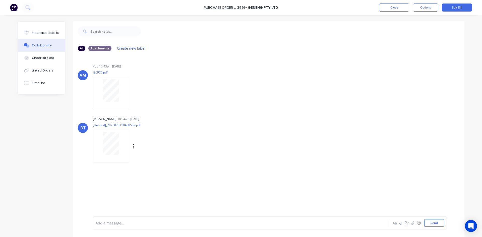
click at [118, 146] on div at bounding box center [111, 143] width 32 height 23
click at [99, 83] on div at bounding box center [111, 90] width 32 height 23
click at [56, 35] on button "Purchase details" at bounding box center [41, 33] width 47 height 13
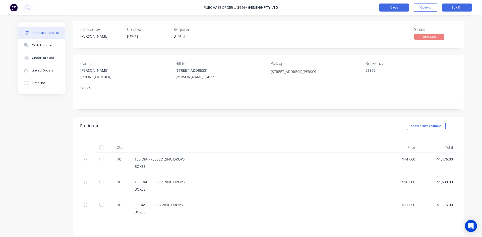
click at [382, 9] on button "Close" at bounding box center [394, 8] width 30 height 8
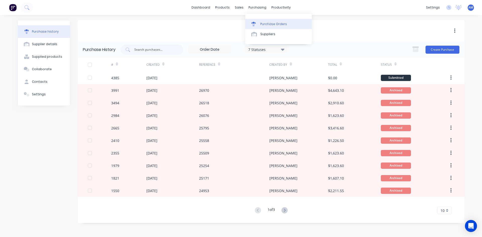
click at [252, 23] on icon at bounding box center [253, 24] width 5 height 5
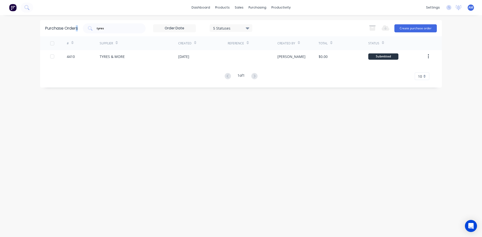
drag, startPoint x: 122, startPoint y: 31, endPoint x: 76, endPoint y: 28, distance: 46.0
click at [76, 28] on div "Purchase Orders tyres 5 Statuses 5 Statuses Export to Excel (XLSX) Create purch…" at bounding box center [240, 28] width 401 height 16
click at [115, 29] on input "tyres" at bounding box center [117, 28] width 42 height 5
drag, startPoint x: 114, startPoint y: 29, endPoint x: 93, endPoint y: 26, distance: 21.5
click at [93, 26] on div "tyres" at bounding box center [114, 28] width 63 height 10
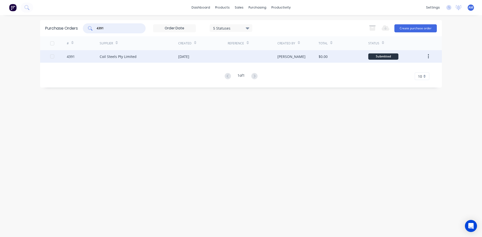
click at [184, 57] on div "[DATE]" at bounding box center [183, 56] width 11 height 5
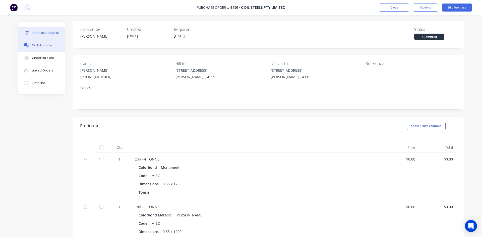
click at [42, 46] on div "Collaborate" at bounding box center [42, 45] width 20 height 5
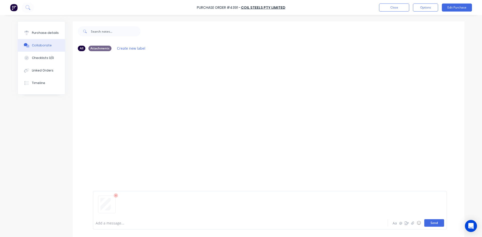
click at [438, 223] on button "Send" at bounding box center [434, 223] width 20 height 8
click at [383, 8] on button "Close" at bounding box center [394, 8] width 30 height 8
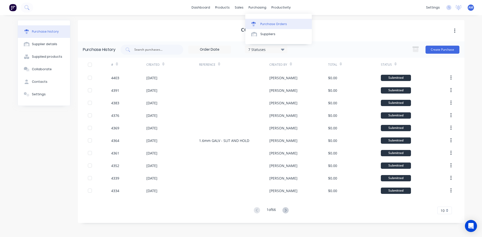
click at [262, 20] on link "Purchase Orders" at bounding box center [278, 24] width 66 height 10
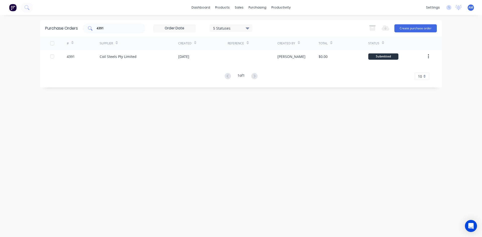
drag, startPoint x: 112, startPoint y: 30, endPoint x: 96, endPoint y: 29, distance: 15.8
click at [96, 29] on div "4391" at bounding box center [114, 28] width 63 height 10
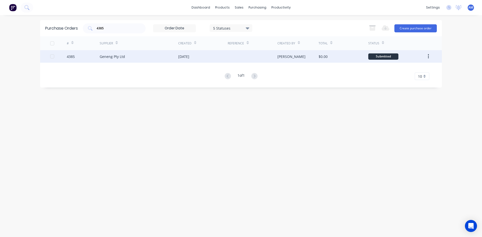
click at [220, 55] on div "[DATE]" at bounding box center [202, 56] width 49 height 13
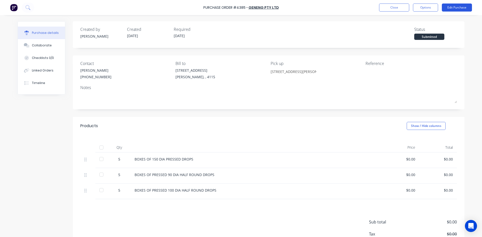
click at [467, 9] on button "Edit Purchase" at bounding box center [457, 8] width 30 height 8
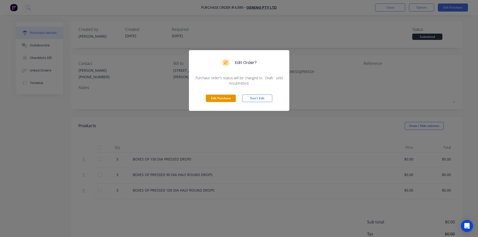
click at [225, 97] on button "Edit Purchase" at bounding box center [221, 99] width 30 height 8
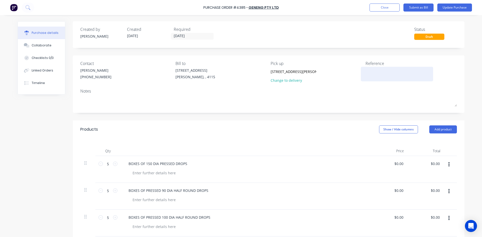
click at [374, 72] on textarea at bounding box center [396, 73] width 63 height 11
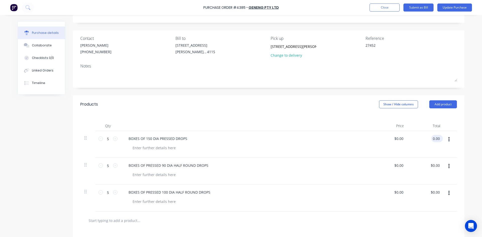
click at [432, 139] on input "0.00" at bounding box center [436, 138] width 10 height 7
drag, startPoint x: 431, startPoint y: 138, endPoint x: 454, endPoint y: 137, distance: 22.9
click at [454, 137] on div "5 5 BOXES OF 150 DIA PRESSED DROPS $0.00 $0.00 0.00 0.00" at bounding box center [268, 144] width 376 height 27
click at [431, 165] on input "0.00" at bounding box center [436, 165] width 10 height 7
drag, startPoint x: 431, startPoint y: 165, endPoint x: 440, endPoint y: 165, distance: 9.5
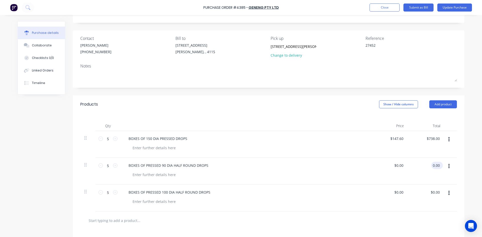
click at [440, 165] on div "0.00 0.00" at bounding box center [437, 165] width 12 height 7
click at [431, 191] on div "0.00 0.00" at bounding box center [436, 192] width 10 height 7
drag, startPoint x: 431, startPoint y: 193, endPoint x: 440, endPoint y: 192, distance: 8.3
click at [440, 192] on div "0.00 0.00" at bounding box center [437, 192] width 12 height 7
click at [408, 204] on div "$1,272.50 1272.50" at bounding box center [426, 198] width 36 height 27
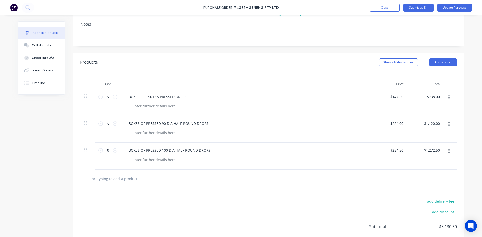
scroll to position [0, 0]
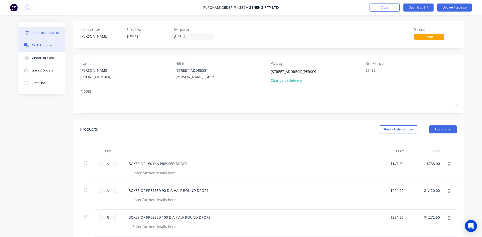
click at [33, 49] on button "Collaborate" at bounding box center [41, 45] width 47 height 13
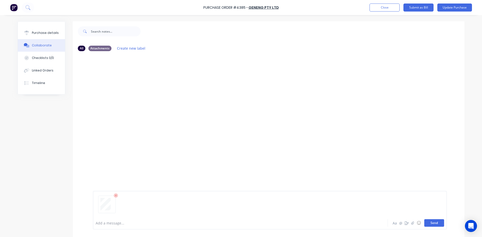
click at [439, 223] on button "Send" at bounding box center [434, 223] width 20 height 8
click at [52, 31] on div "Purchase details" at bounding box center [45, 33] width 27 height 5
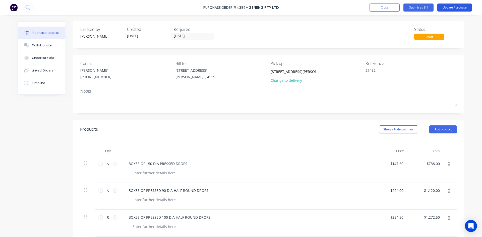
click at [446, 7] on button "Update Purchase" at bounding box center [454, 8] width 35 height 8
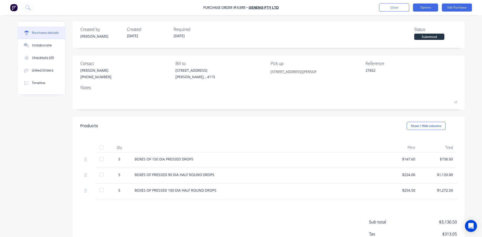
click at [430, 8] on button "Options" at bounding box center [425, 8] width 25 height 8
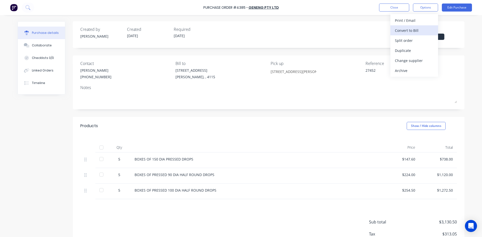
click at [409, 31] on div "Convert to Bill" at bounding box center [414, 30] width 39 height 7
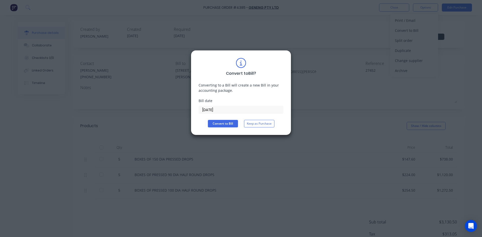
click at [235, 109] on input "[DATE]" at bounding box center [241, 110] width 84 height 8
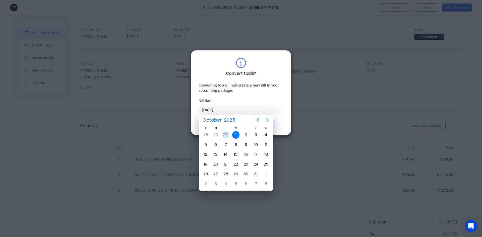
click at [225, 132] on div "30" at bounding box center [226, 135] width 8 height 8
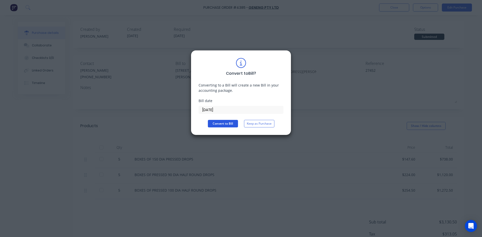
click at [225, 126] on button "Convert to Bill" at bounding box center [223, 124] width 30 height 8
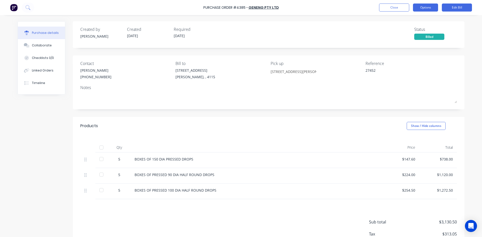
click at [418, 7] on button "Options" at bounding box center [425, 8] width 25 height 8
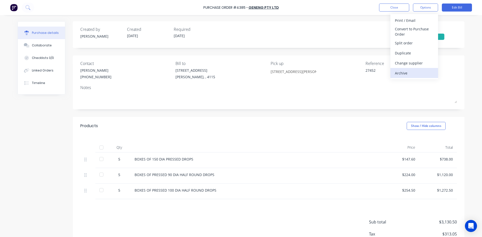
click at [411, 74] on div "Archive" at bounding box center [414, 73] width 39 height 7
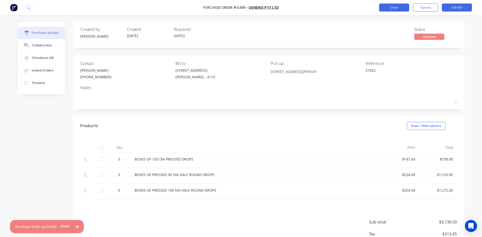
click at [399, 6] on button "Close" at bounding box center [394, 8] width 30 height 8
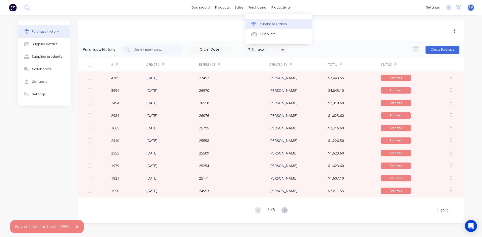
click at [258, 23] on div at bounding box center [255, 24] width 8 height 5
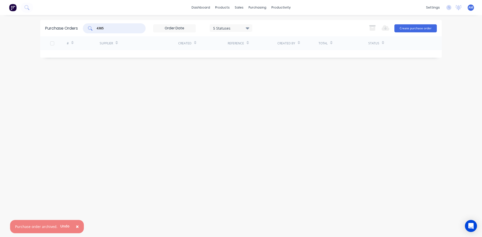
drag, startPoint x: 119, startPoint y: 31, endPoint x: 66, endPoint y: 28, distance: 53.5
click at [66, 28] on div "Purchase Orders 4385 5 Statuses 5 Statuses Export to Excel (XLSX) Create purcha…" at bounding box center [240, 28] width 401 height 16
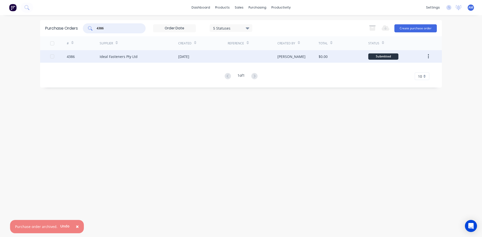
click at [179, 52] on div "[DATE]" at bounding box center [202, 56] width 49 height 13
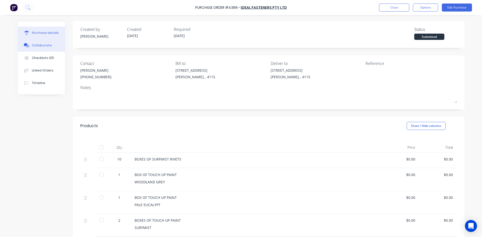
click at [40, 44] on div "Collaborate" at bounding box center [42, 45] width 20 height 5
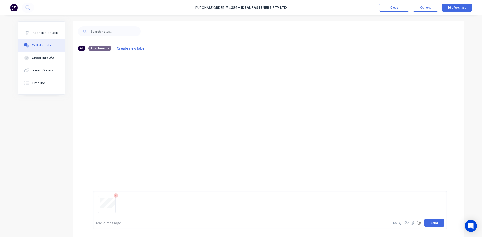
drag, startPoint x: 432, startPoint y: 228, endPoint x: 431, endPoint y: 226, distance: 2.5
click at [431, 228] on div "Add a message... Aa @ ☺ Send" at bounding box center [270, 210] width 354 height 39
click at [431, 225] on button "Send" at bounding box center [434, 223] width 20 height 8
click at [35, 36] on button "Purchase details" at bounding box center [41, 33] width 47 height 13
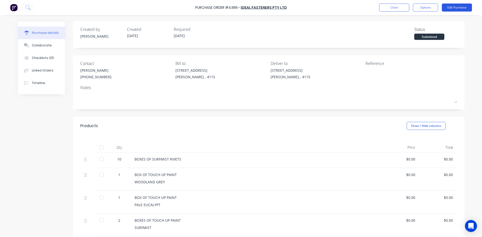
click at [457, 5] on button "Edit Purchase" at bounding box center [457, 8] width 30 height 8
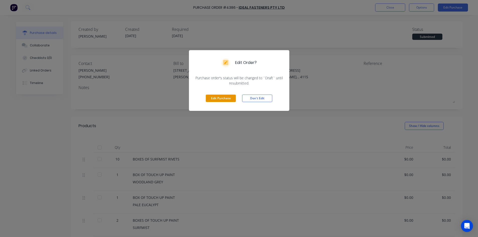
click at [218, 97] on button "Edit Purchase" at bounding box center [221, 99] width 30 height 8
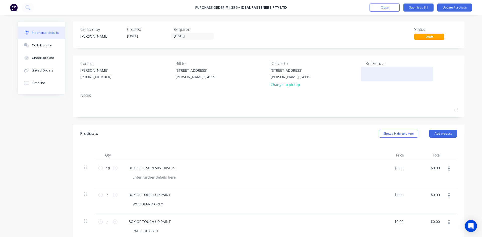
click at [375, 72] on textarea at bounding box center [396, 73] width 63 height 11
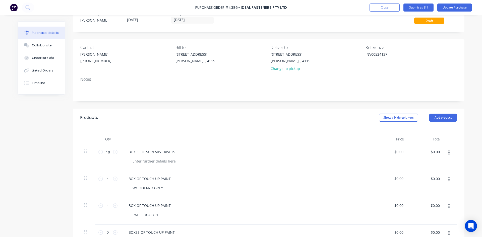
scroll to position [75, 0]
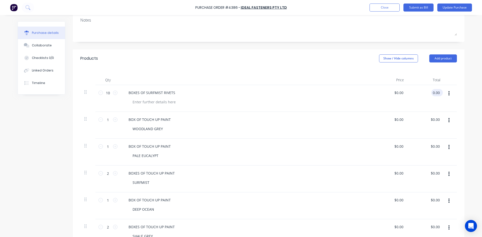
click at [431, 91] on input "0.00" at bounding box center [436, 92] width 10 height 7
drag, startPoint x: 430, startPoint y: 91, endPoint x: 438, endPoint y: 93, distance: 7.9
click at [438, 93] on input "0.00" at bounding box center [436, 92] width 10 height 7
click at [435, 119] on input "0.00" at bounding box center [435, 119] width 12 height 7
drag, startPoint x: 431, startPoint y: 119, endPoint x: 440, endPoint y: 121, distance: 9.6
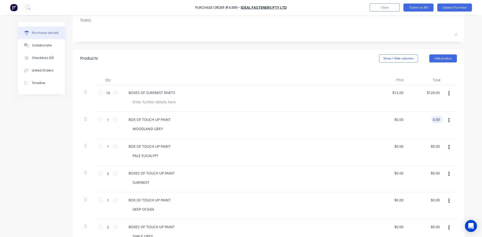
click at [439, 120] on div "0.00 0.00" at bounding box center [437, 119] width 12 height 7
click at [431, 144] on input "0.00" at bounding box center [436, 146] width 10 height 7
drag, startPoint x: 430, startPoint y: 145, endPoint x: 437, endPoint y: 145, distance: 7.8
click at [437, 145] on input "0.00" at bounding box center [436, 146] width 10 height 7
click at [433, 171] on input "0.00" at bounding box center [435, 173] width 12 height 7
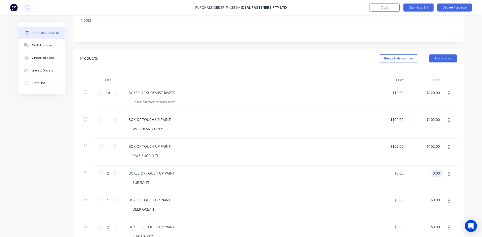
drag, startPoint x: 431, startPoint y: 173, endPoint x: 439, endPoint y: 173, distance: 8.0
click at [439, 173] on div "0.00 0.00" at bounding box center [437, 173] width 12 height 7
click at [432, 201] on input "0.00" at bounding box center [435, 199] width 12 height 7
click at [432, 201] on input "0102.000" at bounding box center [432, 199] width 18 height 7
click at [430, 207] on div "$102.00 0102.000" at bounding box center [426, 205] width 36 height 27
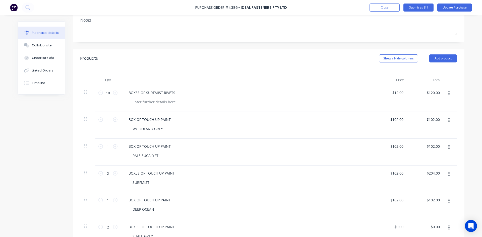
scroll to position [125, 0]
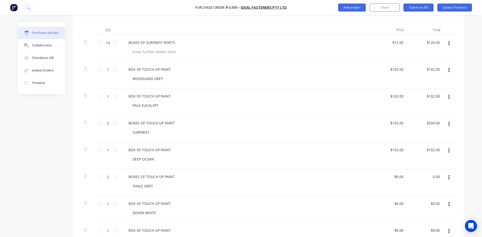
drag, startPoint x: 430, startPoint y: 177, endPoint x: 447, endPoint y: 177, distance: 16.6
click at [447, 177] on div "2 2 BOXES OF TOUCH UP PAINT SHALE GREY $0.00 $0.00 0.00 0.00" at bounding box center [268, 182] width 376 height 27
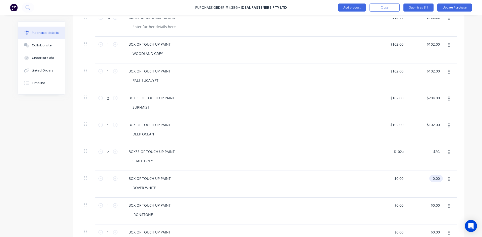
click at [432, 177] on input "0.00" at bounding box center [435, 178] width 12 height 7
drag, startPoint x: 431, startPoint y: 177, endPoint x: 438, endPoint y: 179, distance: 7.1
click at [438, 179] on input "0.00" at bounding box center [436, 178] width 10 height 7
drag, startPoint x: 431, startPoint y: 204, endPoint x: 442, endPoint y: 206, distance: 11.3
click at [442, 206] on div "1 1 BOX OF TOUCH UP PAINT IRONSTONE $0.00 $0.00 0.00 0.00" at bounding box center [268, 211] width 376 height 27
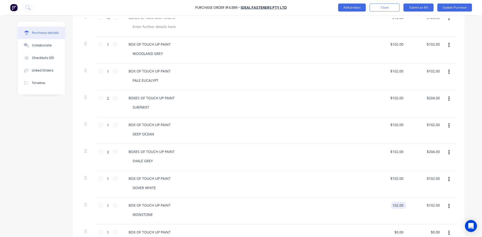
click at [399, 208] on input "102.00" at bounding box center [398, 205] width 14 height 7
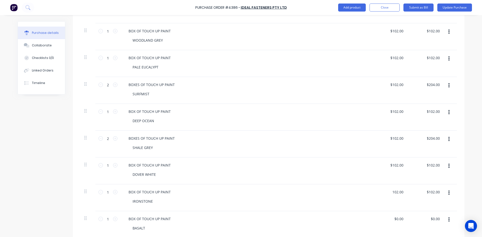
scroll to position [176, 0]
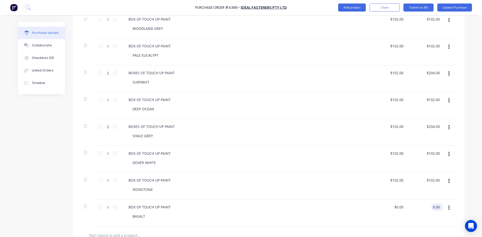
click at [433, 206] on input "0.00" at bounding box center [436, 206] width 10 height 7
drag, startPoint x: 431, startPoint y: 206, endPoint x: 444, endPoint y: 208, distance: 13.2
click at [442, 207] on div "1 1 BOX OF TOUCH UP PAINT BASALT $0.00 $0.00 0.00 0.00" at bounding box center [268, 212] width 376 height 27
click at [422, 197] on div "$102.00 $102.00" at bounding box center [426, 186] width 36 height 27
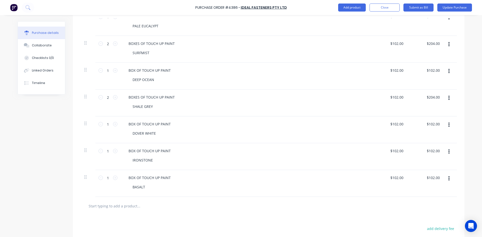
scroll to position [271, 0]
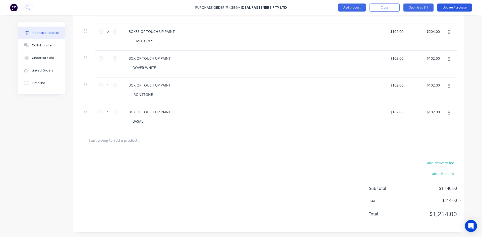
click at [461, 10] on button "Update Purchase" at bounding box center [454, 8] width 35 height 8
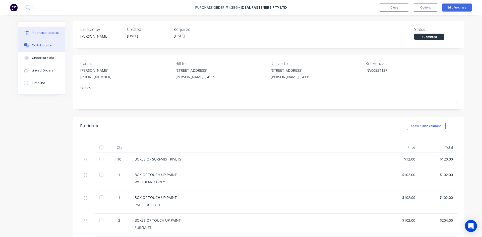
click at [46, 45] on div "Collaborate" at bounding box center [42, 45] width 20 height 5
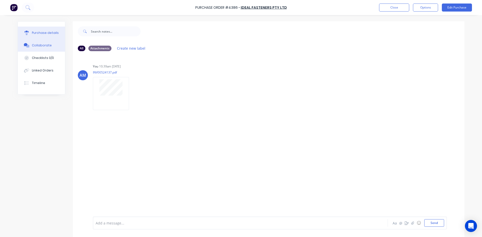
click at [47, 38] on button "Purchase details" at bounding box center [41, 33] width 47 height 13
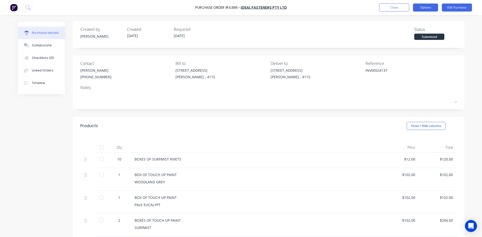
click at [421, 7] on button "Options" at bounding box center [425, 8] width 25 height 8
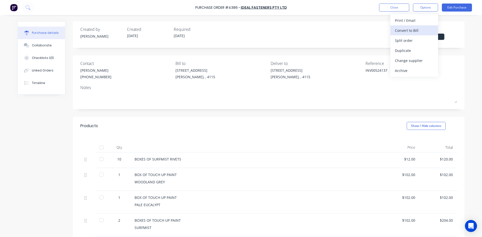
click at [414, 29] on div "Convert to Bill" at bounding box center [414, 30] width 39 height 7
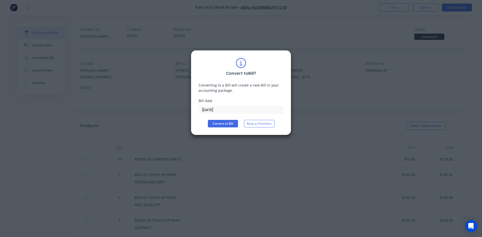
click at [225, 111] on input "[DATE]" at bounding box center [241, 110] width 84 height 8
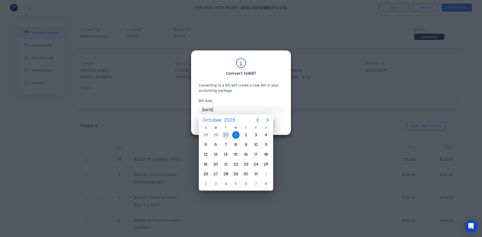
click at [228, 136] on div "30" at bounding box center [226, 135] width 8 height 8
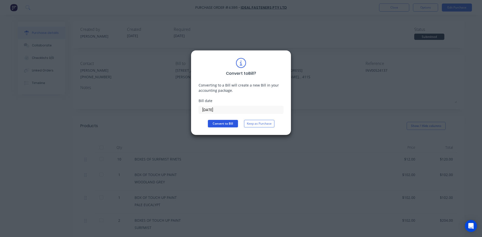
click at [227, 124] on button "Convert to Bill" at bounding box center [223, 124] width 30 height 8
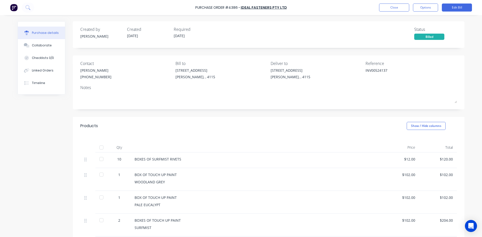
click at [421, 13] on div "Purchase Order #4386 - Ideal Fasteners Pty Ltd Close Options Edit Bill" at bounding box center [241, 7] width 482 height 15
click at [423, 6] on button "Options" at bounding box center [425, 8] width 25 height 8
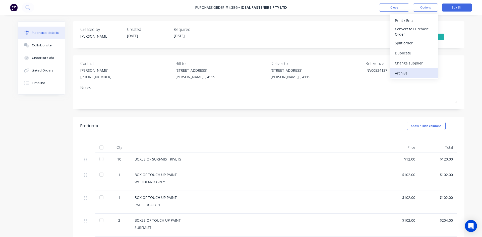
click at [421, 68] on button "Archive" at bounding box center [414, 73] width 48 height 10
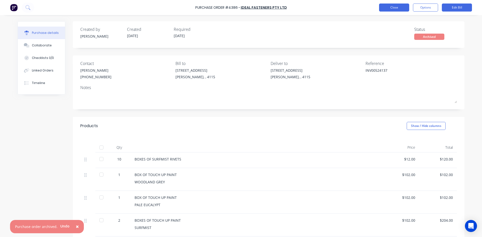
click at [384, 6] on button "Close" at bounding box center [394, 8] width 30 height 8
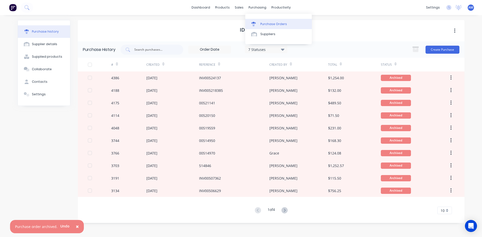
click at [260, 22] on div "Purchase Orders" at bounding box center [273, 24] width 27 height 5
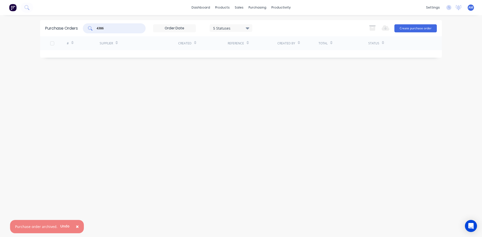
drag, startPoint x: 115, startPoint y: 29, endPoint x: 82, endPoint y: 29, distance: 33.9
click at [82, 29] on div "Purchase Orders 4386 5 Statuses 5 Statuses Export to Excel (XLSX) Create purcha…" at bounding box center [240, 28] width 401 height 16
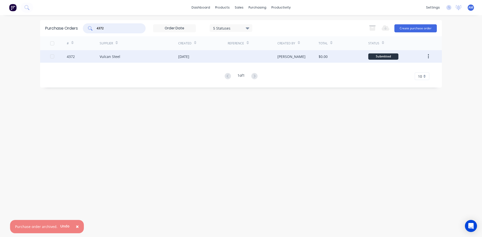
click at [155, 56] on div "Vulcan Steel" at bounding box center [139, 56] width 79 height 13
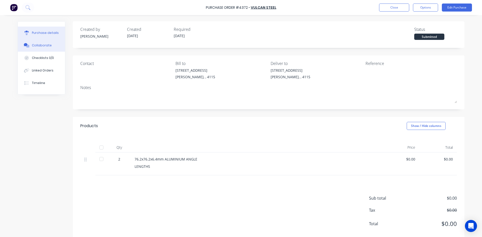
click at [43, 47] on div "Collaborate" at bounding box center [42, 45] width 20 height 5
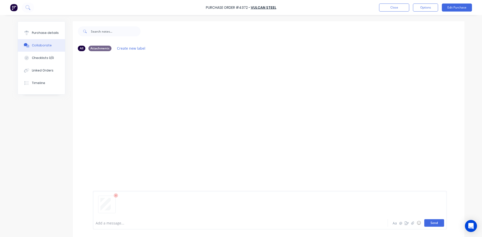
click at [431, 226] on button "Send" at bounding box center [434, 223] width 20 height 8
click at [40, 34] on div "Purchase details" at bounding box center [45, 33] width 27 height 5
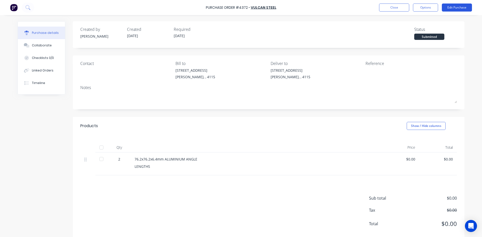
click at [453, 5] on button "Edit Purchase" at bounding box center [457, 8] width 30 height 8
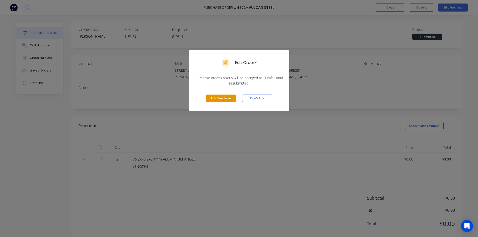
click at [224, 102] on button "Edit Purchase" at bounding box center [221, 99] width 30 height 8
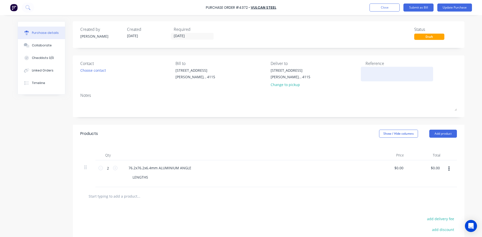
click at [365, 69] on div at bounding box center [396, 74] width 63 height 13
click at [367, 68] on textarea at bounding box center [396, 73] width 63 height 11
click at [436, 165] on input "0.00" at bounding box center [435, 167] width 12 height 7
drag, startPoint x: 437, startPoint y: 166, endPoint x: 429, endPoint y: 167, distance: 8.3
click at [431, 167] on div "0.00 0.00" at bounding box center [436, 167] width 10 height 7
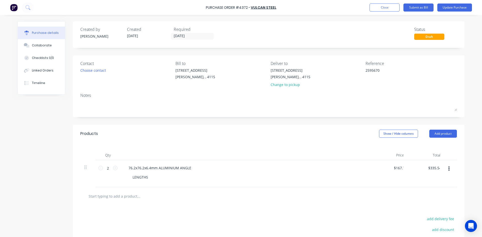
click at [391, 176] on div "$167.77 $0.00" at bounding box center [389, 173] width 36 height 27
click at [465, 8] on button "Update Purchase" at bounding box center [454, 8] width 35 height 8
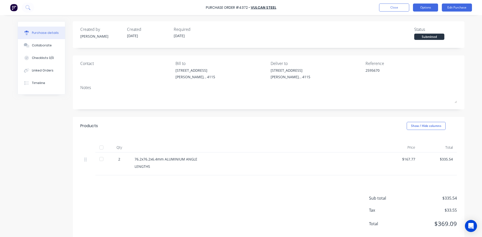
click at [433, 9] on button "Options" at bounding box center [425, 8] width 25 height 8
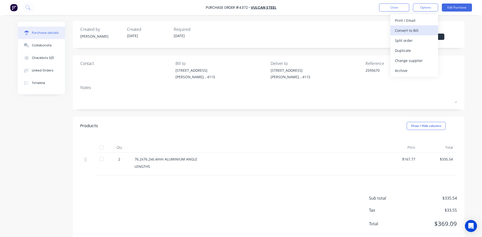
click at [421, 31] on div "Convert to Bill" at bounding box center [414, 30] width 39 height 7
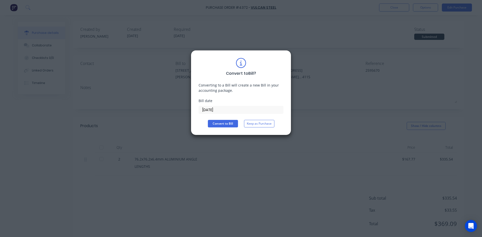
click at [221, 110] on input "[DATE]" at bounding box center [241, 110] width 84 height 8
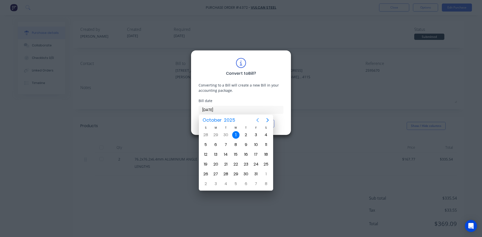
click at [257, 120] on icon "Previous page" at bounding box center [257, 120] width 6 height 6
click at [255, 161] on div "26" at bounding box center [256, 165] width 8 height 8
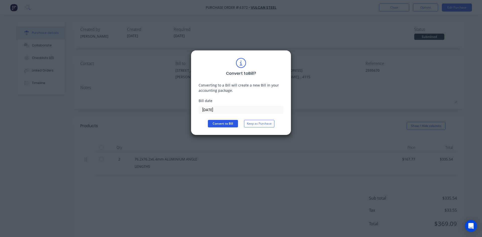
click at [229, 124] on button "Convert to Bill" at bounding box center [223, 124] width 30 height 8
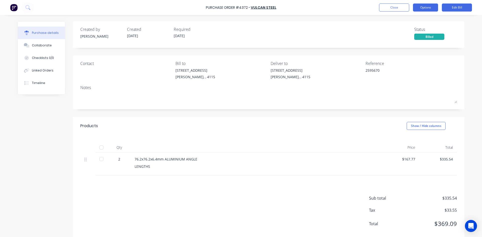
click at [424, 4] on button "Options" at bounding box center [425, 8] width 25 height 8
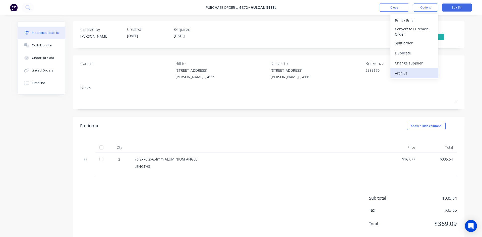
click at [410, 72] on div "Archive" at bounding box center [414, 73] width 39 height 7
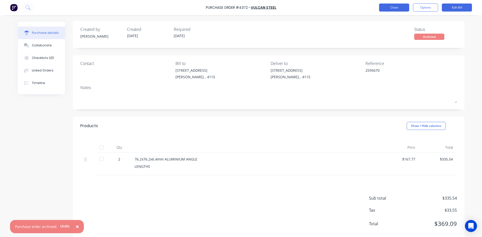
click at [398, 7] on button "Close" at bounding box center [394, 8] width 30 height 8
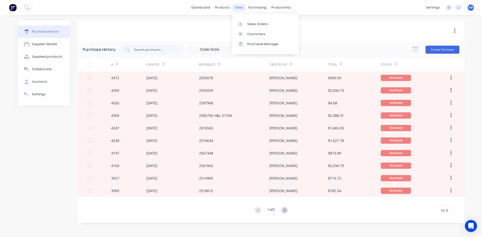
click at [235, 9] on div "sales" at bounding box center [239, 8] width 14 height 8
click at [246, 26] on link "Sales Orders" at bounding box center [265, 24] width 66 height 10
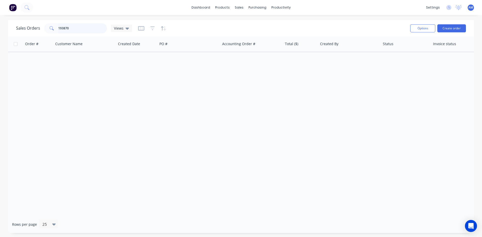
drag, startPoint x: 84, startPoint y: 30, endPoint x: 34, endPoint y: 29, distance: 50.2
click at [35, 29] on div "Sales Orders 193870 Views" at bounding box center [74, 28] width 116 height 10
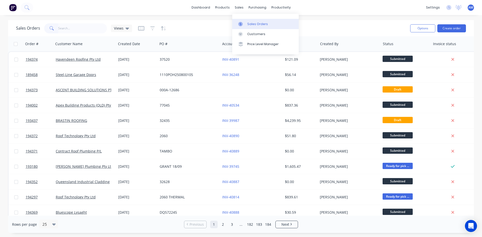
click at [244, 25] on div at bounding box center [242, 24] width 8 height 5
click at [257, 25] on div "Sales Orders" at bounding box center [257, 24] width 21 height 5
click at [259, 24] on div "Sales Orders" at bounding box center [257, 24] width 21 height 5
click at [352, 21] on div "Sales Orders Views Options Create order" at bounding box center [241, 28] width 466 height 16
click at [292, 227] on li "Next" at bounding box center [286, 225] width 23 height 8
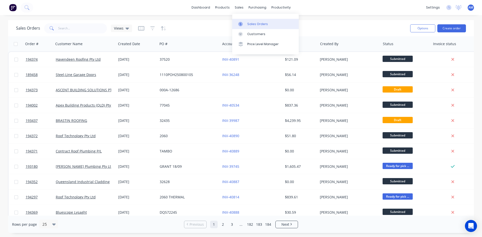
click at [244, 21] on link "Sales Orders" at bounding box center [265, 24] width 66 height 10
click at [245, 21] on link "Sales Orders" at bounding box center [265, 24] width 66 height 10
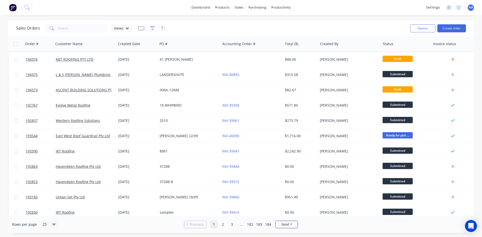
click at [154, 27] on div at bounding box center [152, 28] width 28 height 8
click at [150, 29] on icon "button" at bounding box center [152, 28] width 5 height 5
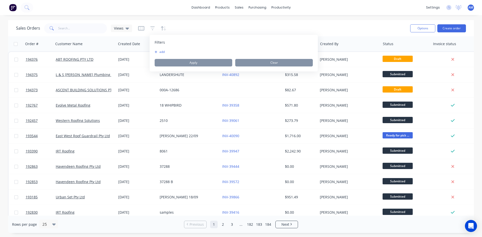
click at [163, 52] on button "add" at bounding box center [161, 52] width 13 height 4
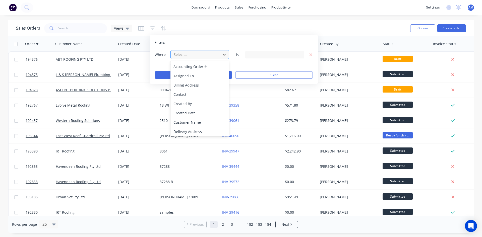
click at [188, 56] on div at bounding box center [195, 54] width 45 height 6
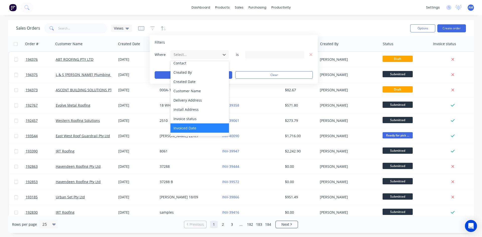
scroll to position [25, 0]
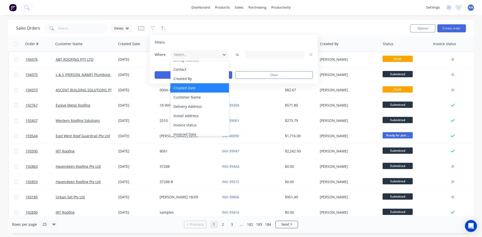
click at [192, 85] on div "Created Date" at bounding box center [199, 87] width 58 height 9
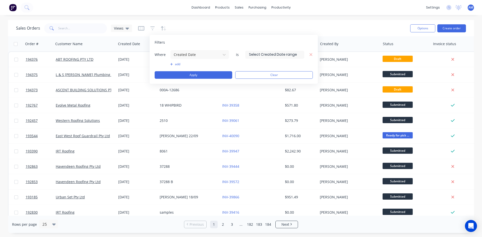
click at [268, 51] on input at bounding box center [274, 55] width 58 height 8
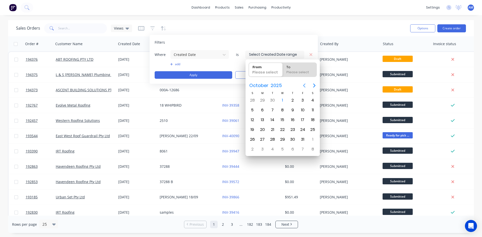
click at [303, 84] on icon "Previous page" at bounding box center [304, 86] width 6 height 6
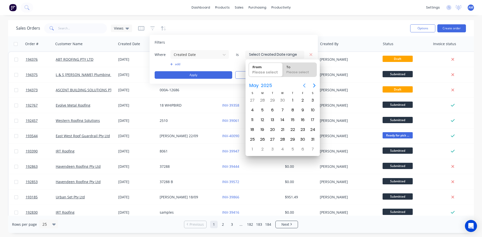
click at [303, 84] on icon "Previous page" at bounding box center [304, 86] width 6 height 6
click at [312, 97] on div "1" at bounding box center [313, 101] width 8 height 8
type input "01/03/25"
radio input "false"
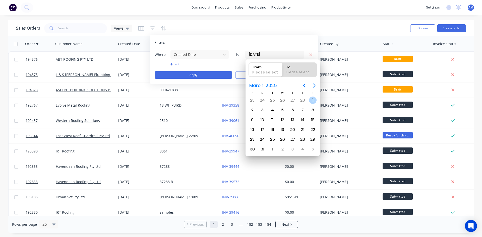
radio input "true"
click at [314, 85] on icon "Next page" at bounding box center [314, 86] width 6 height 6
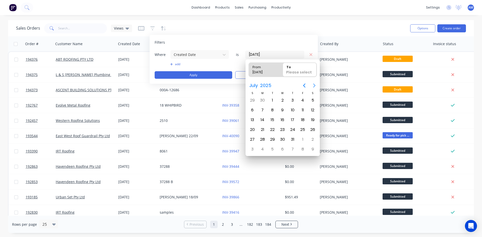
click at [314, 85] on icon "Next page" at bounding box center [314, 86] width 6 height 6
click at [274, 138] on div "30" at bounding box center [272, 140] width 8 height 8
type input "01/03/25 - 30/09/25"
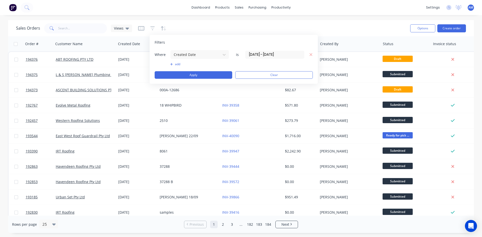
click at [177, 64] on button "add" at bounding box center [199, 64] width 59 height 4
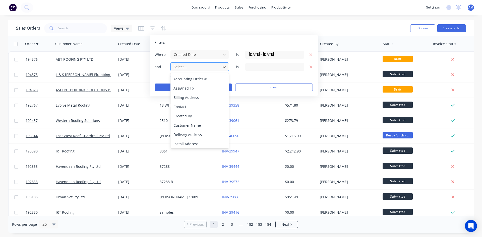
click at [204, 69] on div at bounding box center [195, 67] width 45 height 6
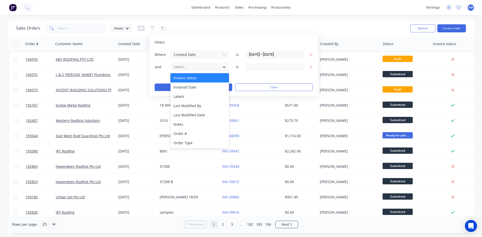
click at [195, 81] on div "Invoice status" at bounding box center [199, 77] width 58 height 9
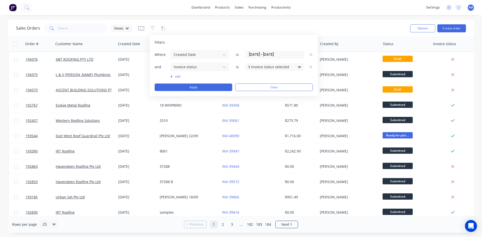
click at [259, 66] on div "3 Invoice status selected" at bounding box center [270, 66] width 45 height 5
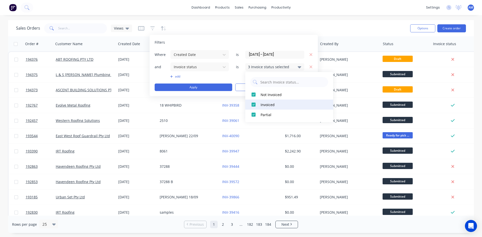
click at [264, 104] on div "Invoiced" at bounding box center [290, 104] width 60 height 5
click at [263, 115] on div "Partial" at bounding box center [290, 114] width 60 height 5
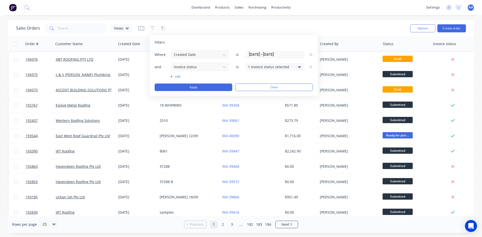
click at [181, 77] on button "add" at bounding box center [199, 77] width 59 height 4
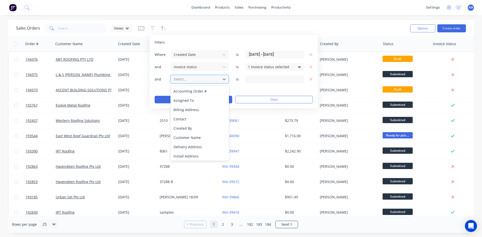
click at [203, 81] on div at bounding box center [195, 79] width 45 height 6
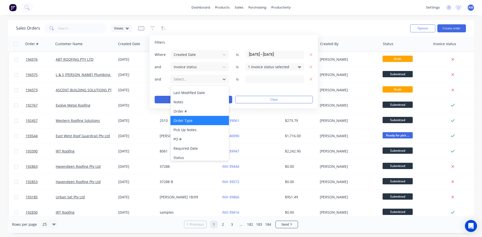
scroll to position [103, 0]
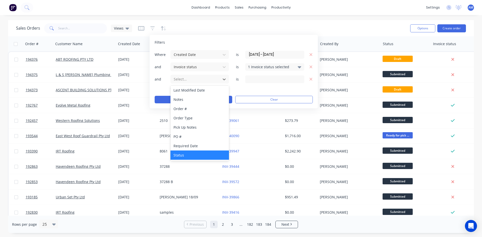
click at [182, 151] on div "Status" at bounding box center [199, 155] width 58 height 9
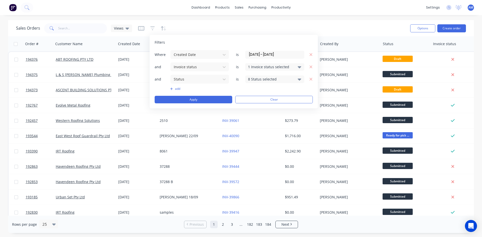
click at [253, 79] on div "8 Status selected" at bounding box center [270, 79] width 45 height 5
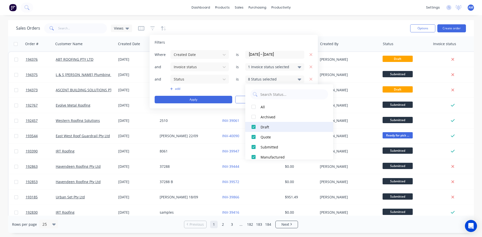
drag, startPoint x: 268, startPoint y: 127, endPoint x: 266, endPoint y: 130, distance: 3.5
click at [267, 127] on div "Draft" at bounding box center [290, 126] width 60 height 5
click at [265, 134] on div "Quote" at bounding box center [290, 136] width 60 height 5
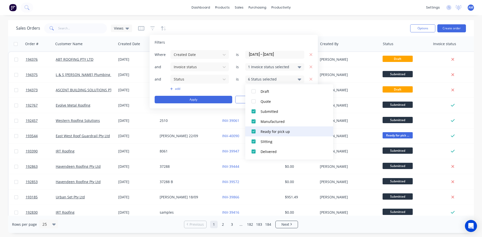
scroll to position [45, 0]
click at [205, 90] on button "add" at bounding box center [199, 89] width 59 height 4
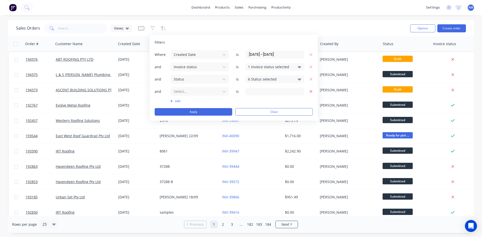
click at [311, 92] on icon "button" at bounding box center [311, 91] width 4 height 5
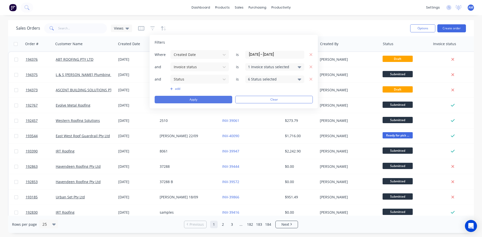
click at [202, 101] on button "Apply" at bounding box center [194, 100] width 78 height 8
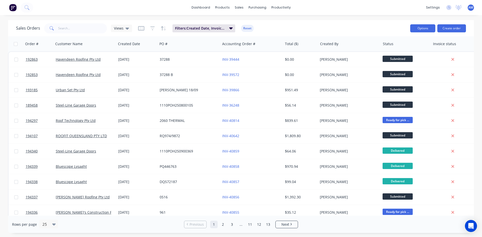
click at [428, 30] on button "Options" at bounding box center [422, 28] width 25 height 8
click at [398, 61] on div "Export" at bounding box center [407, 60] width 46 height 7
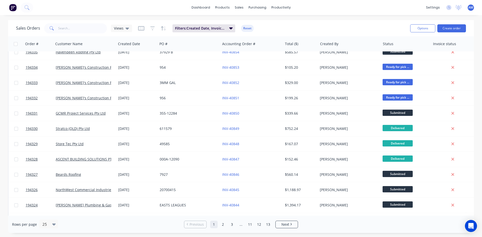
scroll to position [221, 0]
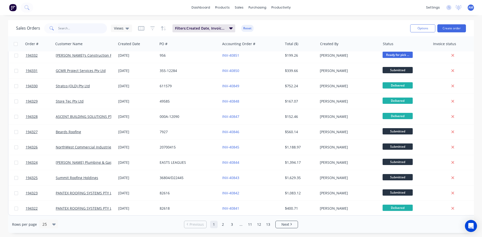
click at [83, 27] on input "text" at bounding box center [82, 28] width 49 height 10
type input "191637"
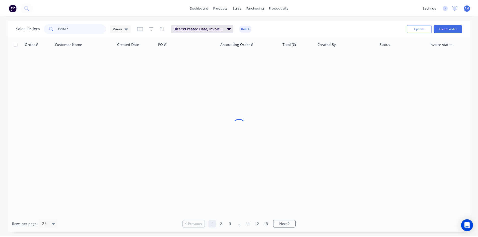
scroll to position [0, 0]
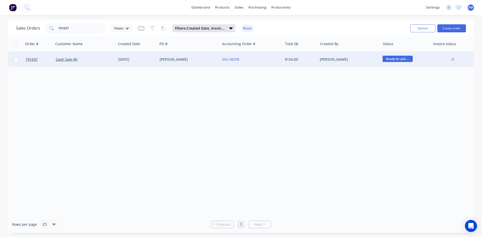
click at [104, 62] on div "Cash Sale (B)" at bounding box center [85, 59] width 62 height 15
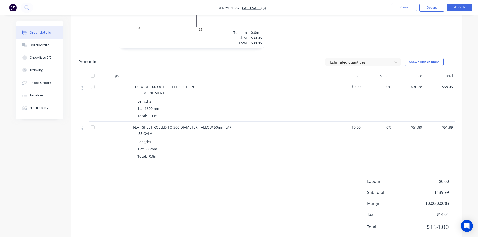
scroll to position [201, 0]
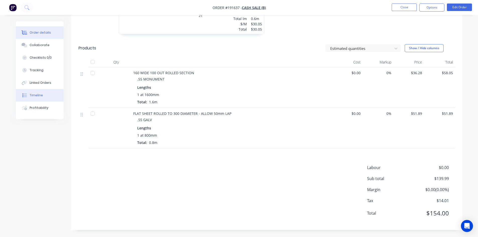
click at [47, 98] on button "Timeline" at bounding box center [40, 95] width 48 height 13
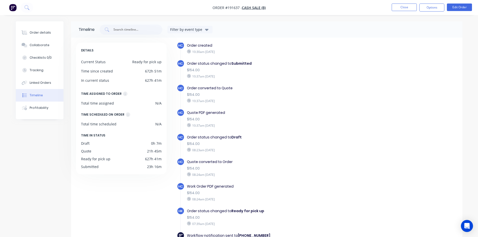
scroll to position [7, 0]
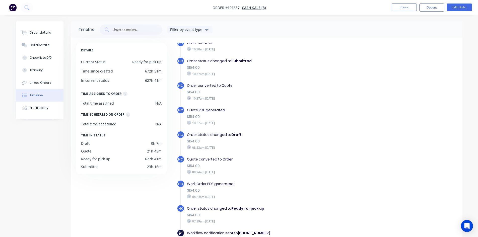
click at [400, 11] on li "Close" at bounding box center [404, 8] width 25 height 8
click at [400, 9] on button "Close" at bounding box center [404, 8] width 25 height 8
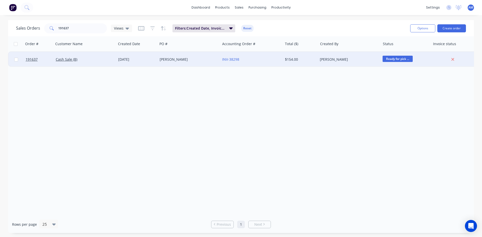
click at [181, 61] on div "PHIL H" at bounding box center [188, 59] width 56 height 5
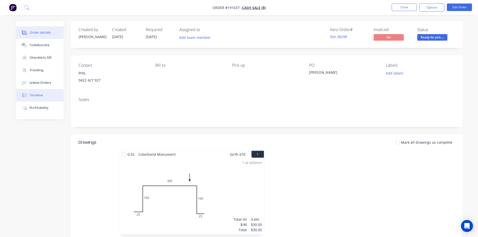
drag, startPoint x: 41, startPoint y: 101, endPoint x: 45, endPoint y: 99, distance: 4.6
click at [41, 101] on button "Timeline" at bounding box center [40, 95] width 48 height 13
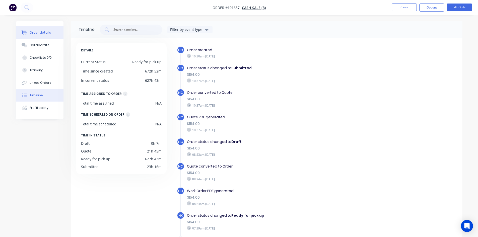
click at [40, 38] on button "Order details" at bounding box center [40, 32] width 48 height 13
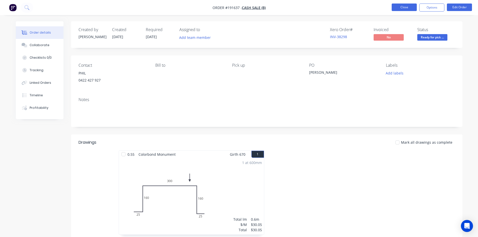
click at [413, 9] on button "Close" at bounding box center [404, 8] width 25 height 8
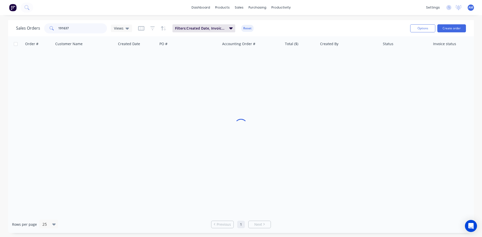
drag, startPoint x: 67, startPoint y: 27, endPoint x: 45, endPoint y: 27, distance: 22.1
click at [46, 27] on div "191637" at bounding box center [75, 28] width 63 height 10
type input "192732"
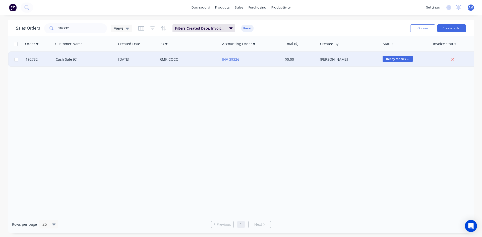
click at [220, 62] on div "INV-39326" at bounding box center [251, 59] width 62 height 15
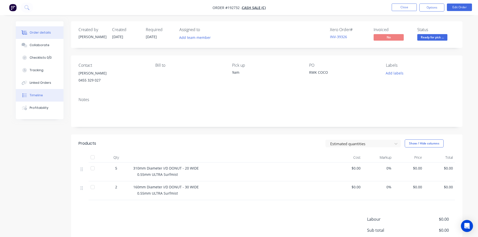
click at [40, 94] on div "Timeline" at bounding box center [36, 95] width 13 height 5
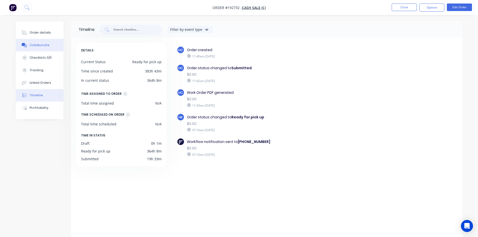
click at [40, 48] on button "Collaborate" at bounding box center [40, 45] width 48 height 13
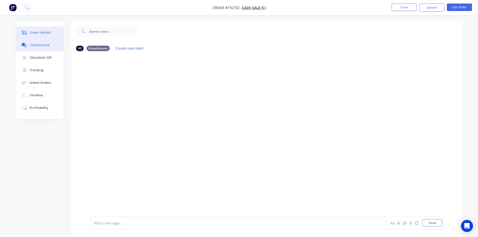
click at [46, 35] on button "Order details" at bounding box center [40, 32] width 48 height 13
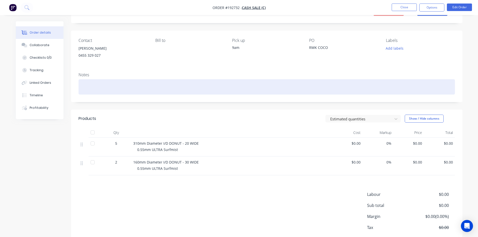
scroll to position [25, 0]
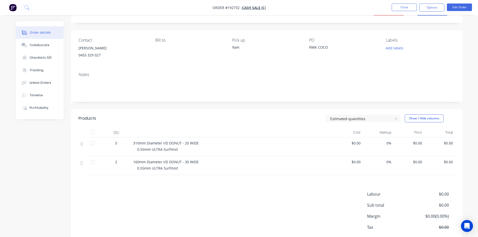
click at [389, 8] on ul "Close Options Edit Order" at bounding box center [432, 8] width 92 height 8
click at [404, 8] on button "Close" at bounding box center [404, 8] width 25 height 8
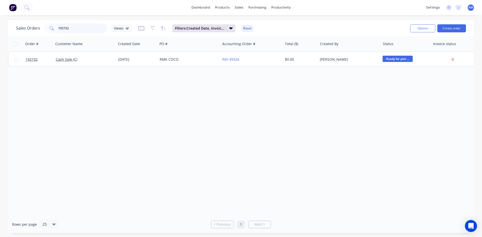
drag, startPoint x: 75, startPoint y: 30, endPoint x: 32, endPoint y: 28, distance: 43.2
click at [32, 28] on div "Sales Orders 192732 Views" at bounding box center [74, 28] width 116 height 10
type input "191637"
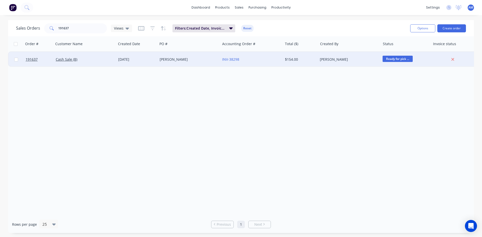
click at [181, 60] on div "PHIL H" at bounding box center [188, 59] width 56 height 5
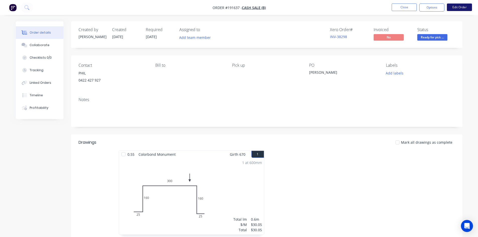
click at [459, 7] on button "Edit Order" at bounding box center [459, 8] width 25 height 8
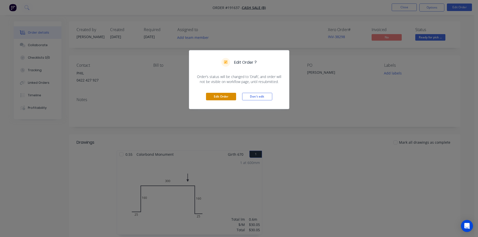
click at [226, 97] on button "Edit Order" at bounding box center [221, 97] width 30 height 8
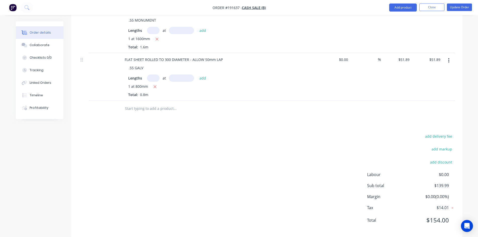
scroll to position [273, 0]
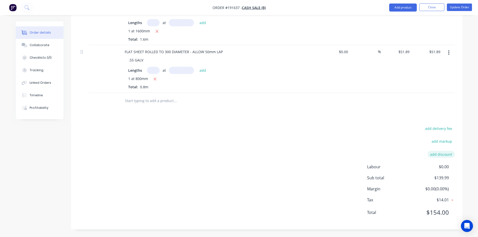
click at [443, 155] on button "add discount" at bounding box center [441, 154] width 27 height 7
drag, startPoint x: 437, startPoint y: 157, endPoint x: 445, endPoint y: 156, distance: 8.3
click at [445, 156] on input at bounding box center [435, 156] width 23 height 8
type input "100"
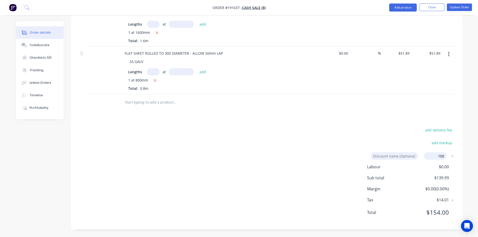
click input "submit" at bounding box center [0, 0] width 0 height 0
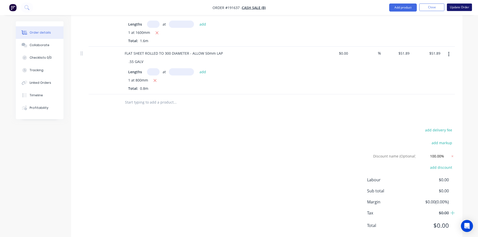
click at [467, 8] on button "Update Order" at bounding box center [459, 8] width 25 height 8
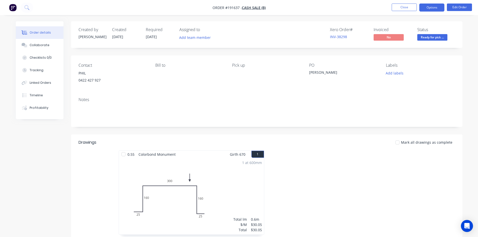
click at [433, 7] on button "Options" at bounding box center [431, 8] width 25 height 8
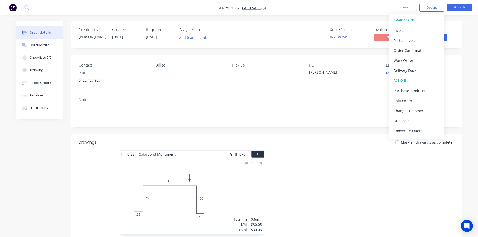
click at [329, 17] on div "Order details Collaborate Checklists 0/0 Tracking Linked Orders Timeline Profit…" at bounding box center [239, 225] width 478 height 450
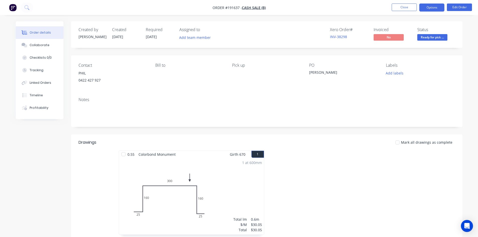
click at [434, 8] on button "Options" at bounding box center [431, 8] width 25 height 8
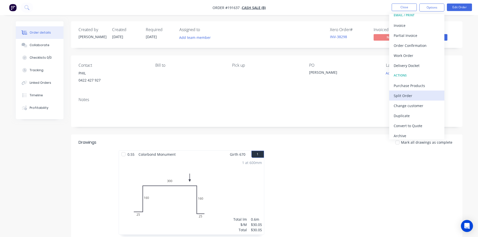
scroll to position [8, 0]
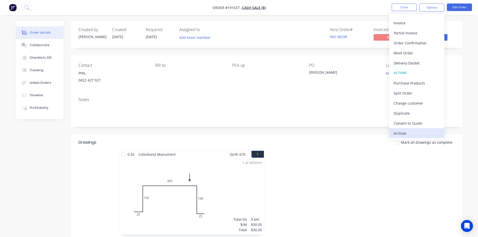
click at [408, 133] on div "Archive" at bounding box center [417, 133] width 46 height 7
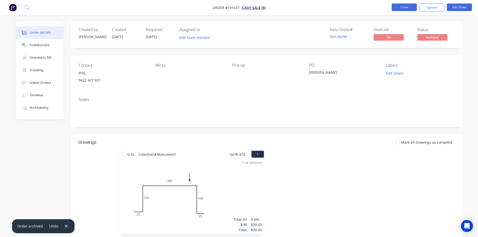
click at [408, 8] on button "Close" at bounding box center [404, 8] width 25 height 8
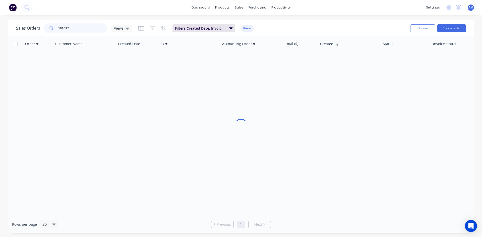
drag, startPoint x: 58, startPoint y: 29, endPoint x: 46, endPoint y: 27, distance: 12.2
click at [46, 27] on div "191637" at bounding box center [75, 28] width 63 height 10
type input "192732"
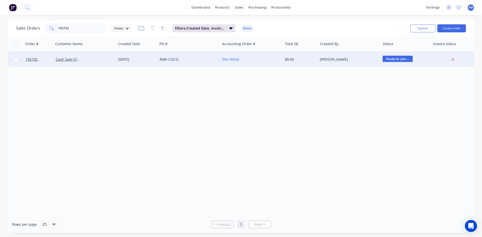
click at [207, 64] on div "RMK COCO" at bounding box center [189, 59] width 62 height 15
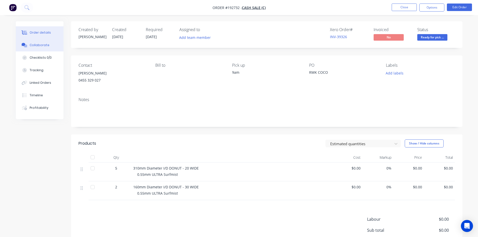
click at [40, 44] on div "Collaborate" at bounding box center [40, 45] width 20 height 5
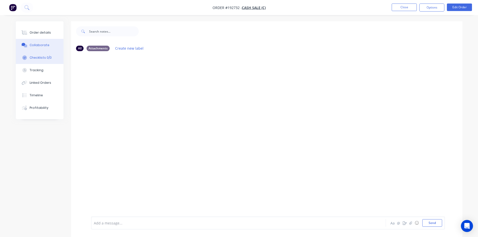
click at [44, 58] on div "Checklists 0/0" at bounding box center [41, 57] width 22 height 5
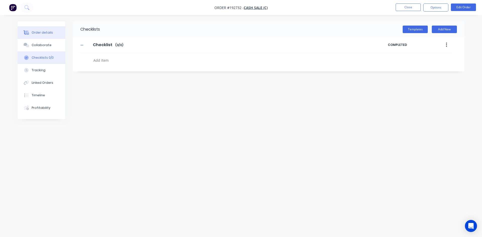
click at [44, 34] on div "Order details" at bounding box center [42, 32] width 21 height 5
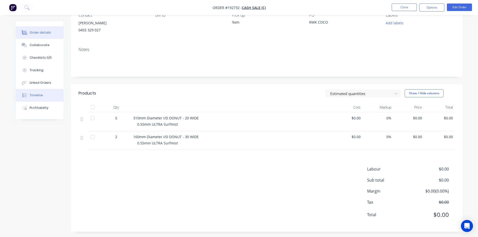
click at [42, 99] on button "Timeline" at bounding box center [40, 95] width 48 height 13
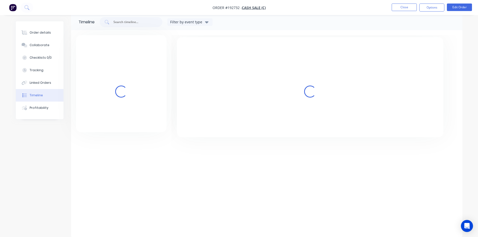
scroll to position [8, 0]
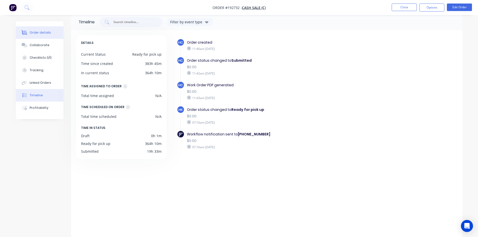
click at [44, 34] on div "Order details" at bounding box center [40, 32] width 21 height 5
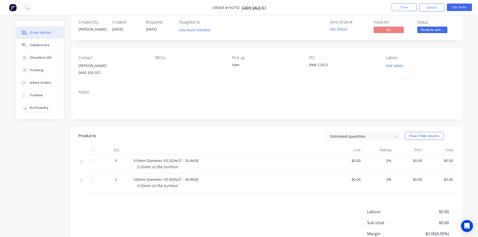
click at [432, 12] on nav "Order #192732 - Cash Sale (C) Close Options Edit Order" at bounding box center [239, 7] width 478 height 15
click at [432, 9] on button "Options" at bounding box center [431, 8] width 25 height 8
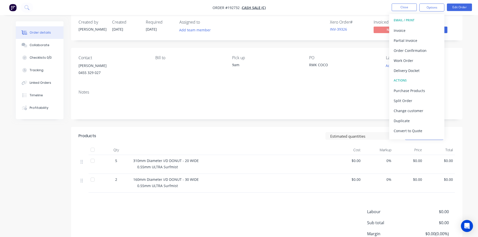
click at [262, 42] on div "Created by Hayden Created 15/09/25 Required 16/09/25 Assigned to Add team membe…" at bounding box center [266, 144] width 391 height 261
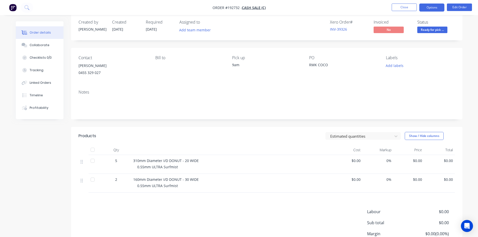
click at [430, 4] on button "Options" at bounding box center [431, 8] width 25 height 8
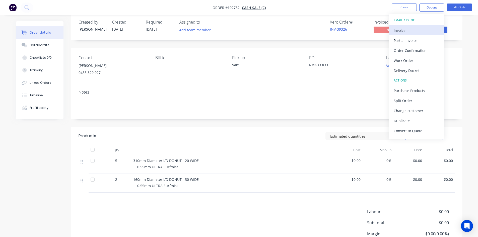
click at [422, 31] on div "Invoice" at bounding box center [417, 30] width 46 height 7
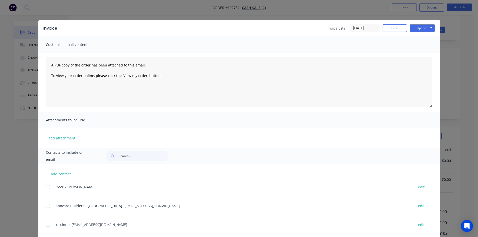
click at [366, 27] on input "[DATE]" at bounding box center [365, 29] width 30 height 8
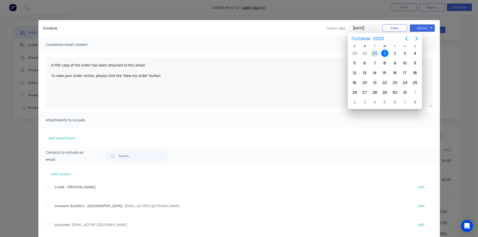
click at [373, 53] on div "30" at bounding box center [375, 54] width 8 height 8
type input "[DATE]"
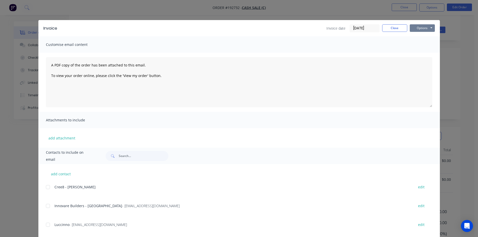
click at [422, 30] on button "Options" at bounding box center [422, 28] width 25 height 8
click at [422, 43] on button "Print" at bounding box center [426, 45] width 32 height 8
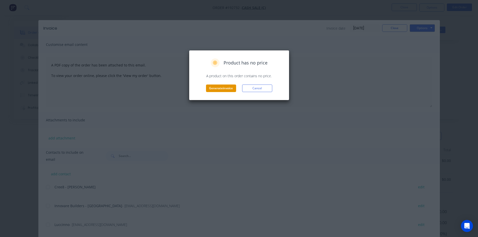
click at [221, 88] on button "Generate invoice" at bounding box center [221, 89] width 30 height 8
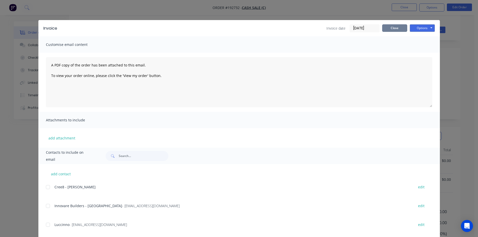
click at [399, 29] on button "Close" at bounding box center [394, 28] width 25 height 8
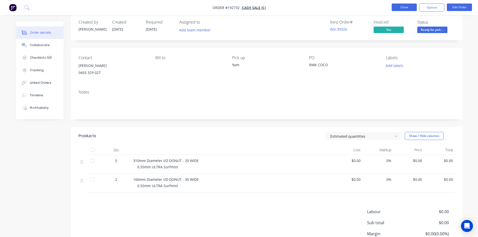
click at [406, 8] on button "Close" at bounding box center [404, 8] width 25 height 8
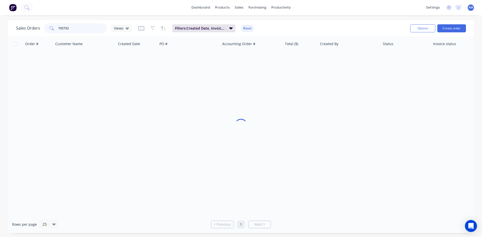
drag, startPoint x: 78, startPoint y: 26, endPoint x: 45, endPoint y: 26, distance: 33.1
click at [45, 26] on div "192732" at bounding box center [75, 28] width 63 height 10
type input "193244"
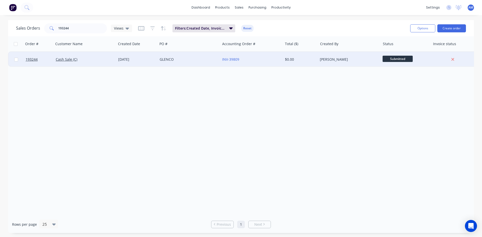
click at [184, 59] on div "GLENCO" at bounding box center [188, 59] width 56 height 5
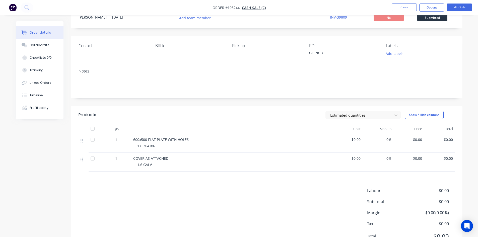
scroll to position [43, 0]
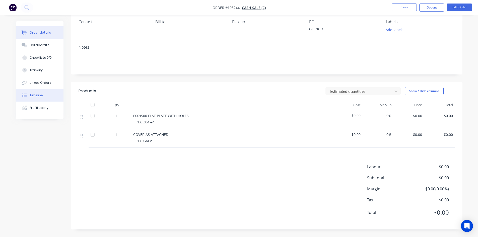
click at [47, 93] on button "Timeline" at bounding box center [40, 95] width 48 height 13
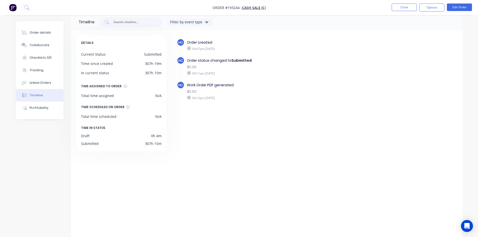
scroll to position [8, 0]
click at [45, 28] on button "Order details" at bounding box center [40, 32] width 48 height 13
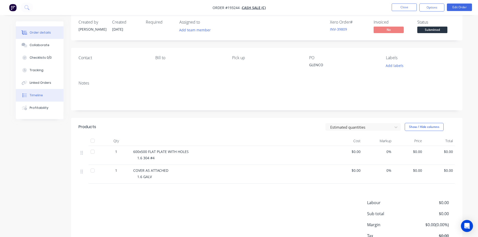
click at [42, 96] on button "Timeline" at bounding box center [40, 95] width 48 height 13
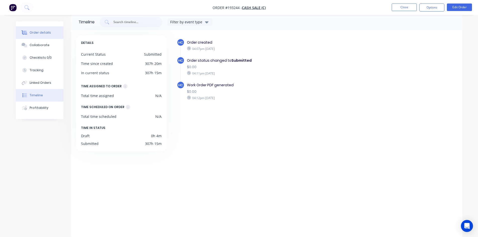
click at [33, 36] on button "Order details" at bounding box center [40, 32] width 48 height 13
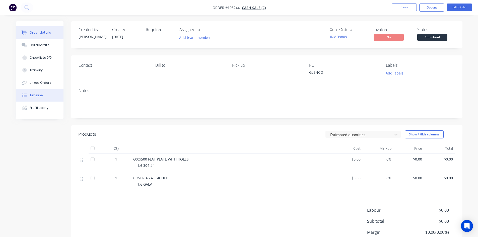
click at [44, 100] on button "Timeline" at bounding box center [40, 95] width 48 height 13
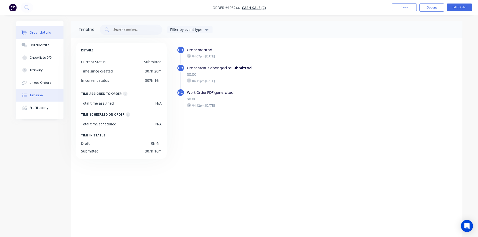
click at [36, 32] on div "Order details" at bounding box center [40, 32] width 21 height 5
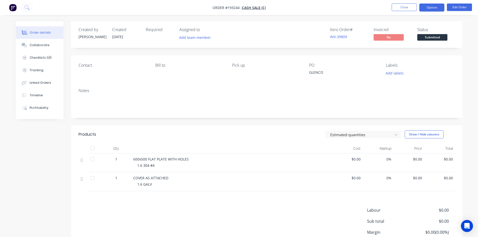
click at [427, 7] on button "Options" at bounding box center [431, 8] width 25 height 8
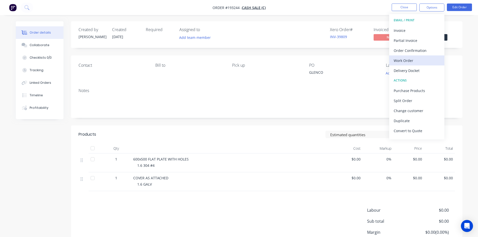
click at [424, 59] on div "Work Order" at bounding box center [417, 60] width 46 height 7
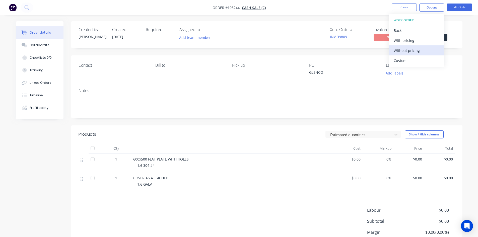
click at [416, 50] on div "Without pricing" at bounding box center [417, 50] width 46 height 7
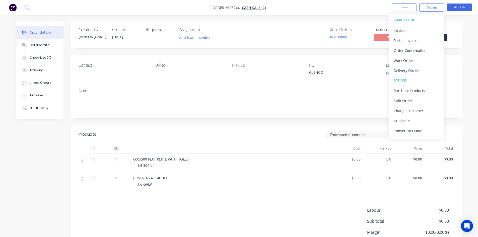
click at [299, 18] on div "Order details Collaborate Checklists 0/0 Tracking Linked Orders Timeline Profit…" at bounding box center [239, 140] width 478 height 281
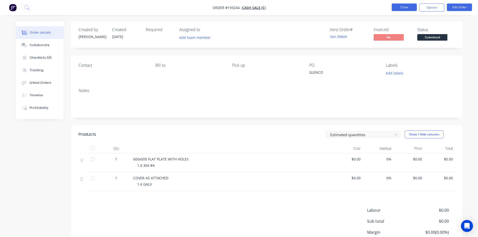
click at [405, 6] on button "Close" at bounding box center [404, 8] width 25 height 8
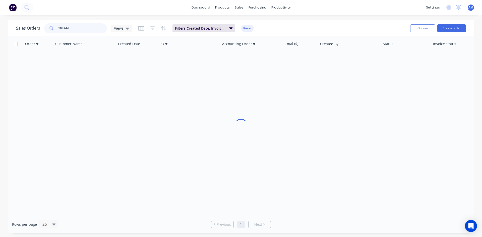
drag, startPoint x: 37, startPoint y: 26, endPoint x: 26, endPoint y: 25, distance: 11.1
click at [26, 26] on div "Sales Orders 193244 Views" at bounding box center [74, 28] width 116 height 10
click at [253, 30] on div "Sales Orders Views Filters: Created Date, Invoice status, Status Reset" at bounding box center [211, 28] width 390 height 12
click at [248, 30] on button "Reset" at bounding box center [247, 28] width 12 height 7
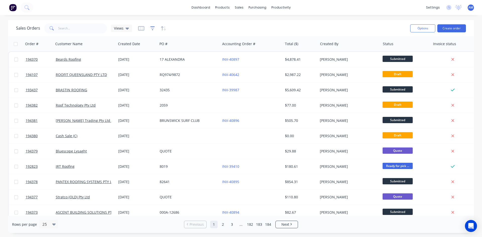
click at [152, 30] on icon "button" at bounding box center [152, 28] width 5 height 4
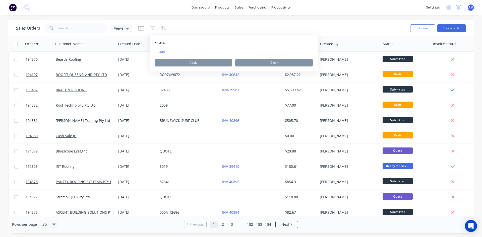
click at [165, 52] on button "add" at bounding box center [161, 52] width 13 height 4
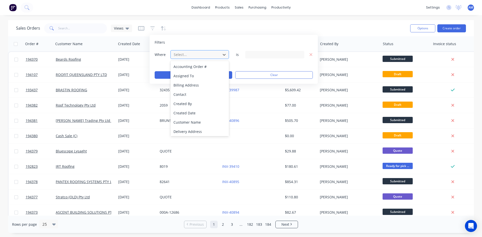
click at [186, 52] on div at bounding box center [195, 54] width 45 height 6
click at [197, 101] on div "Invoice status" at bounding box center [199, 103] width 58 height 9
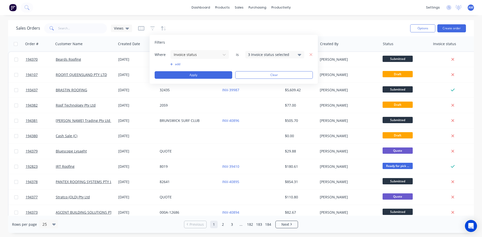
click at [263, 56] on div "3 Invoice status selected" at bounding box center [270, 54] width 45 height 5
click at [264, 82] on div "Not Invoiced" at bounding box center [290, 82] width 60 height 5
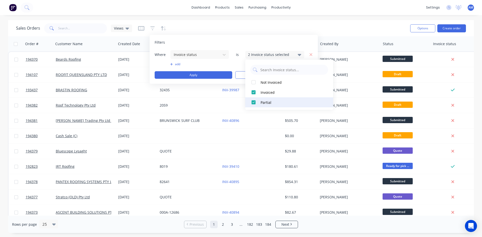
click at [264, 102] on div "Partial" at bounding box center [290, 102] width 60 height 5
click at [178, 62] on button "add" at bounding box center [199, 64] width 59 height 4
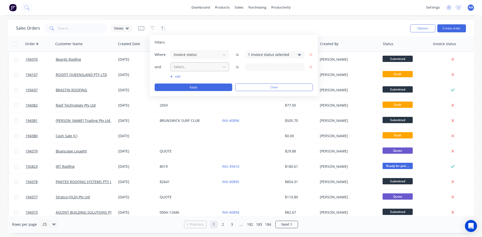
click at [183, 69] on div at bounding box center [195, 67] width 45 height 6
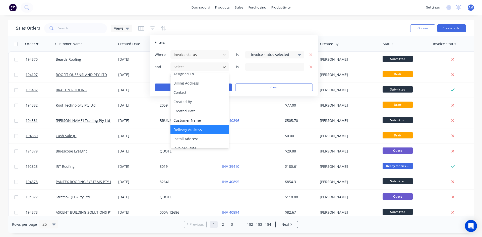
scroll to position [75, 0]
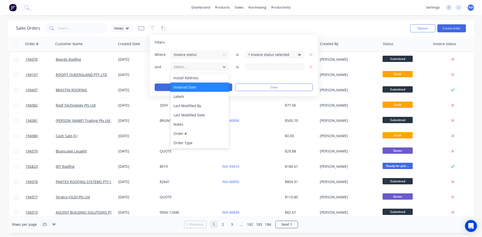
click at [191, 90] on div "Invoiced Date" at bounding box center [199, 87] width 58 height 9
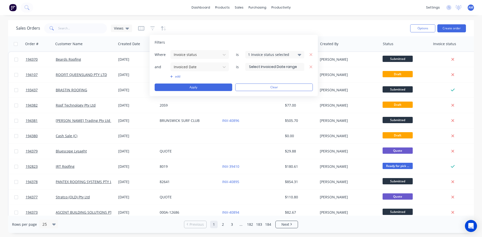
click at [265, 68] on input at bounding box center [274, 67] width 58 height 8
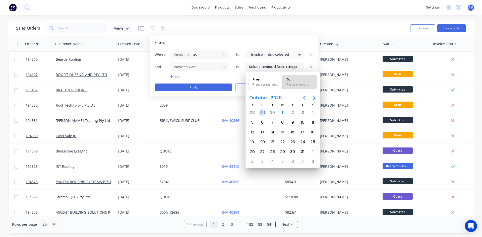
click at [261, 112] on div "29" at bounding box center [262, 113] width 8 height 8
type input "[DATE]"
radio input "false"
radio input "true"
click at [272, 112] on div "30" at bounding box center [272, 113] width 8 height 8
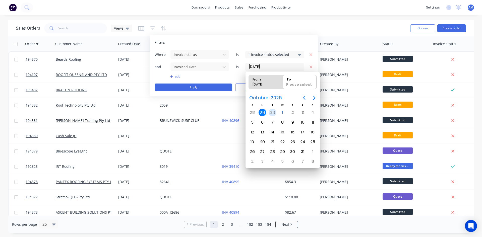
type input "29/09/25 - 30/09/25"
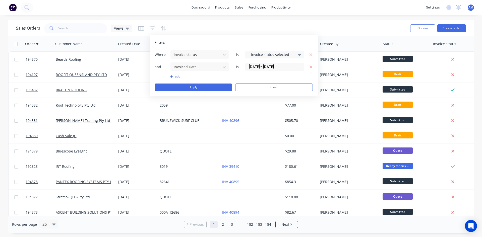
click at [178, 75] on button "add" at bounding box center [199, 77] width 59 height 4
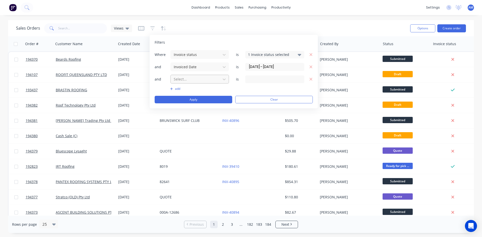
click at [188, 81] on div at bounding box center [195, 79] width 45 height 6
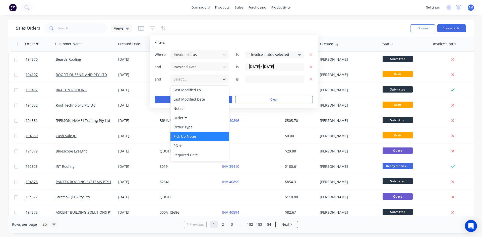
scroll to position [103, 0]
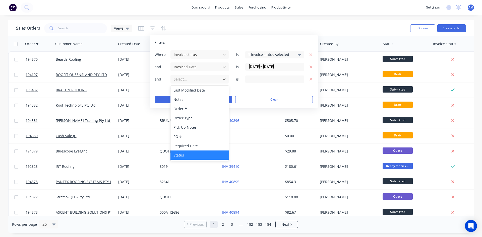
click at [191, 152] on div "Status" at bounding box center [199, 155] width 58 height 9
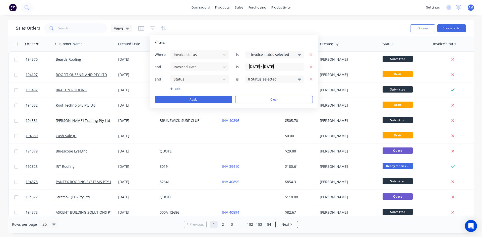
click at [273, 79] on div "8 Status selected" at bounding box center [270, 79] width 45 height 5
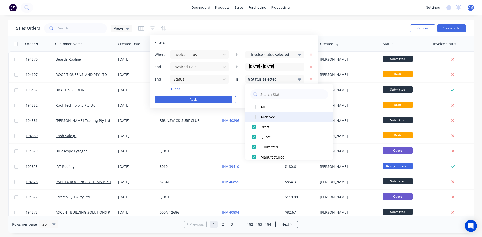
click at [267, 114] on button "Archived" at bounding box center [289, 117] width 88 height 10
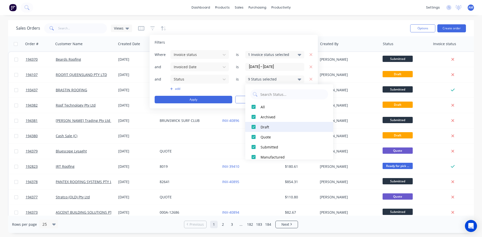
click at [263, 129] on div "Draft" at bounding box center [290, 126] width 60 height 5
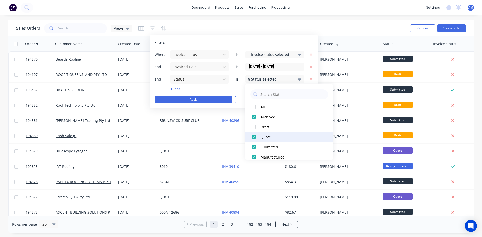
click at [262, 137] on div "Quote" at bounding box center [290, 136] width 60 height 5
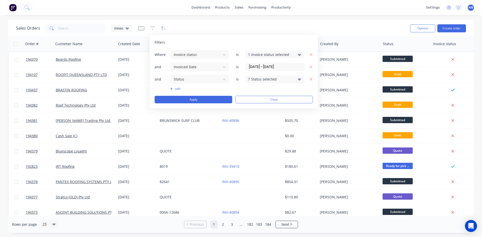
click at [203, 91] on button "add" at bounding box center [199, 89] width 59 height 4
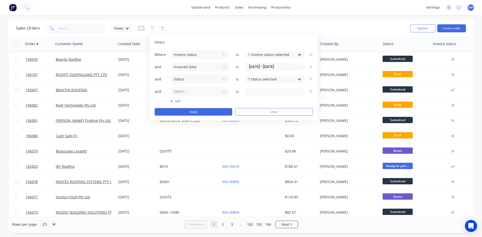
click at [313, 92] on div "Filters Where Invoice status is 1 Invoice status selected and Invoiced Date is …" at bounding box center [234, 78] width 168 height 86
click at [310, 91] on icon "button" at bounding box center [310, 91] width 3 height 3
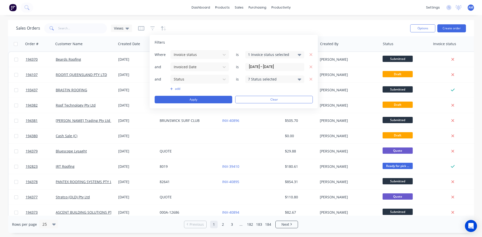
click at [285, 81] on div "7 Status selected" at bounding box center [270, 79] width 45 height 5
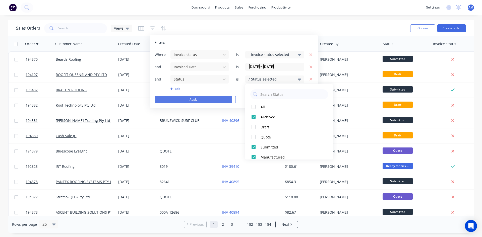
click at [196, 99] on button "Apply" at bounding box center [194, 100] width 78 height 8
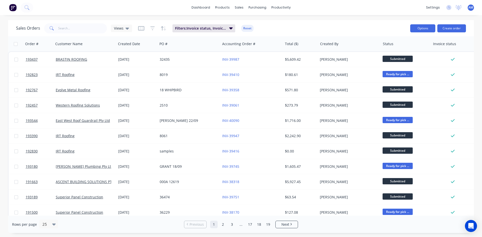
click at [420, 29] on button "Options" at bounding box center [422, 28] width 25 height 8
click at [394, 62] on div "Export" at bounding box center [407, 60] width 46 height 7
